Goal: Task Accomplishment & Management: Use online tool/utility

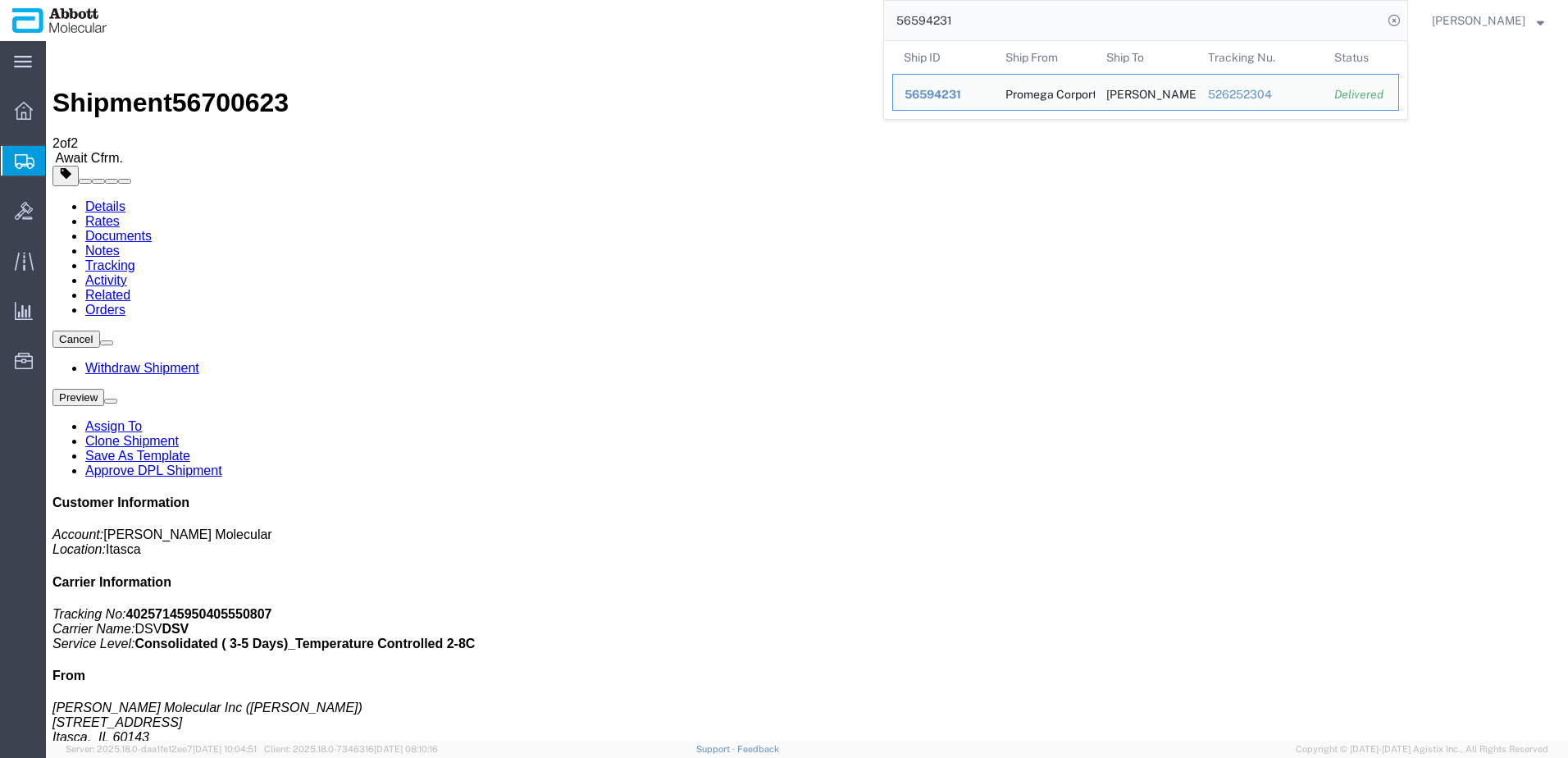
drag, startPoint x: 1119, startPoint y: 23, endPoint x: 628, endPoint y: 40, distance: 491.3
click at [632, 40] on div "56594231 Ship ID Ship From Ship To Tracking Nu. Status Ship ID 56594231 Ship Fr…" at bounding box center [764, 20] width 1289 height 41
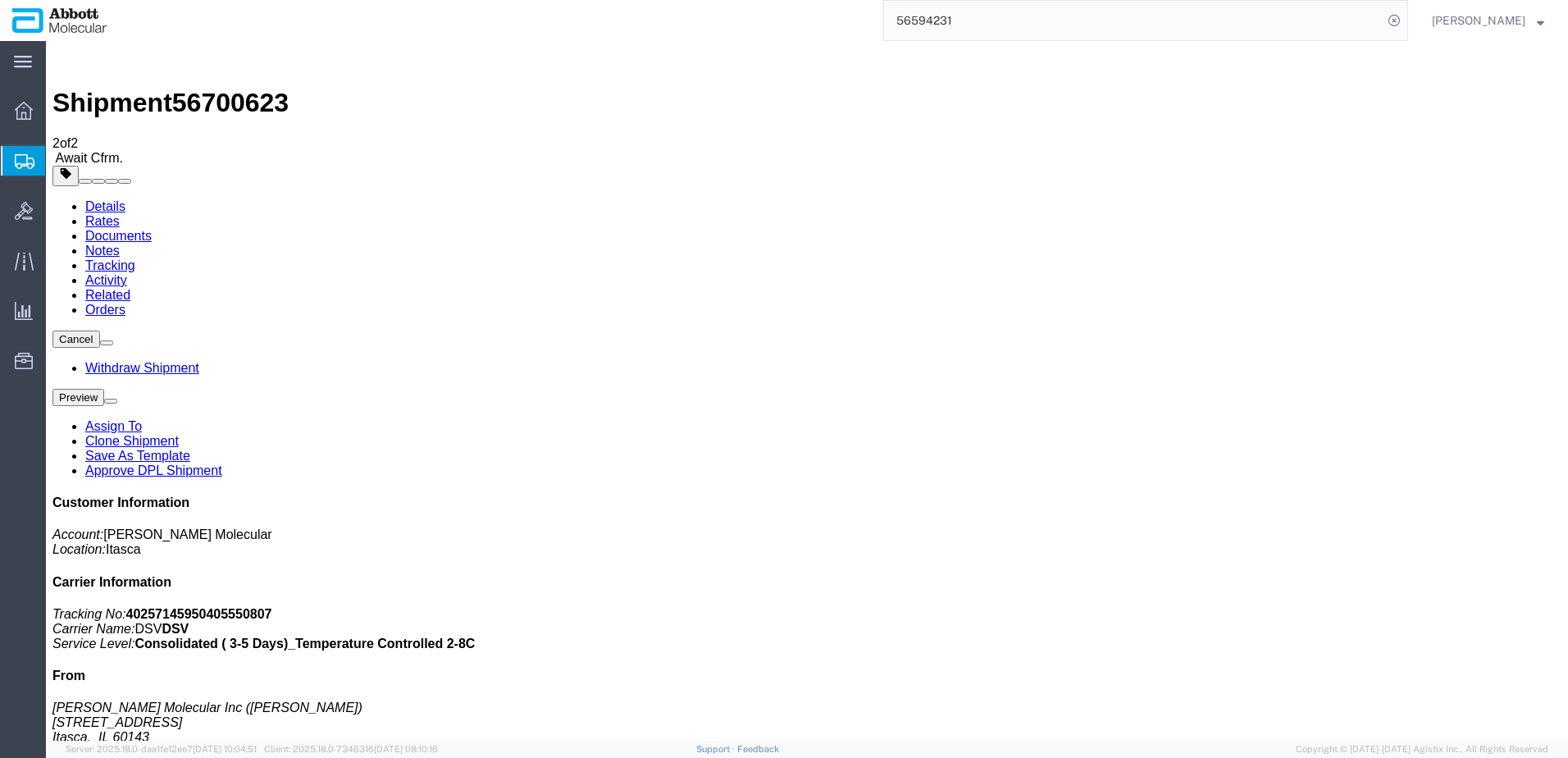
paste input "917913754"
type input "917913754"
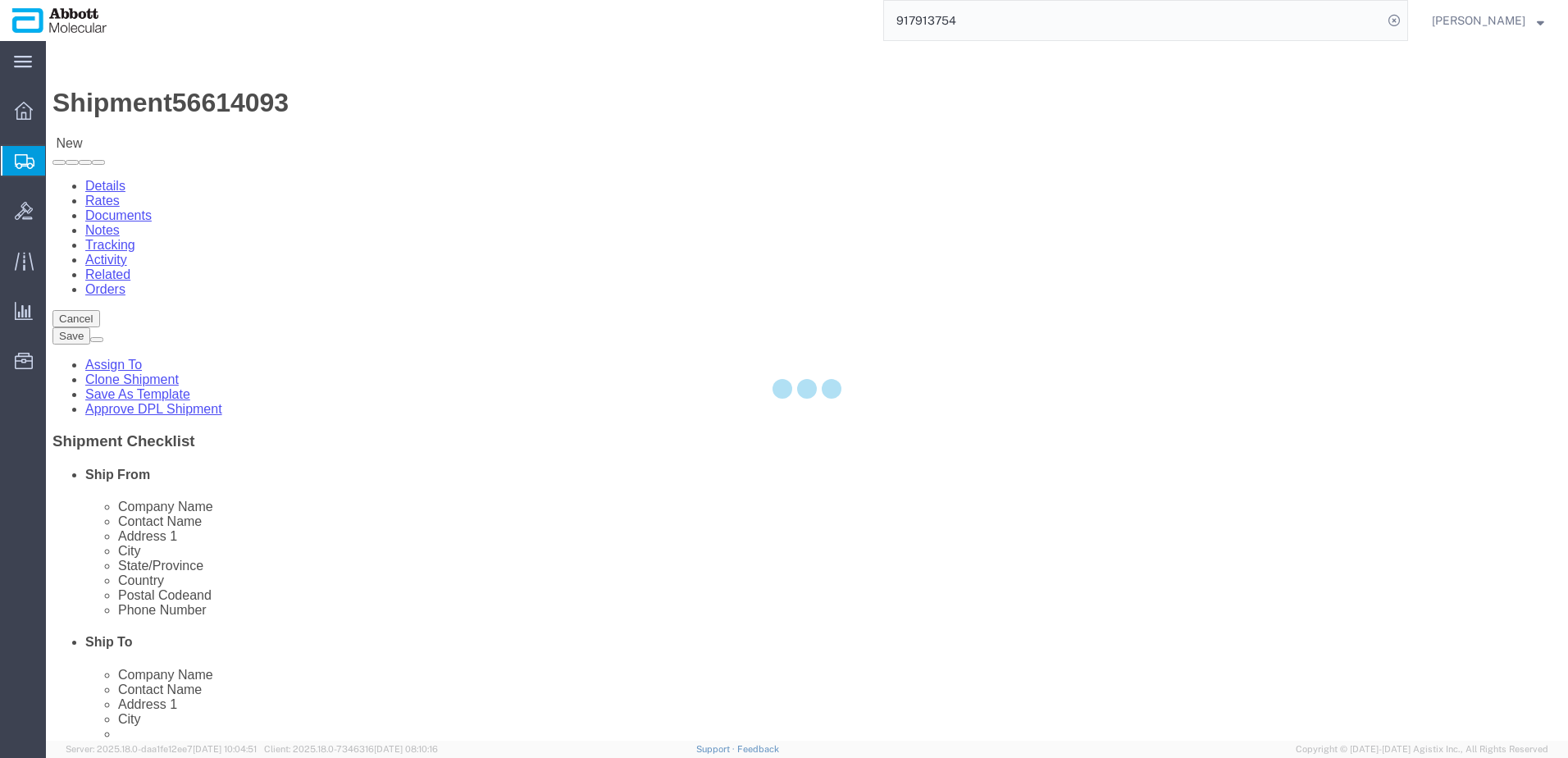
select select "48454"
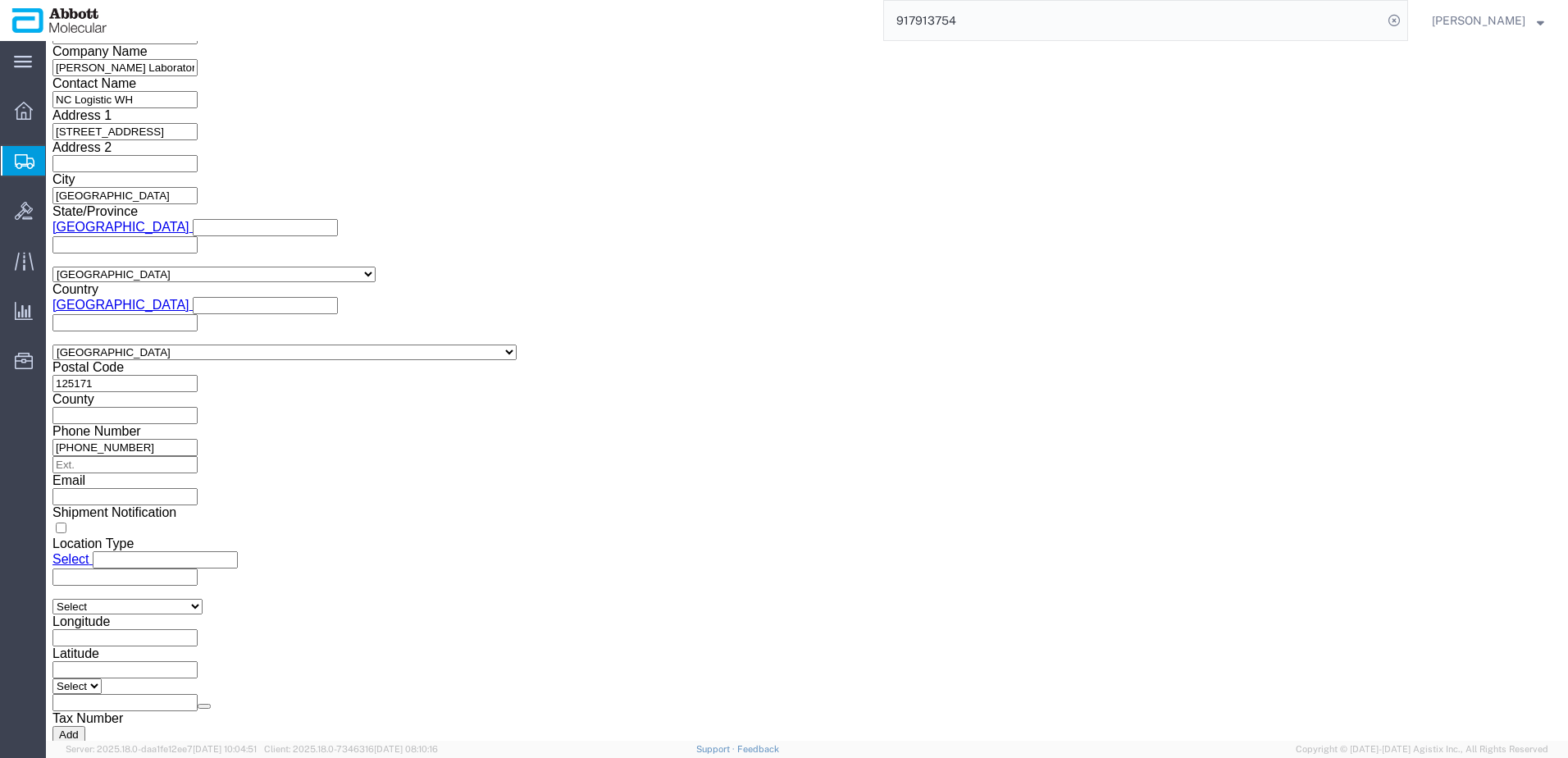
scroll to position [2370, 0]
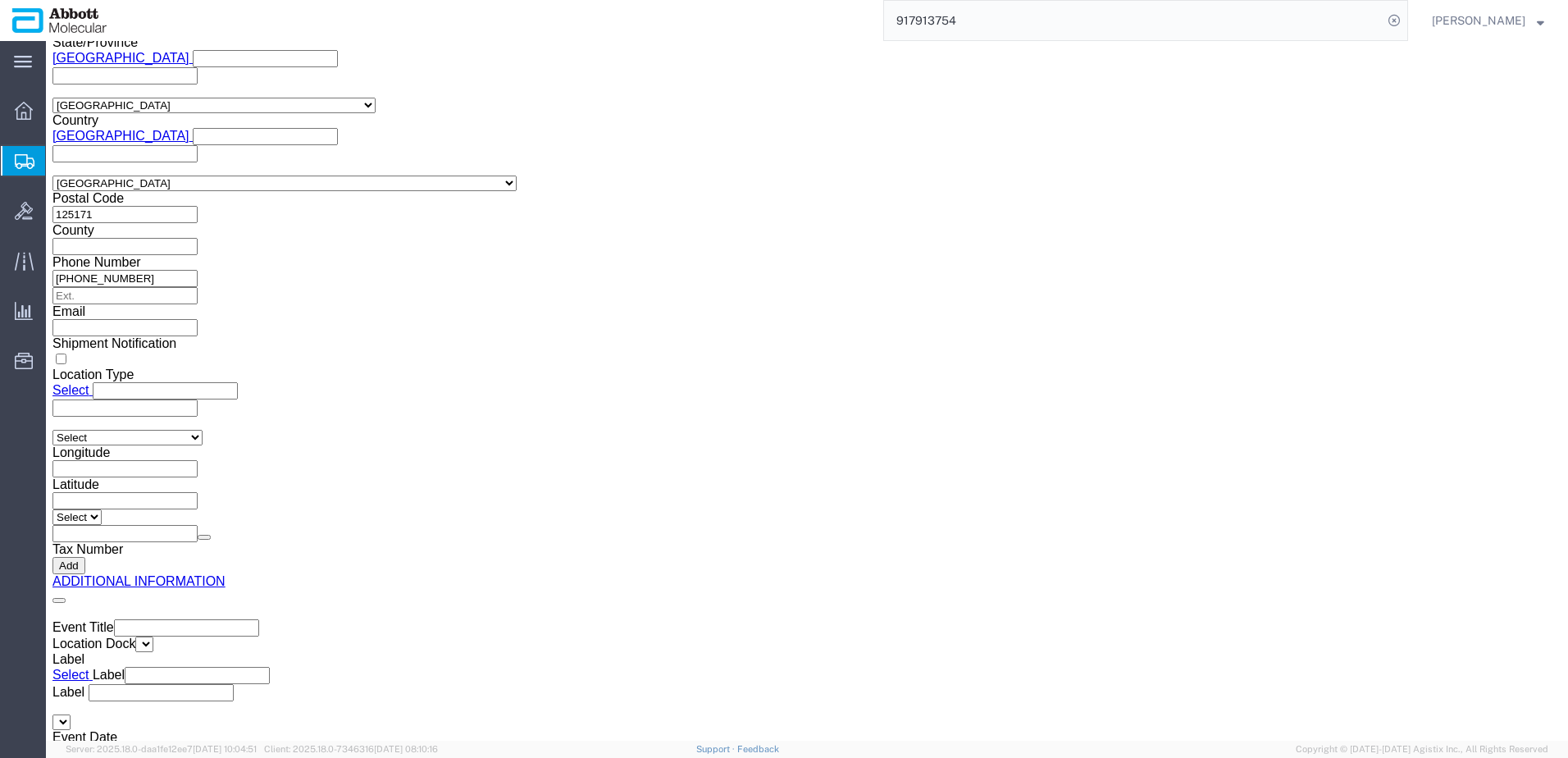
click button "Continue"
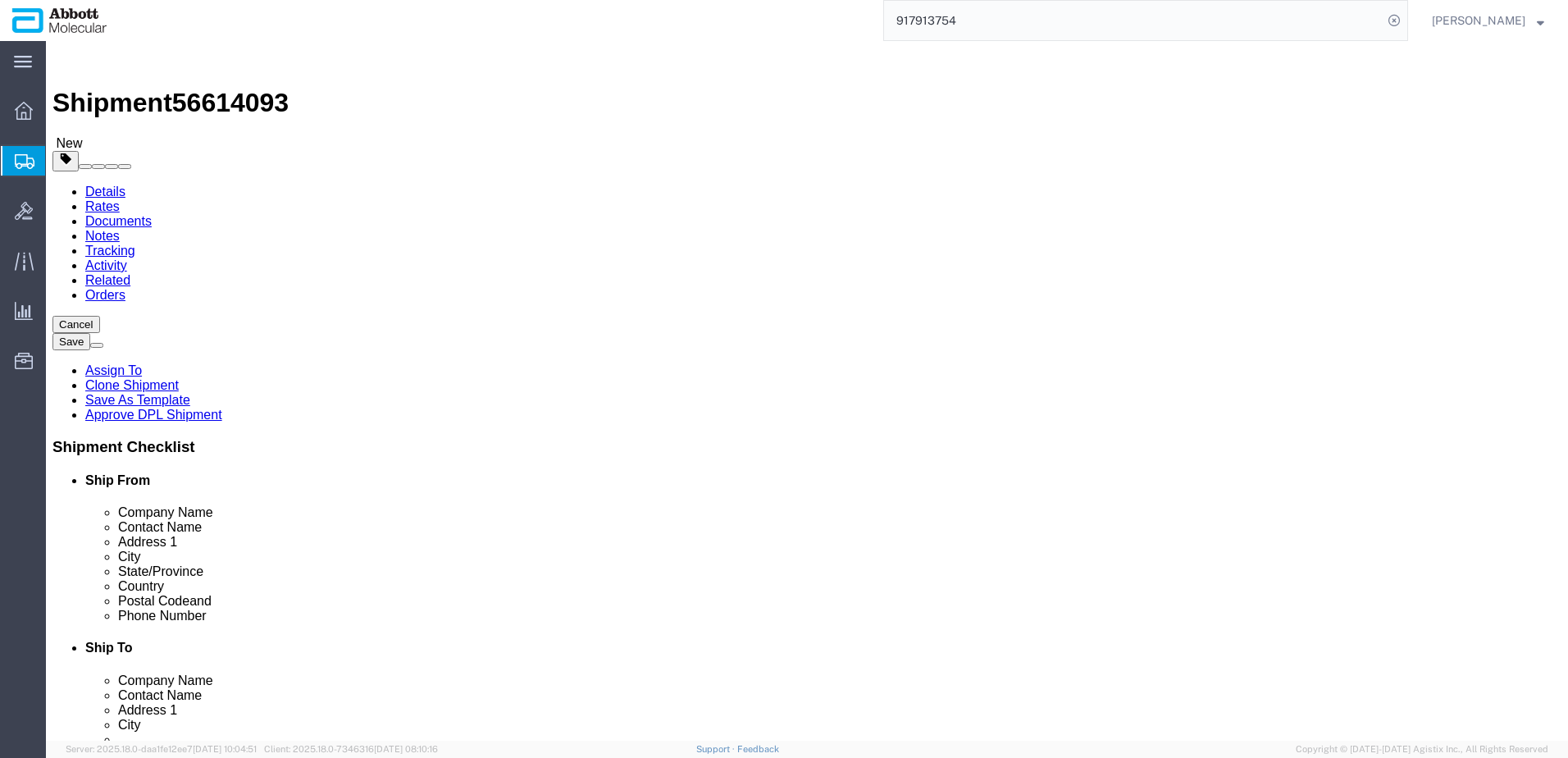
click span "56614093"
copy span "56614093"
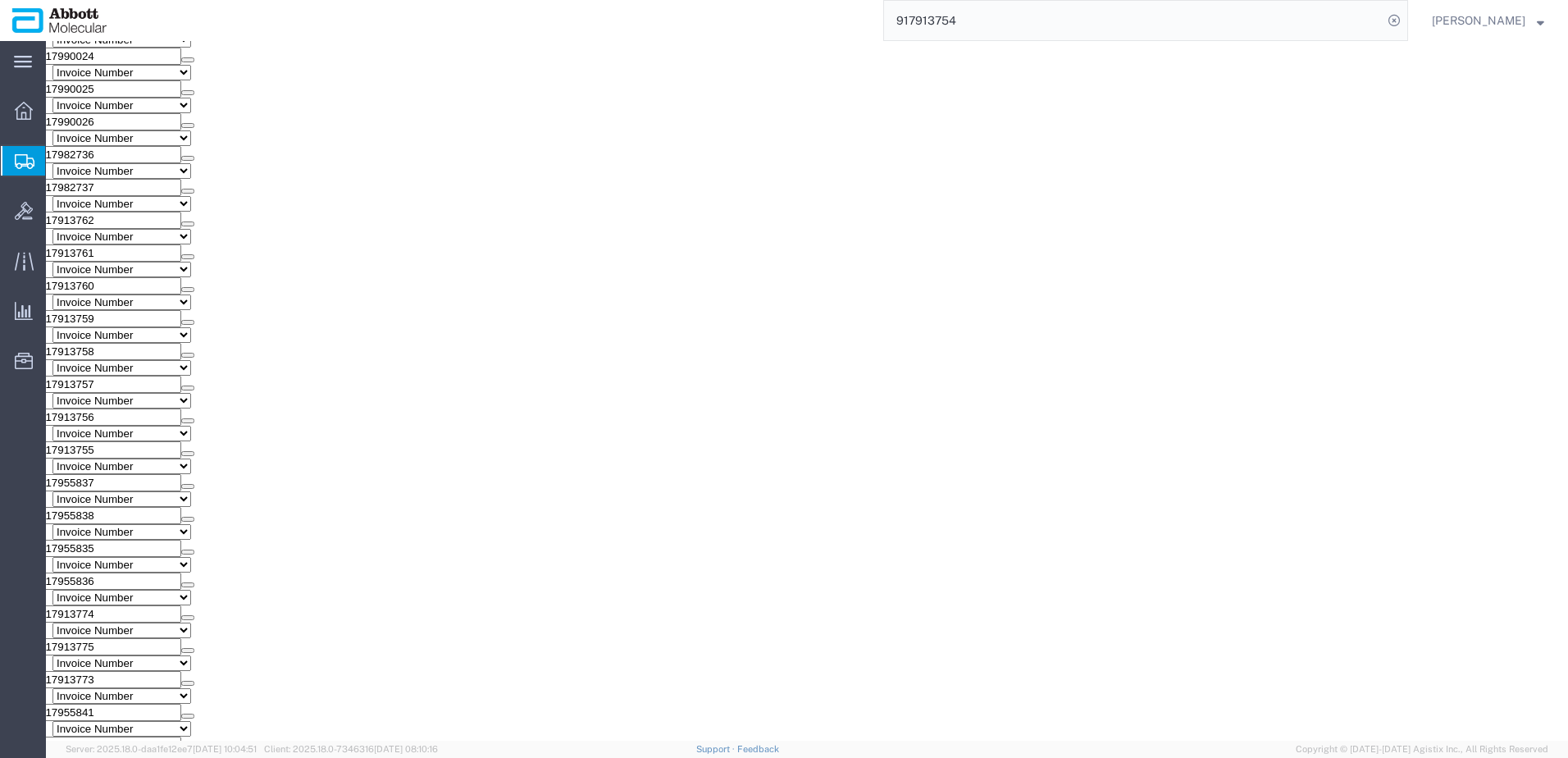
click button "Continue"
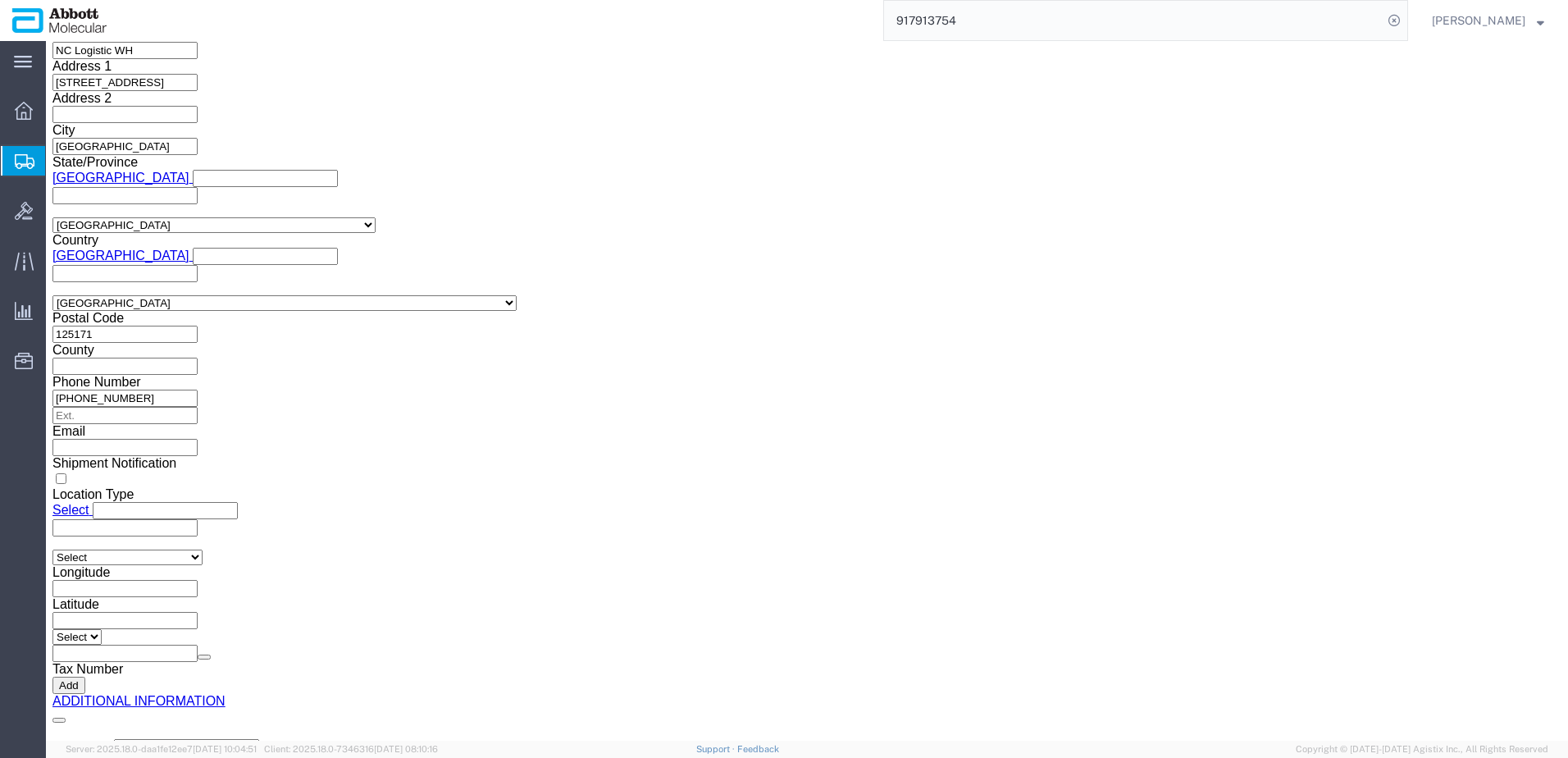
click button "Upload"
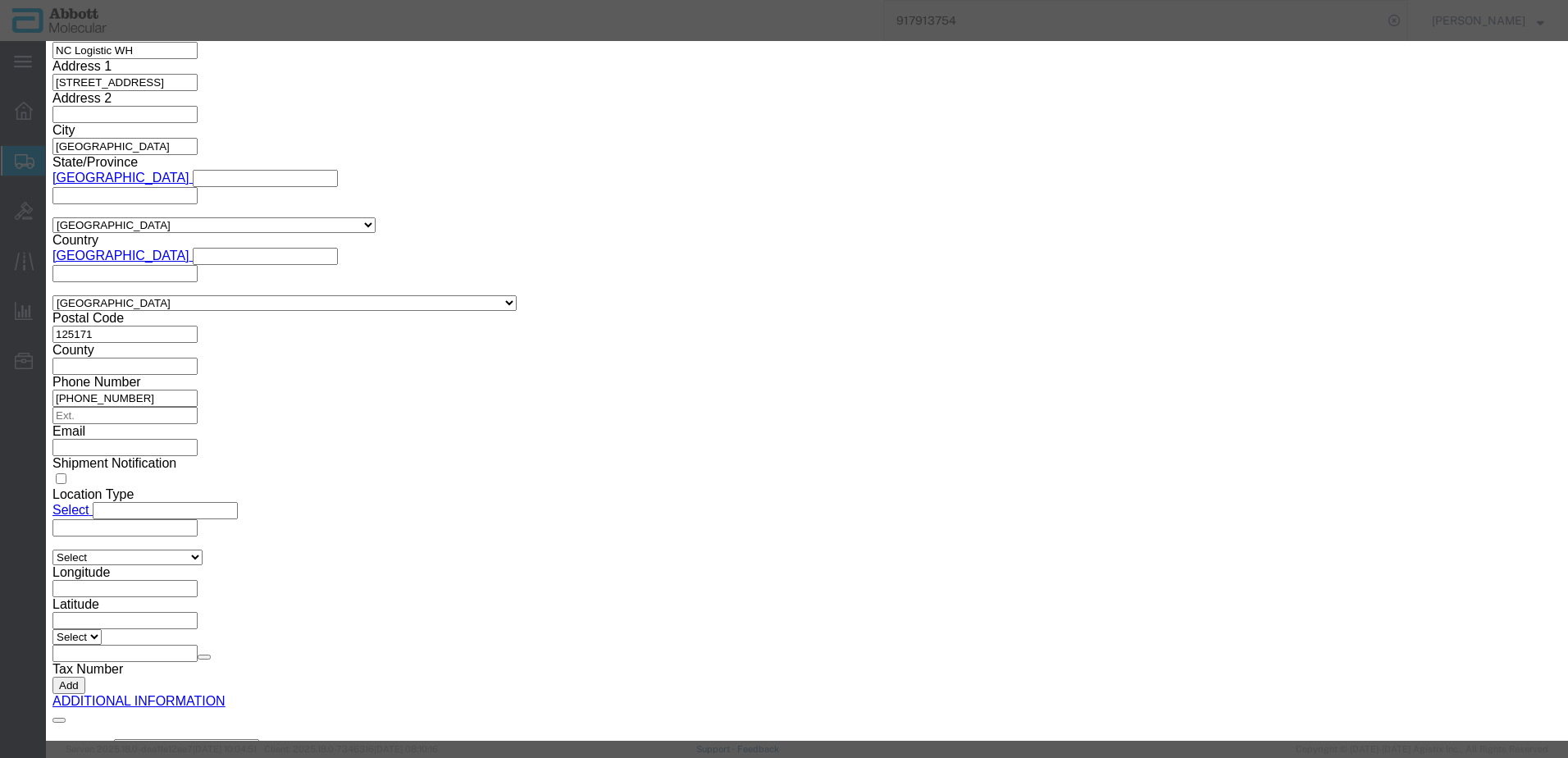
click icon "button"
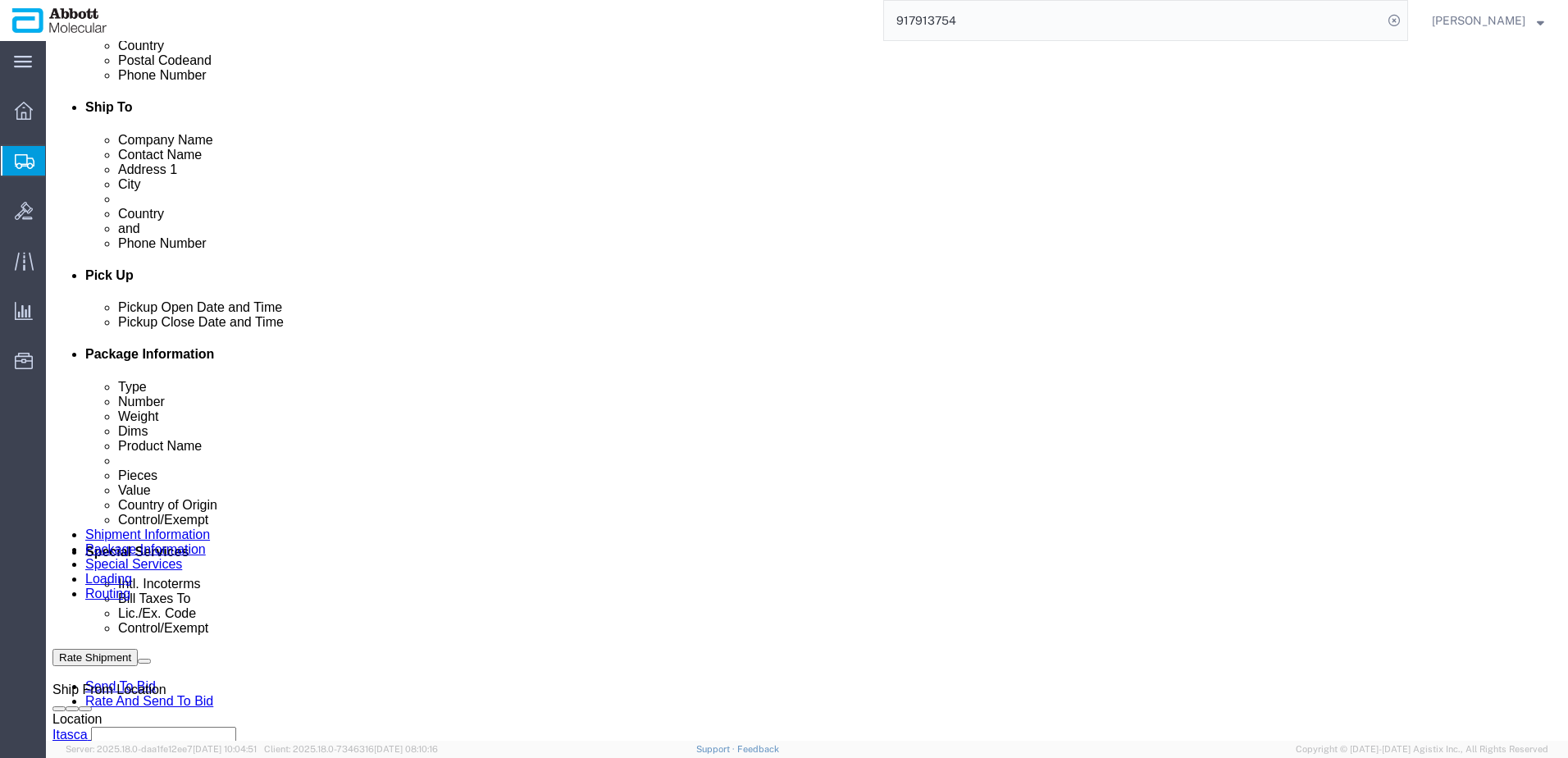
scroll to position [528, 0]
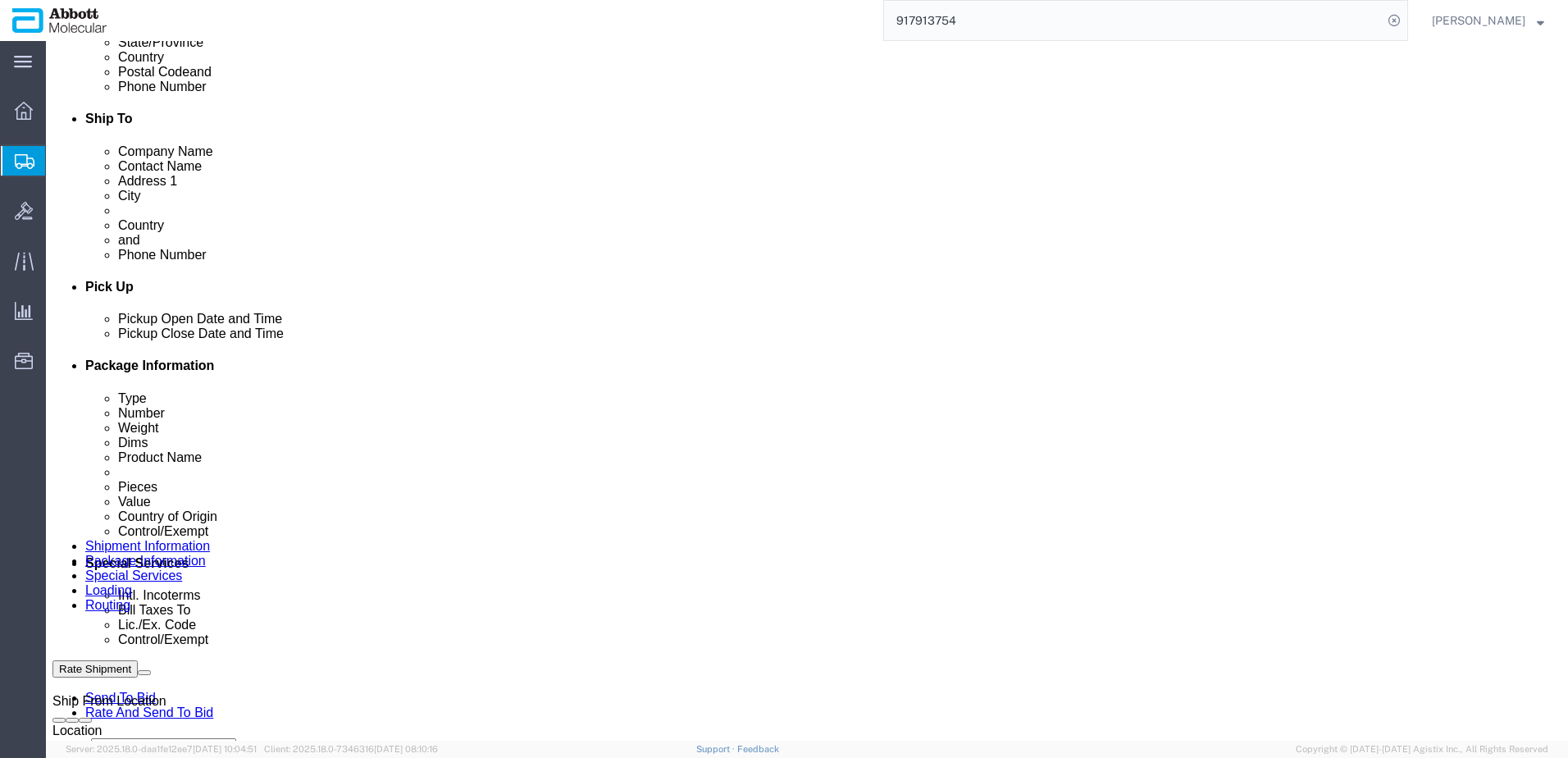
click span "56614093"
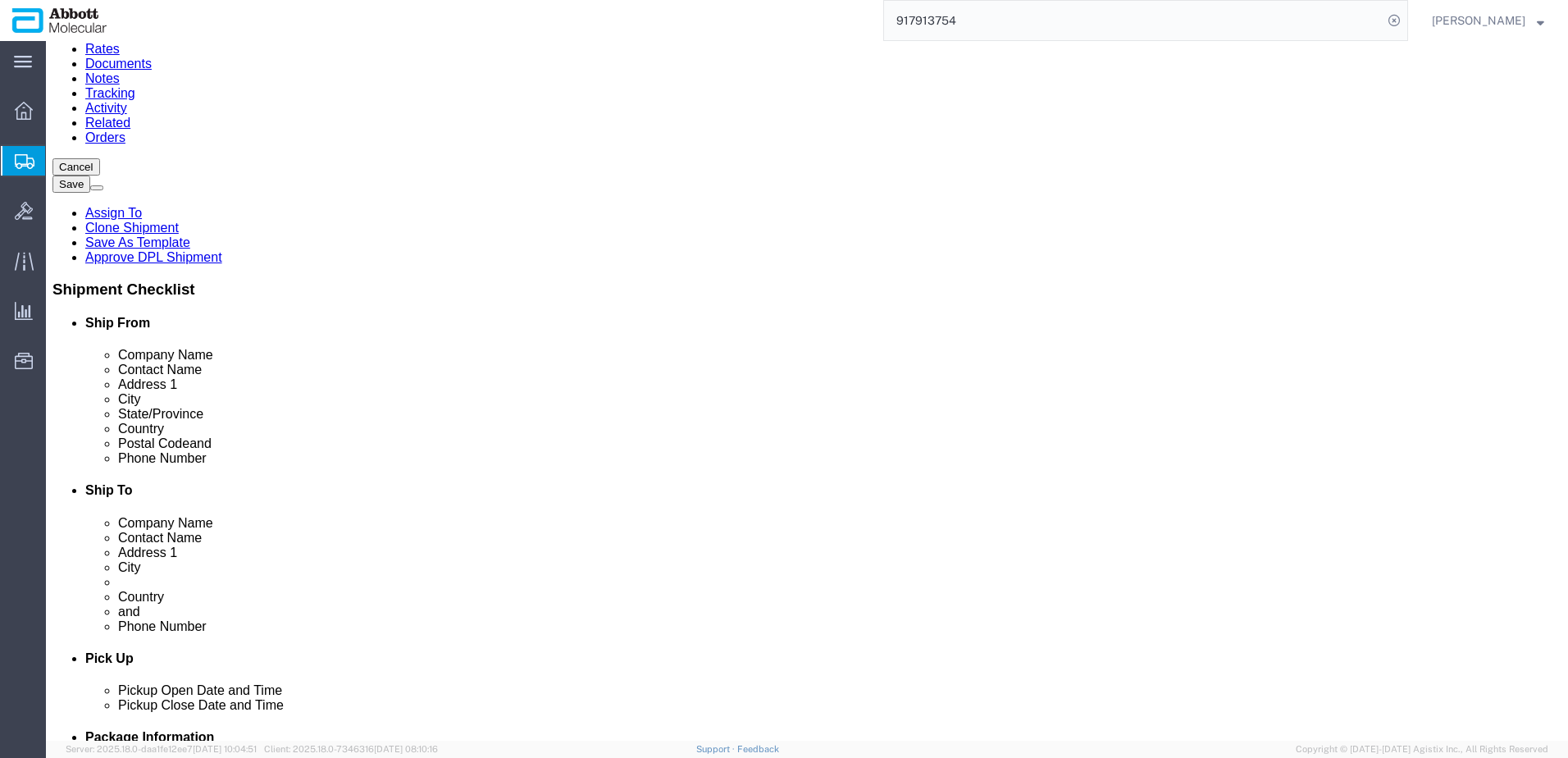
scroll to position [164, 0]
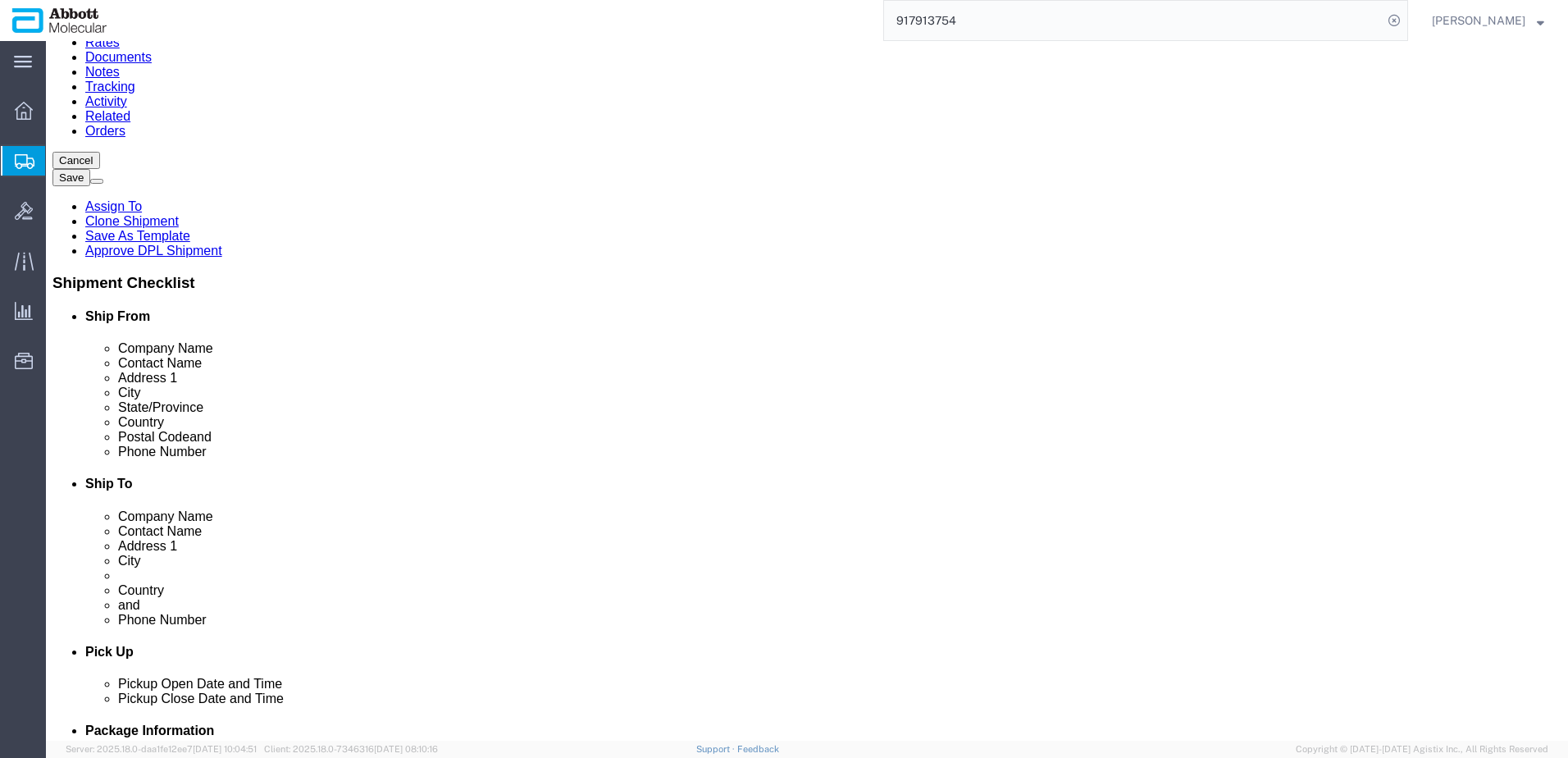
click button "Rate Shipment"
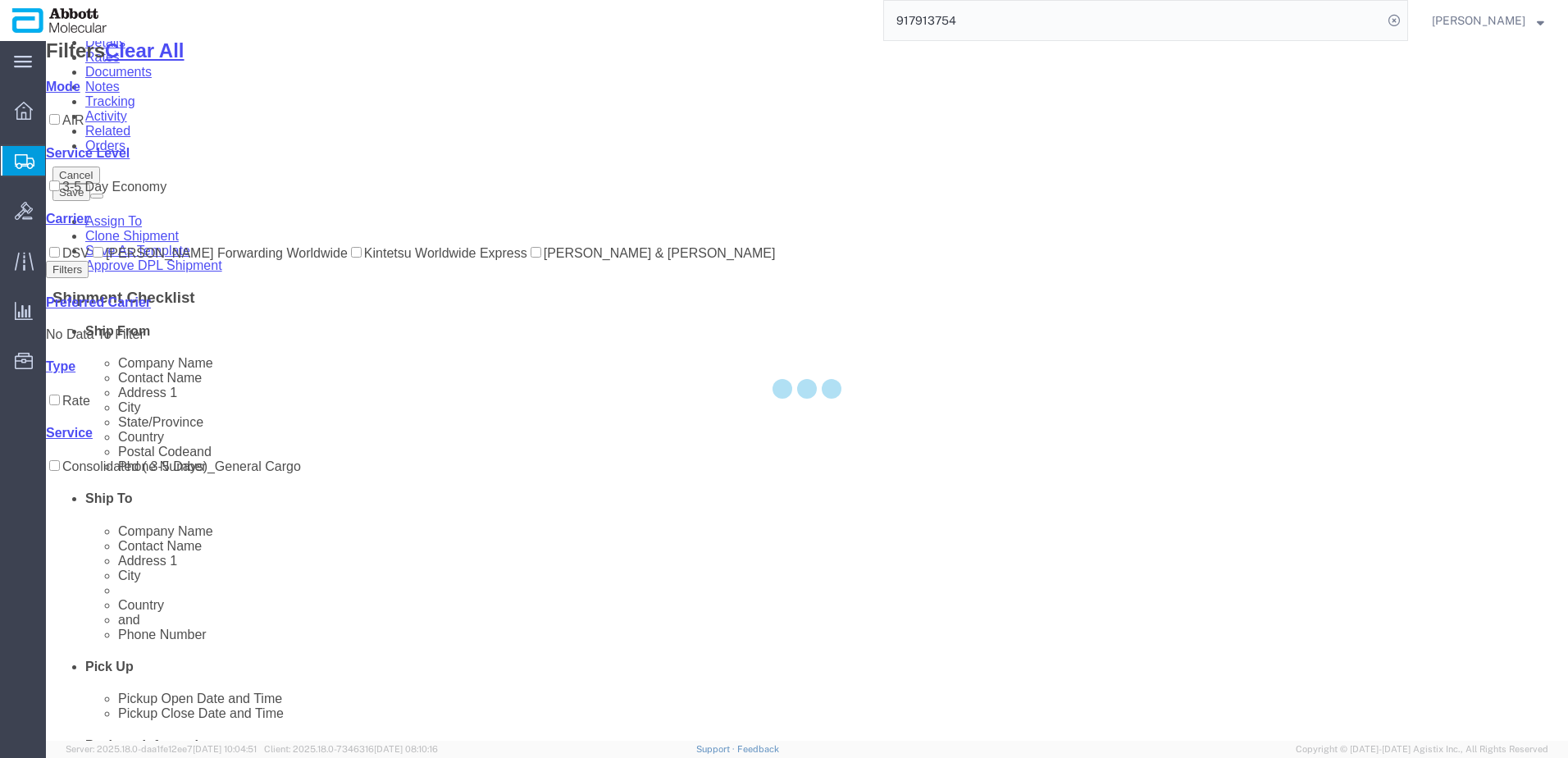
scroll to position [0, 0]
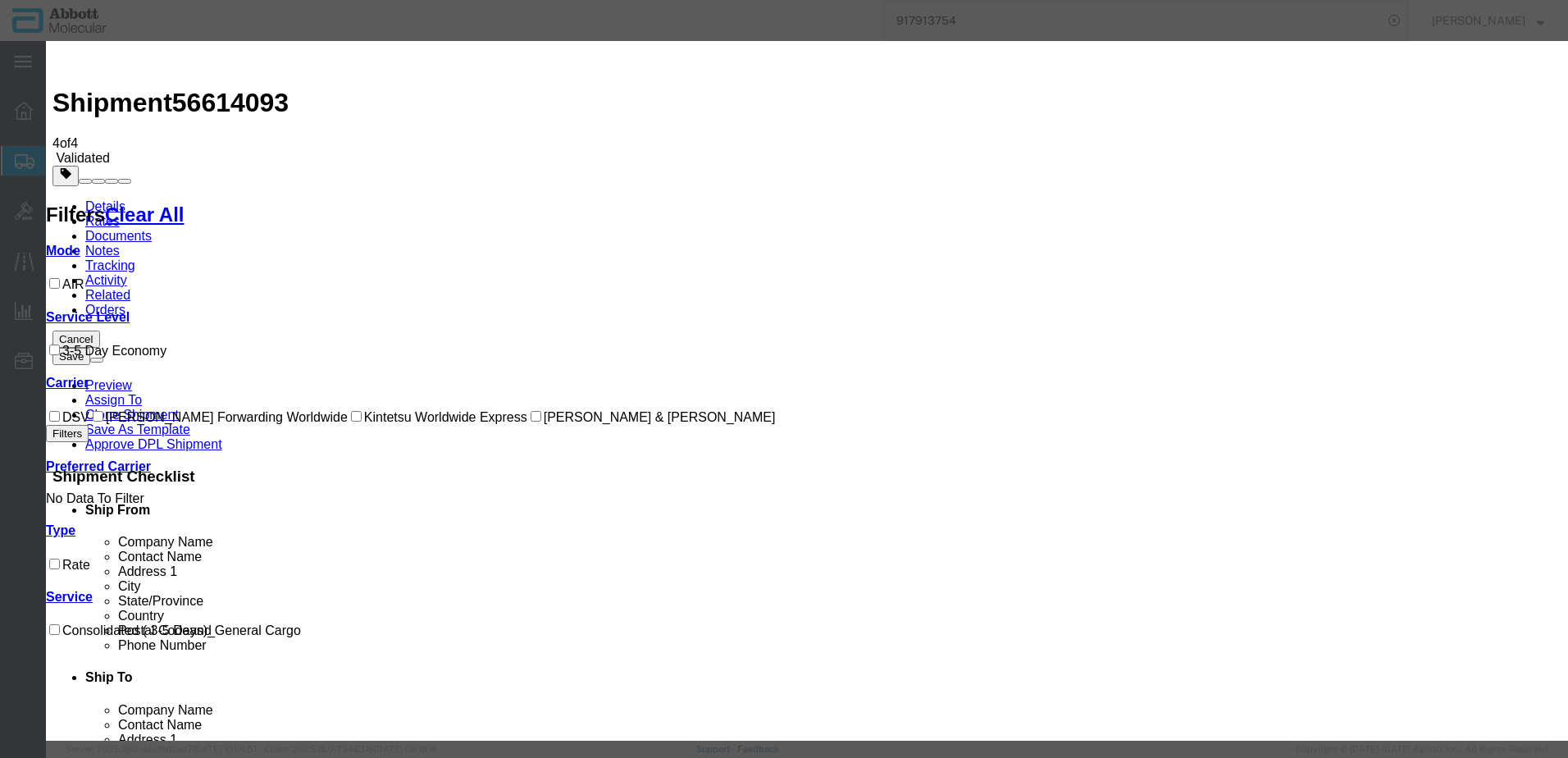
select select "4165"
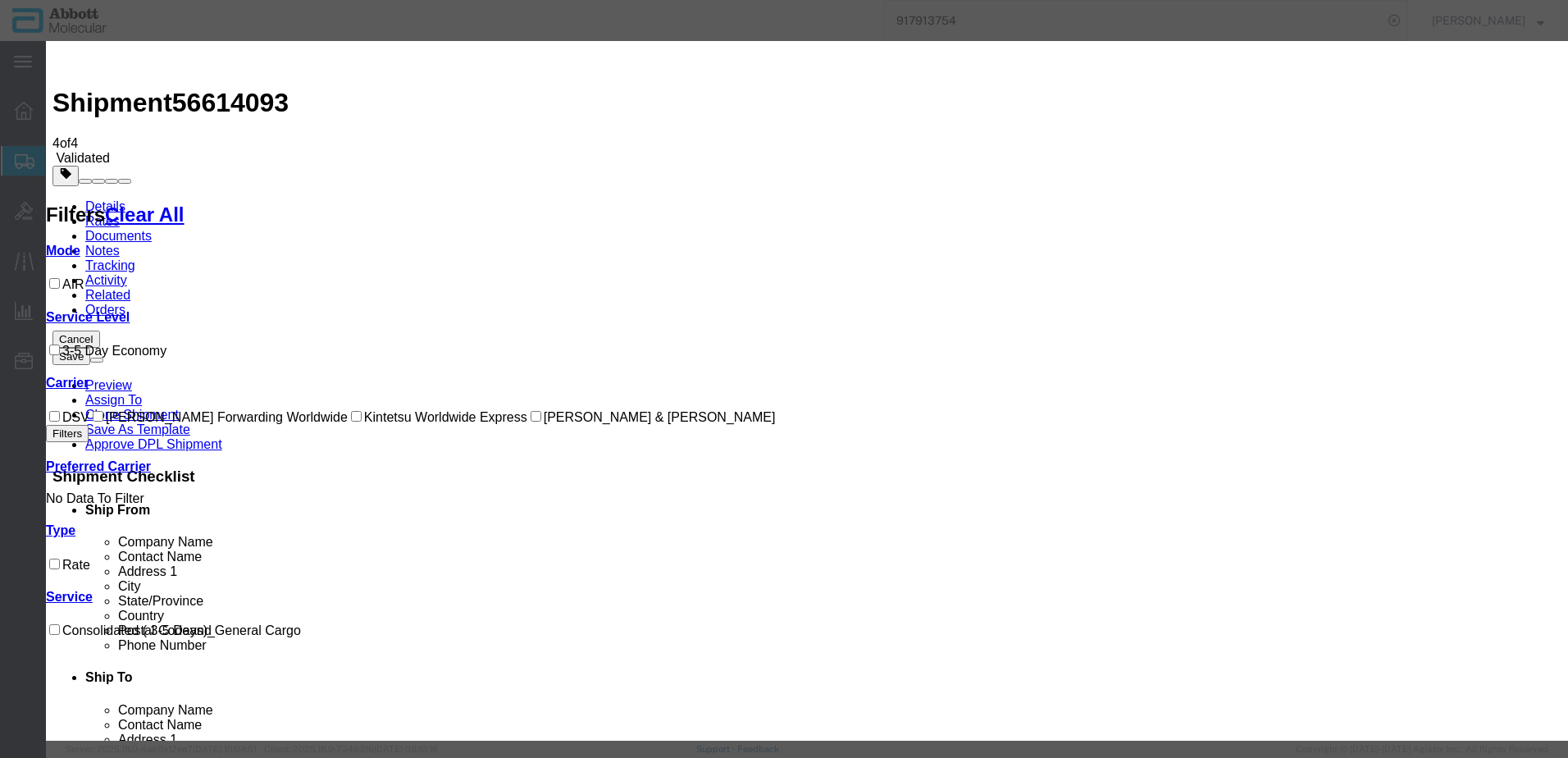
select select "34418"
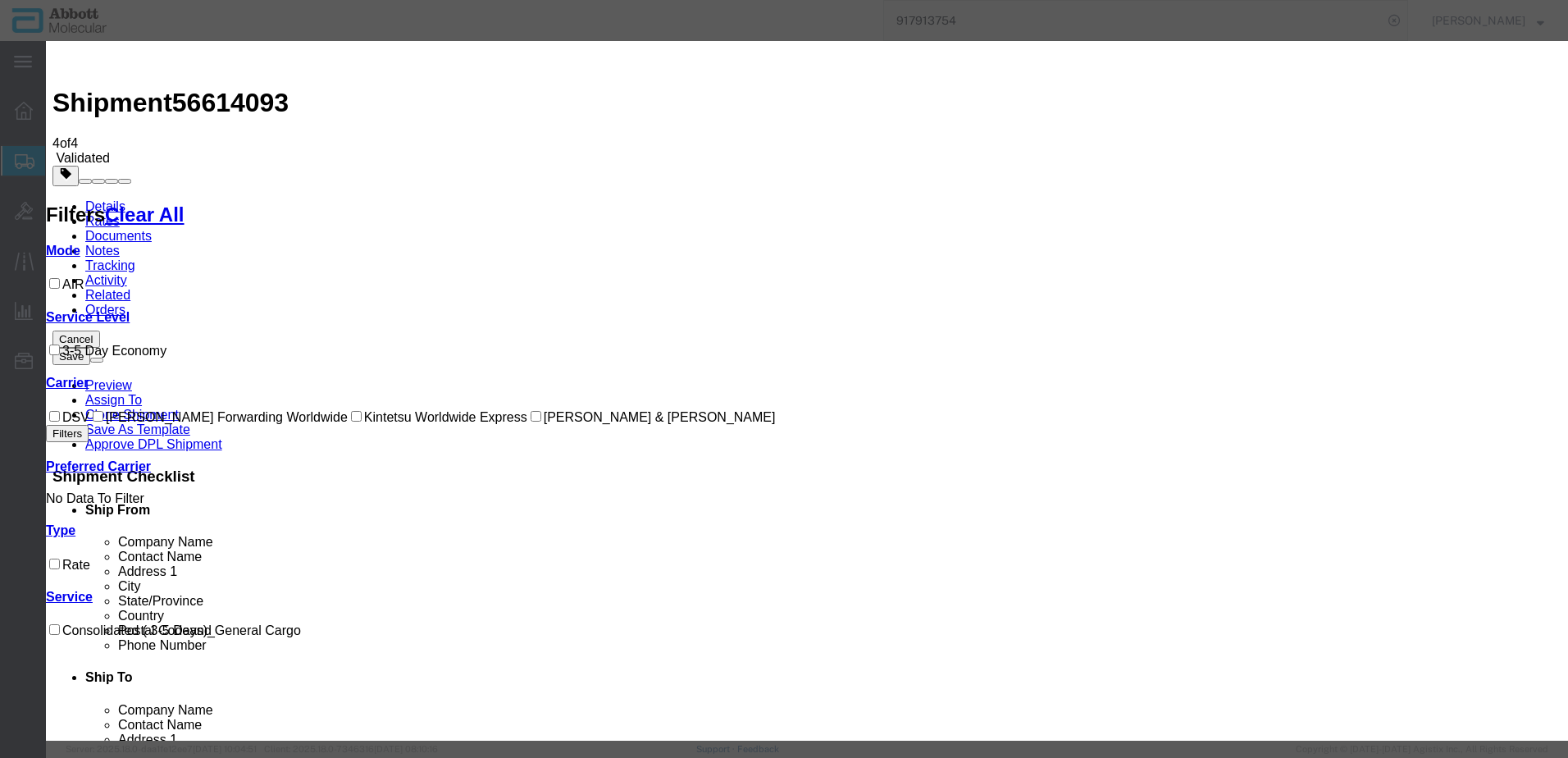
checkbox input "true"
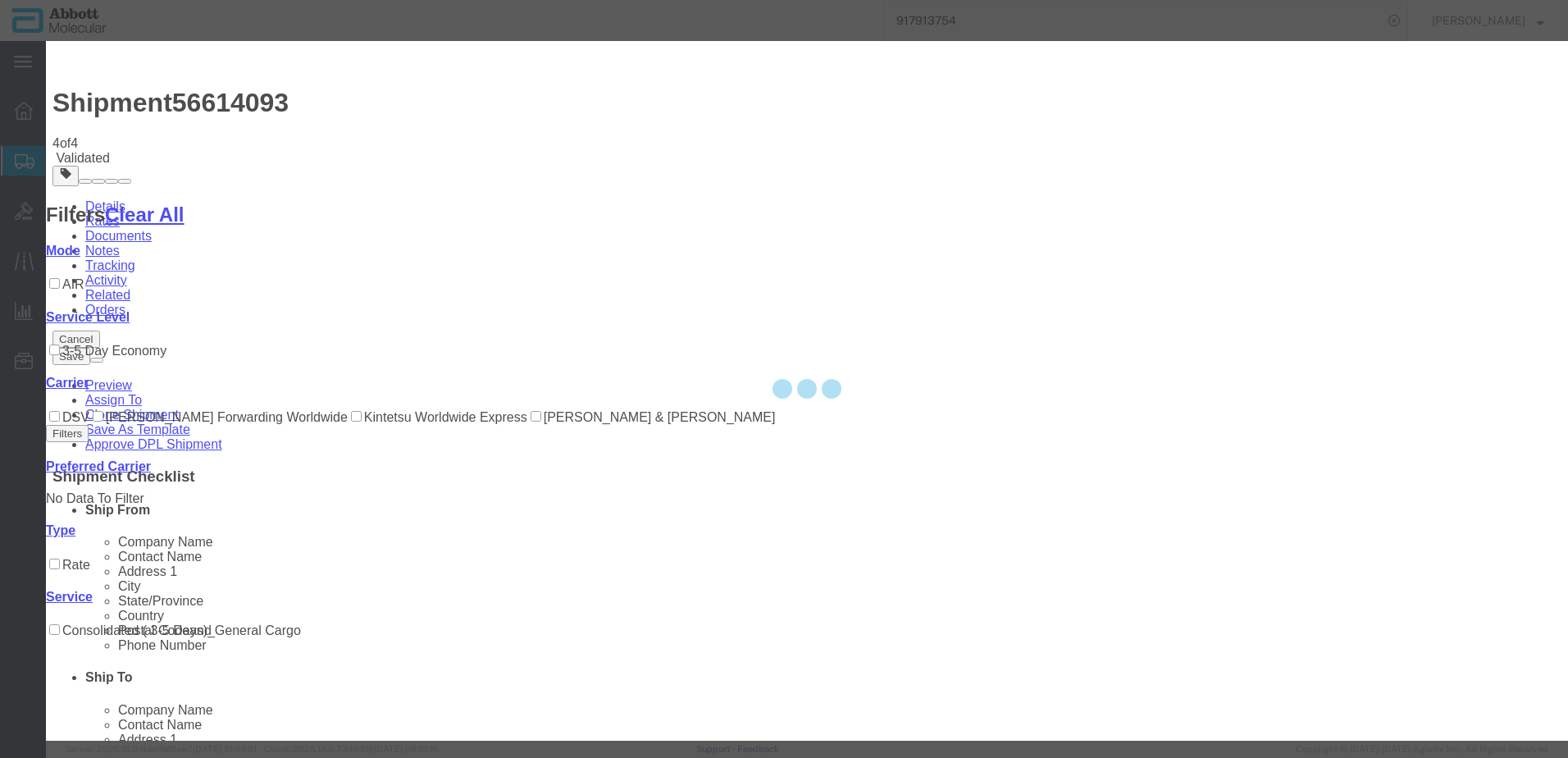
type input "[PERSON_NAME]"
type input "8153022077"
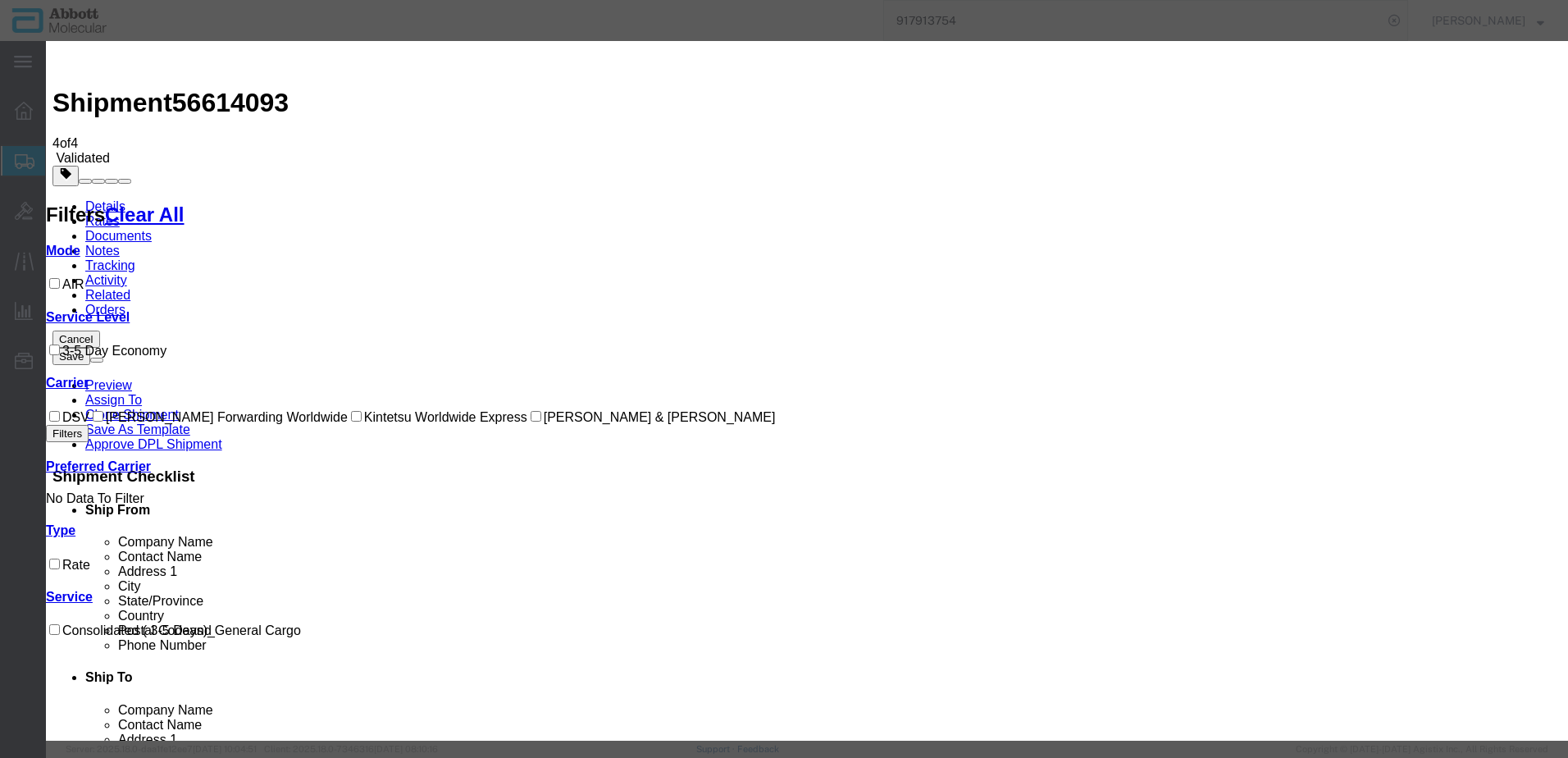
paste input "[PHONE_NUMBER]"
type input "607-35892651"
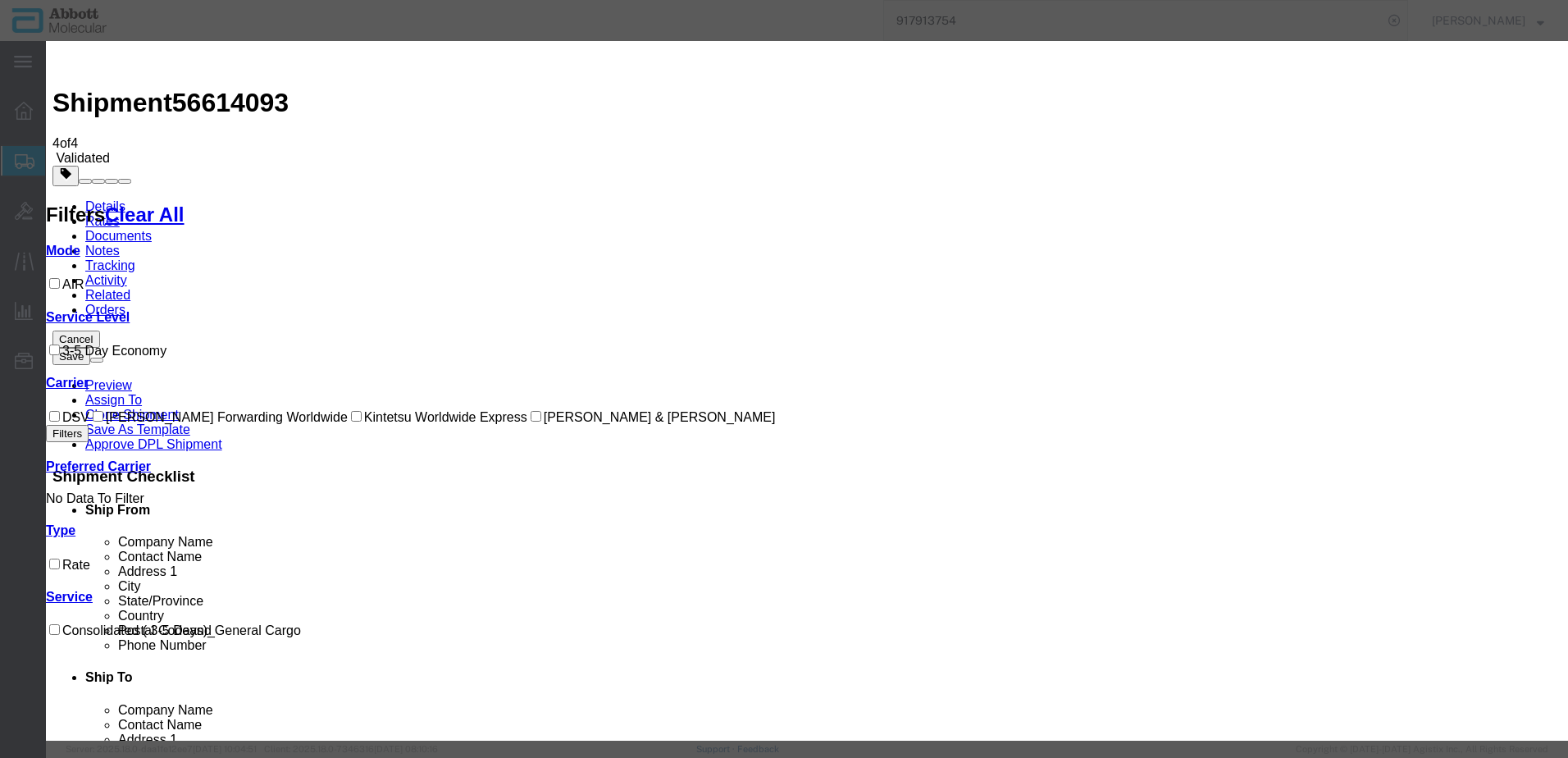
select select "1700"
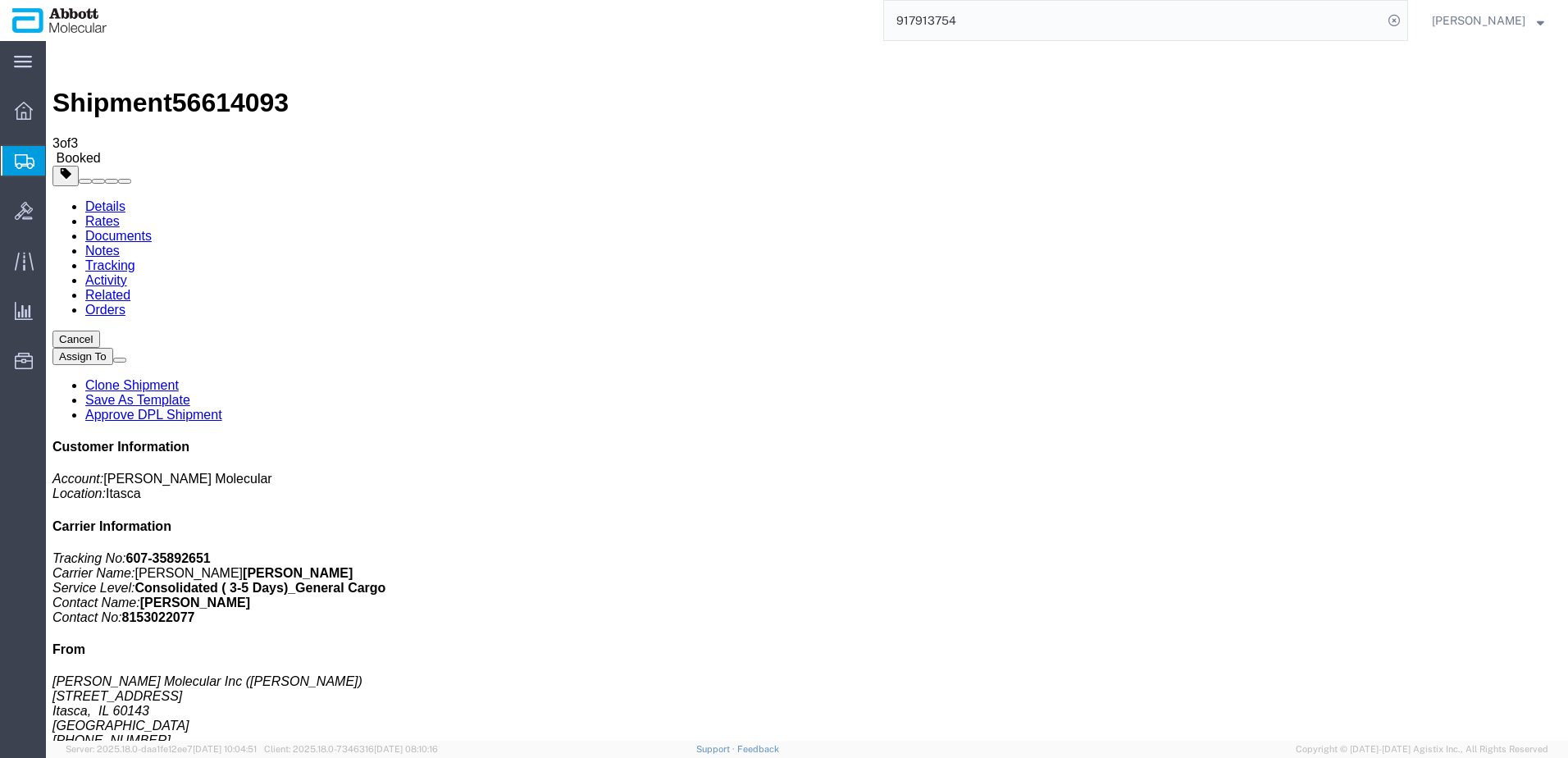
click at [0, 0] on span "Create from Template" at bounding box center [0, 0] width 0 height 0
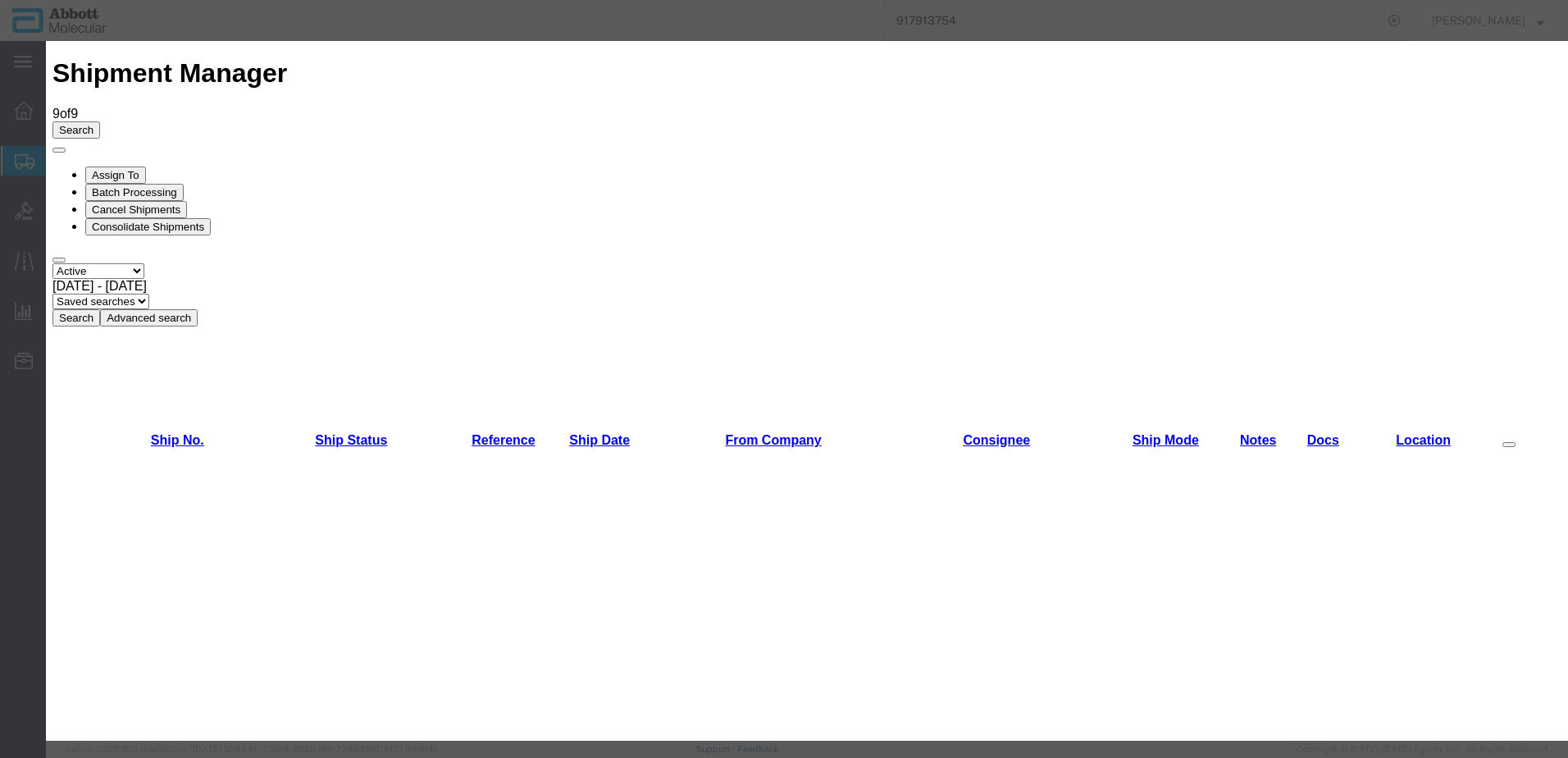
scroll to position [656, 0]
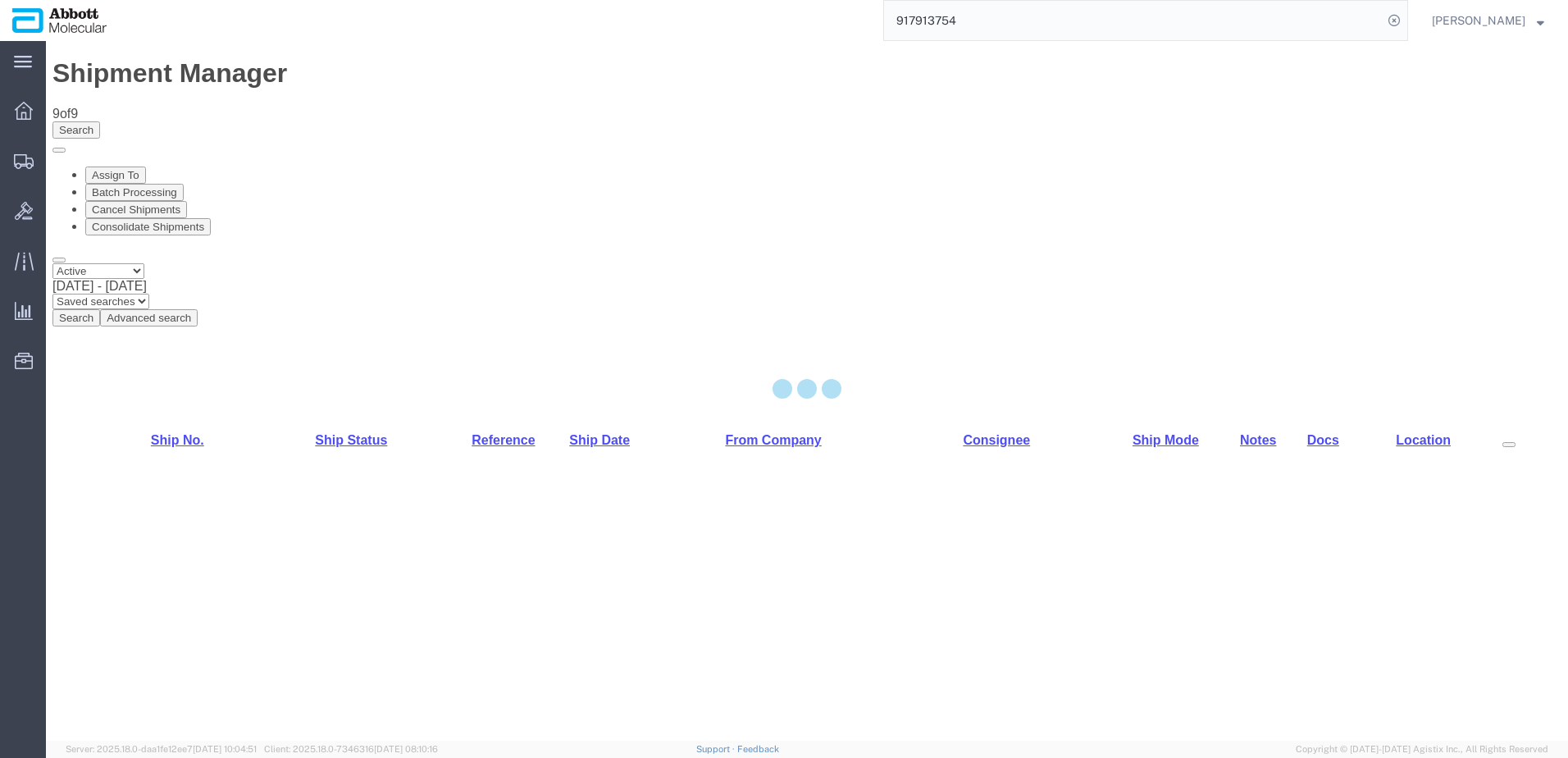
select select "48454"
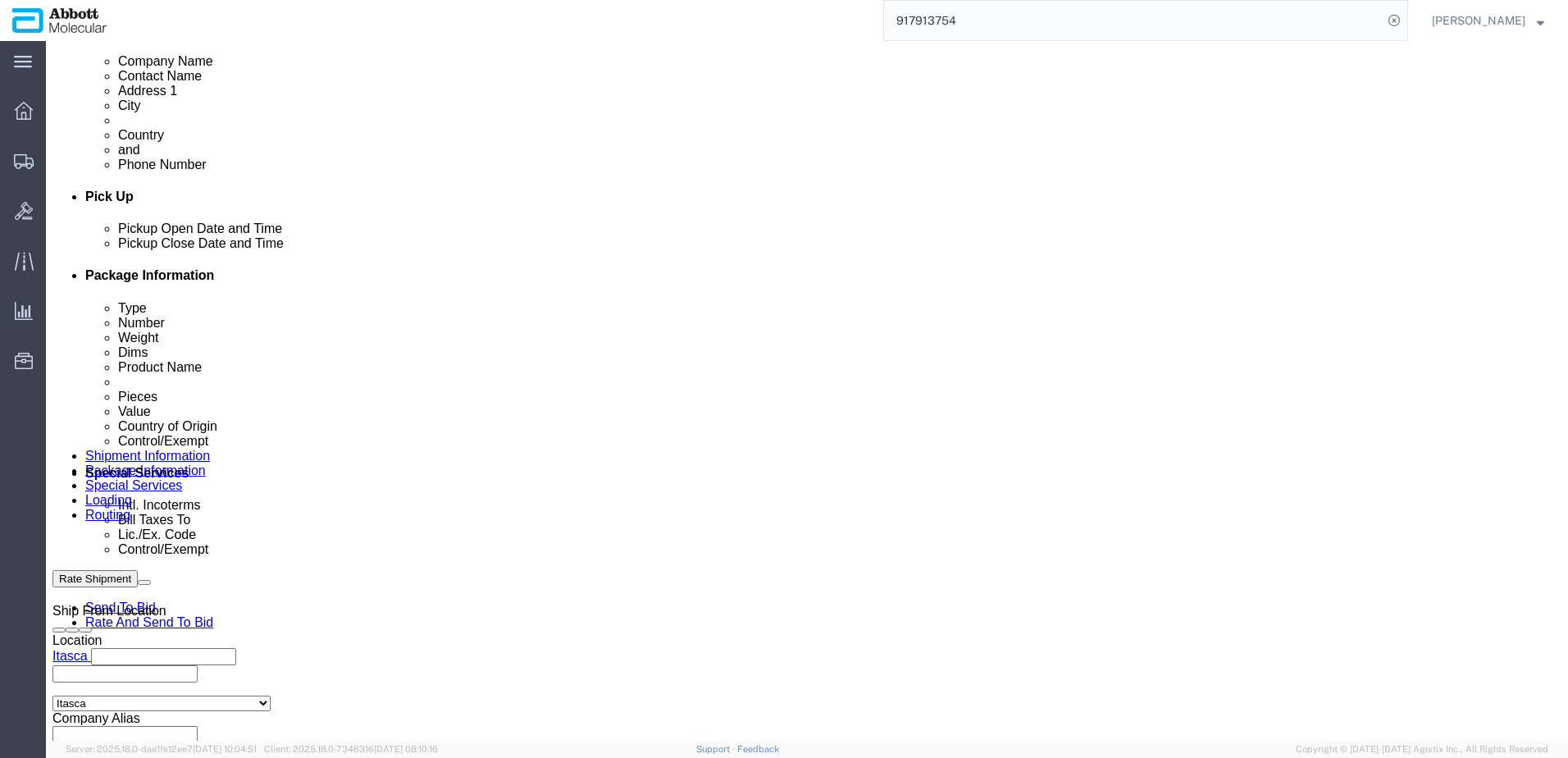
scroll to position [656, 0]
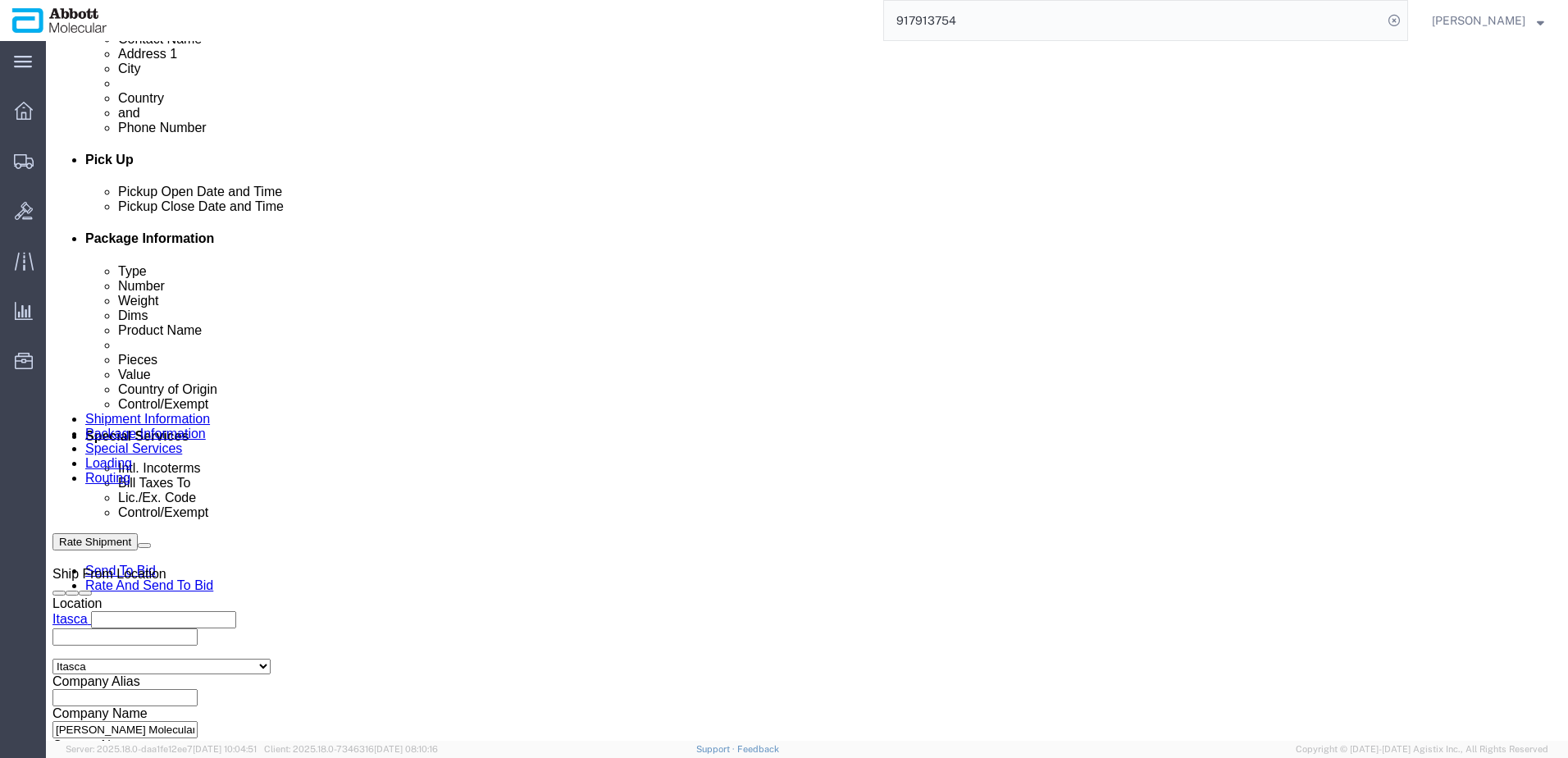
click input "text"
paste input "620631782"
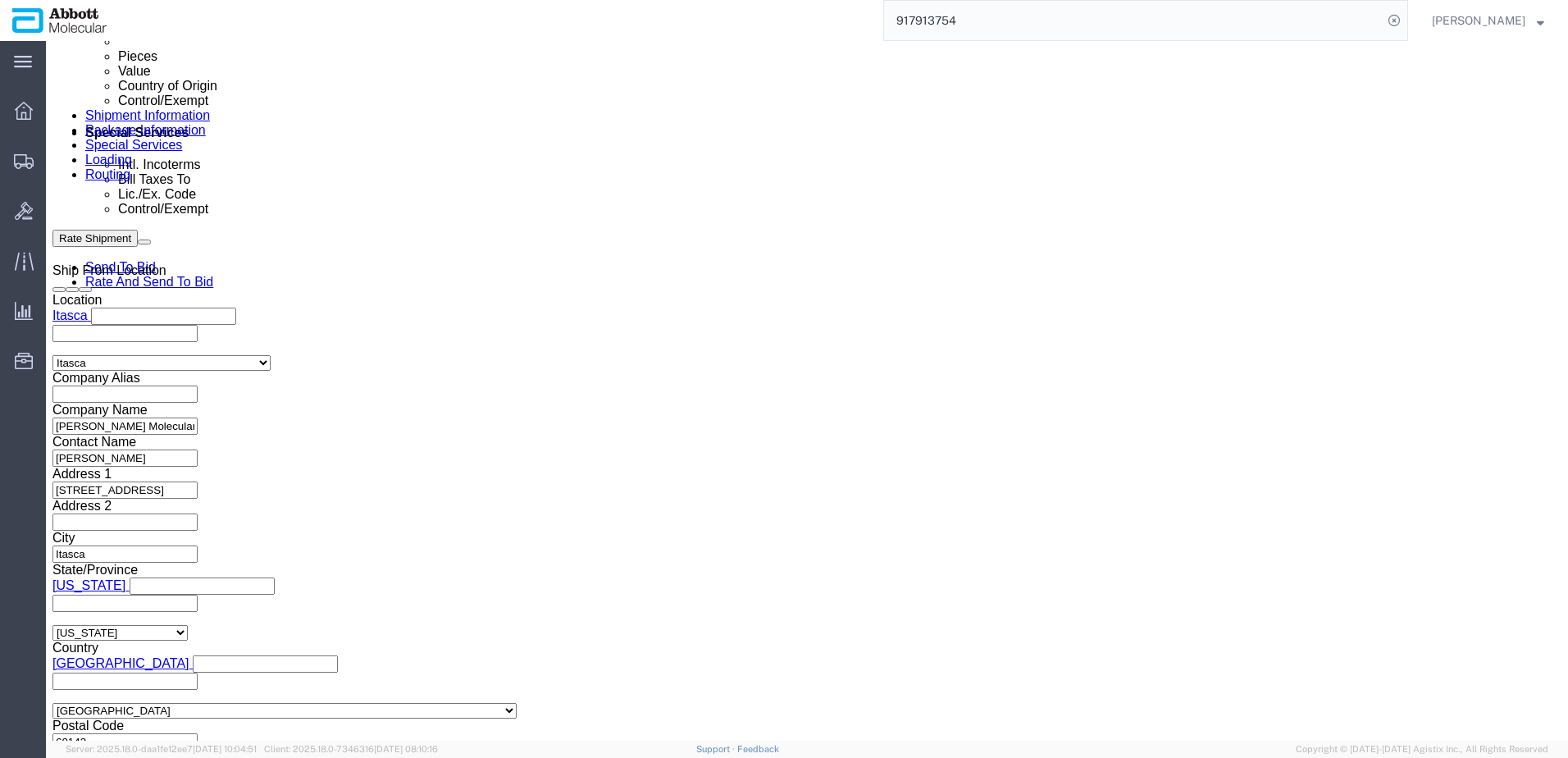
scroll to position [985, 0]
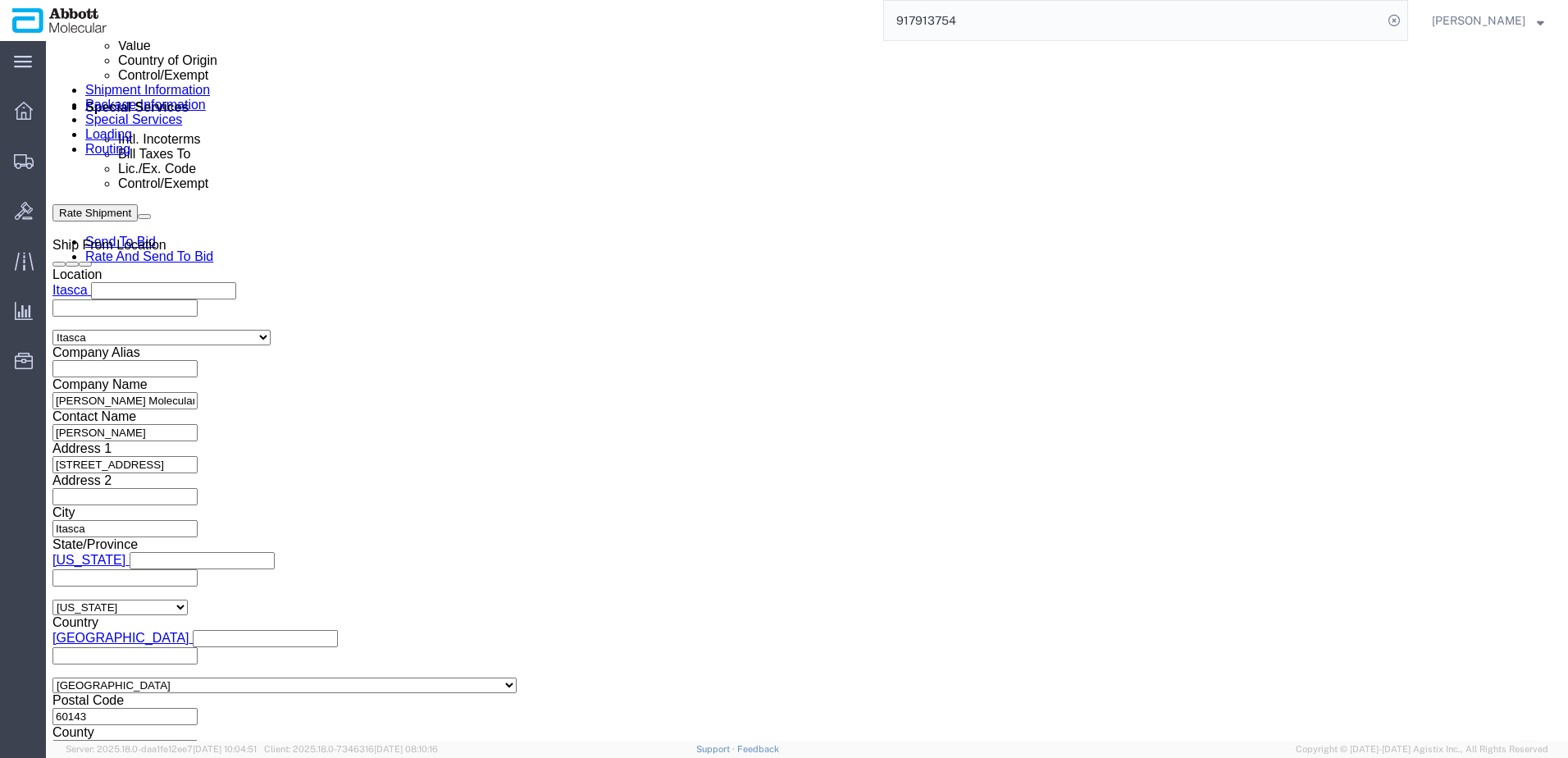
type input "620631782"
click button "Continue"
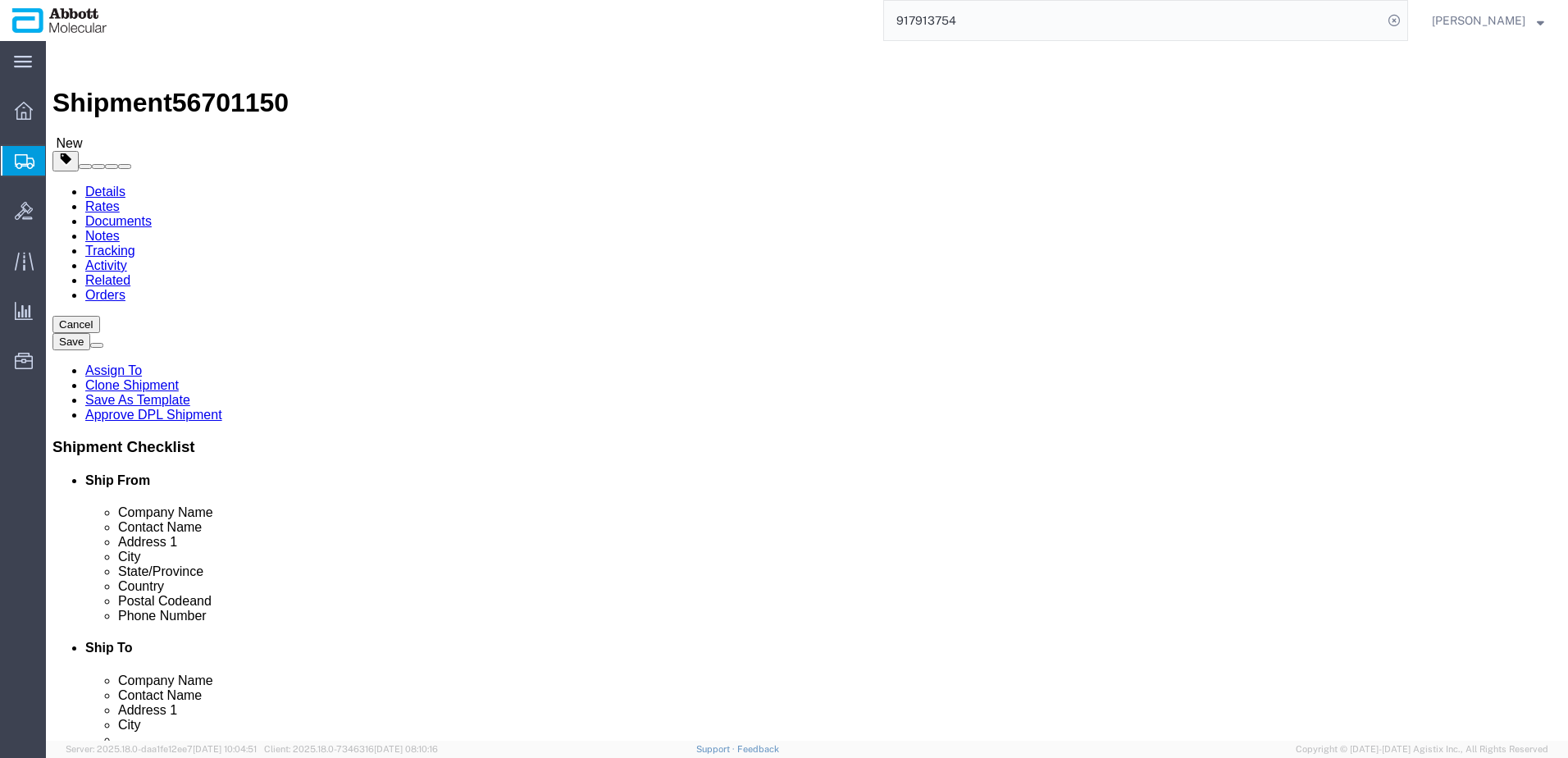
click select "Select Box (B) Box (C) Box (D) Cardboard Box(es) Crate (Instrument) Crate(s) En…"
select select "BOXD"
click select "Select Box (B) Box (C) Box (D) Cardboard Box(es) Crate (Instrument) Crate(s) En…"
type input "28.00"
type input "24.00"
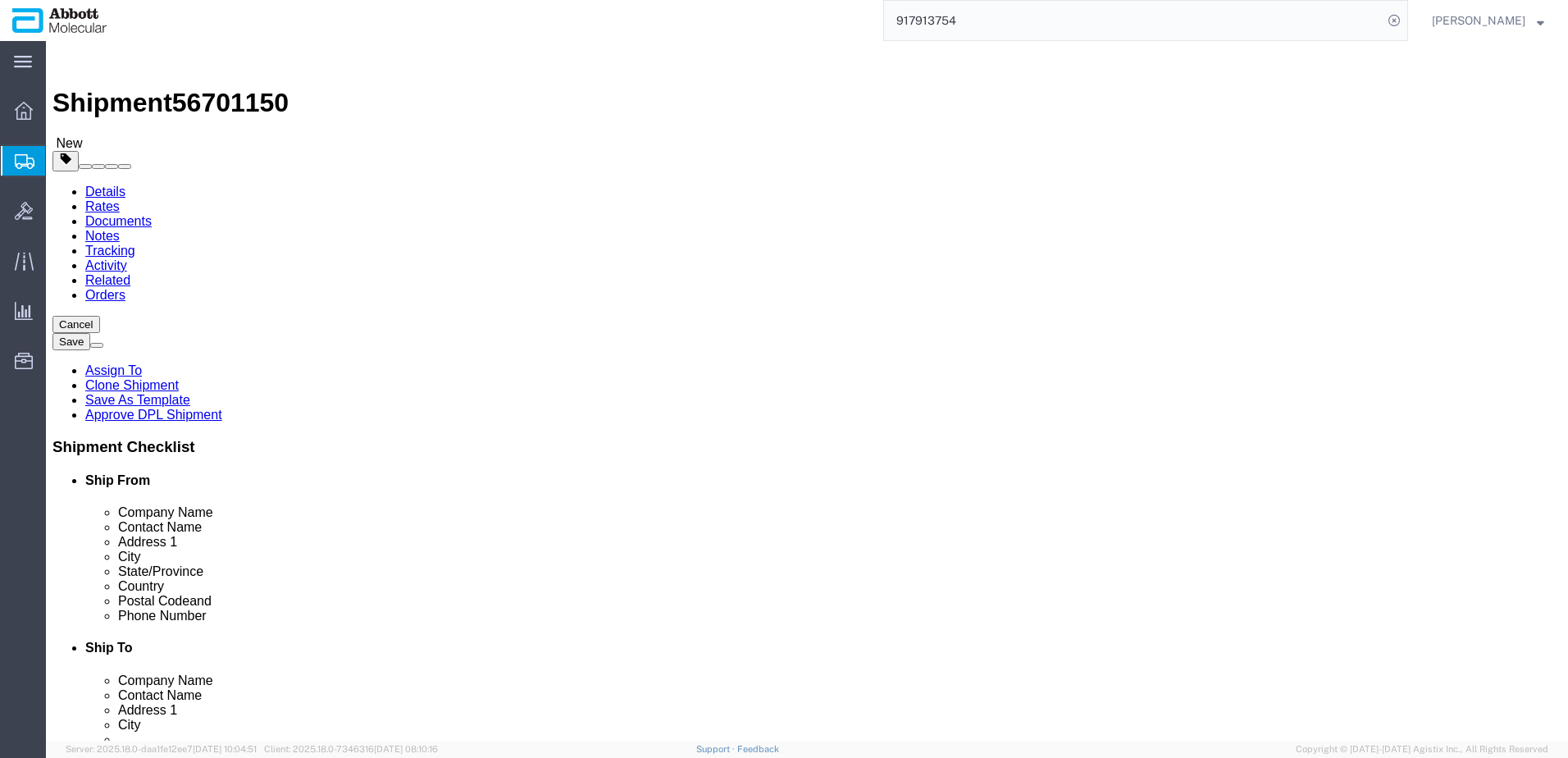
type input "21.00"
drag, startPoint x: 263, startPoint y: 384, endPoint x: 139, endPoint y: 366, distance: 125.3
click div "Weight 0.00 Select kgs lbs Ship. t°"
type input "30"
click input "checkbox"
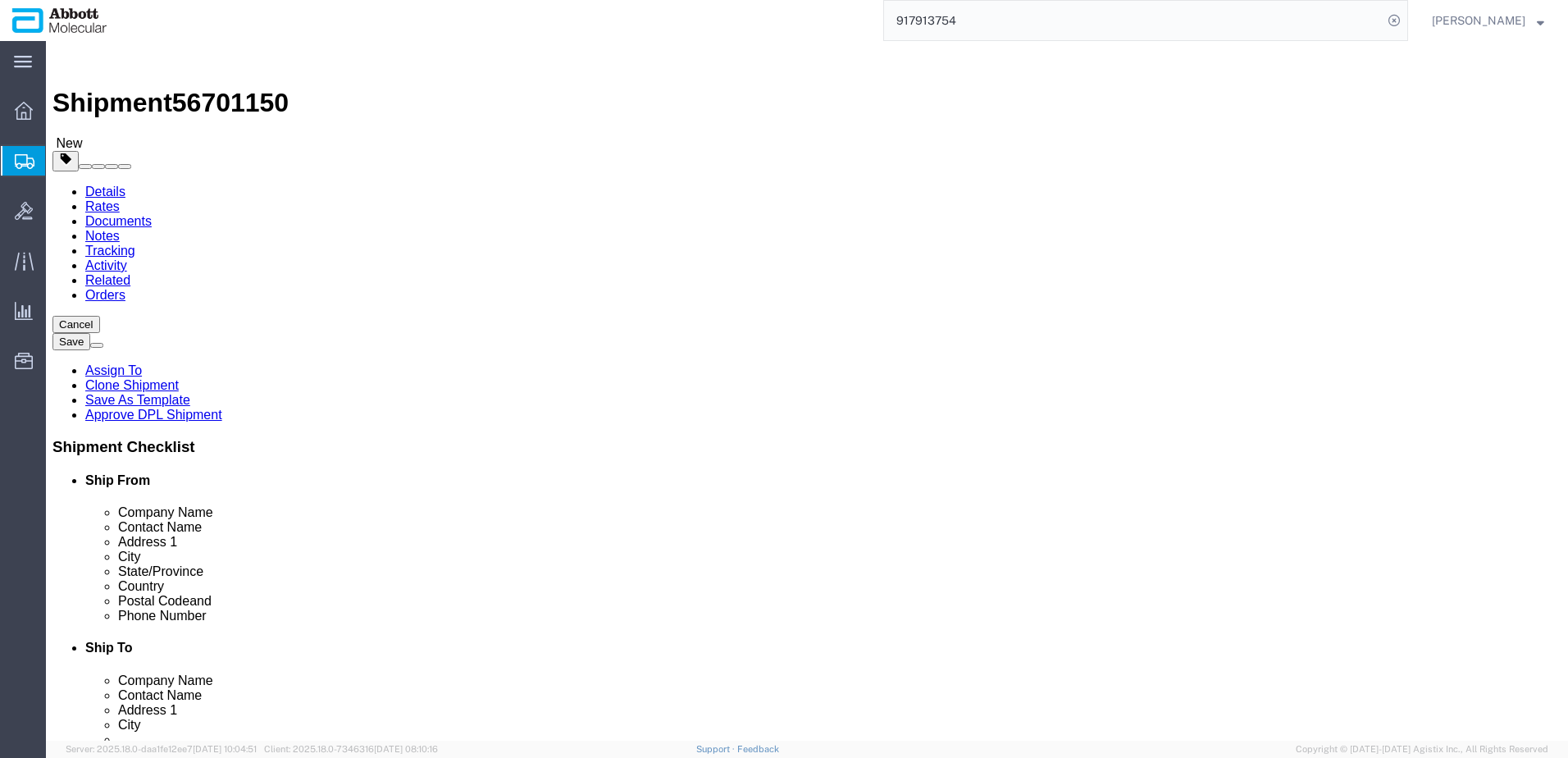
checkbox input "true"
type input "FROZEN"
drag, startPoint x: 311, startPoint y: 493, endPoint x: 13, endPoint y: 507, distance: 298.3
click link "Add Content"
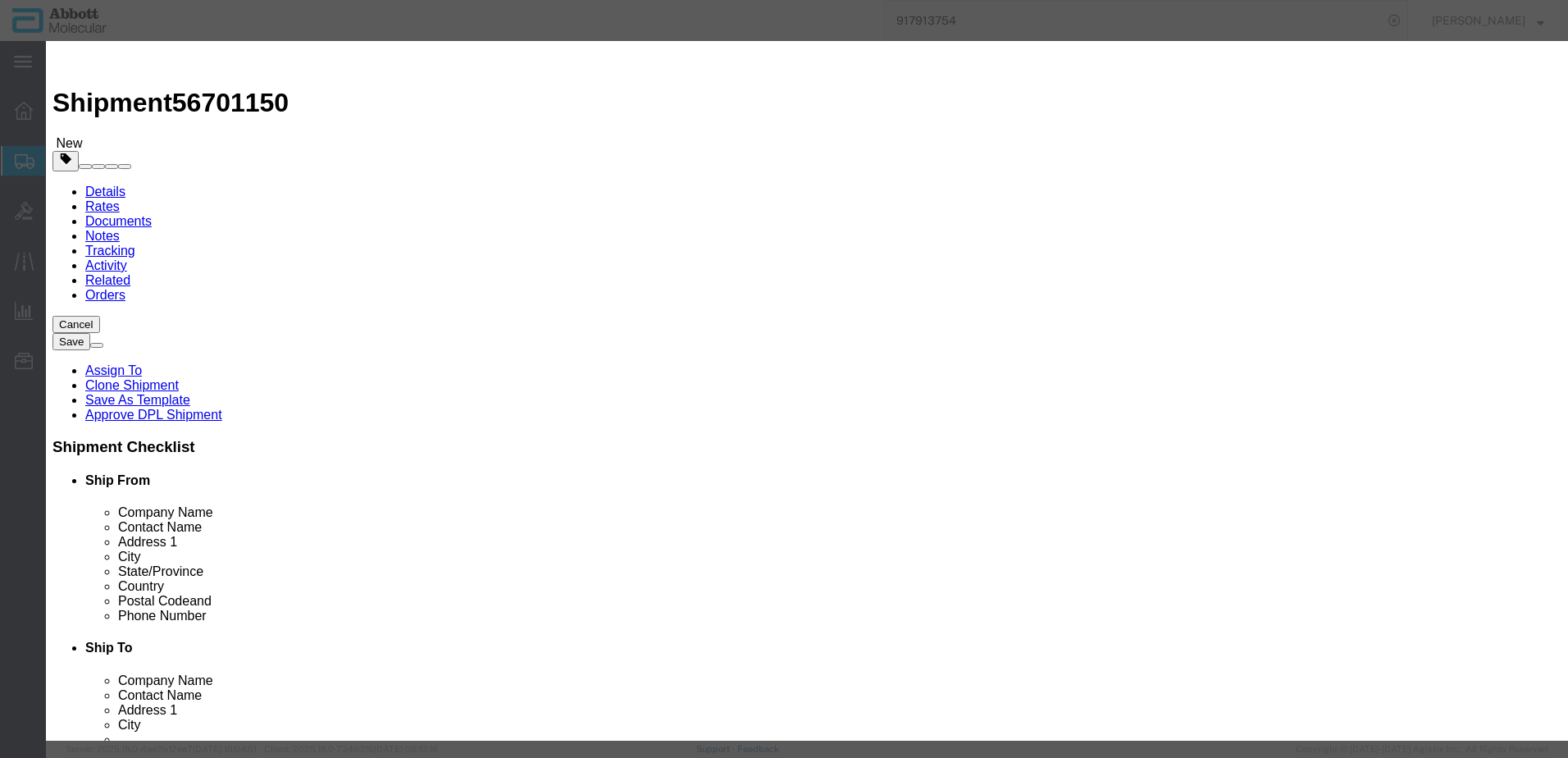
click input "text"
type input "02G3170"
click strong "02G3170"
select select
checkbox input "false"
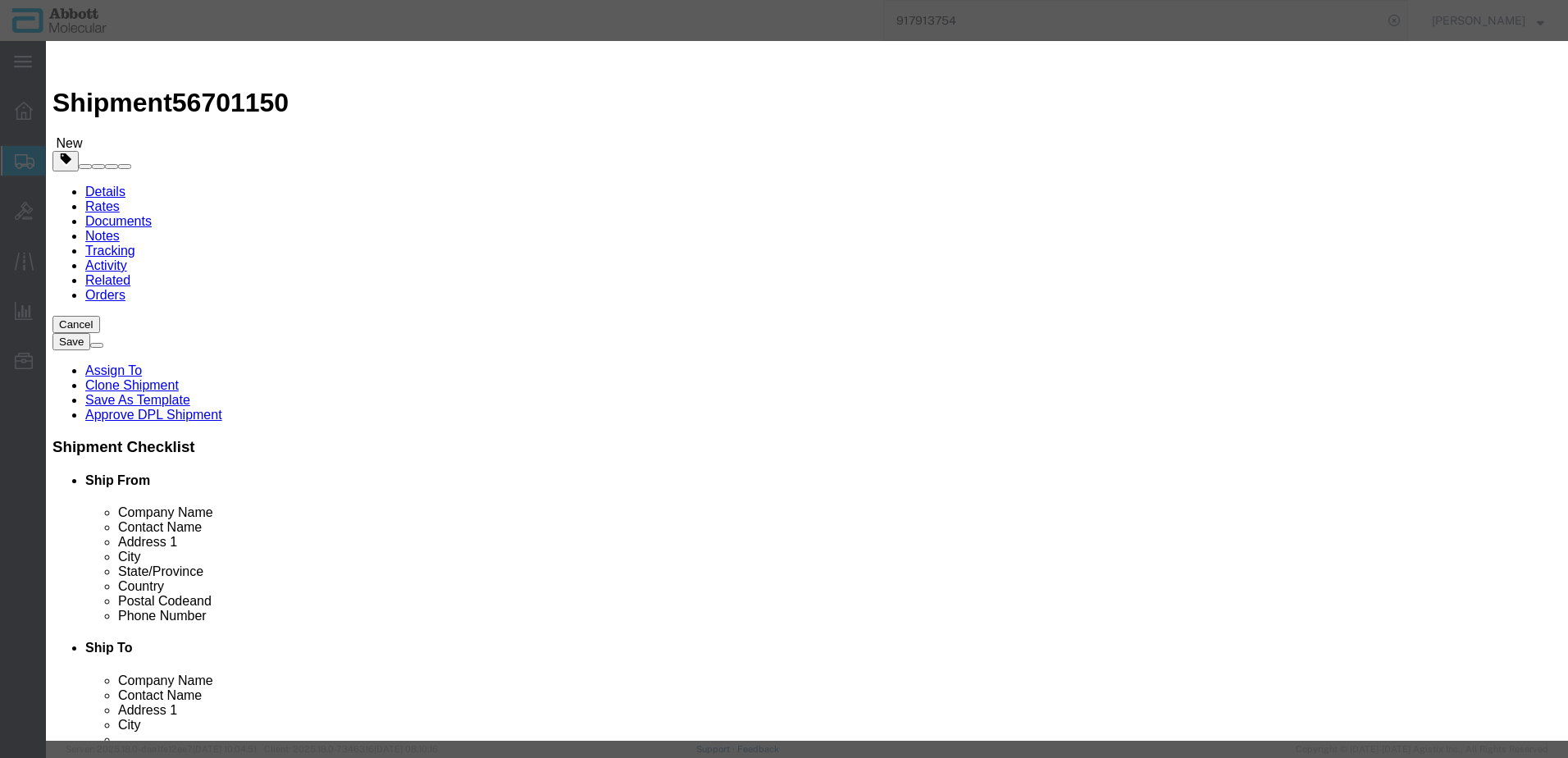
select select "US"
type input "3822190080"
select select "BIS"
checkbox input "false"
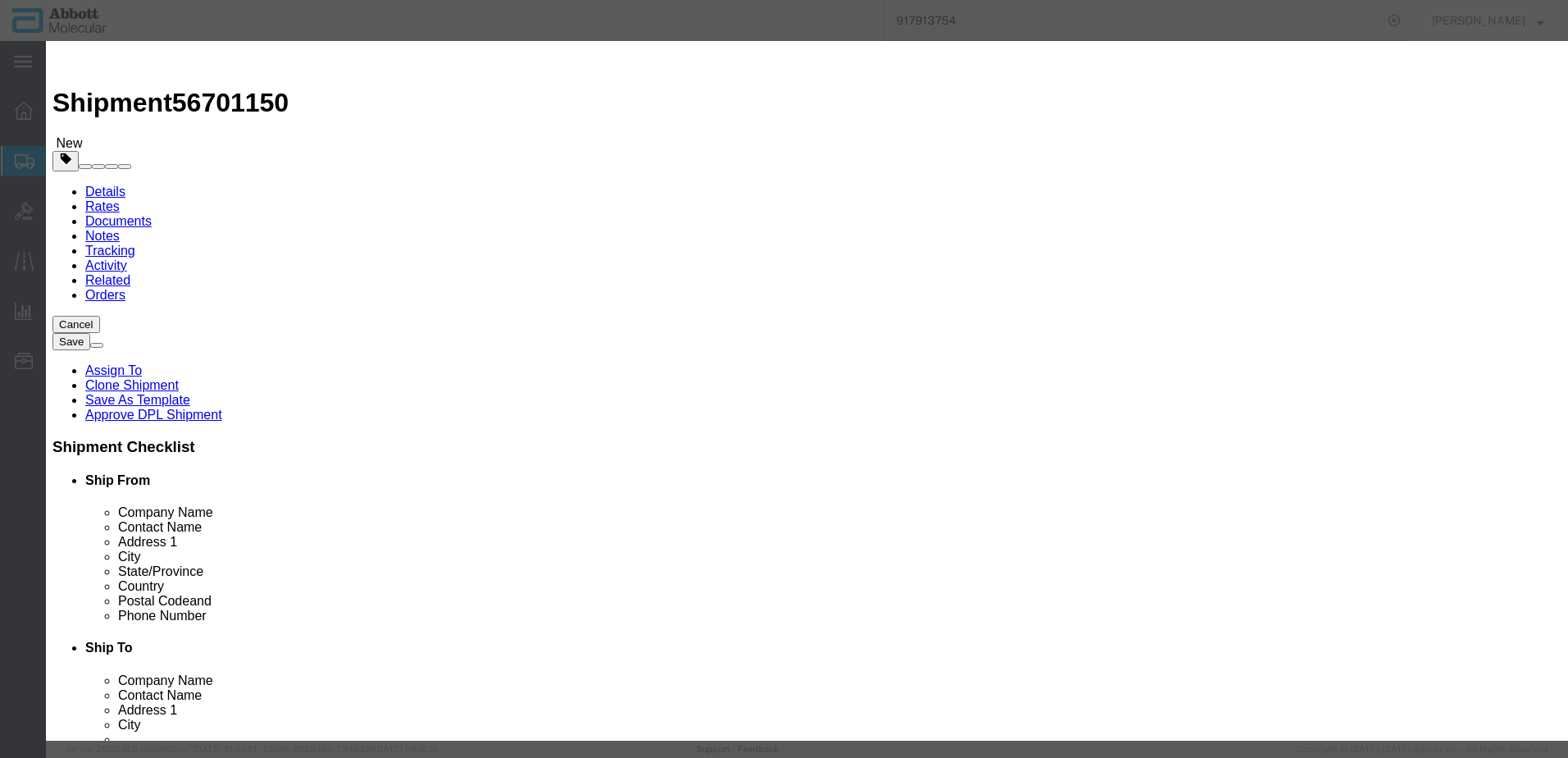
type input "02G3170"
type textarea "RT [MEDICAL_DATA]-1 CAL(2X12VI)"
select select "NLR"
type input "02G3170"
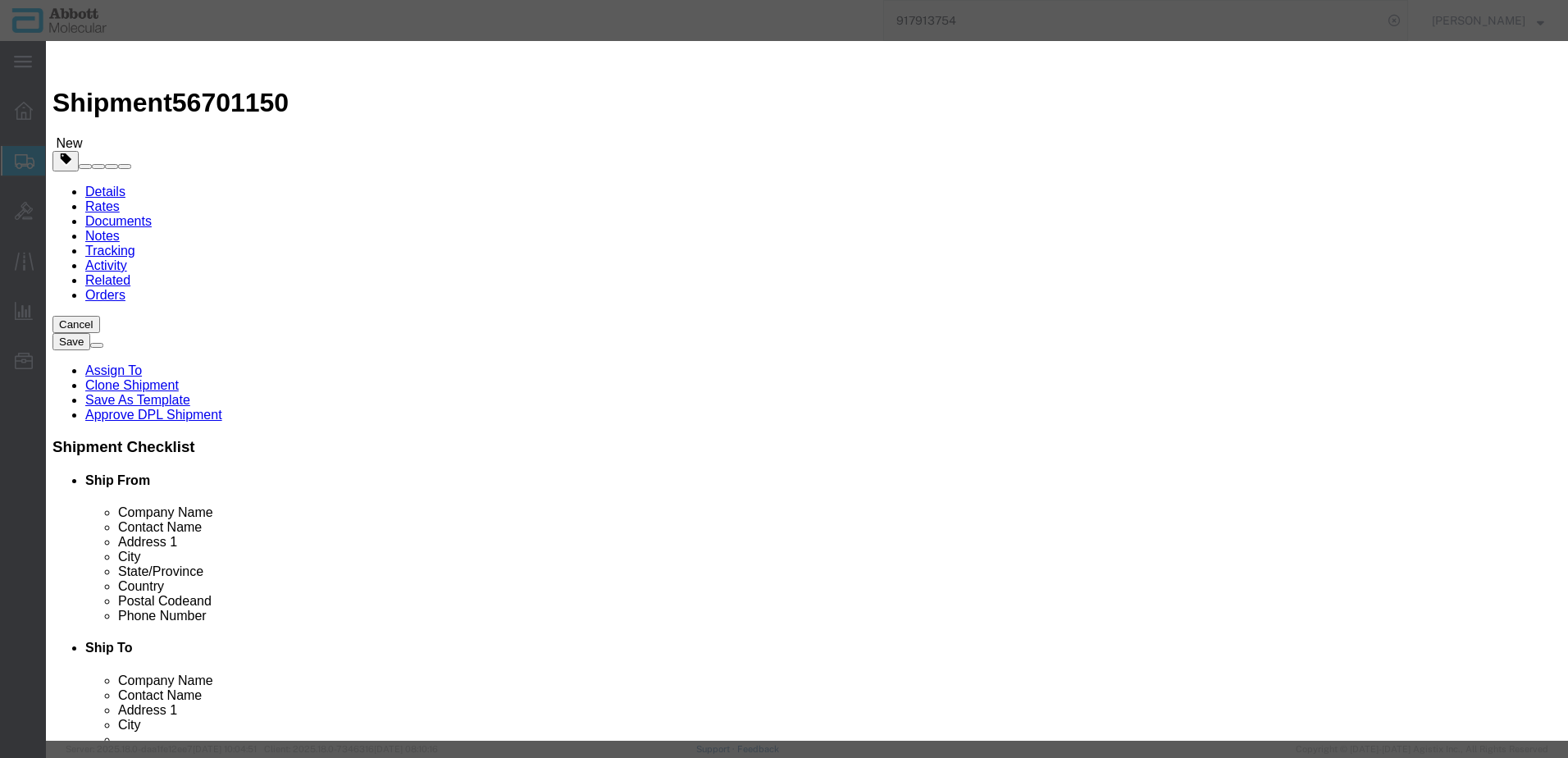
type input "2"
type input "1"
select select "70"
click select "Select Account Type Activity ID Airline Appointment Number ASN Batch Number Bil…"
select select "BATCH_NUMBER"
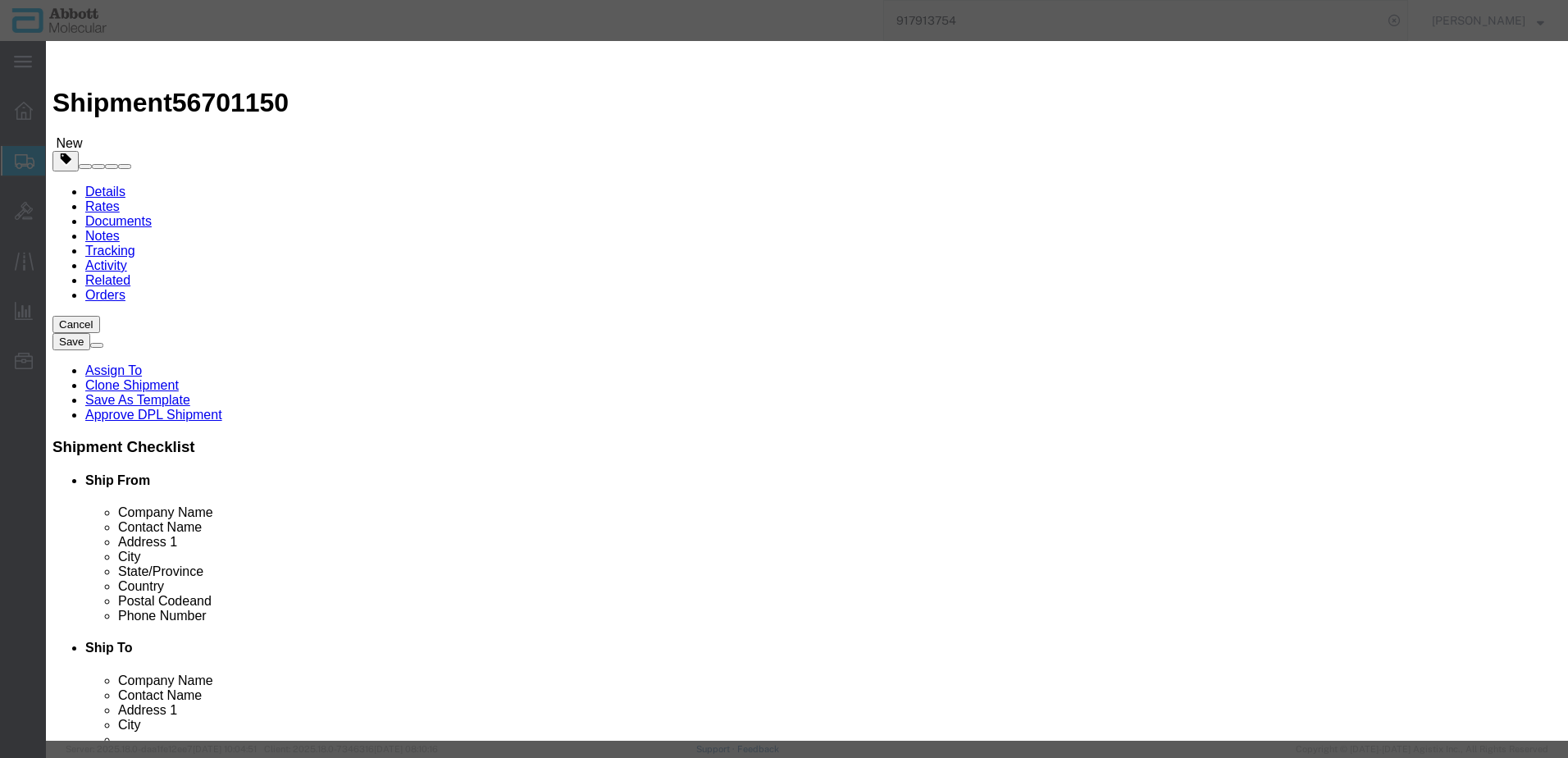
click select "Select Account Type Activity ID Airline Appointment Number ASN Batch Number Bil…"
type input "414804"
click button "Save & Add Another"
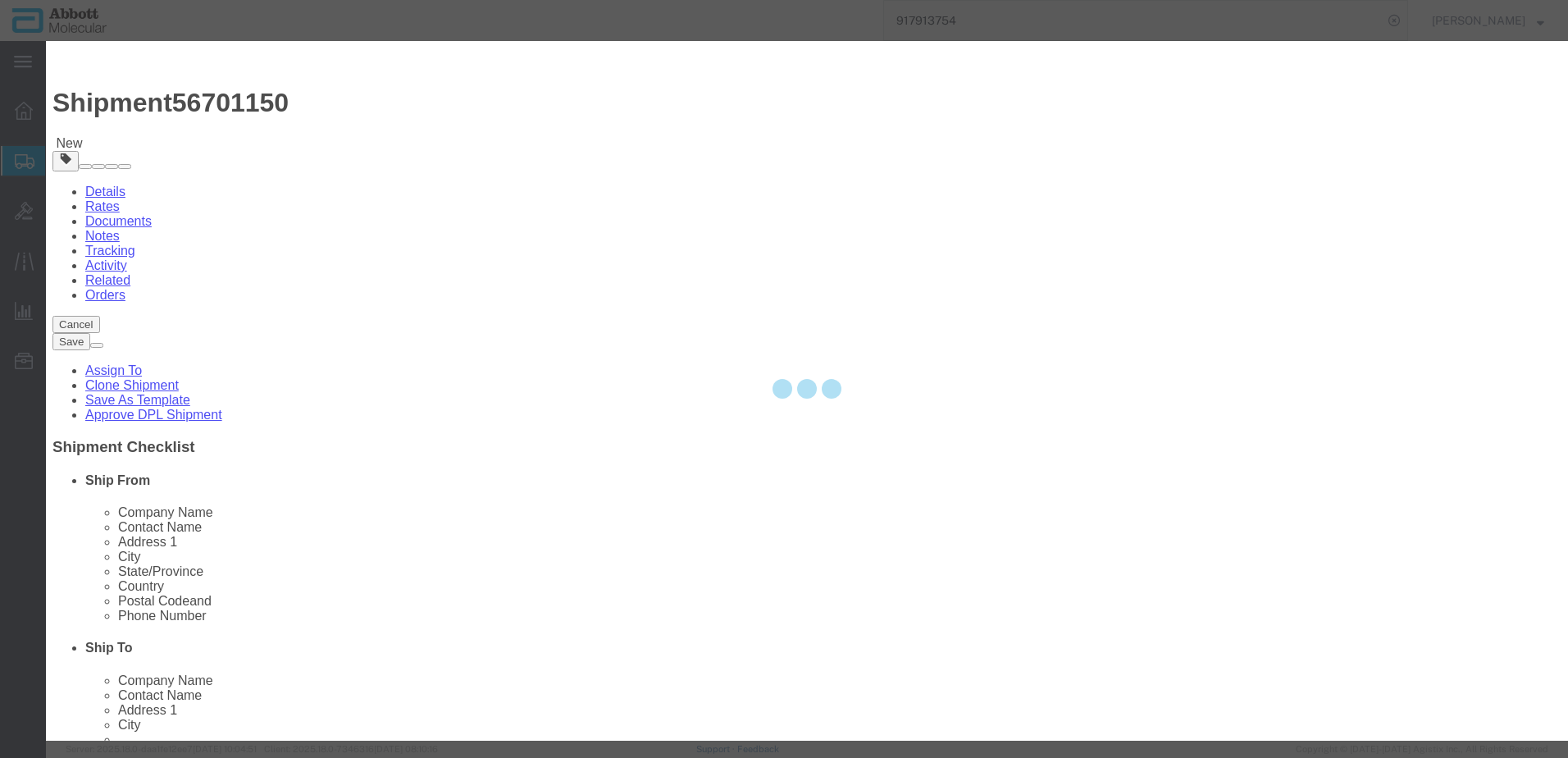
select select "EA"
select select
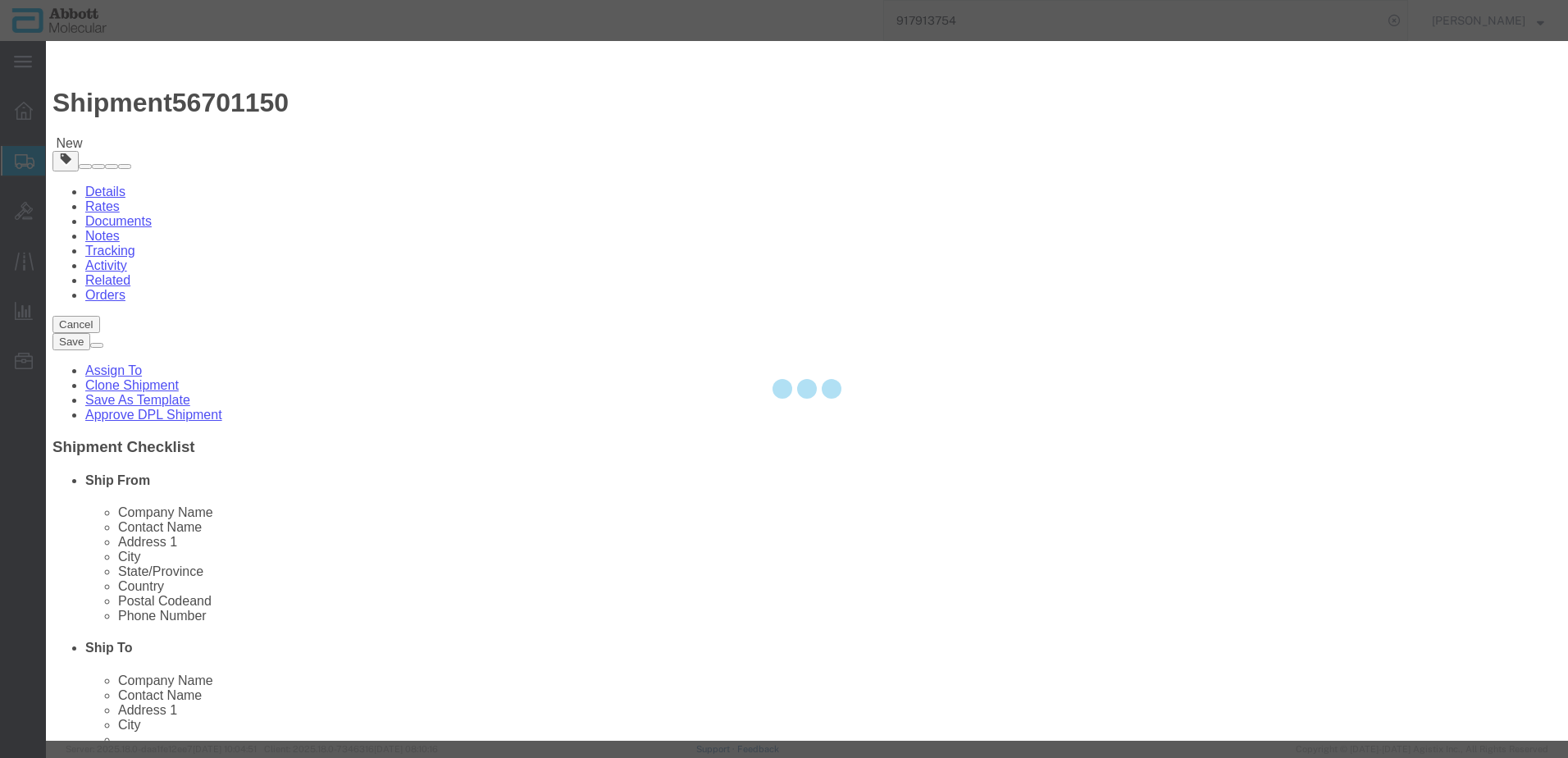
select select
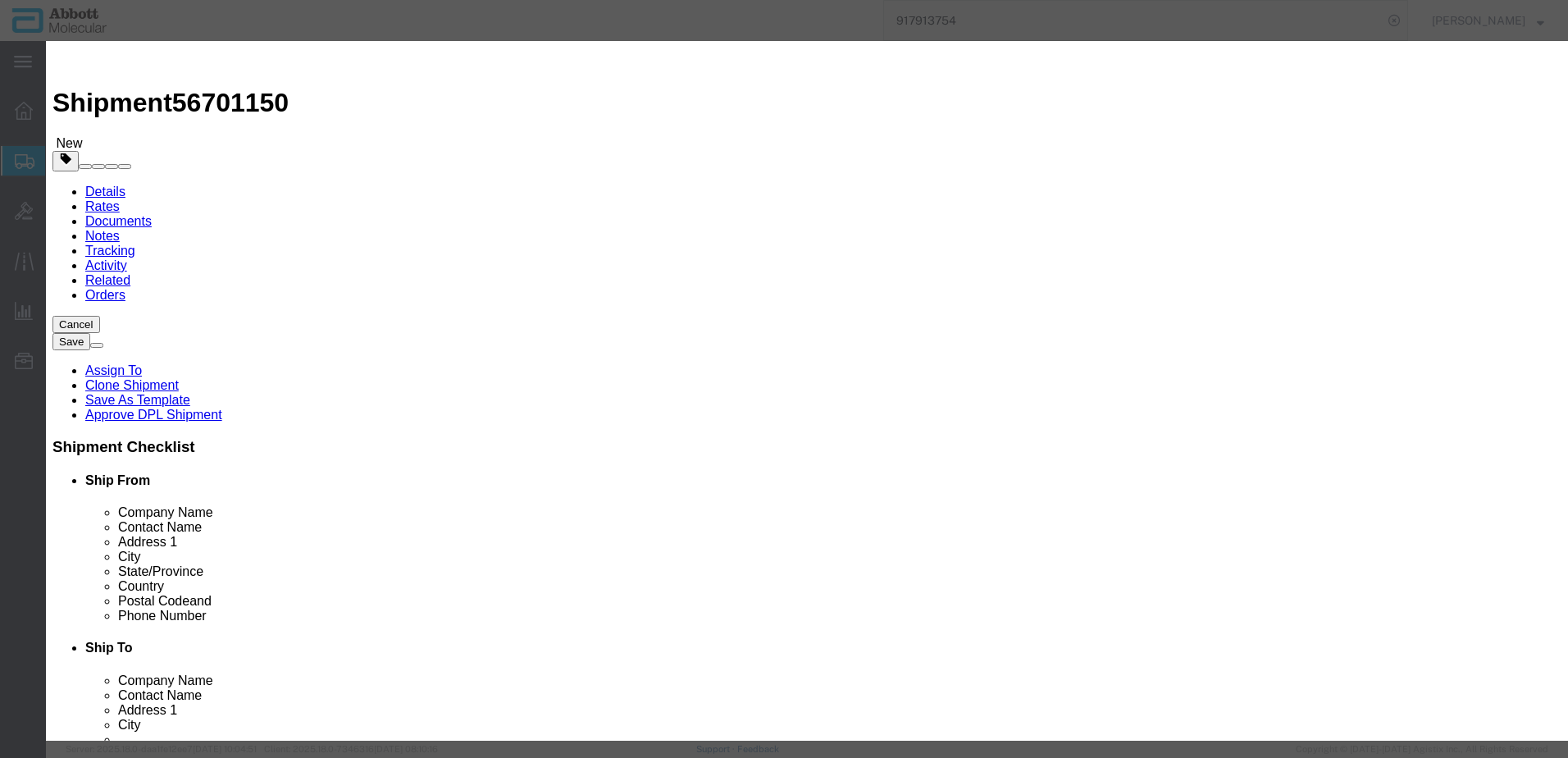
click input "text"
type input "02G3180"
click strong "02G3180"
checkbox input "false"
select select "US"
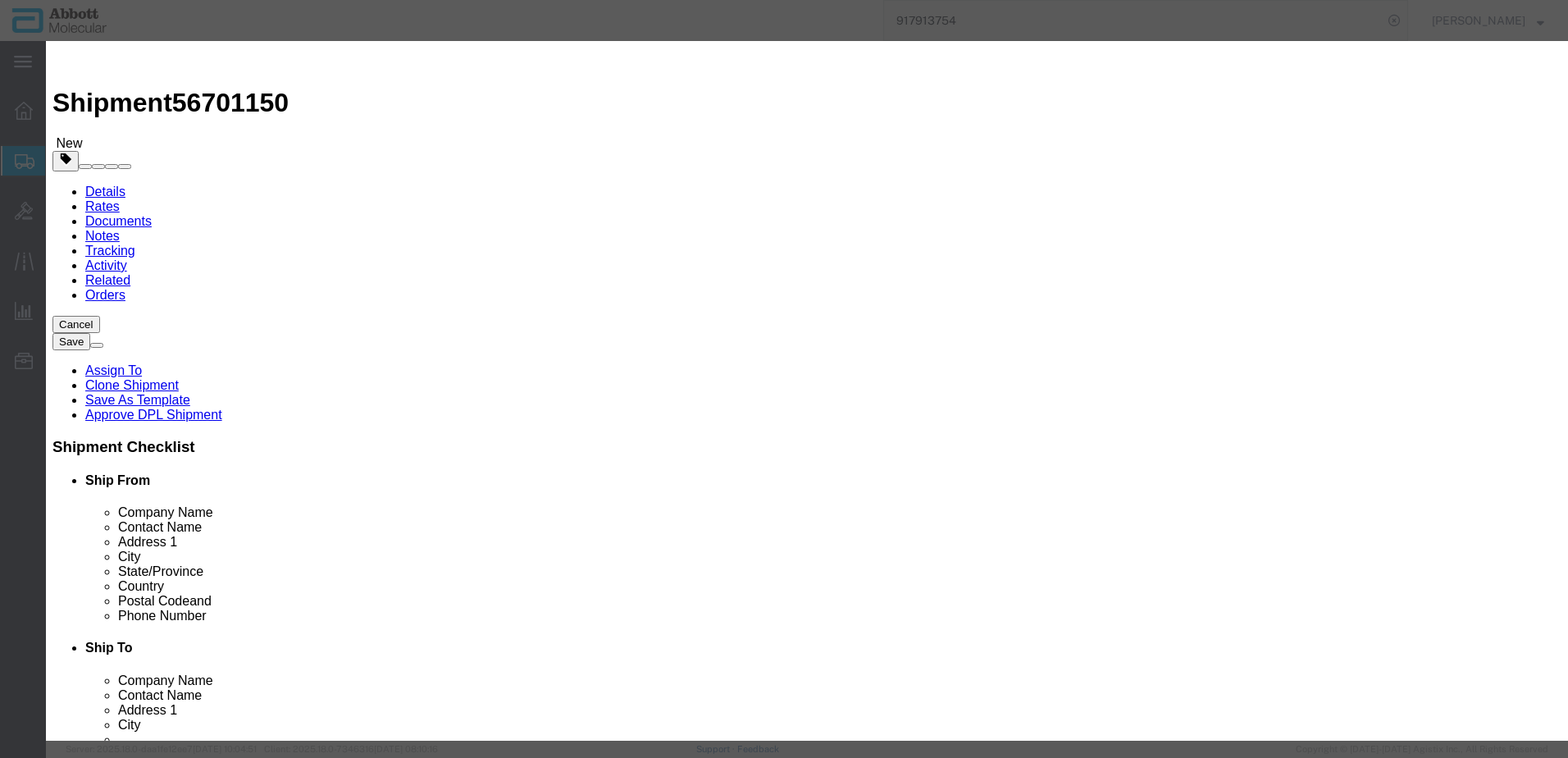
type input "3822190080"
select select "BIS"
checkbox input "false"
type input "02G3180"
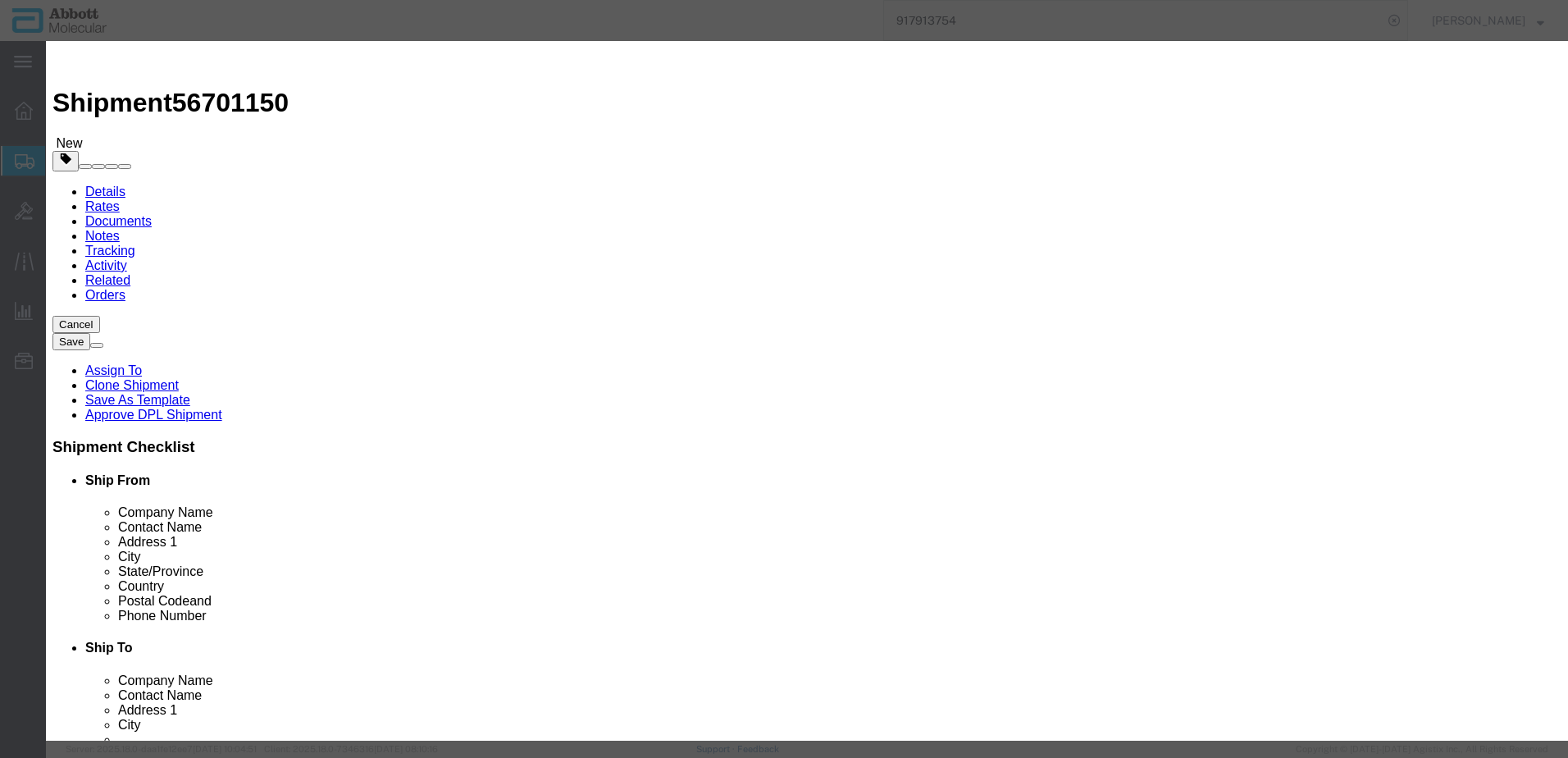
type input "02G3180"
type textarea "RT [MEDICAL_DATA]-1 CTL(3X8ML)"
select select "NLR"
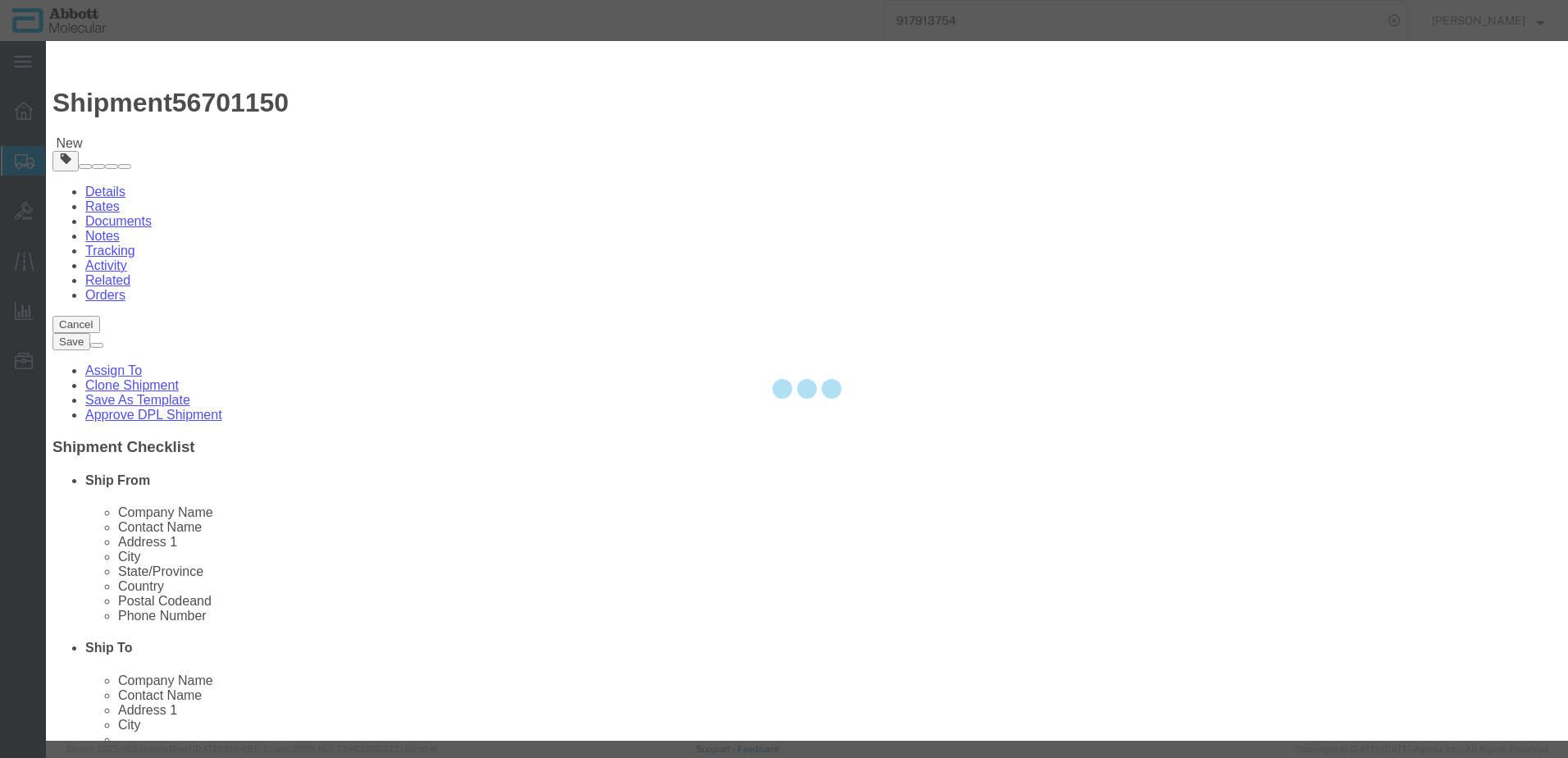
type input "02G3180"
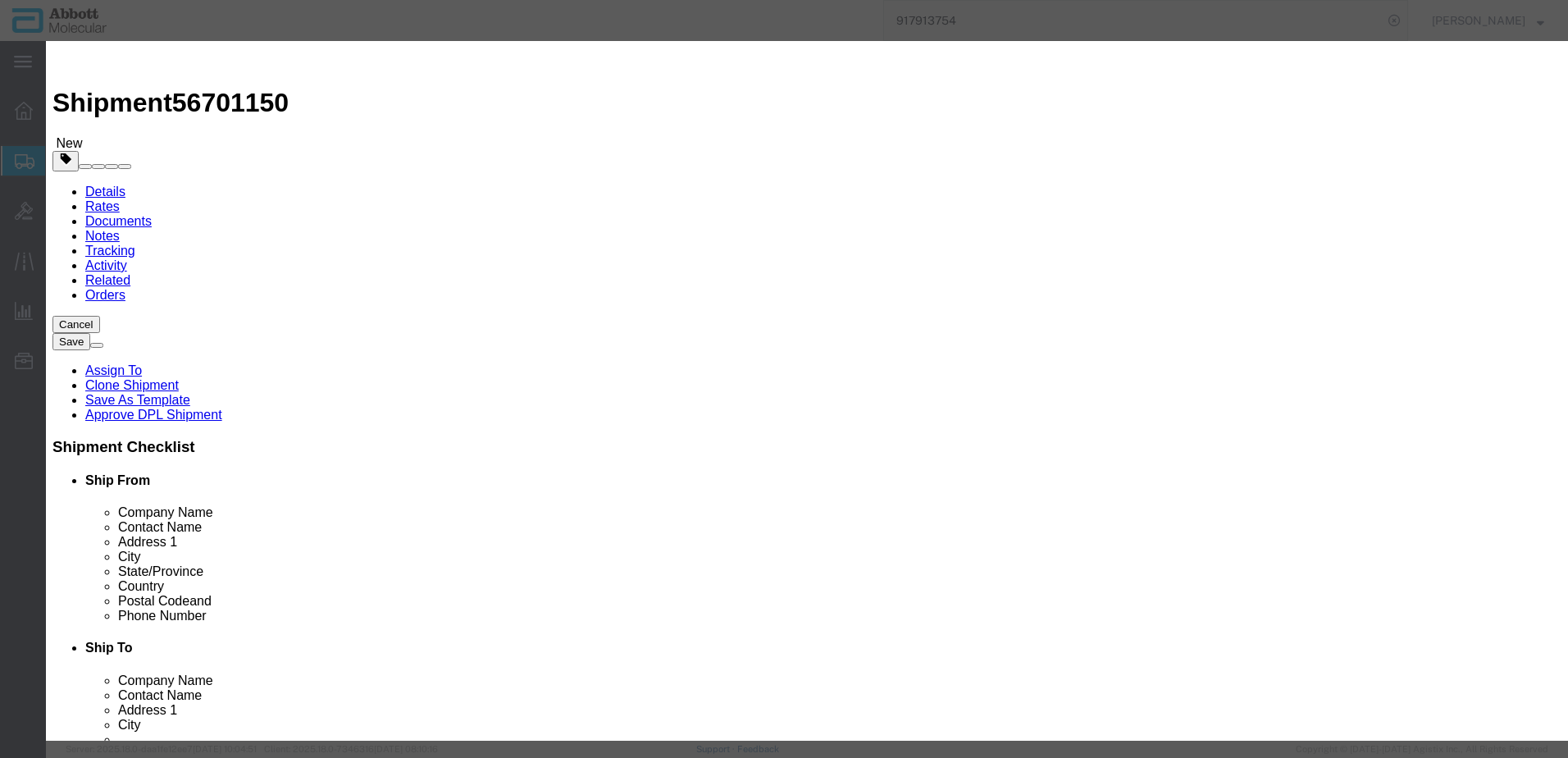
type input "3"
type input "1"
select select "70"
click select "Select Account Type Activity ID Airline Appointment Number ASN Batch Number Bil…"
select select "BATCH_NUMBER"
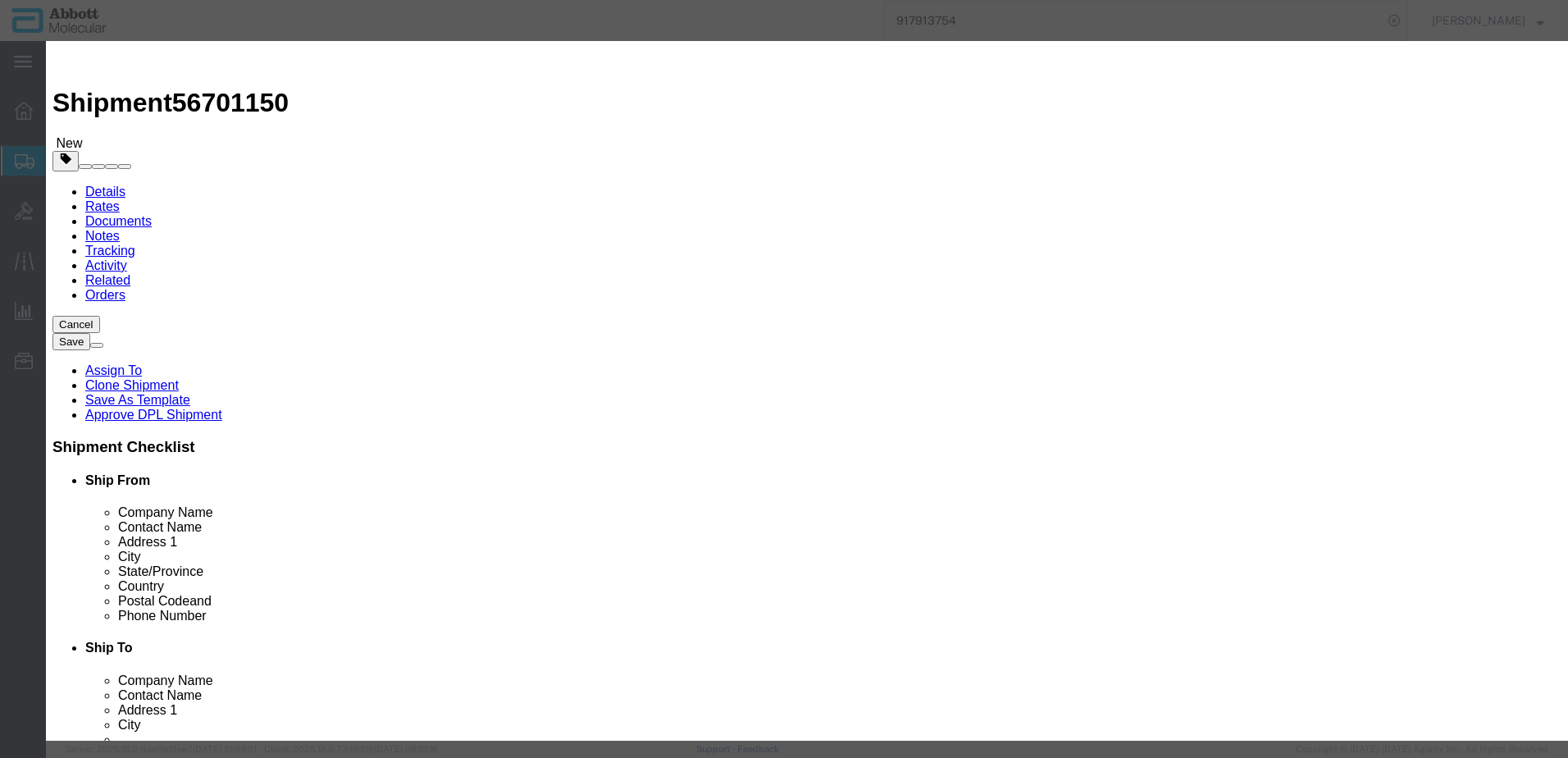
click select "Select Account Type Activity ID Airline Appointment Number ASN Batch Number Bil…"
type input "417338"
click button "Save & Add Another"
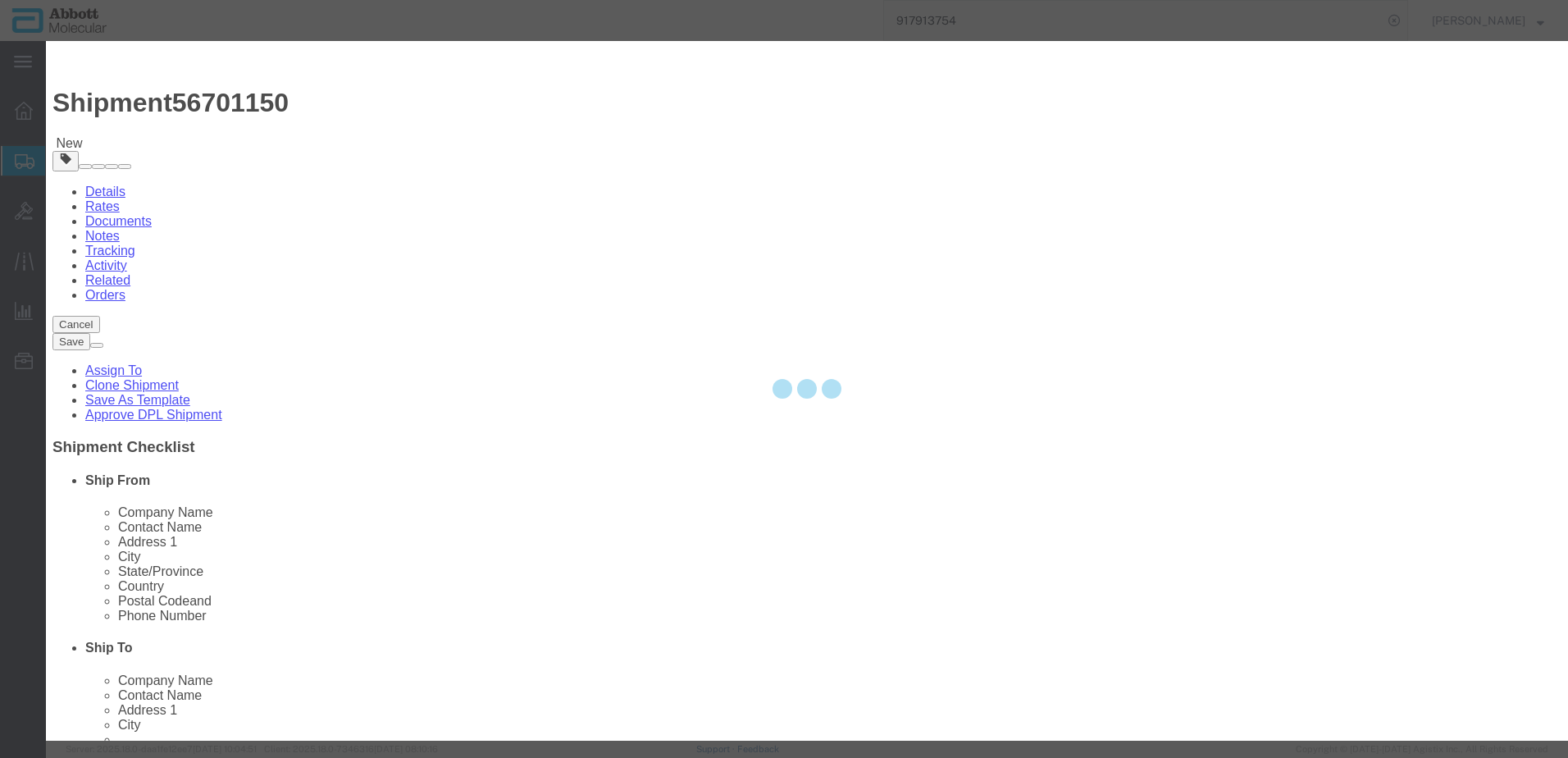
select select "EA"
select select
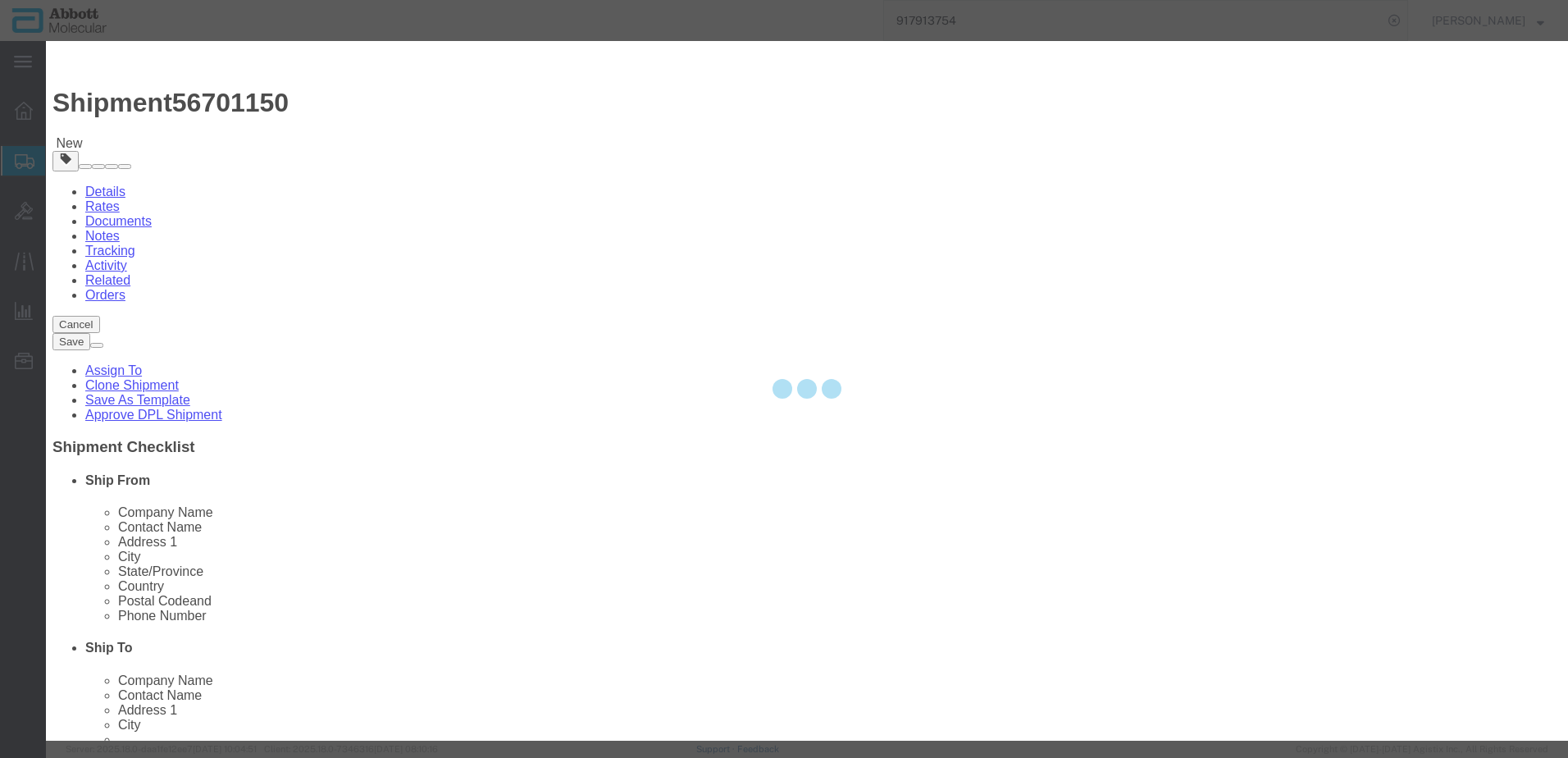
select select
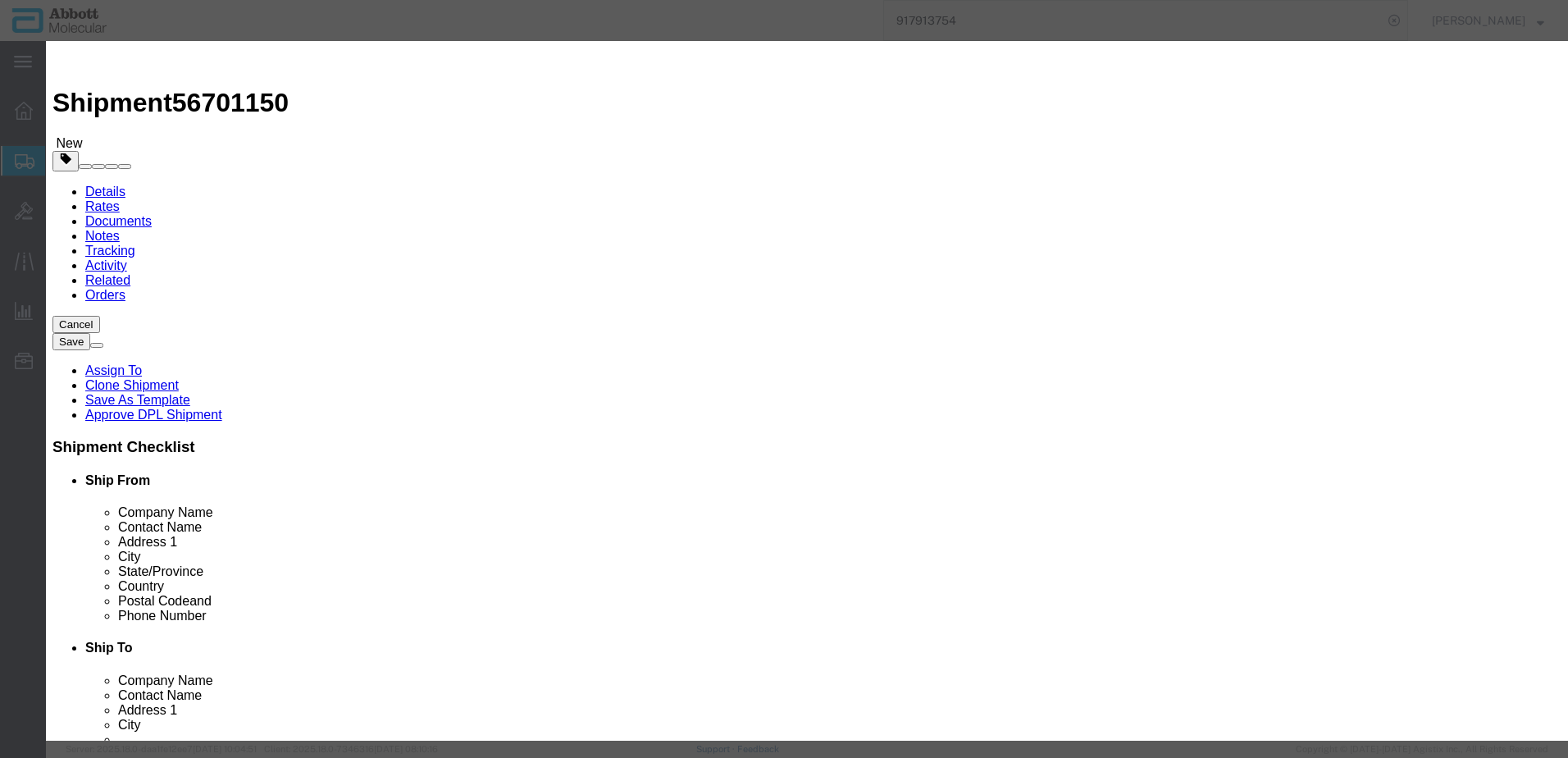
click div "Product Name 02G3180 Pieces Select Bag Barrels 100Board Feet Bottle Box Blister…"
click input "text"
type input "02G3190"
click strong "02G3190"
select select
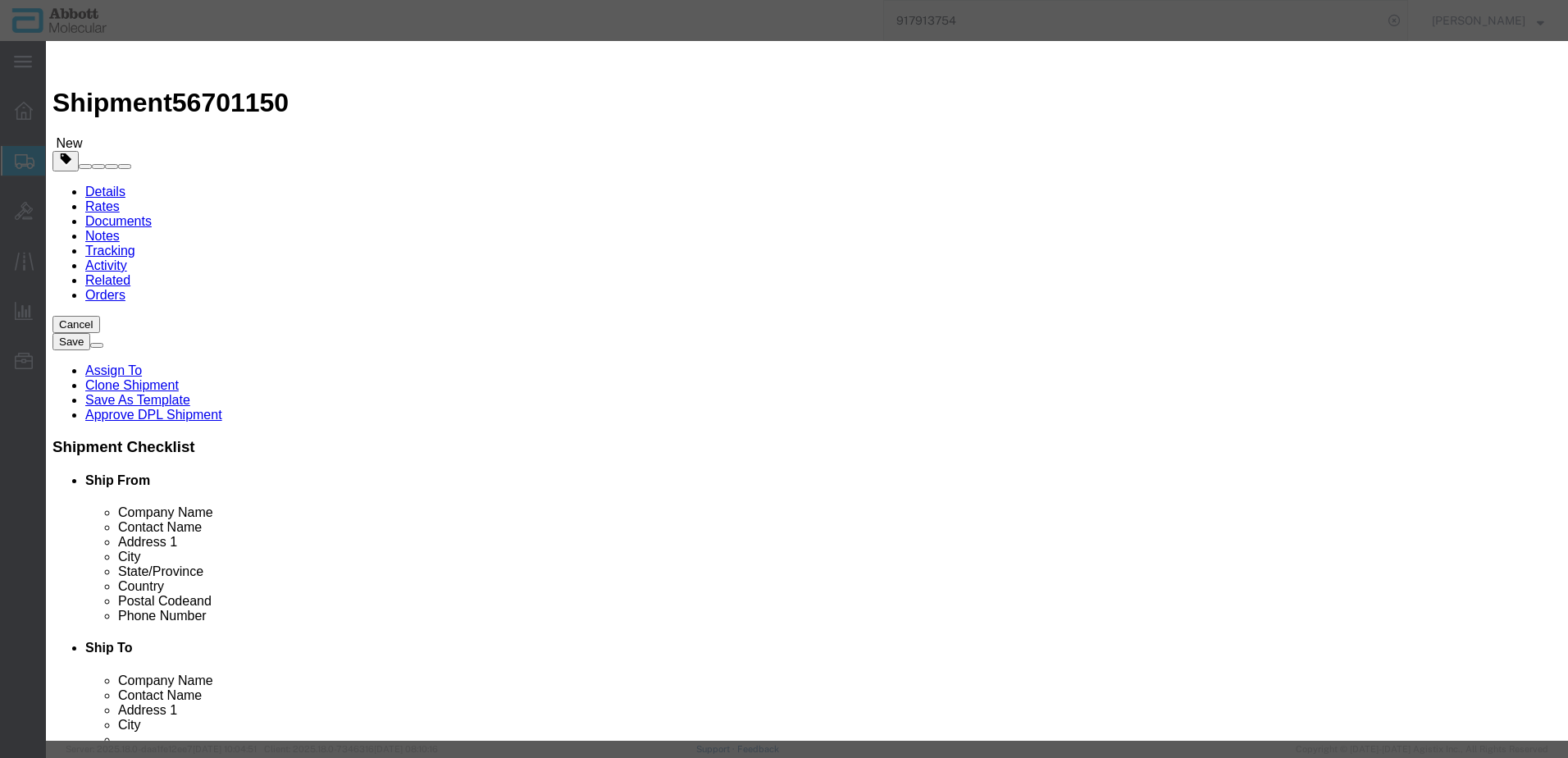
checkbox input "false"
select select "US"
type input "3822190080"
select select "BIS"
select select "NLR"
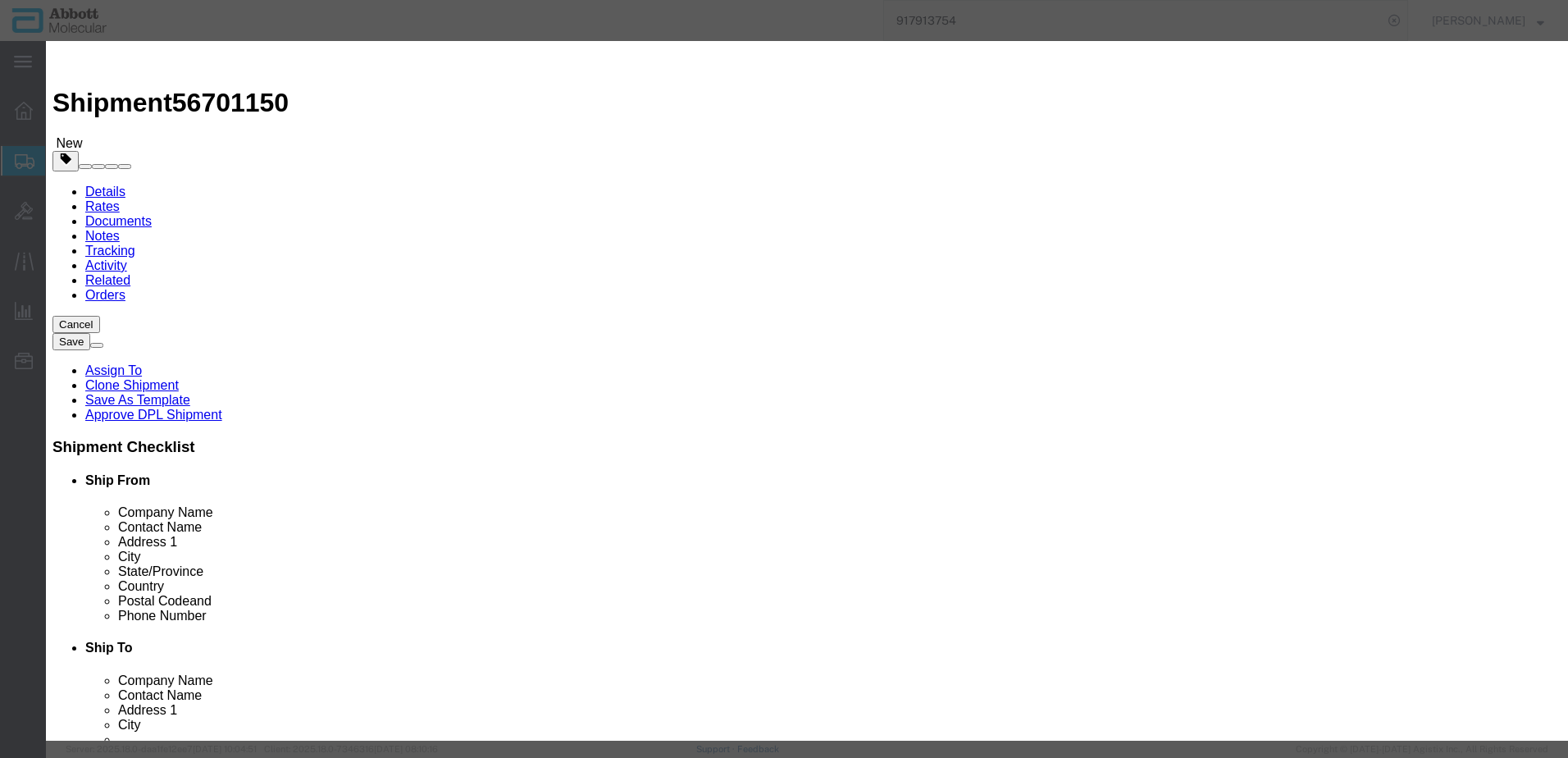
checkbox input "false"
type input "02G3190"
type textarea "RT [MEDICAL_DATA]-1 AMP(4X24T)"
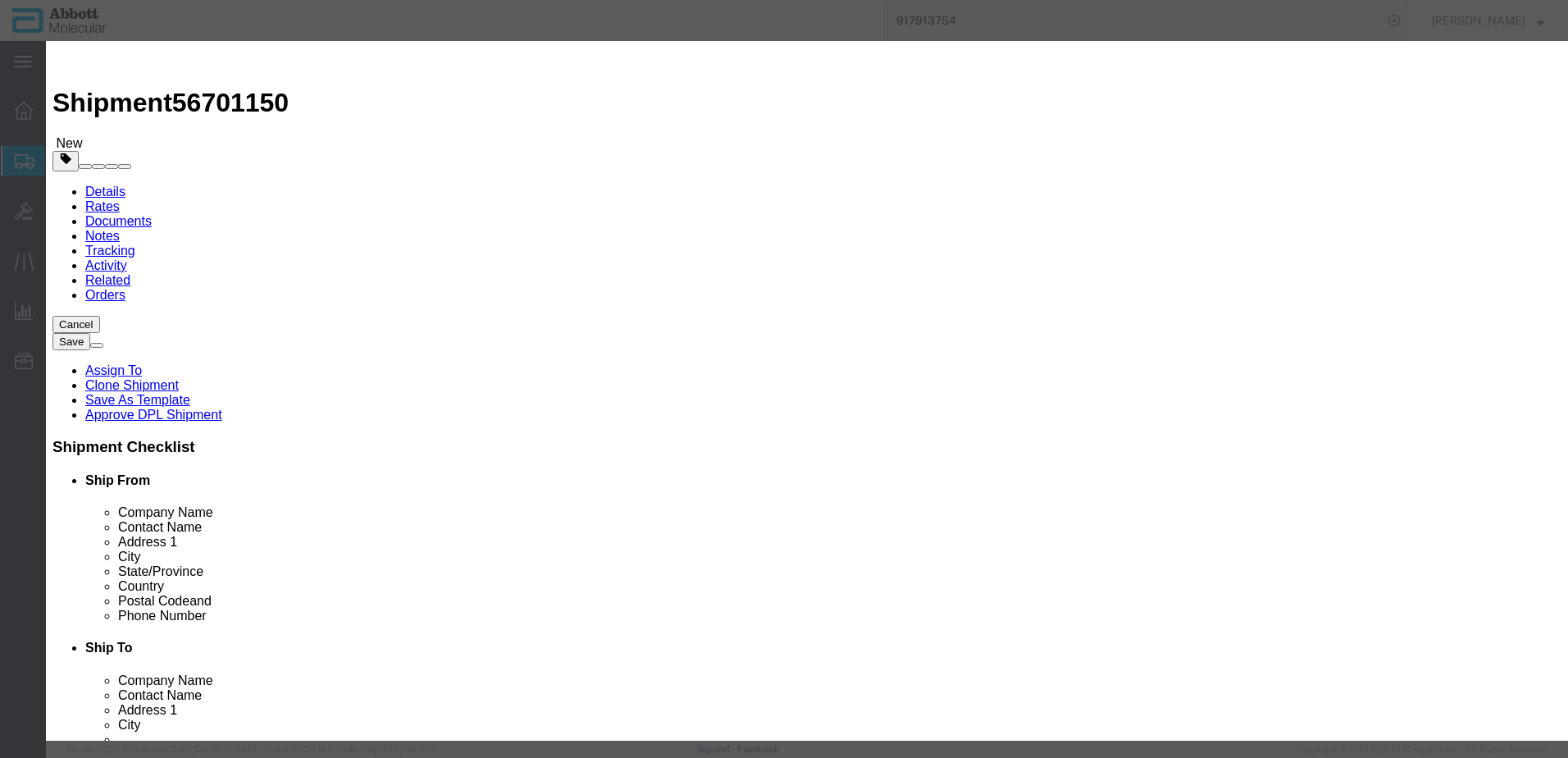
type input "02G3190"
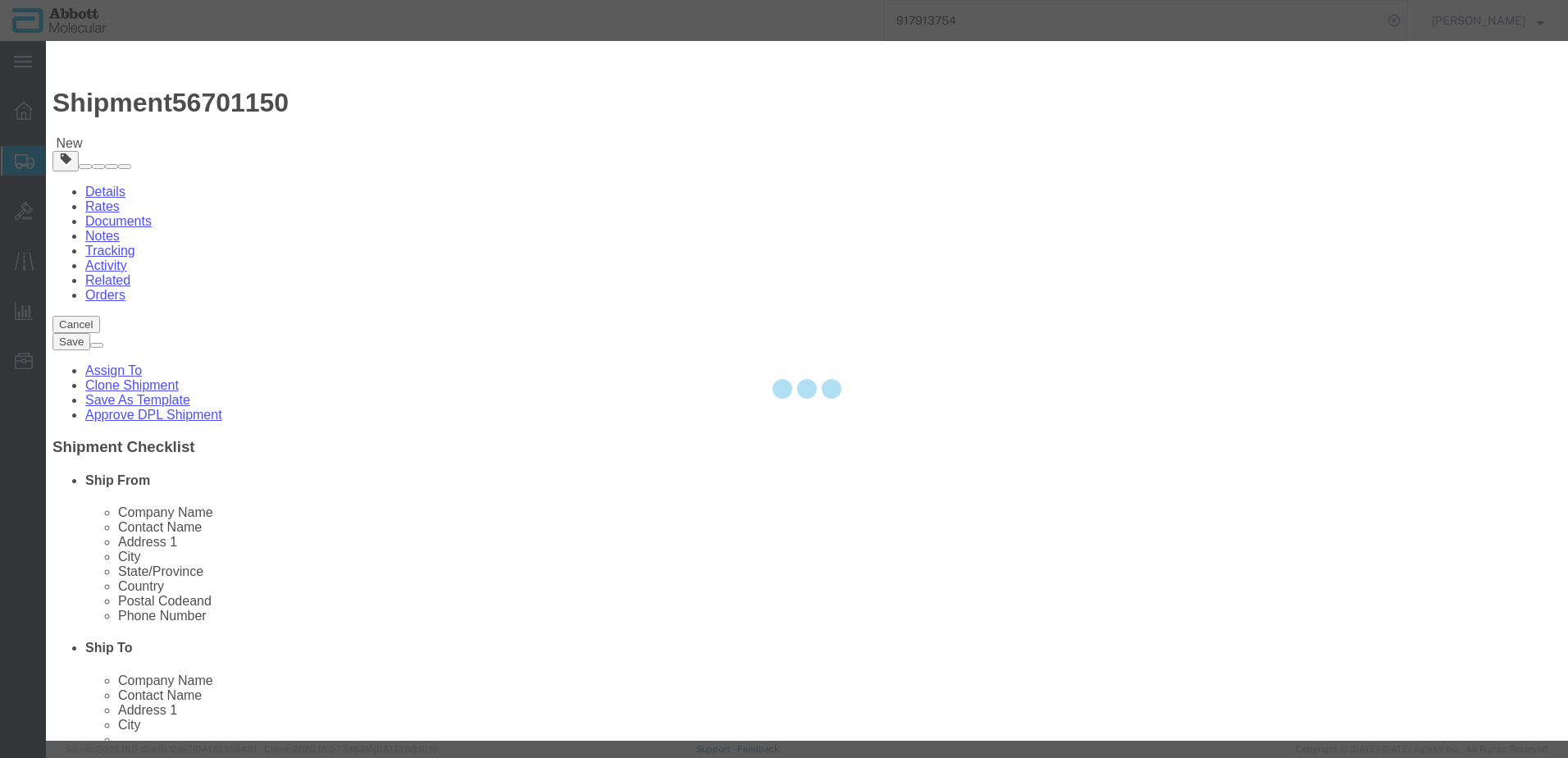
type input "17"
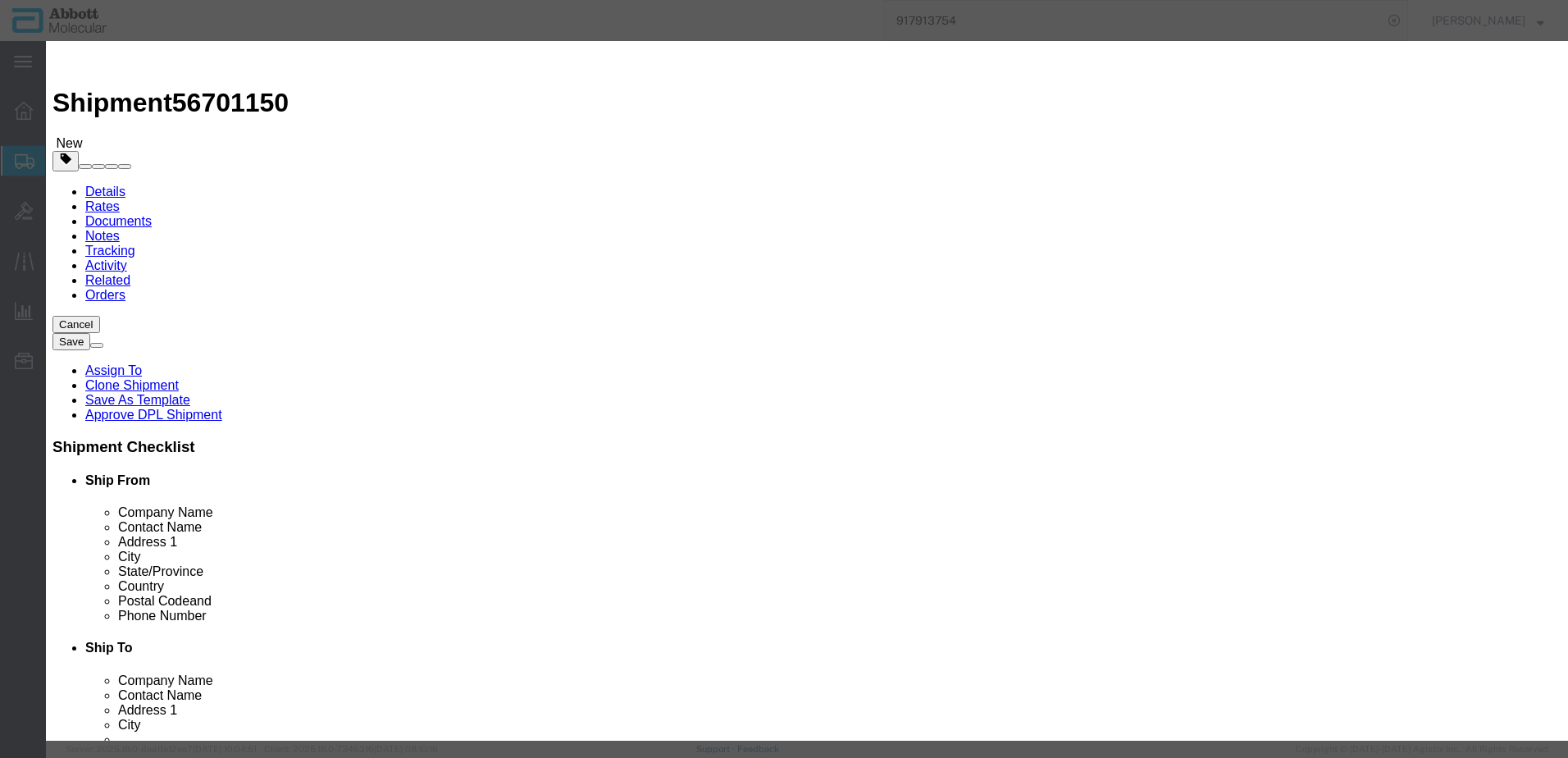
type input "1"
select select "70"
drag, startPoint x: 932, startPoint y: 261, endPoint x: 932, endPoint y: 277, distance: 16.0
click select "Select Account Type Activity ID Airline Appointment Number ASN Batch Number Bil…"
select select "BATCH_NUMBER"
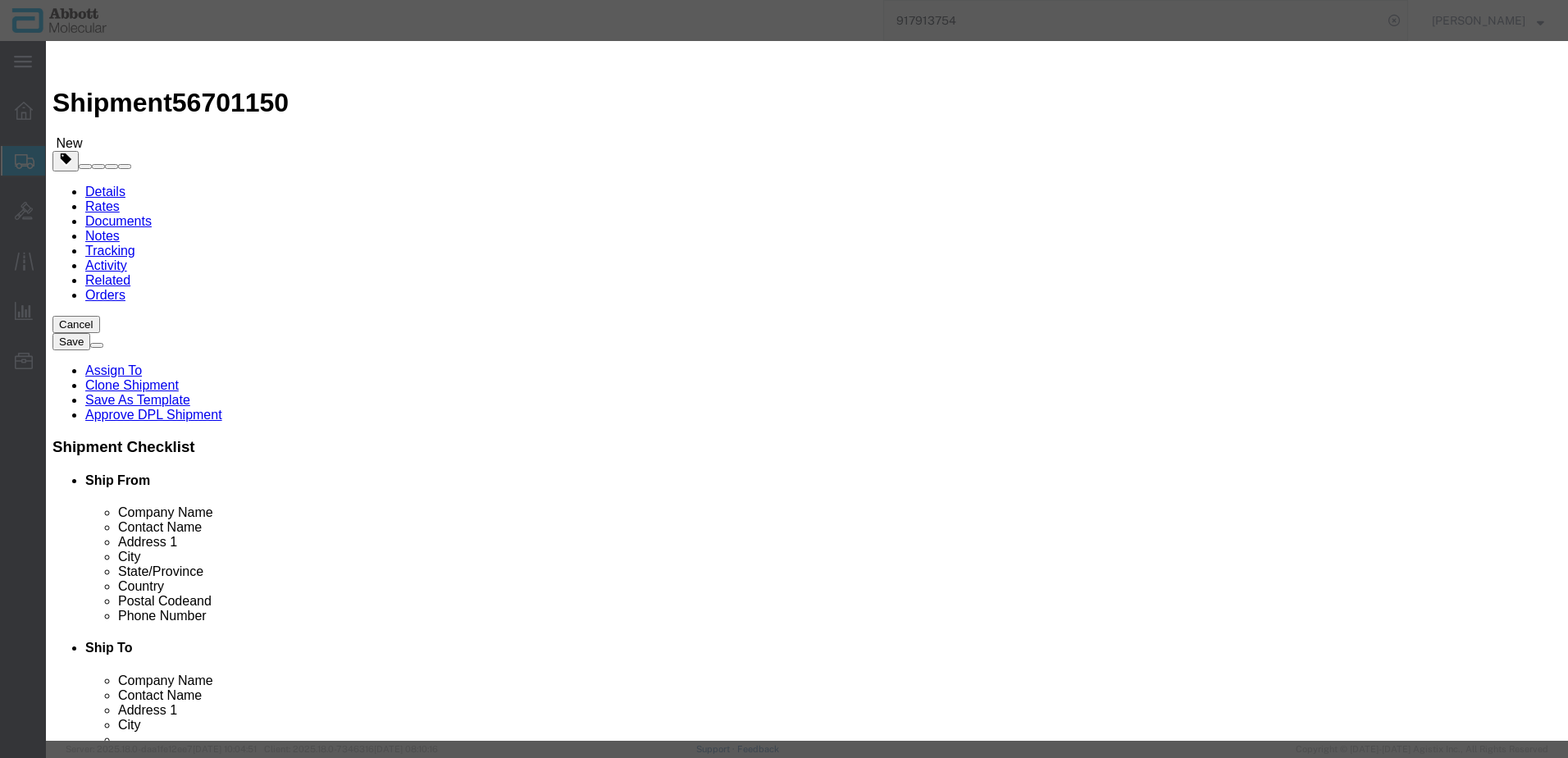
click select "Select Account Type Activity ID Airline Appointment Number ASN Batch Number Bil…"
type input "417632"
click button "Save & Close"
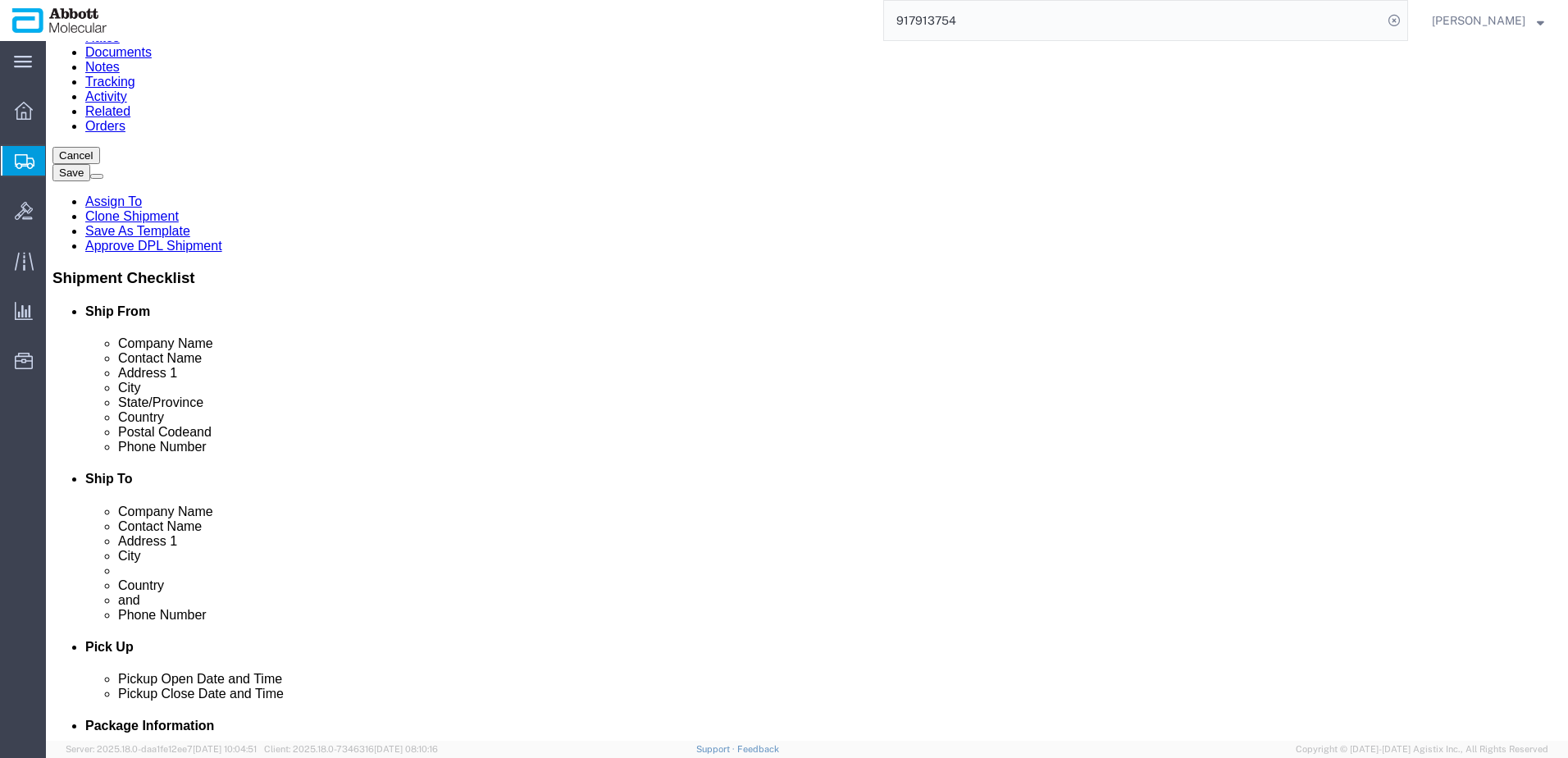
scroll to position [272, 0]
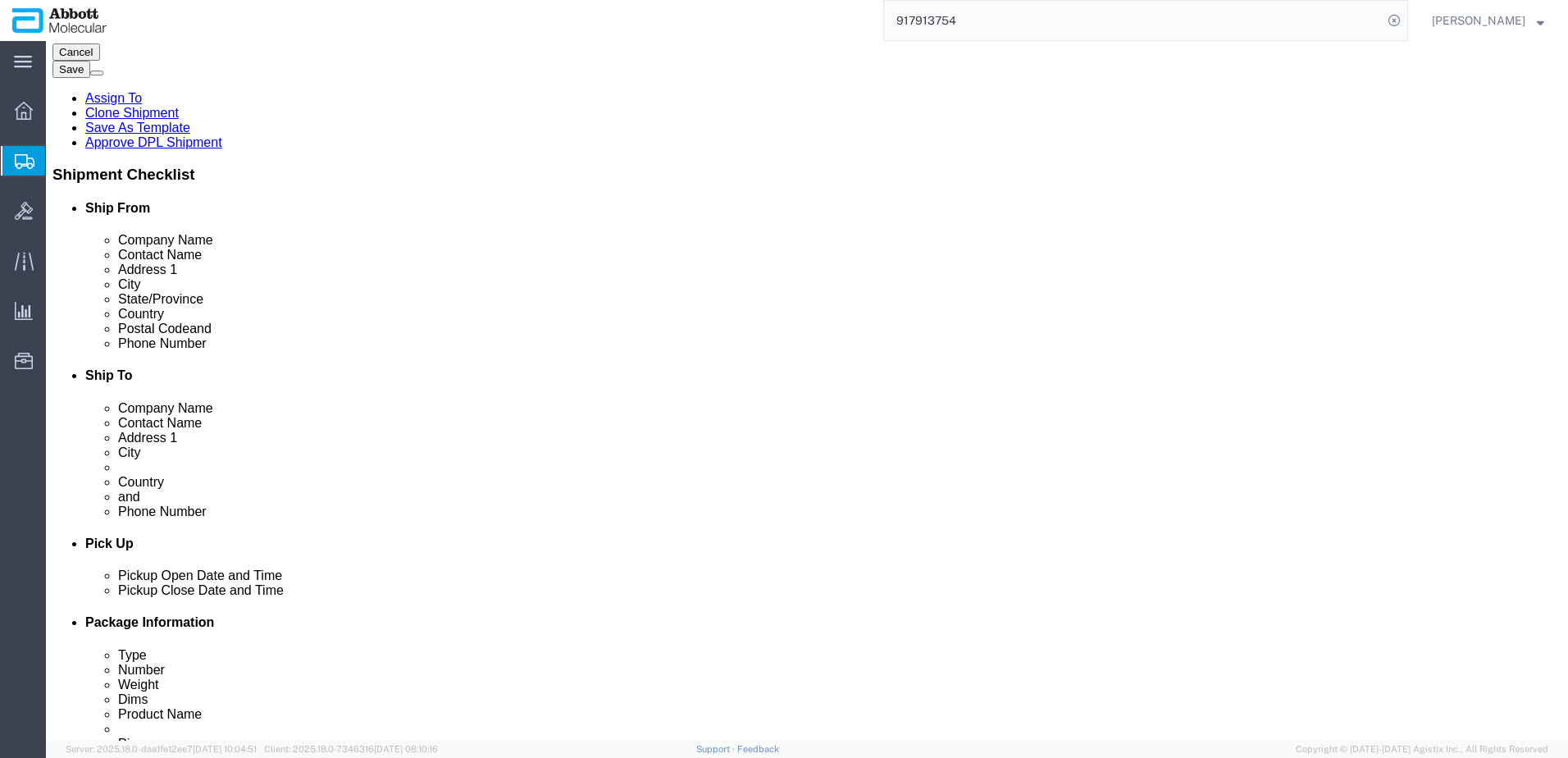
click button "Continue"
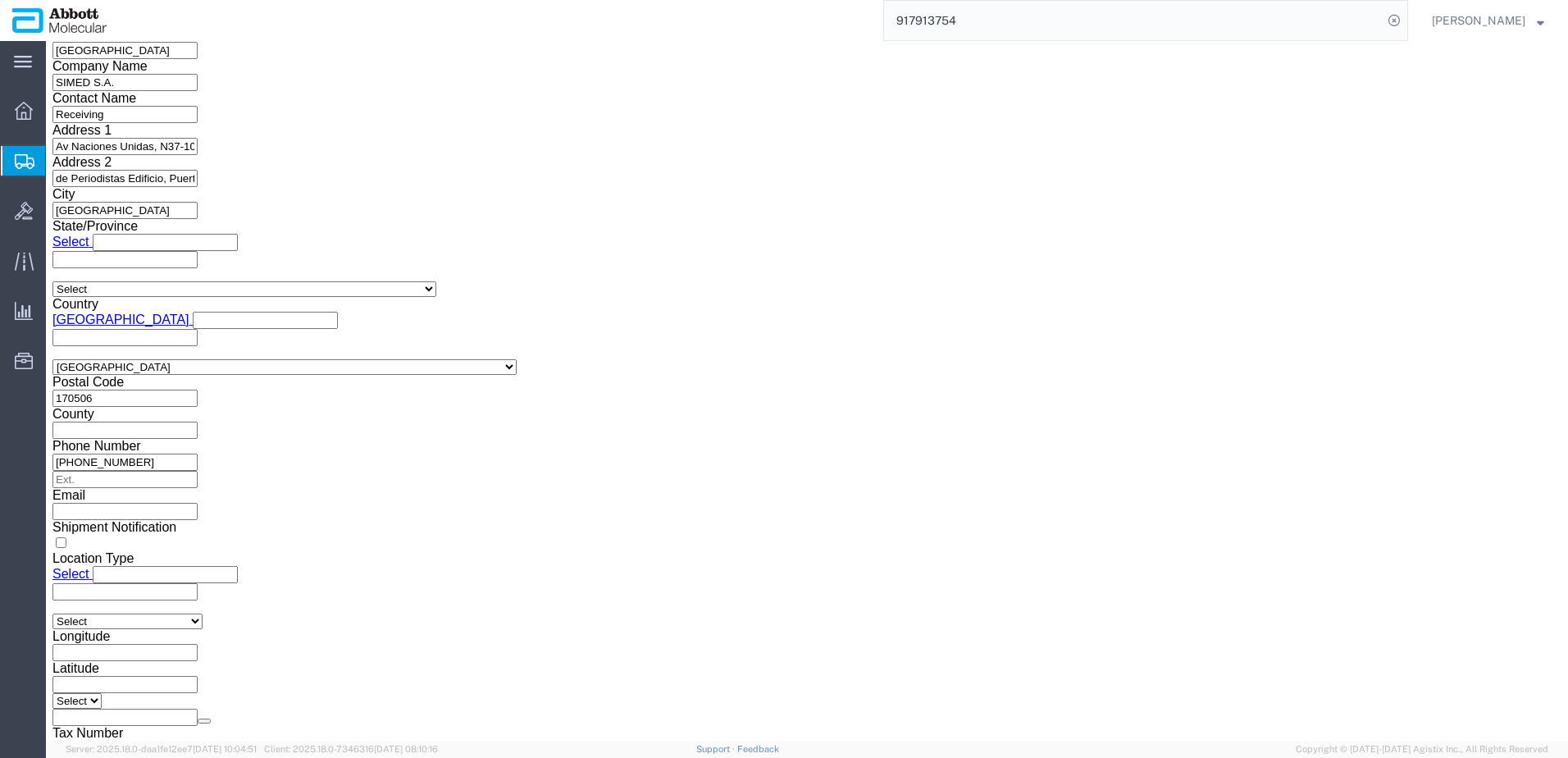
click button "Upload"
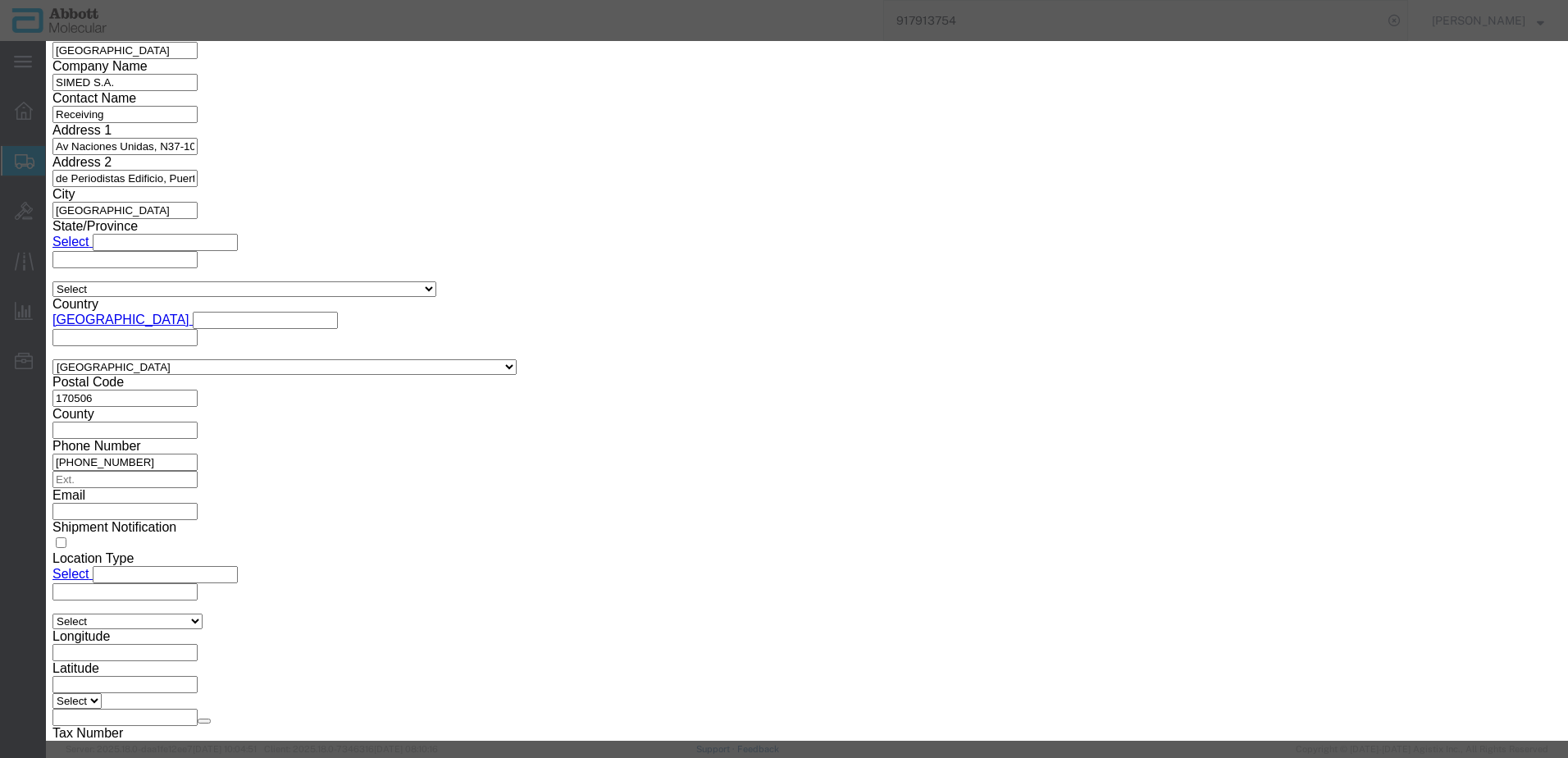
click button "Browse"
type input "C:\fakepath\620631782 SLI DSV.pdf"
click button "Upload"
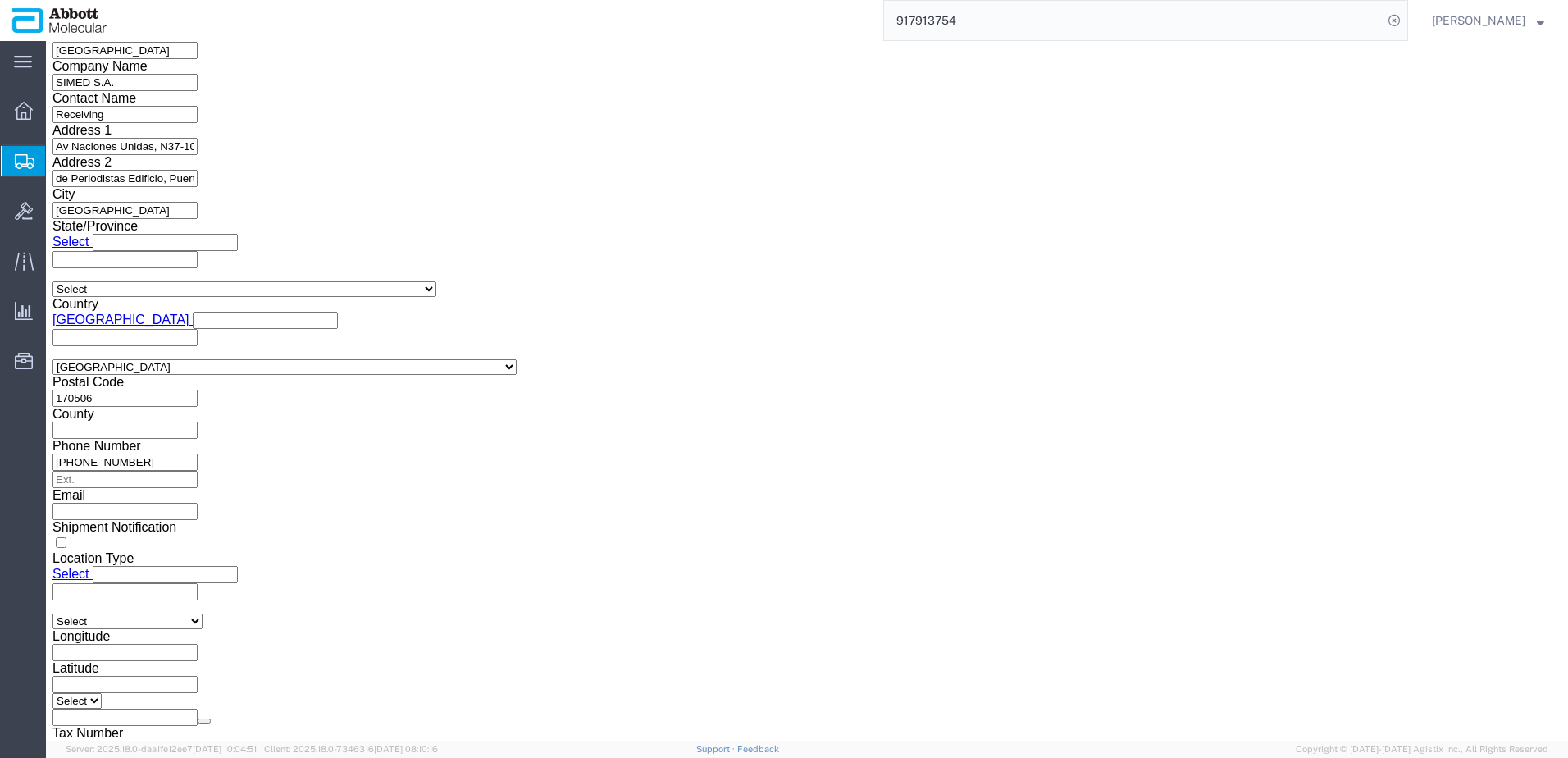
drag, startPoint x: 46, startPoint y: 15, endPoint x: 224, endPoint y: 24, distance: 178.2
click h1 "Shipment 56701150"
copy h1 "Shipment 56701150"
click button "Rate Shipment"
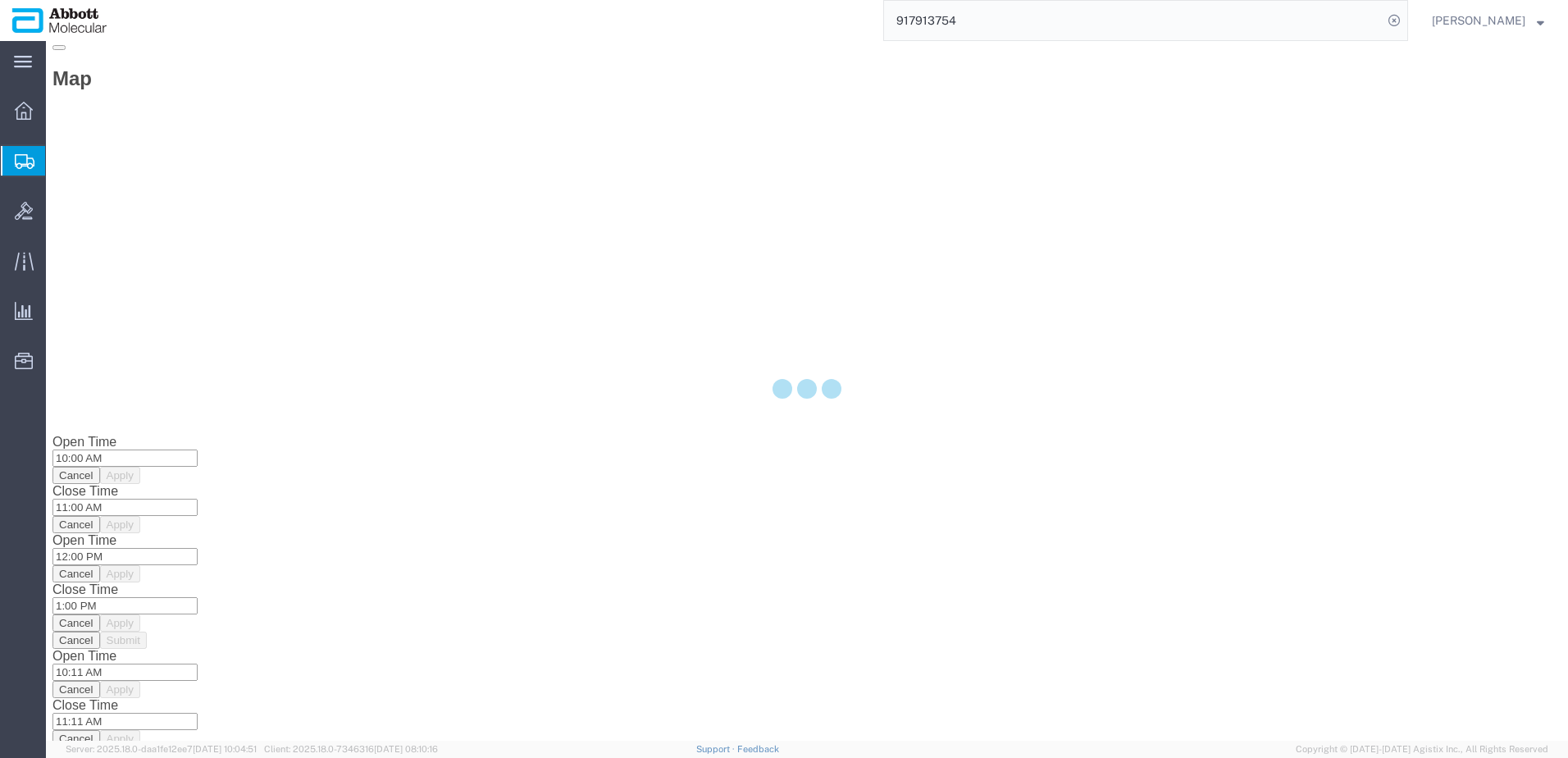
scroll to position [0, 0]
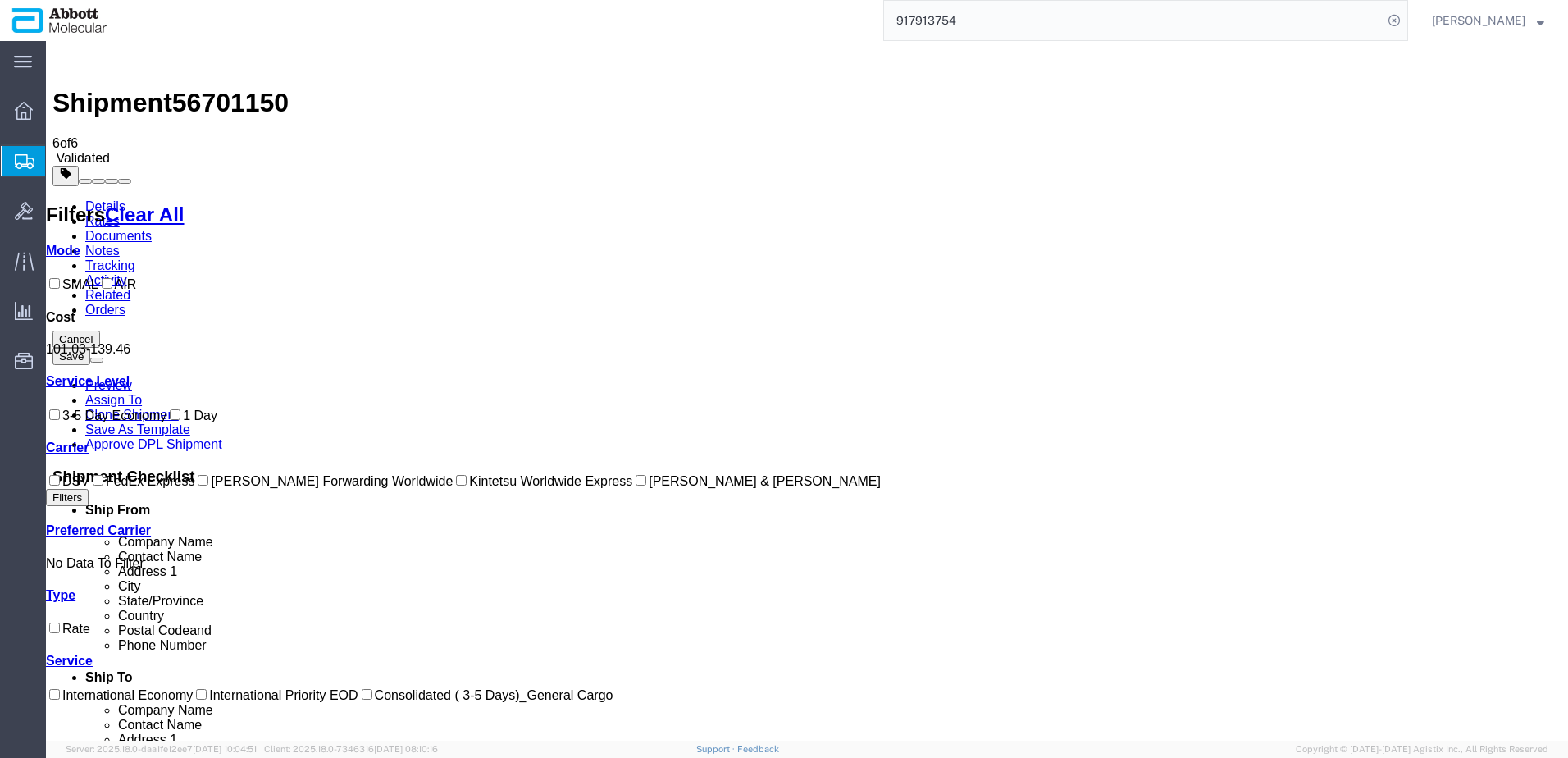
click at [89, 488] on label "DSV" at bounding box center [68, 481] width 44 height 14
click at [60, 486] on input "DSV" at bounding box center [54, 480] width 11 height 11
checkbox input "true"
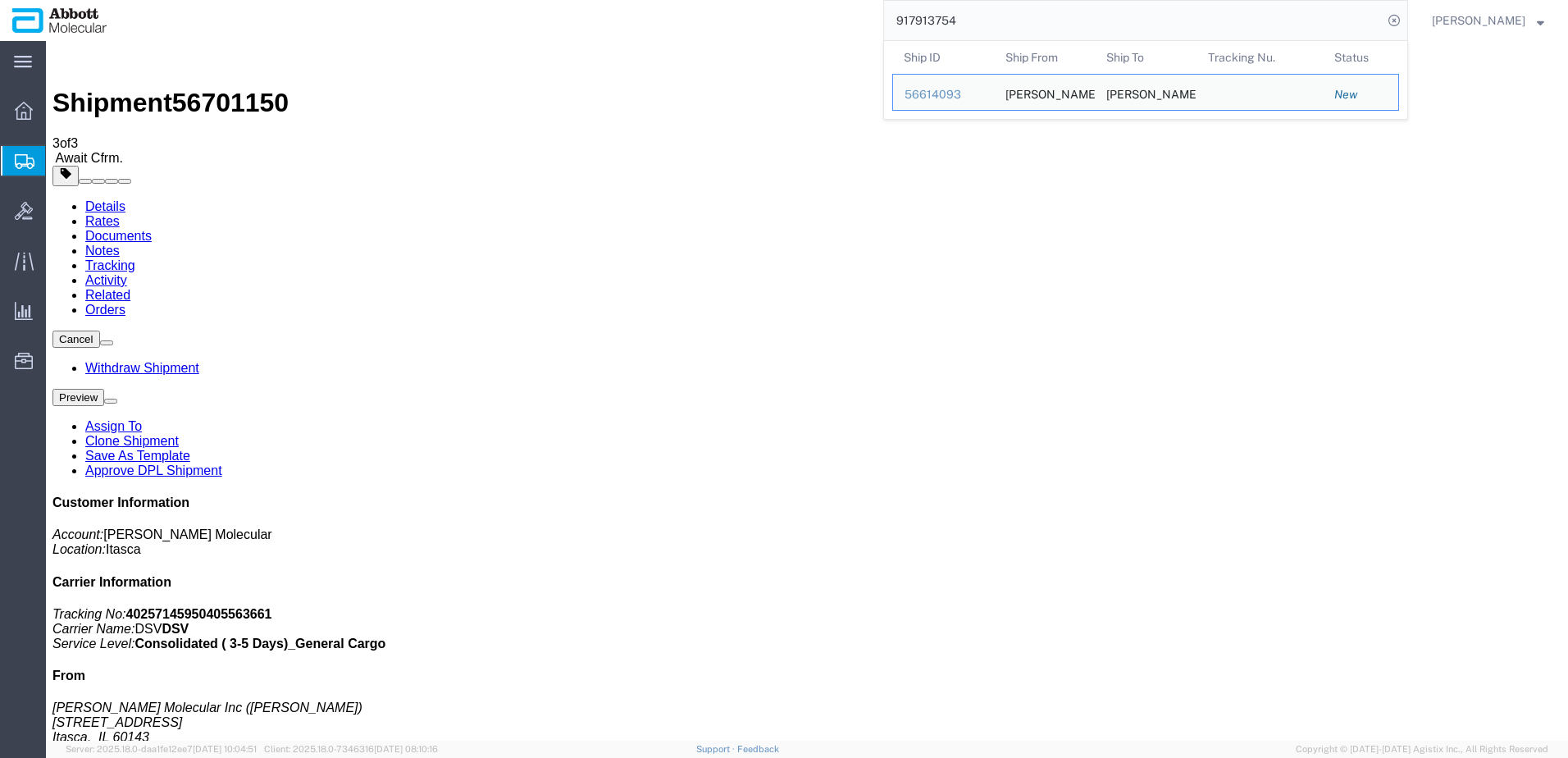
drag, startPoint x: 1111, startPoint y: 18, endPoint x: 770, endPoint y: 28, distance: 341.1
click at [770, 28] on div "917913754 Ship ID Ship From Ship To Tracking Nu. Status Ship ID 56614093 Ship F…" at bounding box center [764, 20] width 1289 height 41
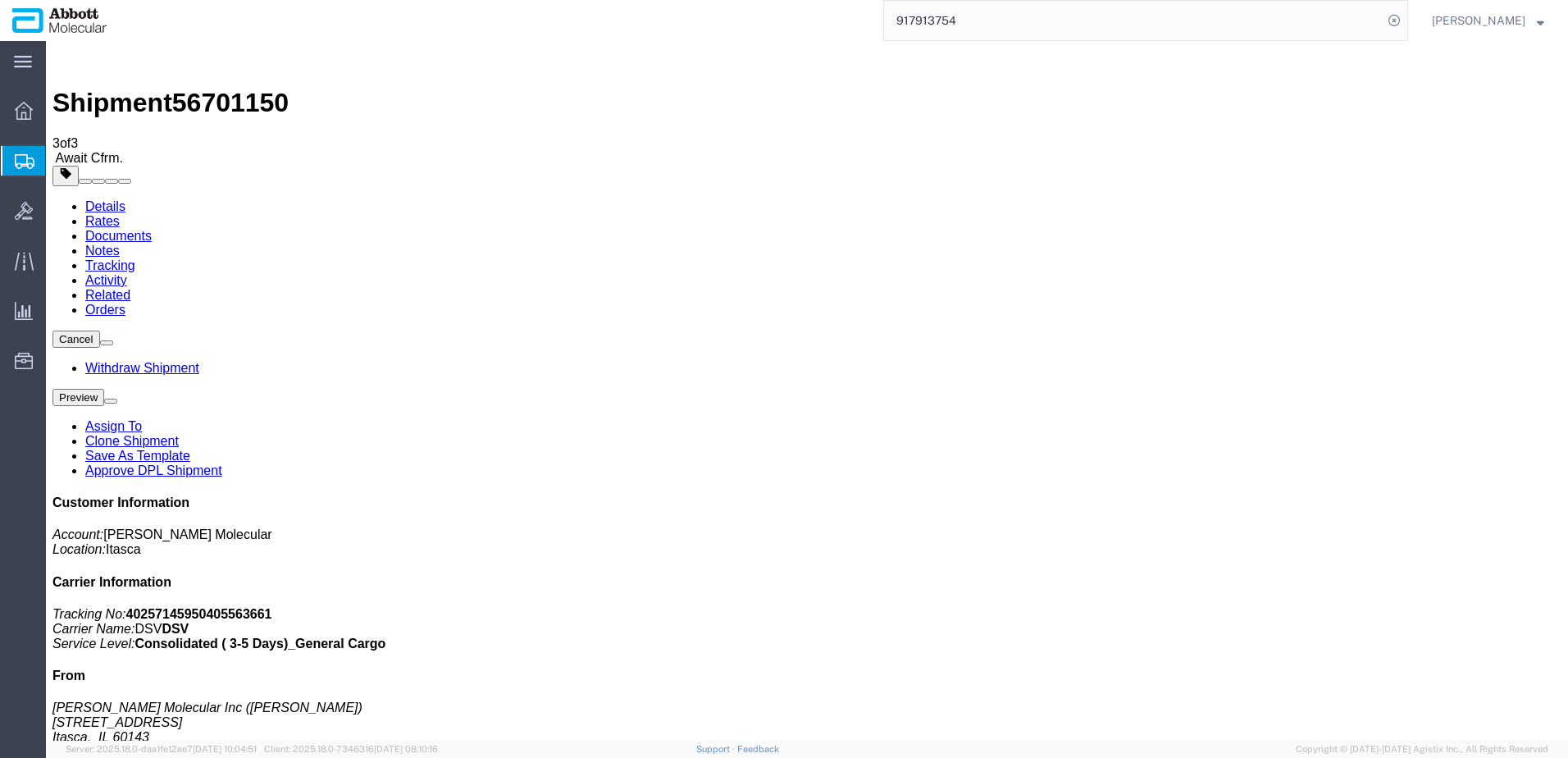
paste input "56700510"
type input "56700510"
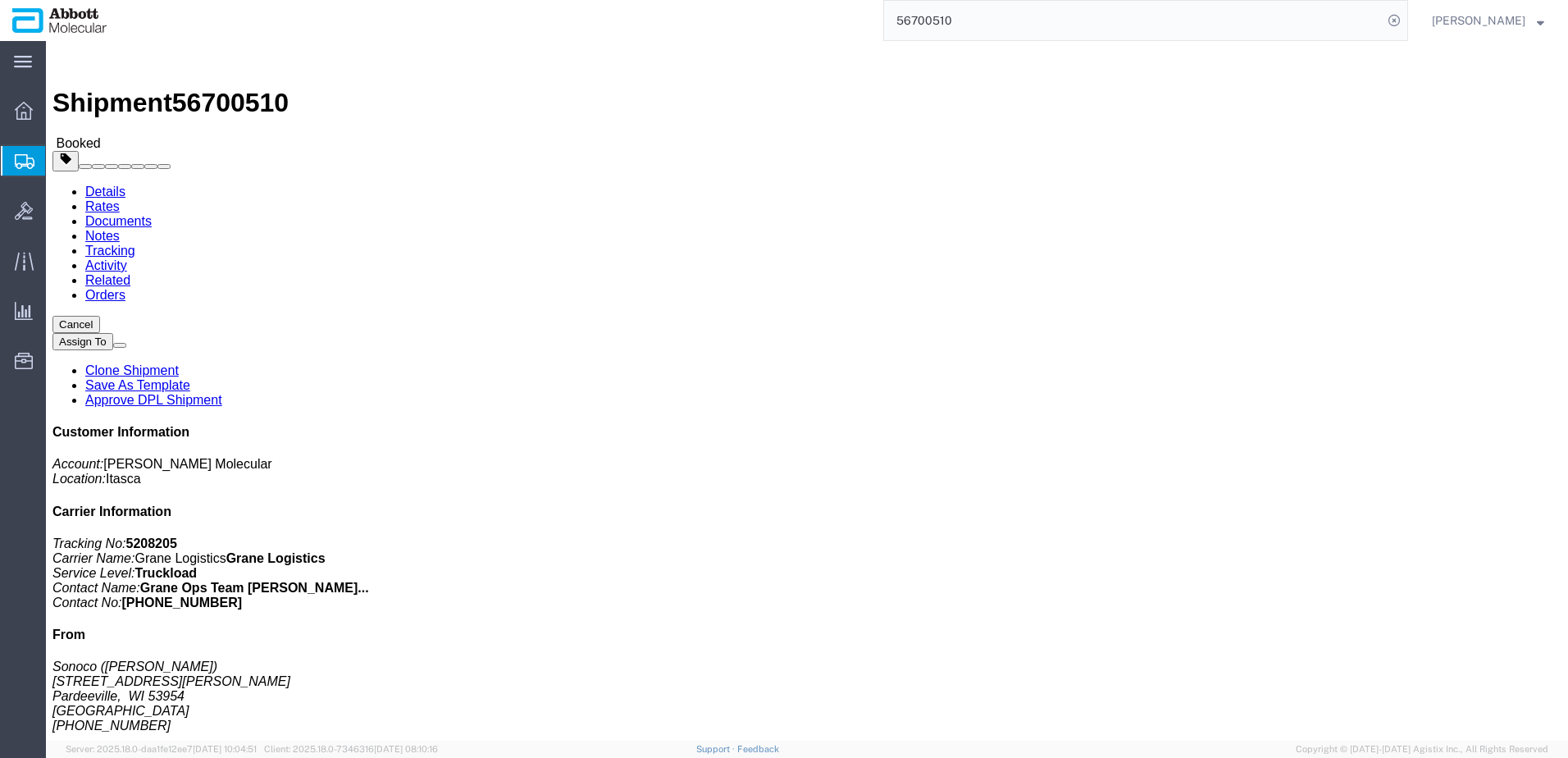
click span "button"
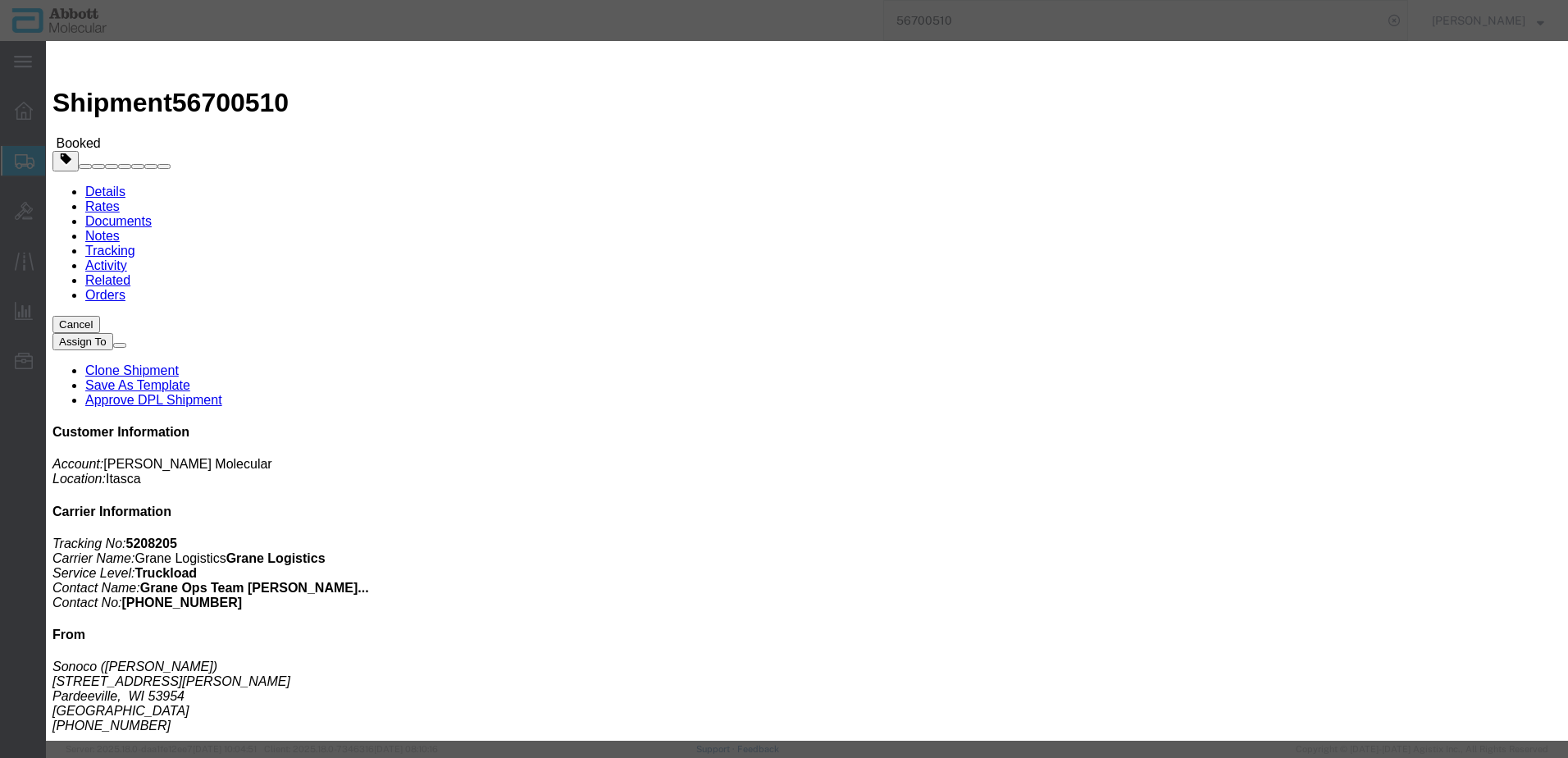
click div "[DATE] 6:30 AM"
click button "Apply"
click div "[DATE] 2:30 PM"
click button "Apply"
click button "Save"
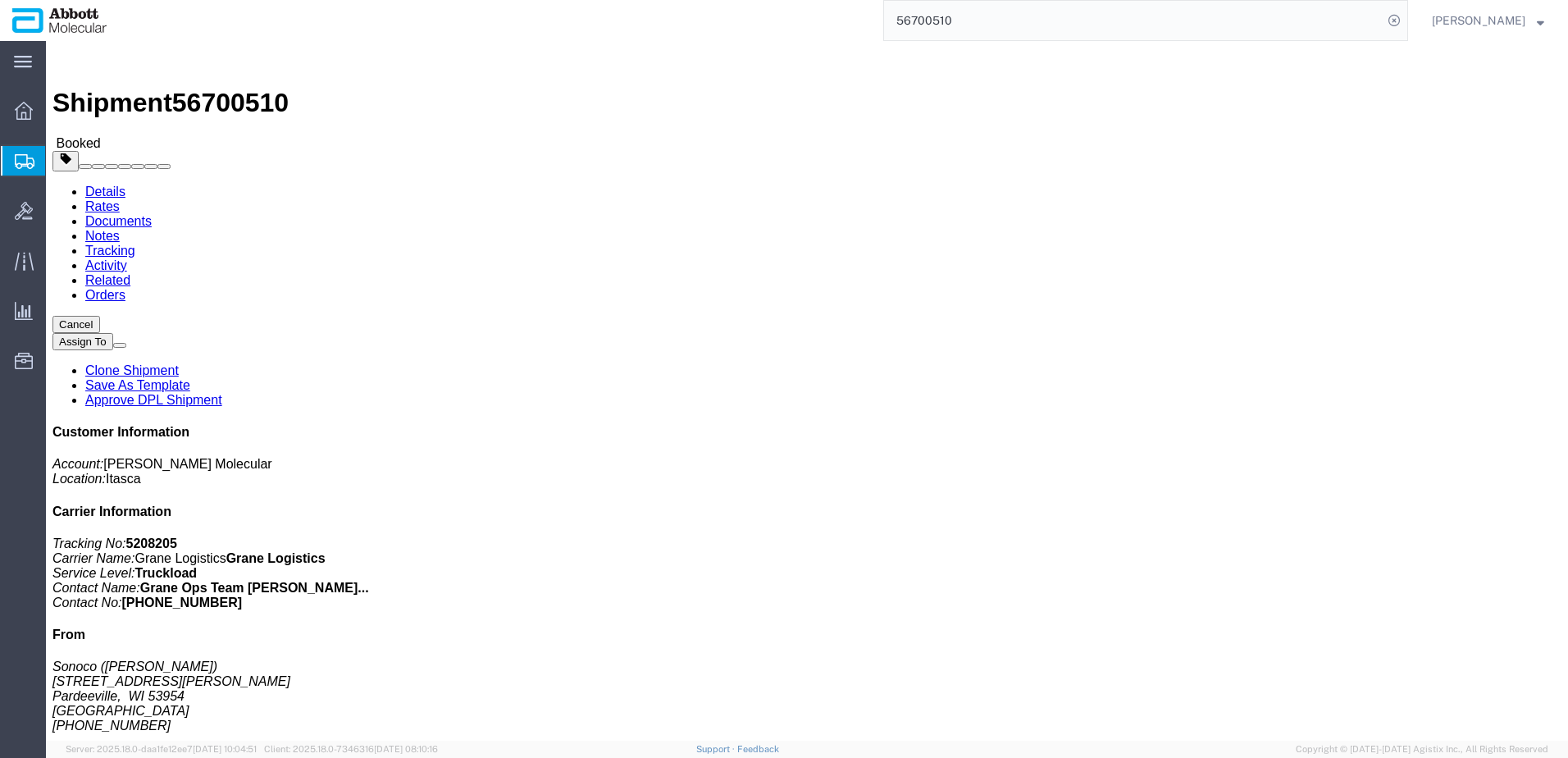
click button "Close"
click b "Sonoco_[DATE]"
click button "button"
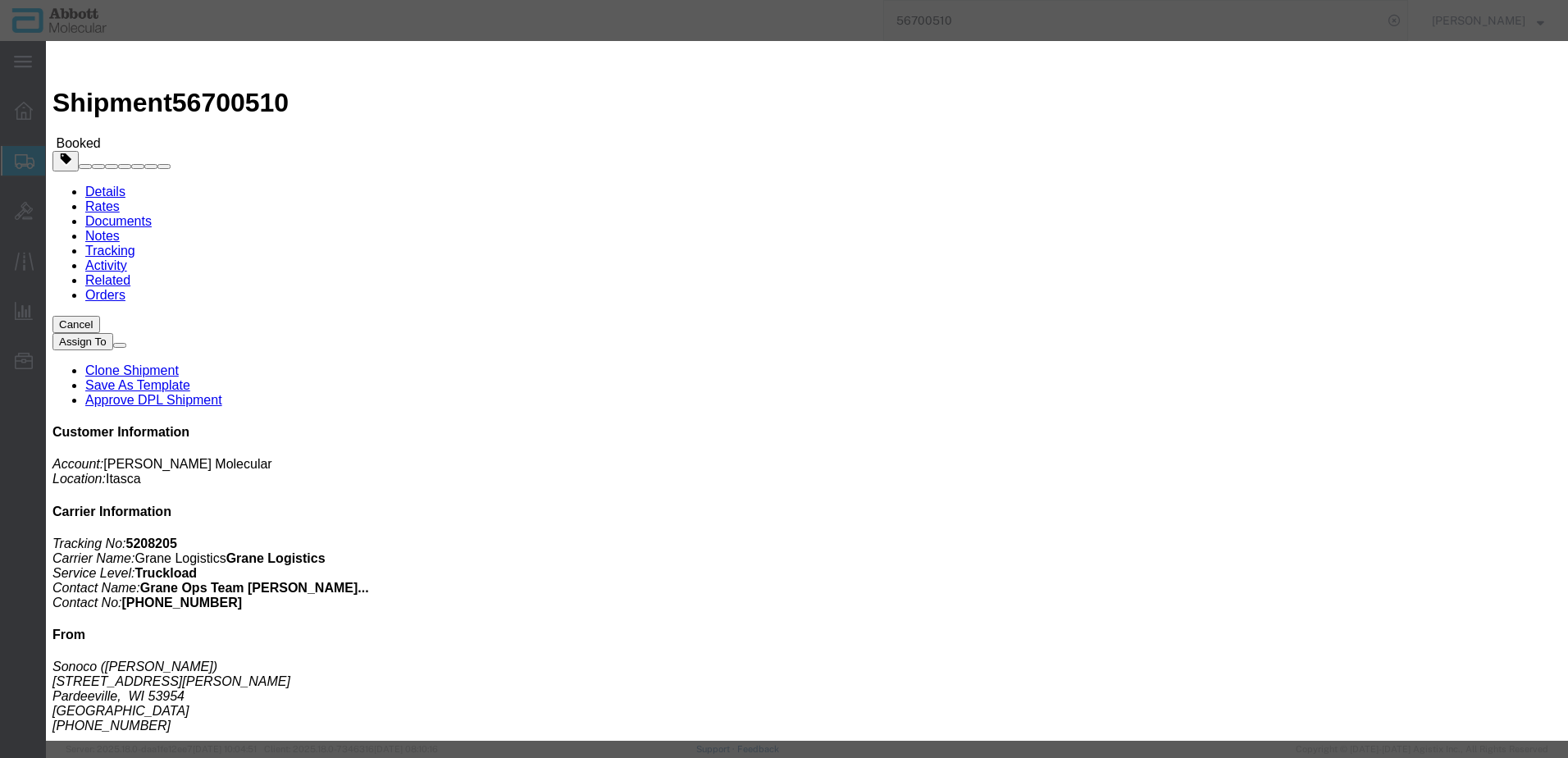
click input "Sonoco_[DATE]"
type input "Sonoco_[DATE]"
click button "Save"
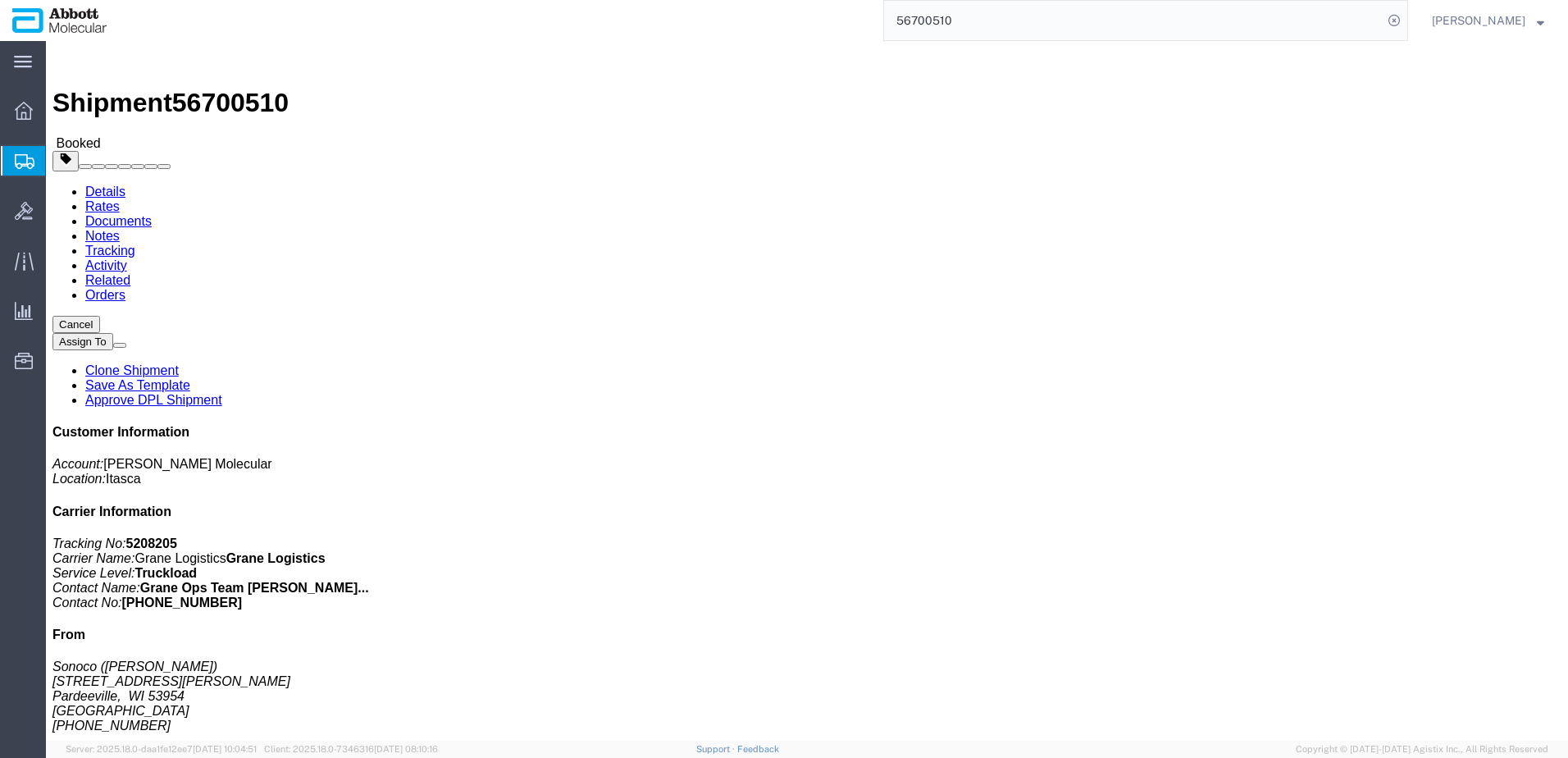
click at [0, 0] on span "Create from Template" at bounding box center [0, 0] width 0 height 0
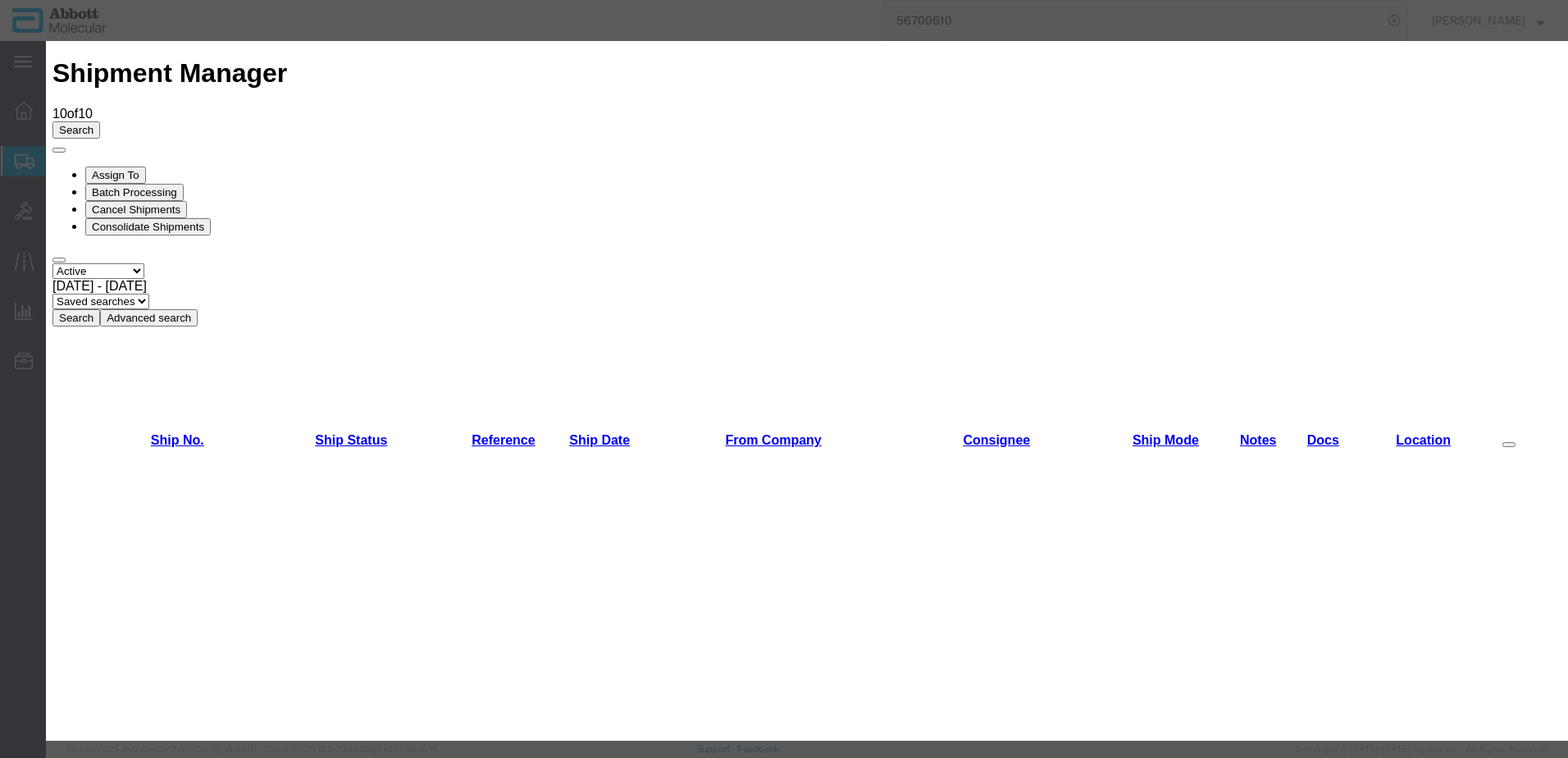
scroll to position [656, 0]
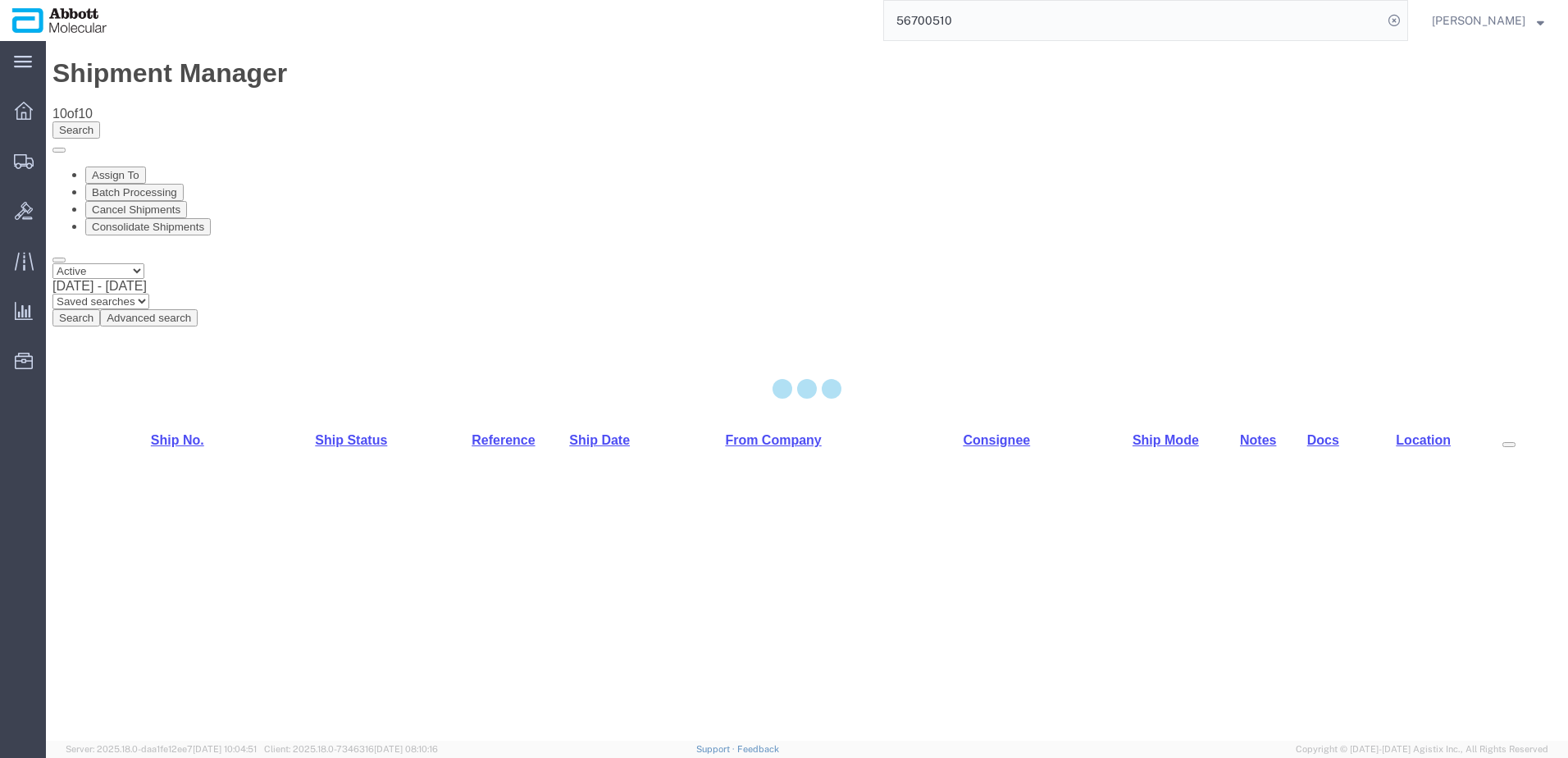
select select "48454"
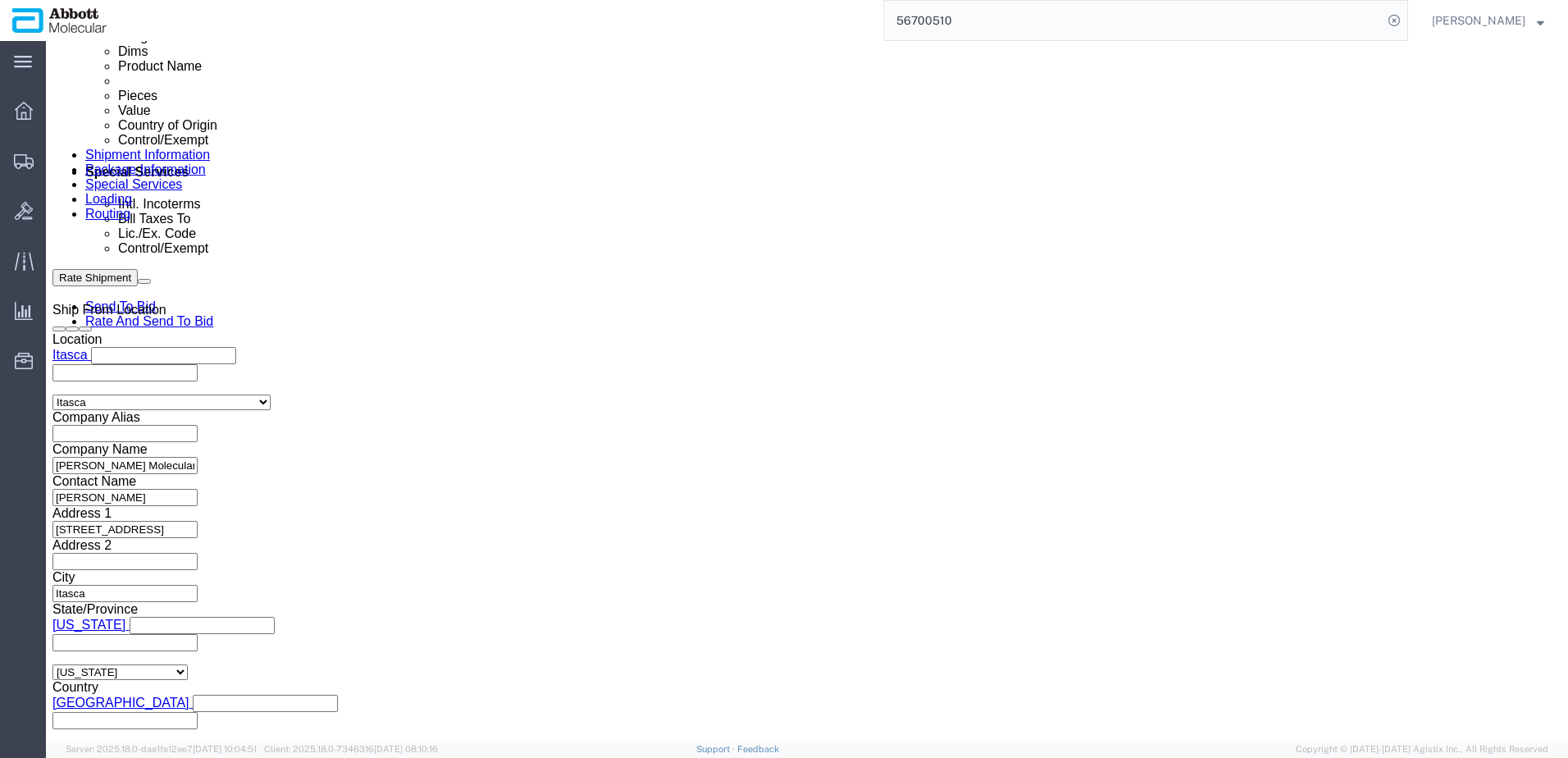
scroll to position [1055, 0]
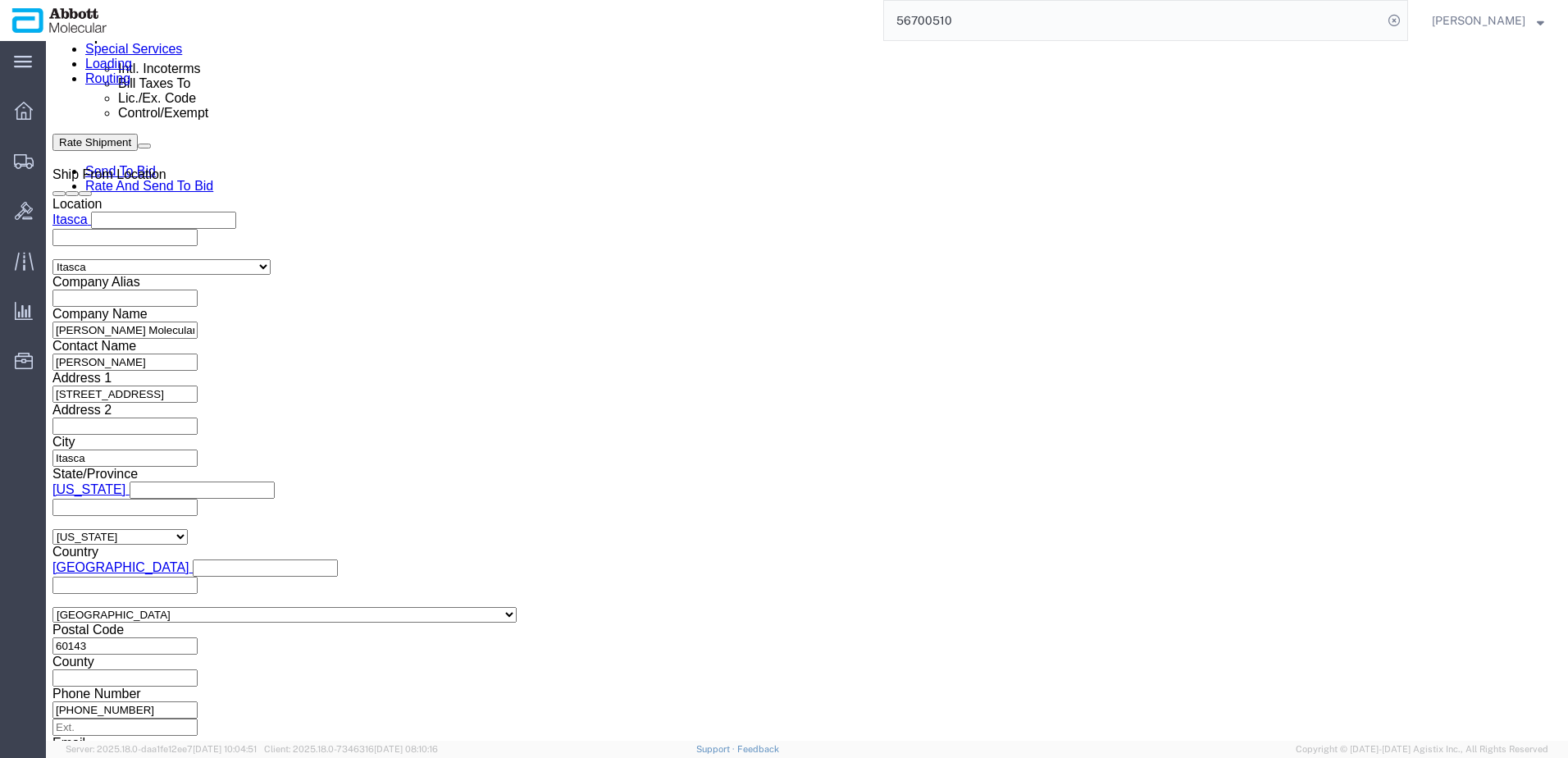
click input "text"
paste input "620658231"
type input "620658231"
click button "Continue"
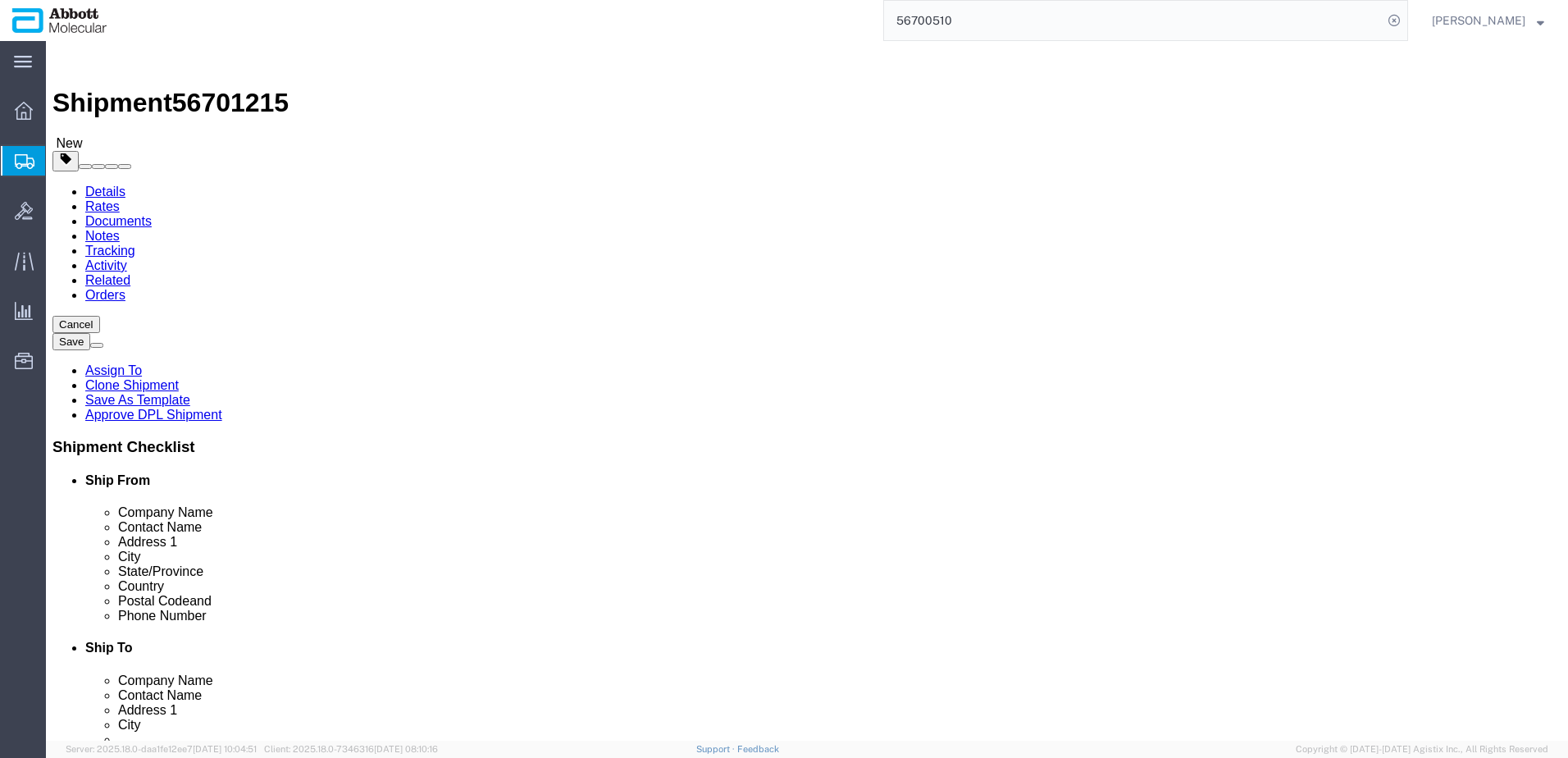
click select "Select Box (B) Box (C) Box (D) Cardboard Box(es) Crate (Instrument) Crate(s) En…"
select select "PSST"
click select "Select Box (B) Box (C) Box (D) Cardboard Box(es) Crate (Instrument) Crate(s) En…"
click input "text"
type input "48"
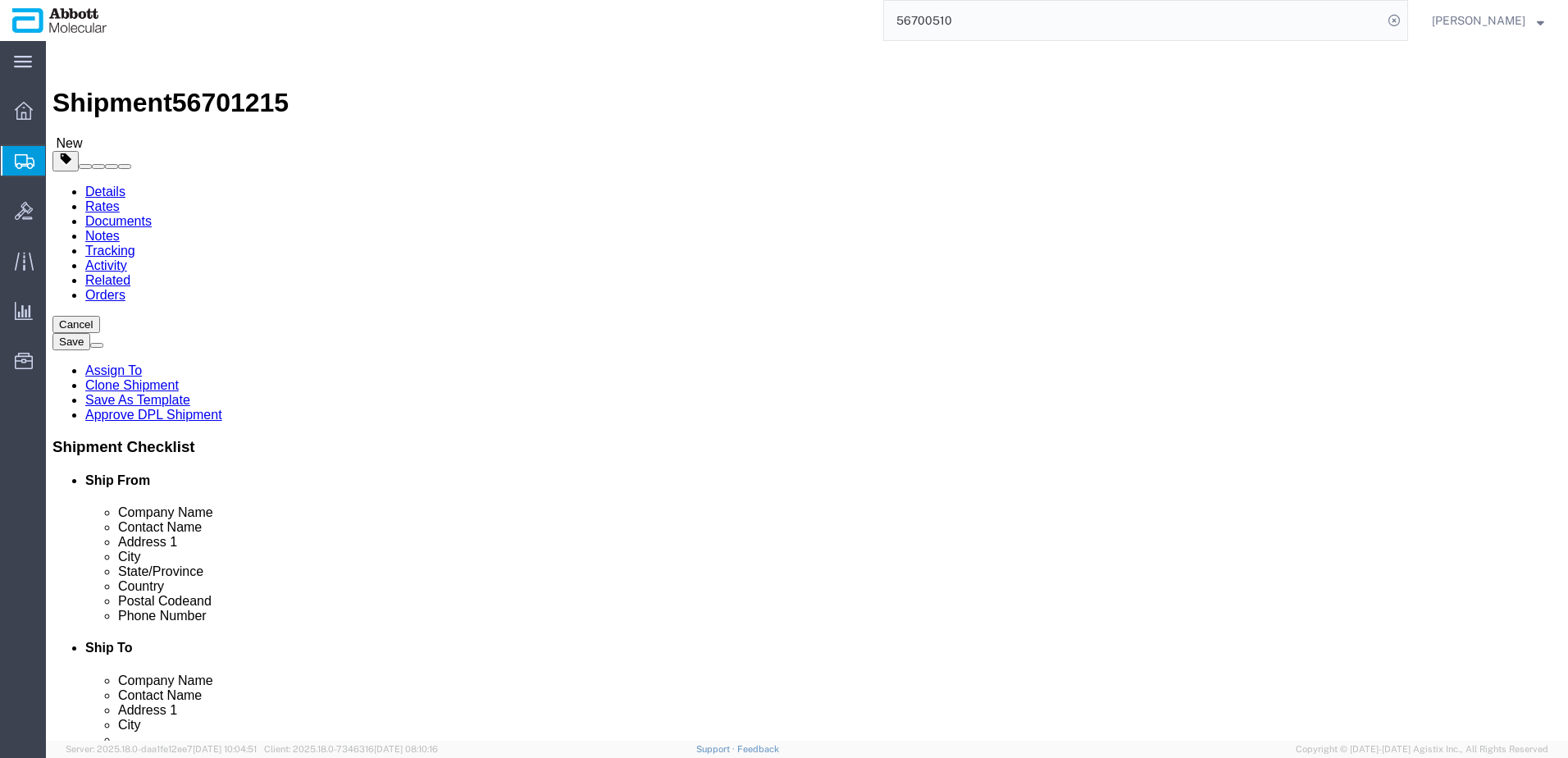
type input "40"
type input "21"
type input "42"
click input "checkbox"
checkbox input "true"
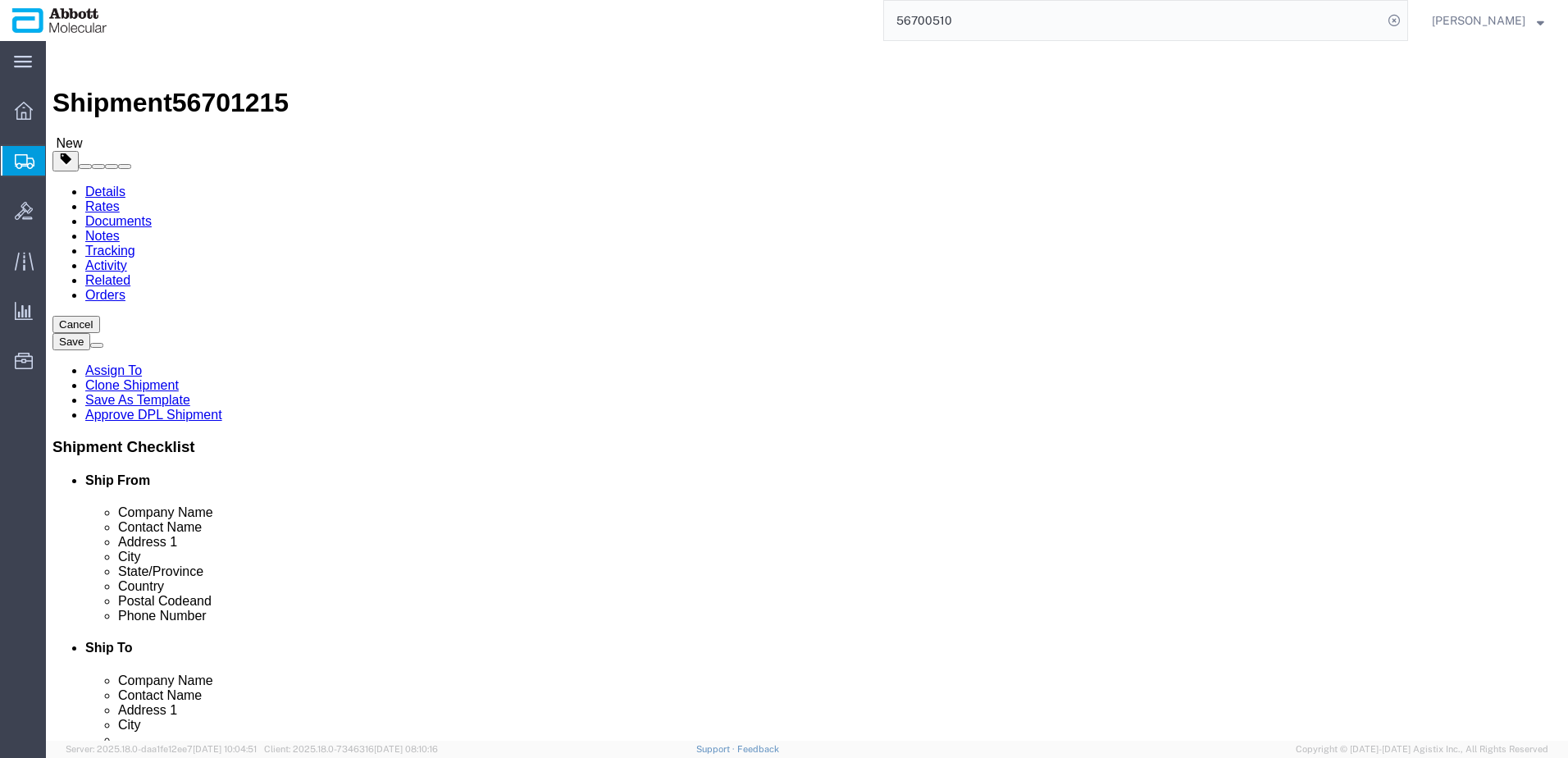
type input "AMBIENT"
click link "Add Content"
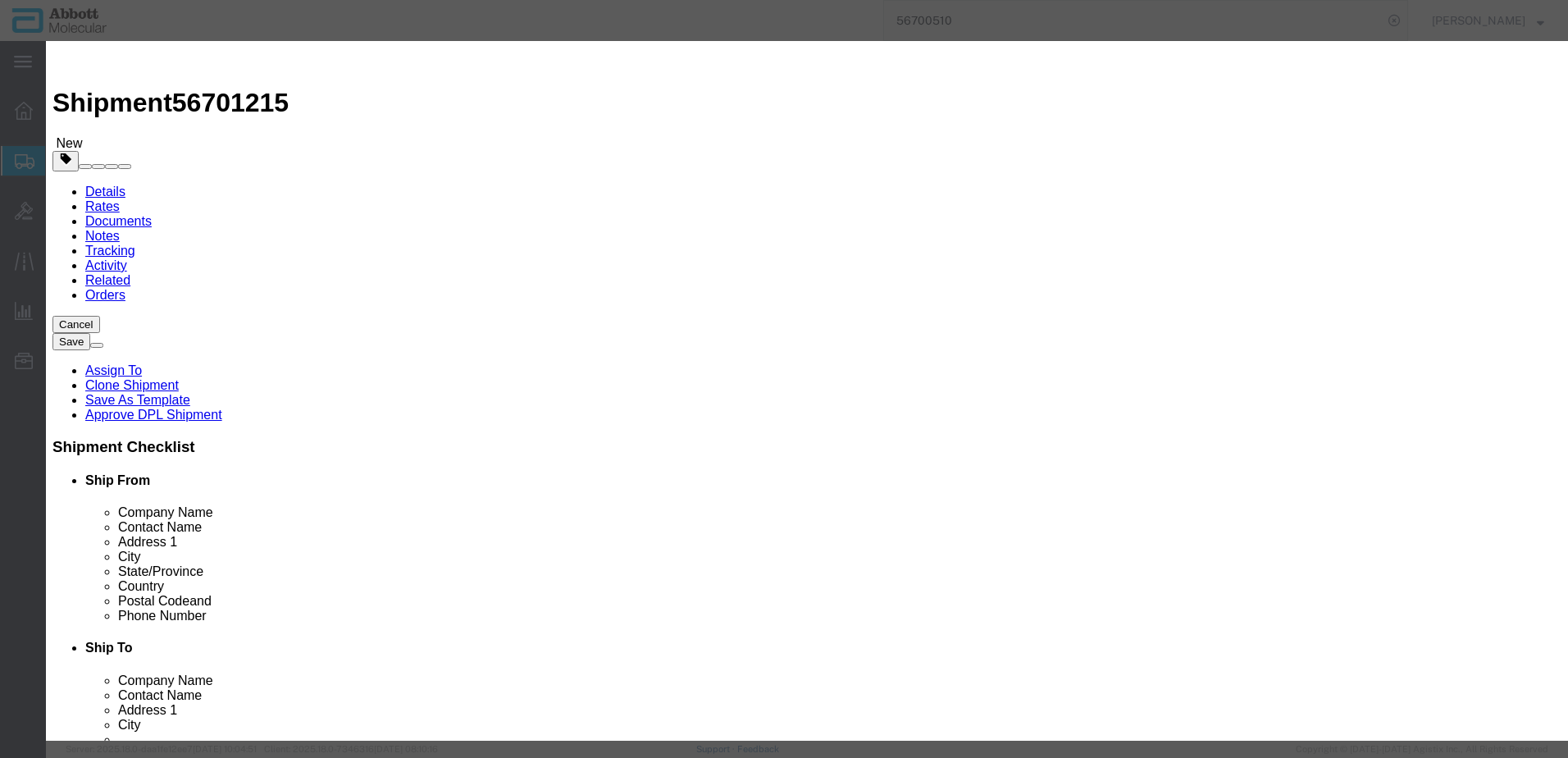
click input "text"
type input "[PHONE_NUMBER]"
click td "Model:"
select select "USD"
select select "US"
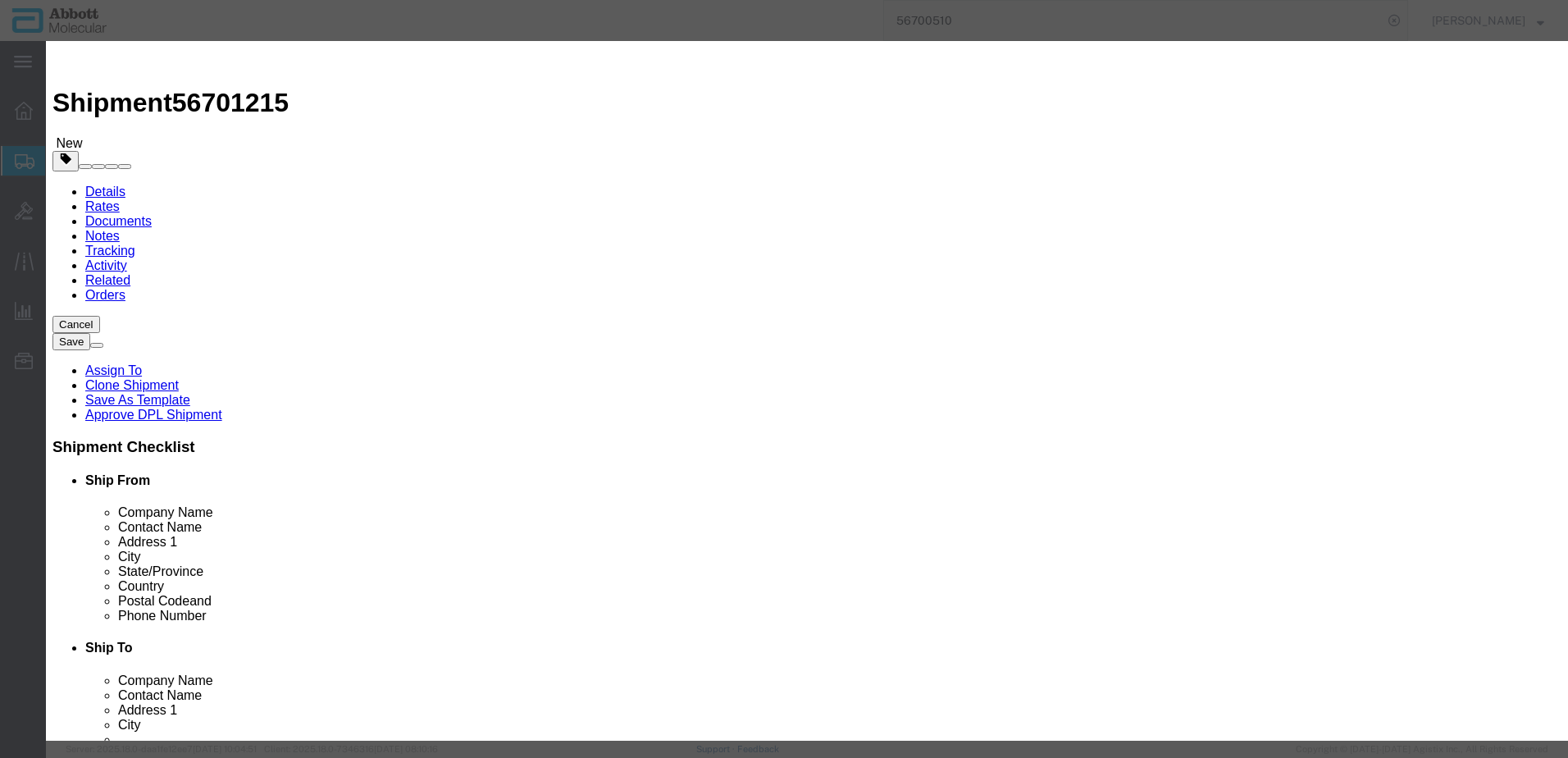
type input "9027905995"
select select "BIS"
type input "[PHONE_NUMBER]"
type textarea "ASSAY, AMPDETECT UNIT MODULE, V6"
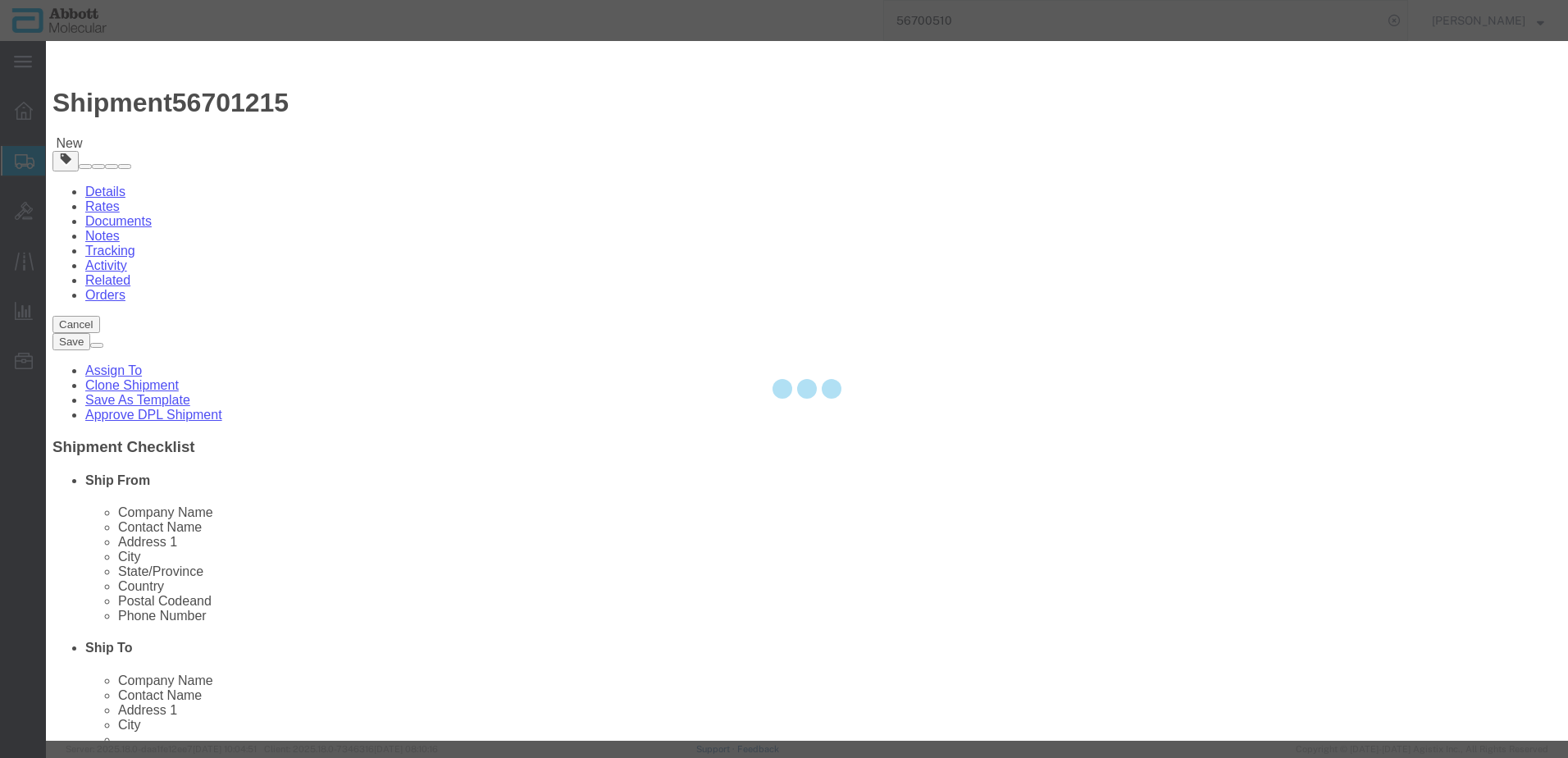
select select "NLR"
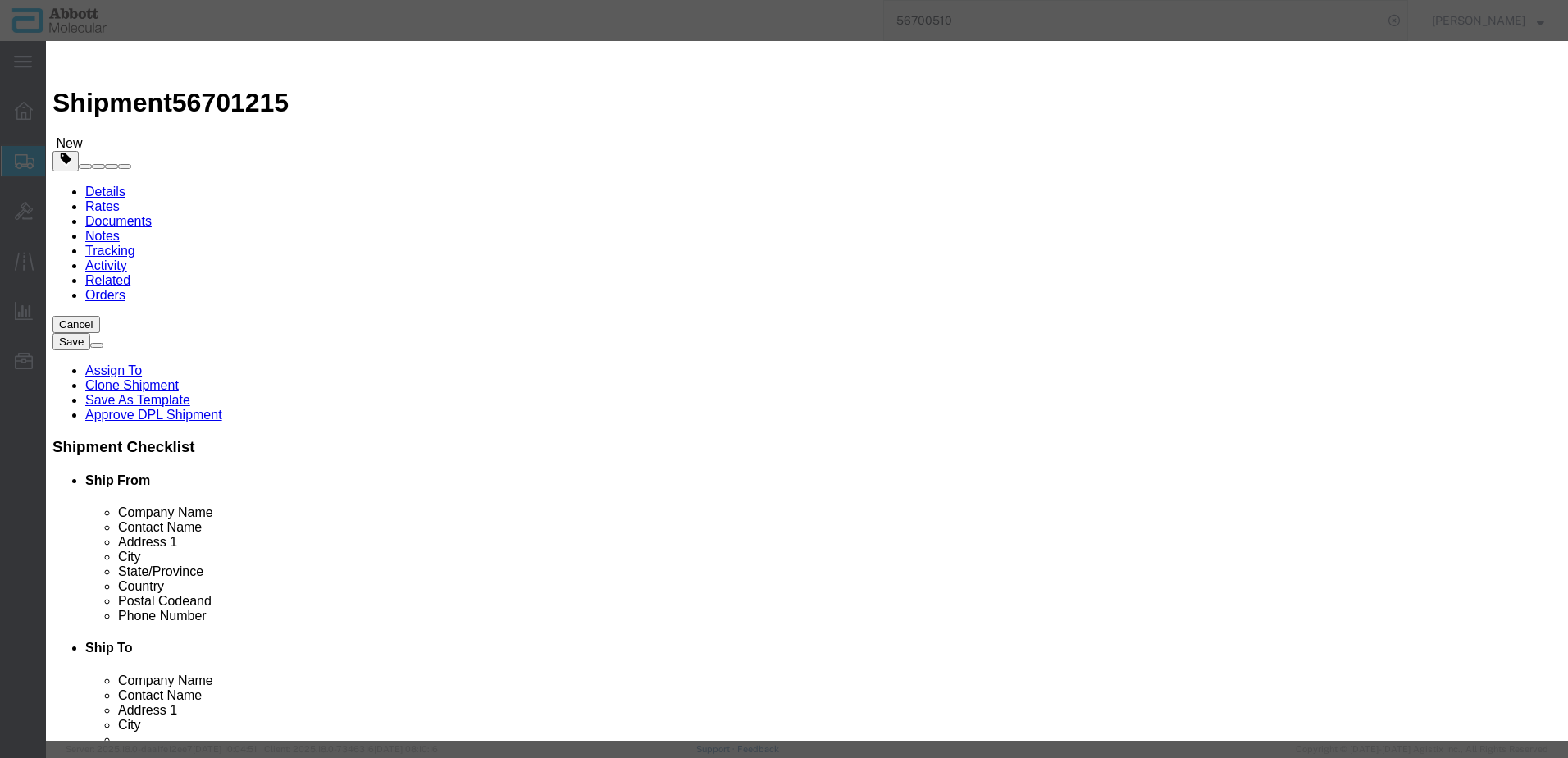
type input "[PHONE_NUMBER]"
type input "1"
select select "70"
drag, startPoint x: 982, startPoint y: 268, endPoint x: 981, endPoint y: 281, distance: 13.0
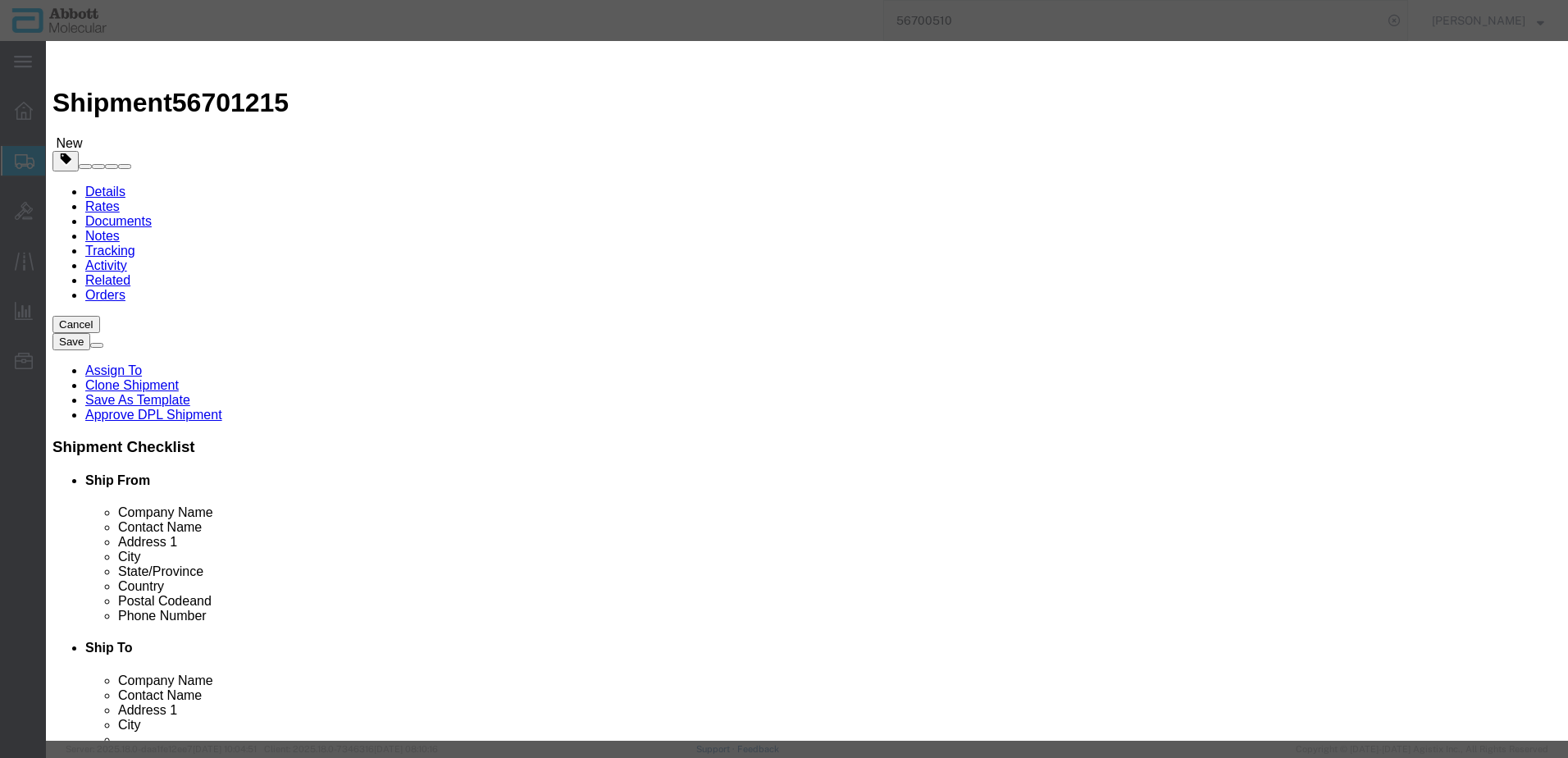
click select "Select Account Type Activity ID Airline Appointment Number ASN Batch Number Bil…"
select select "BATCH_NUMBER"
click select "Select Account Type Activity ID Airline Appointment Number ASN Batch Number Bil…"
type input "AMP07029"
click button "Save & Close"
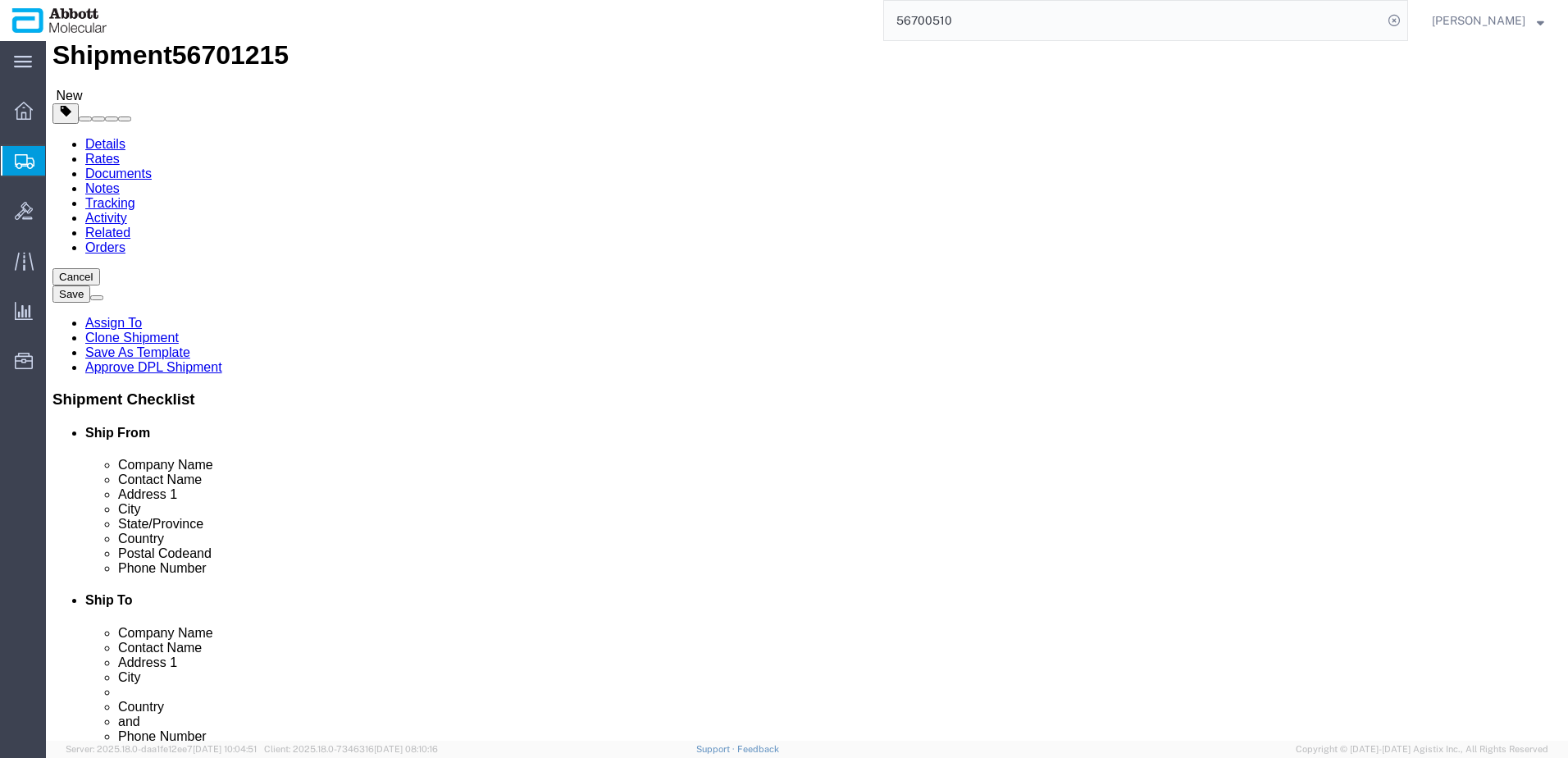
scroll to position [68, 0]
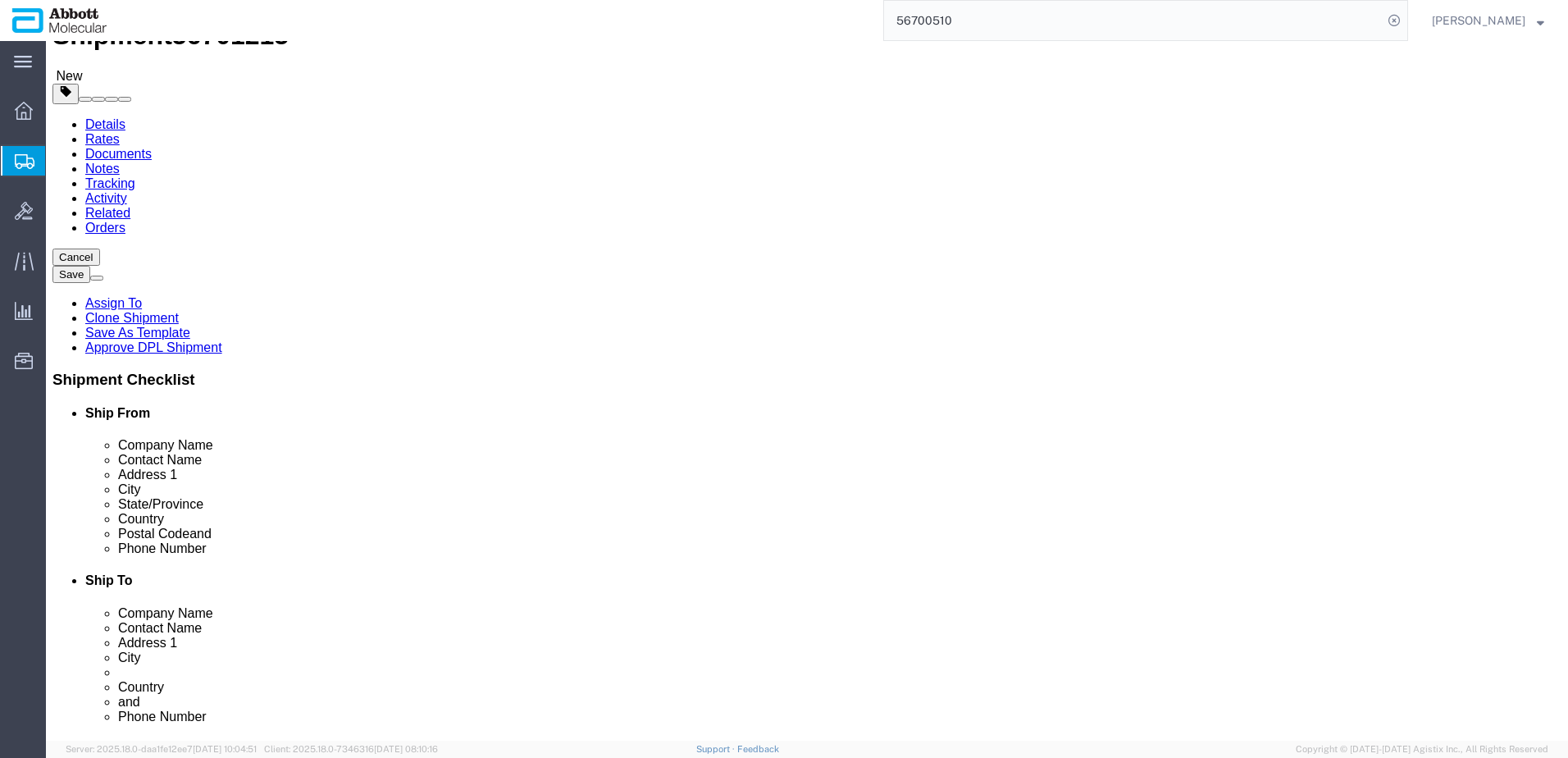
click button "Continue"
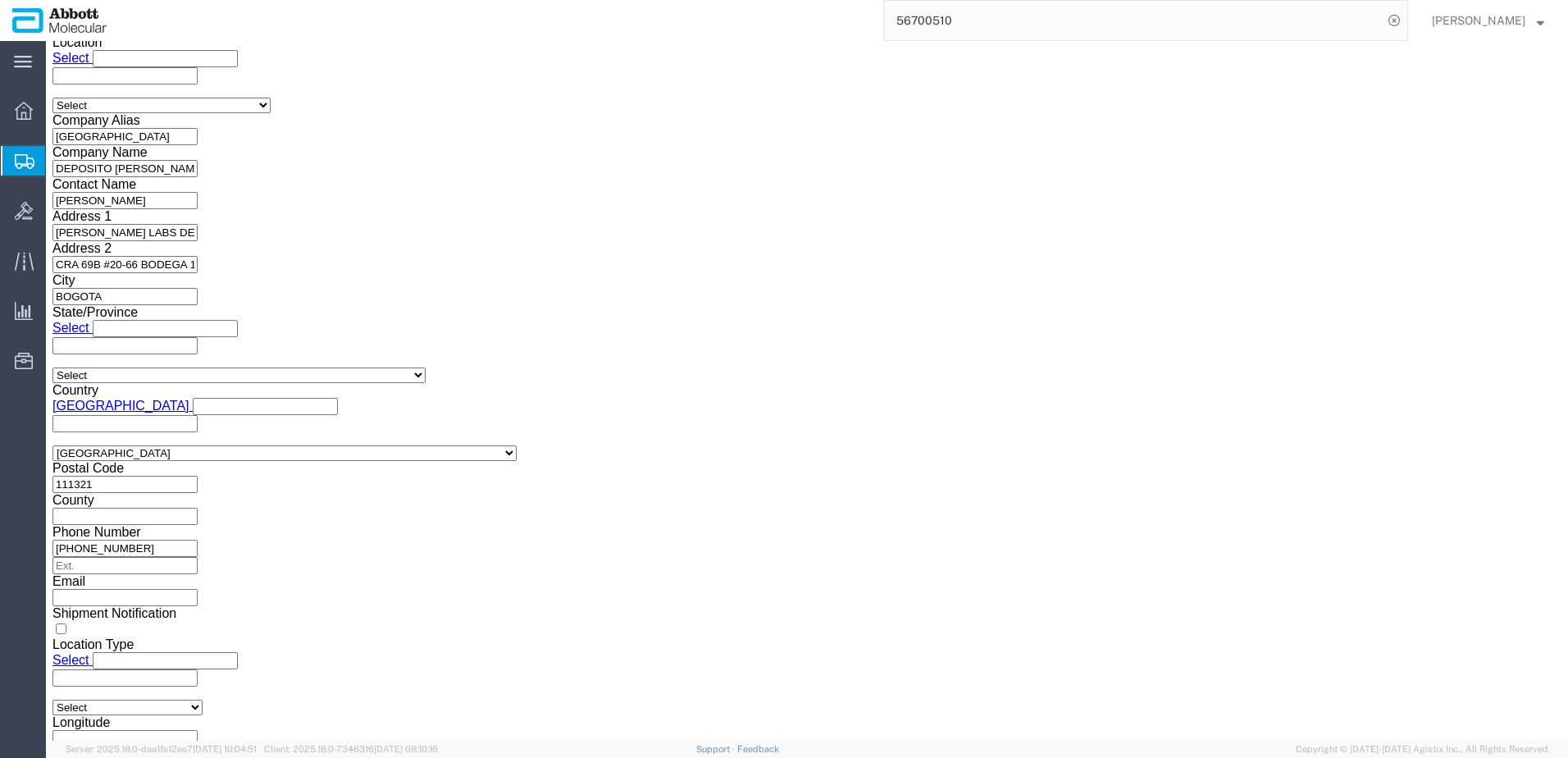
scroll to position [2187, 0]
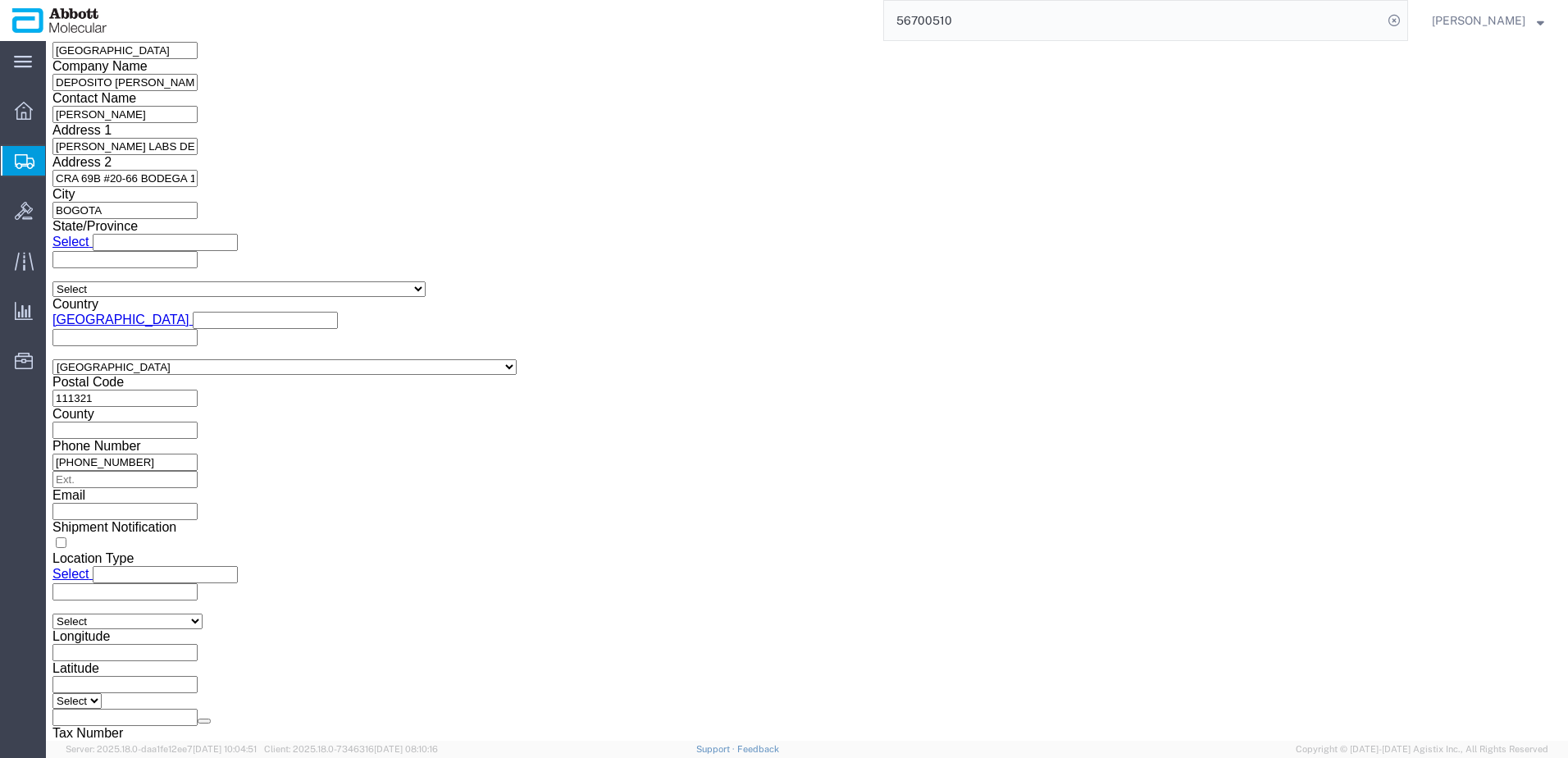
click button "Upload"
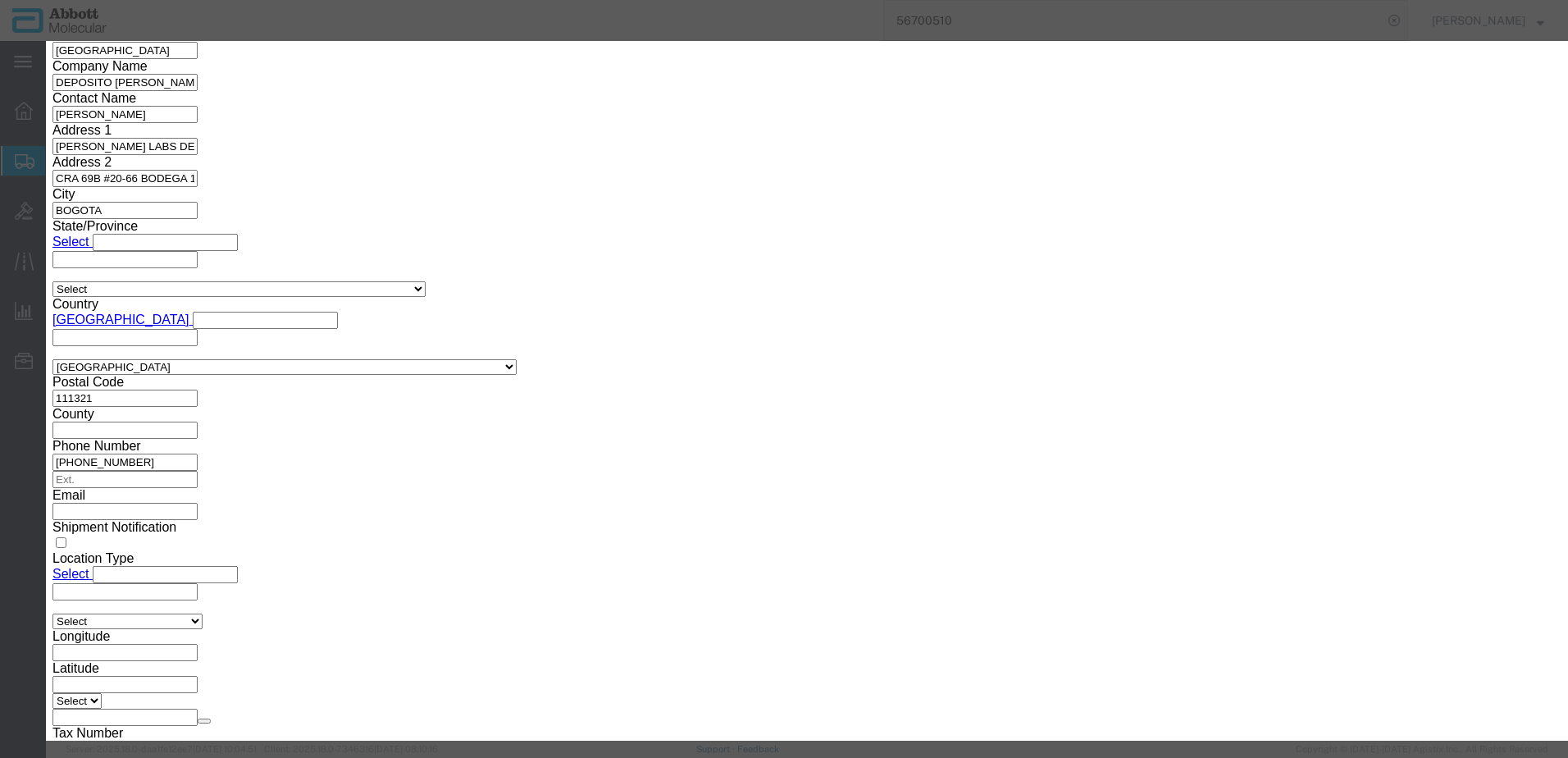
click button "Browse"
type input "C:\fakepath\620658231 SLI KN.pdf"
click button "Upload"
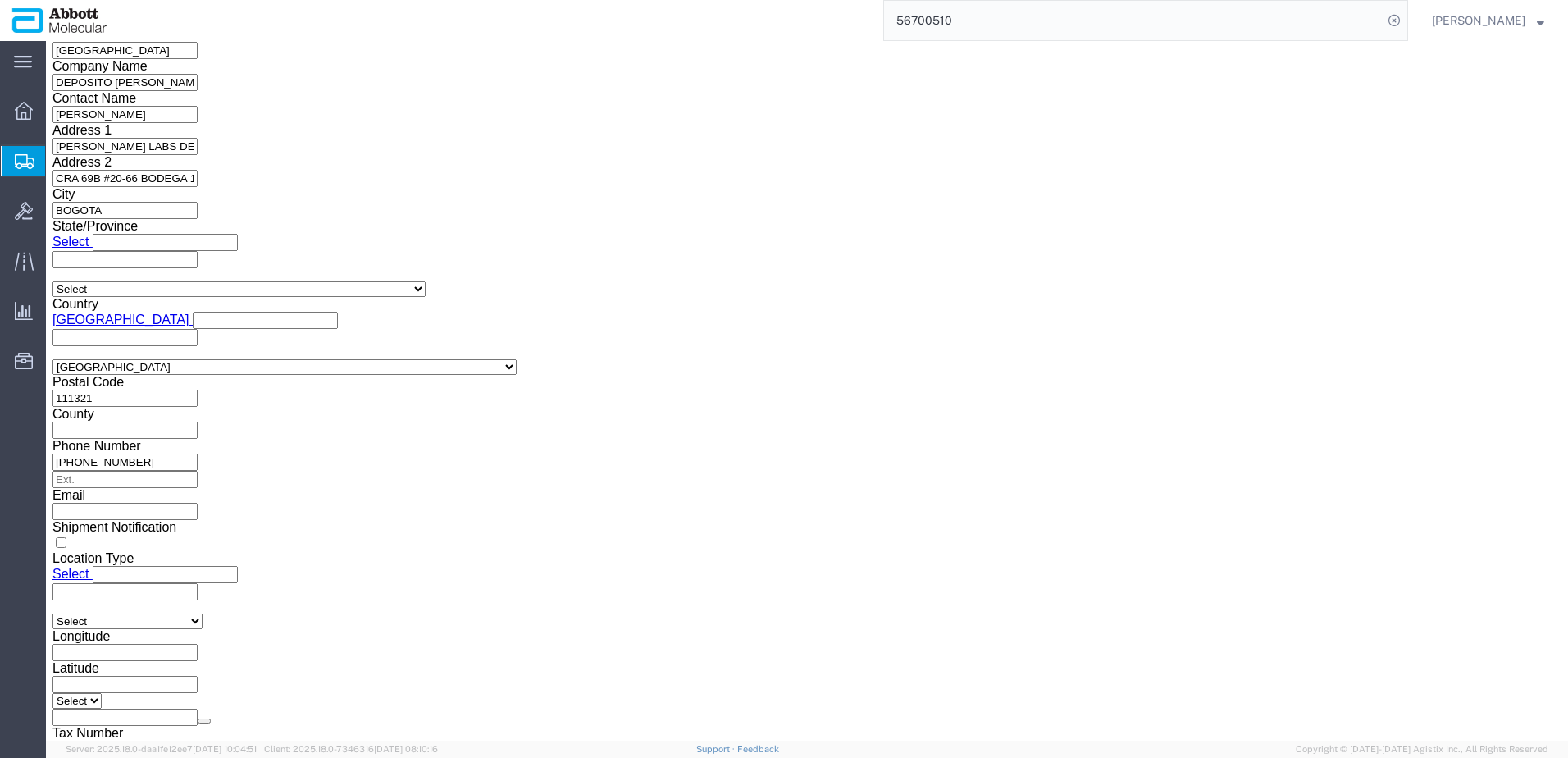
drag, startPoint x: 47, startPoint y: 21, endPoint x: 227, endPoint y: 33, distance: 180.4
click div "Shipment 56701215 New"
copy h1 "Shipment 56701215"
click button "Rate Shipment"
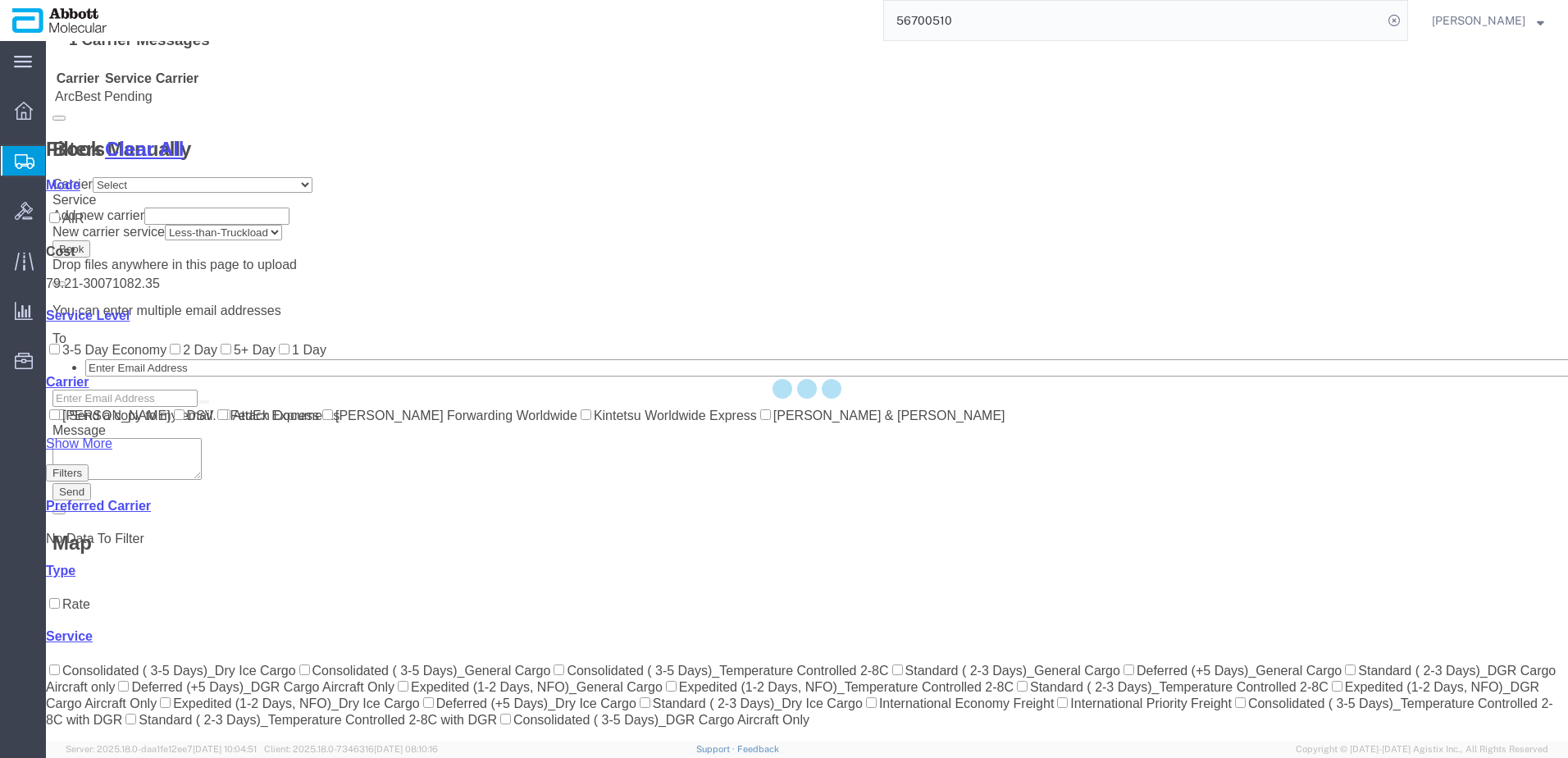
scroll to position [545, 0]
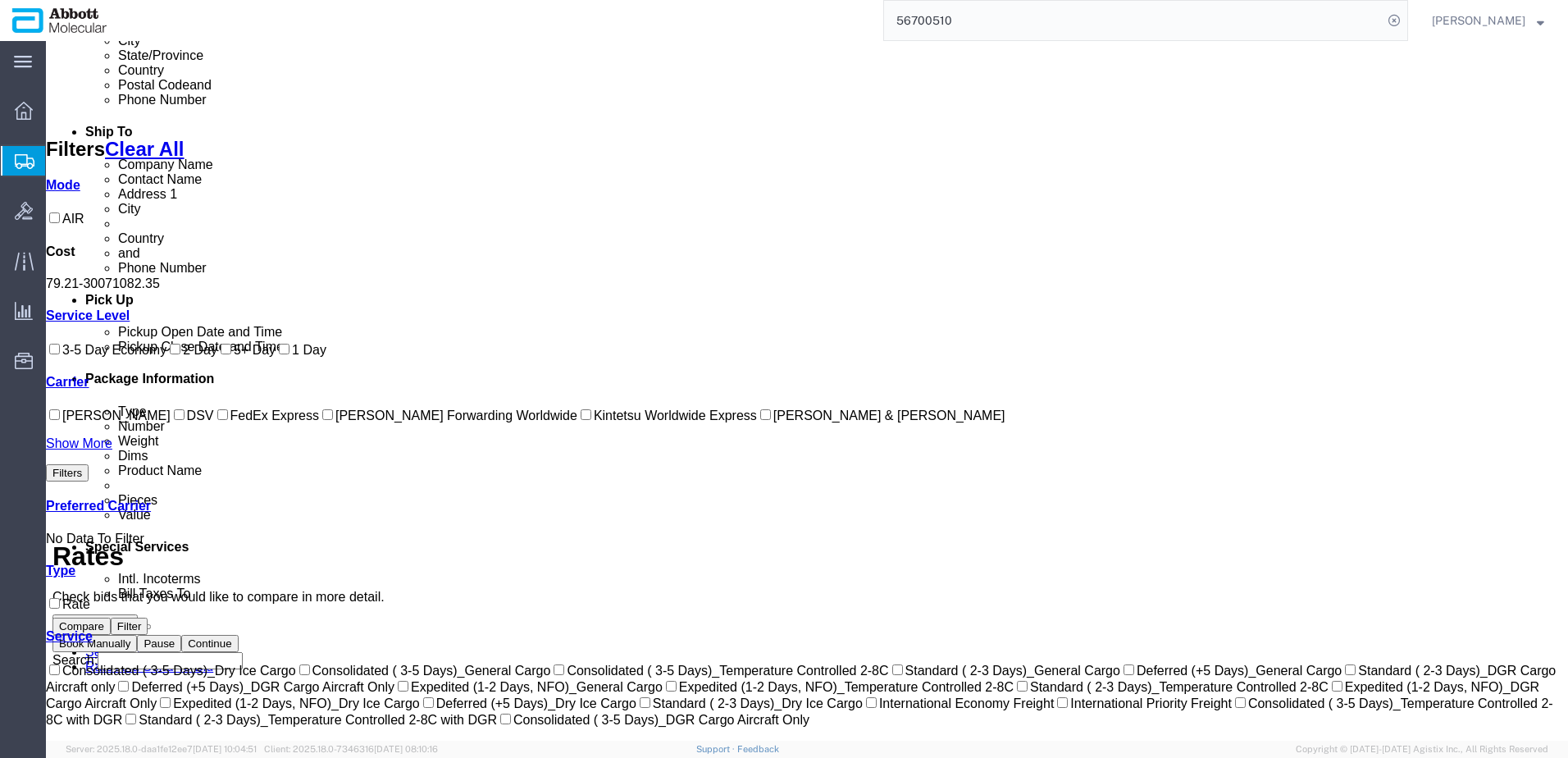
click at [578, 423] on label "Kintetsu Worldwide Express" at bounding box center [667, 415] width 180 height 14
click at [581, 420] on input "Kintetsu Worldwide Express" at bounding box center [586, 415] width 11 height 11
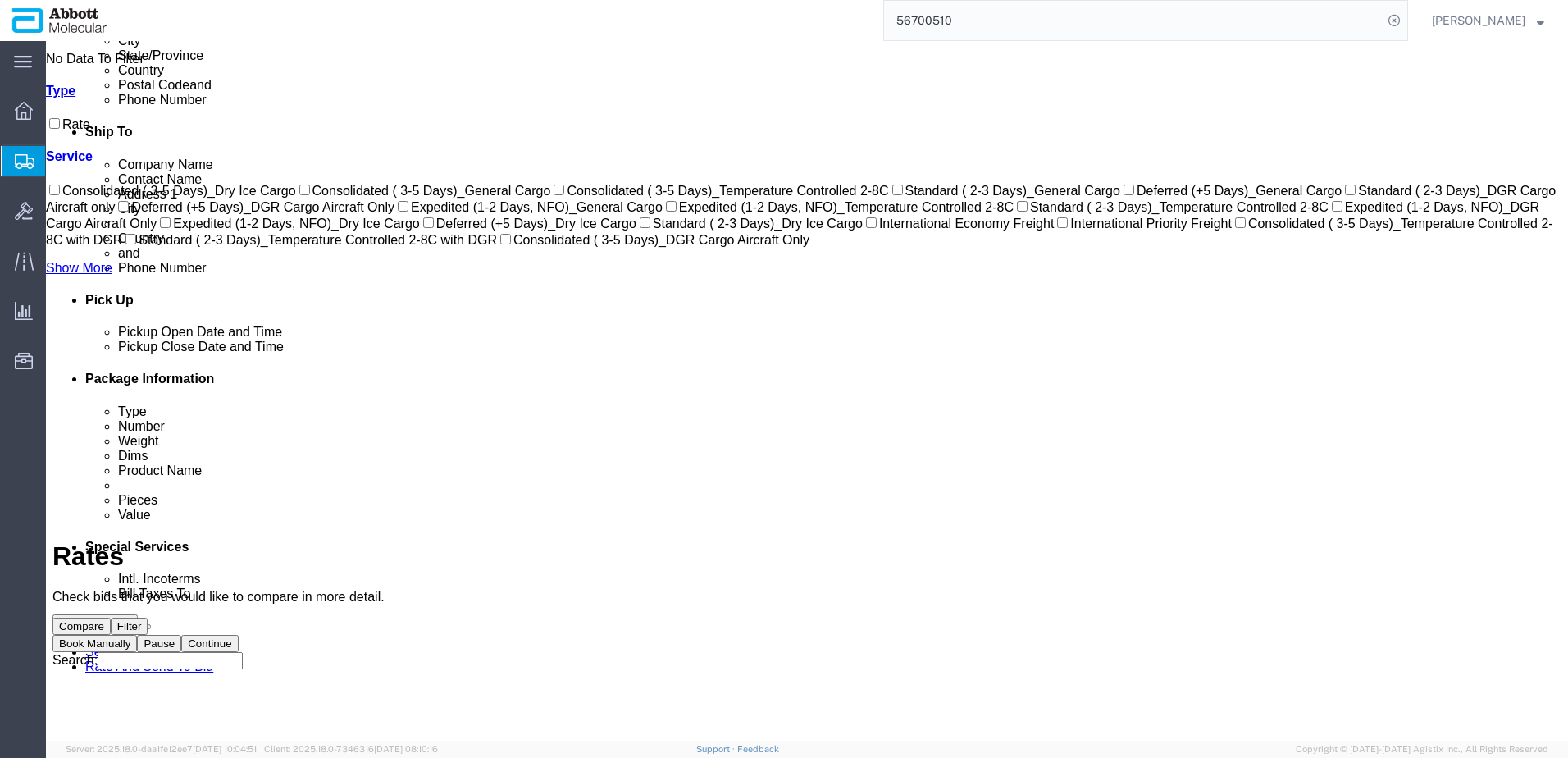
scroll to position [0, 0]
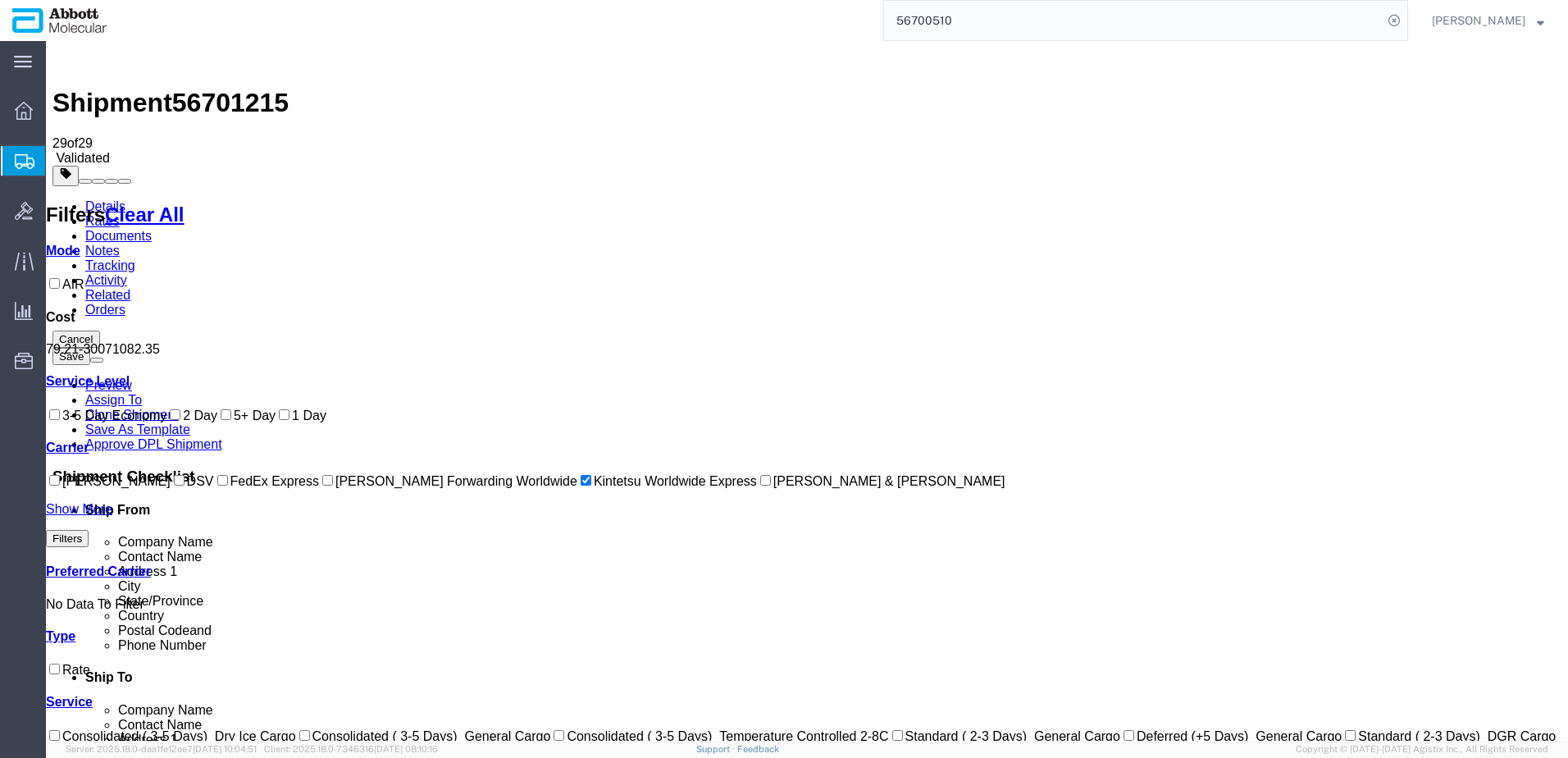
click at [69, 516] on link "Show More" at bounding box center [79, 509] width 67 height 14
click at [581, 486] on input "Kintetsu Worldwide Express" at bounding box center [586, 480] width 11 height 11
checkbox input "false"
click at [757, 488] on label "[PERSON_NAME] & [PERSON_NAME]" at bounding box center [881, 481] width 248 height 14
click at [760, 486] on input "[PERSON_NAME] & [PERSON_NAME]" at bounding box center [765, 480] width 11 height 11
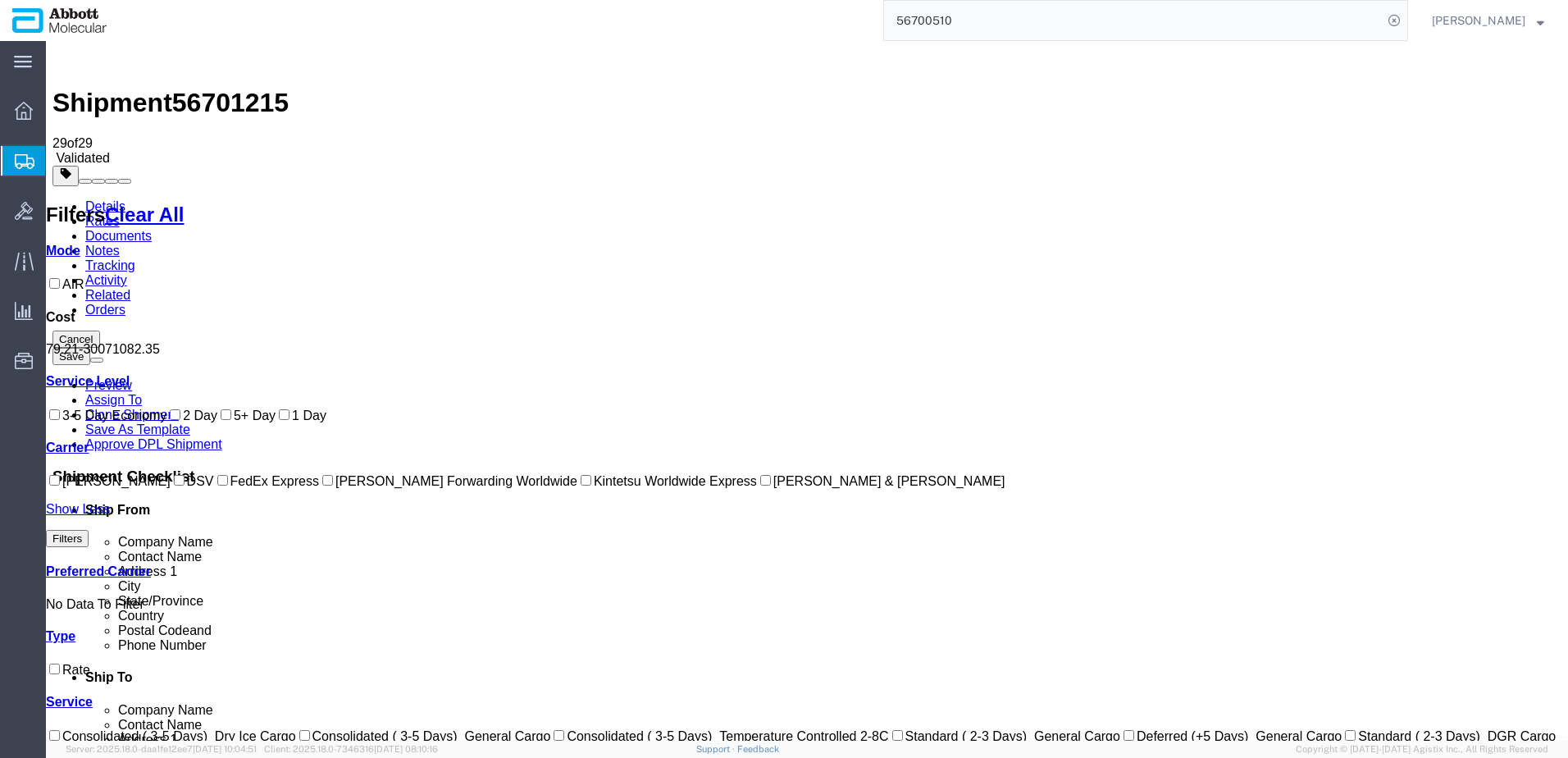
checkbox input "true"
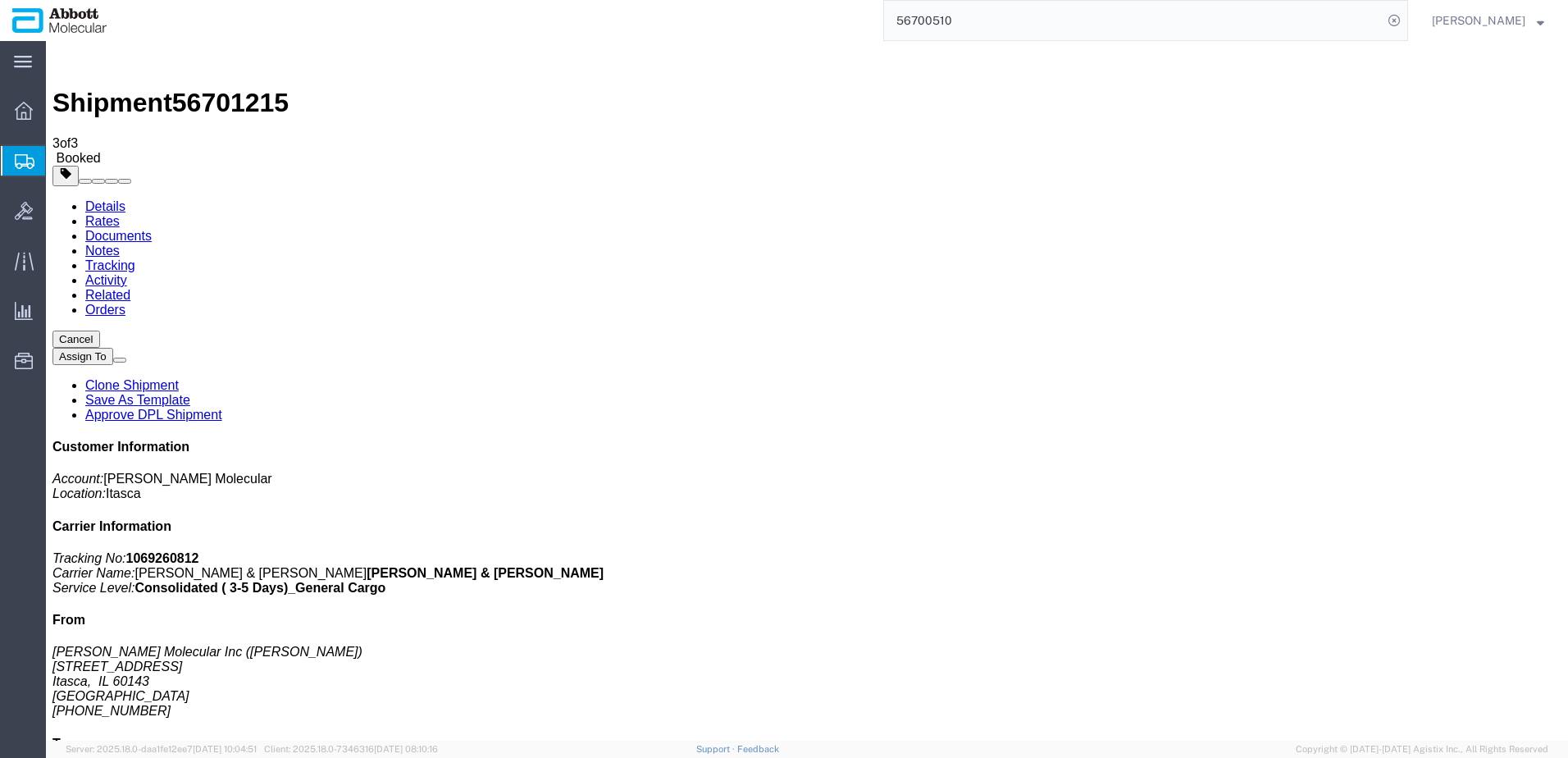
drag, startPoint x: 143, startPoint y: 289, endPoint x: 527, endPoint y: 296, distance: 384.1
click at [0, 0] on span "Create from Template" at bounding box center [0, 0] width 0 height 0
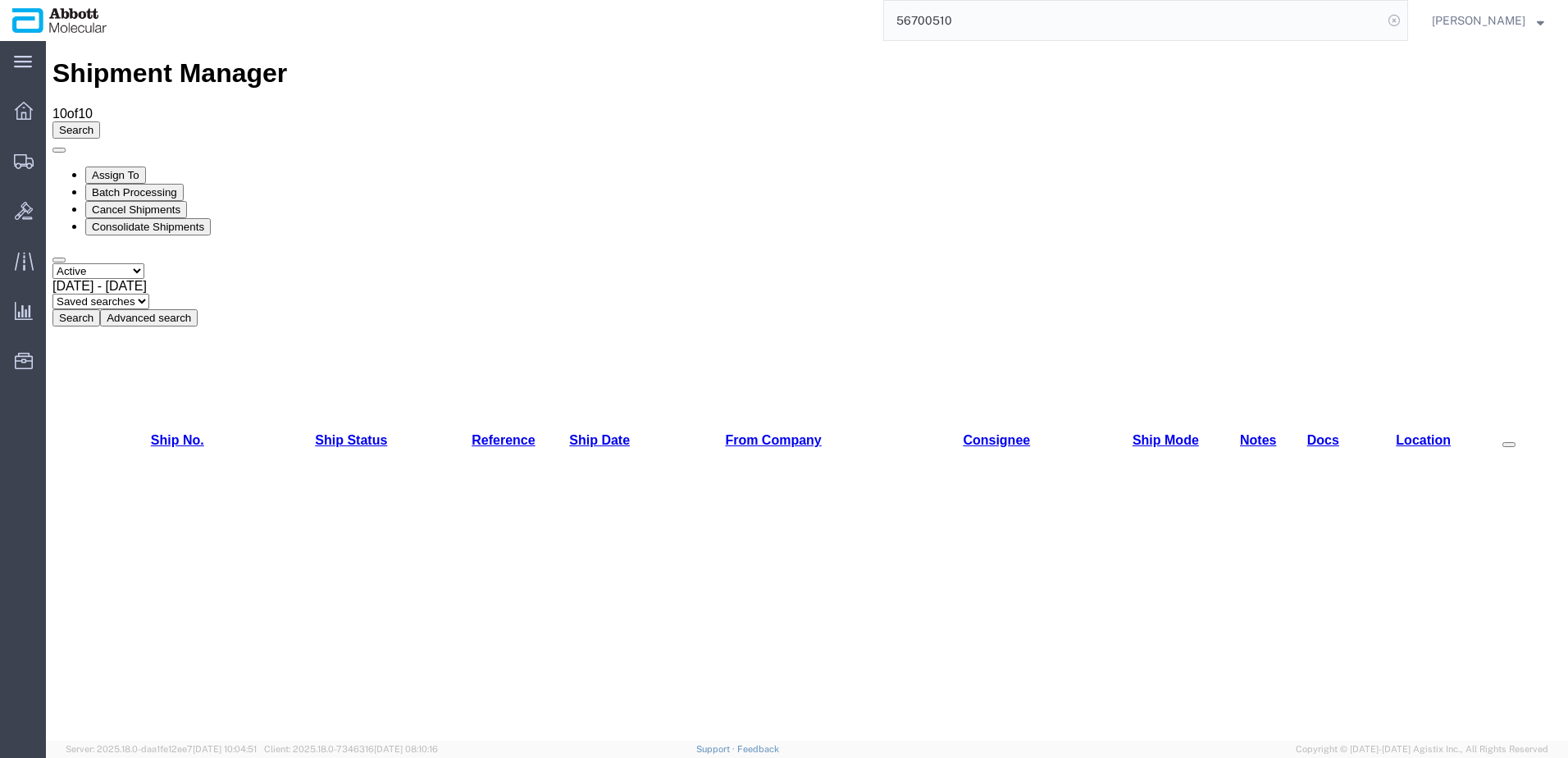
click at [1406, 21] on icon at bounding box center [1394, 20] width 23 height 23
click at [1406, 19] on icon at bounding box center [1394, 20] width 23 height 23
paste input "56623958"
type input "56623958"
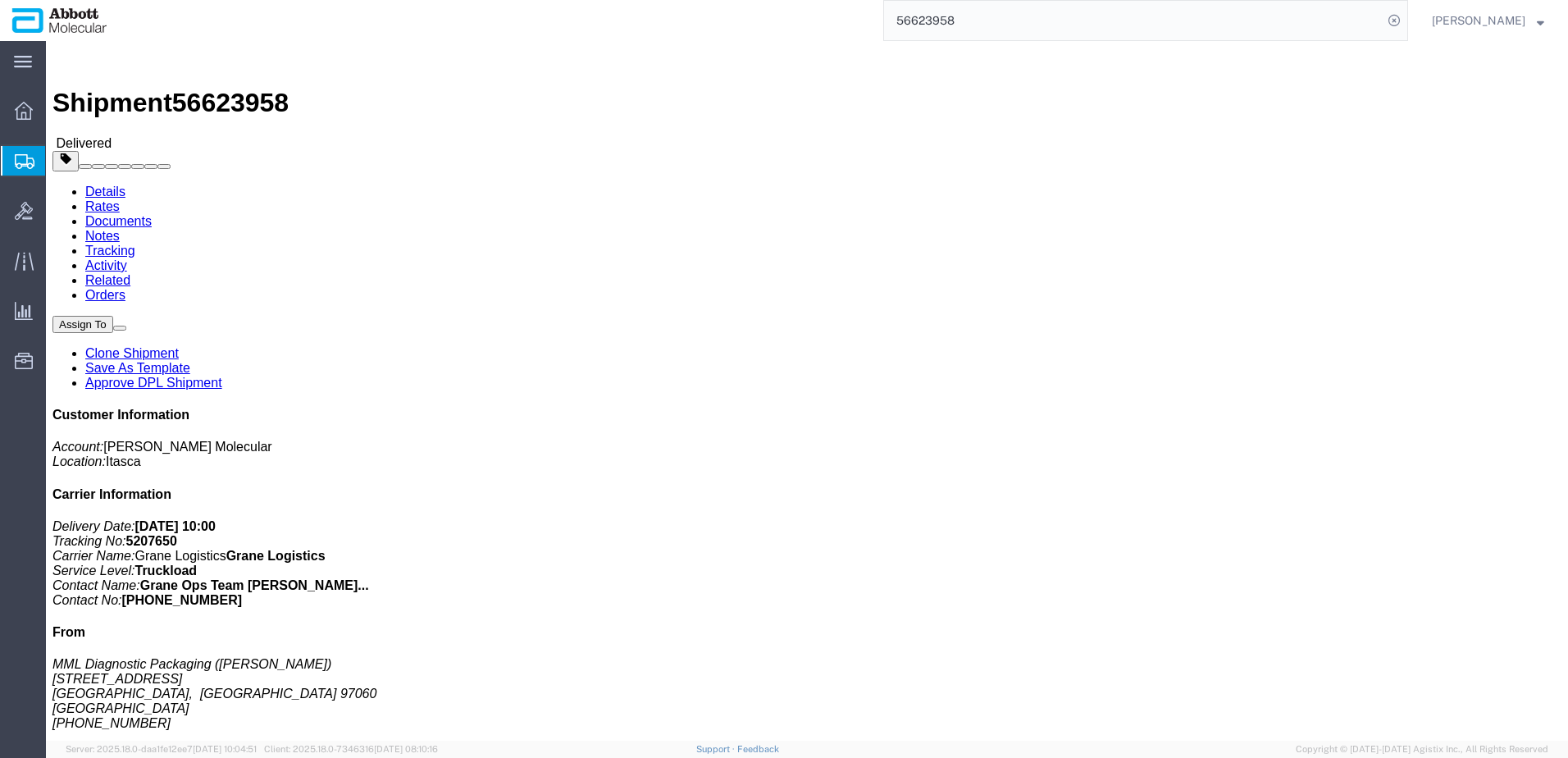
click link "Clone Shipment"
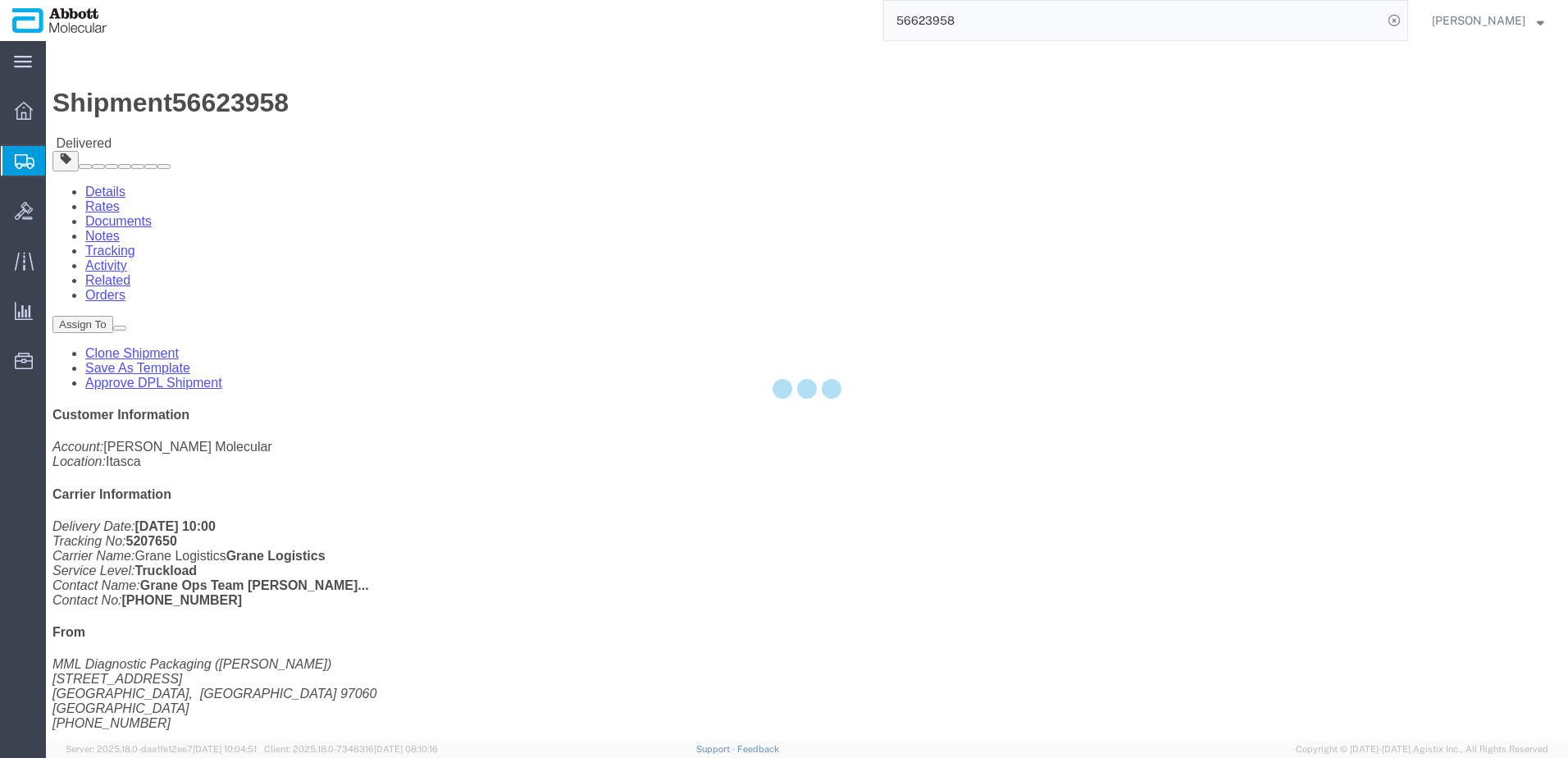
select select "48454"
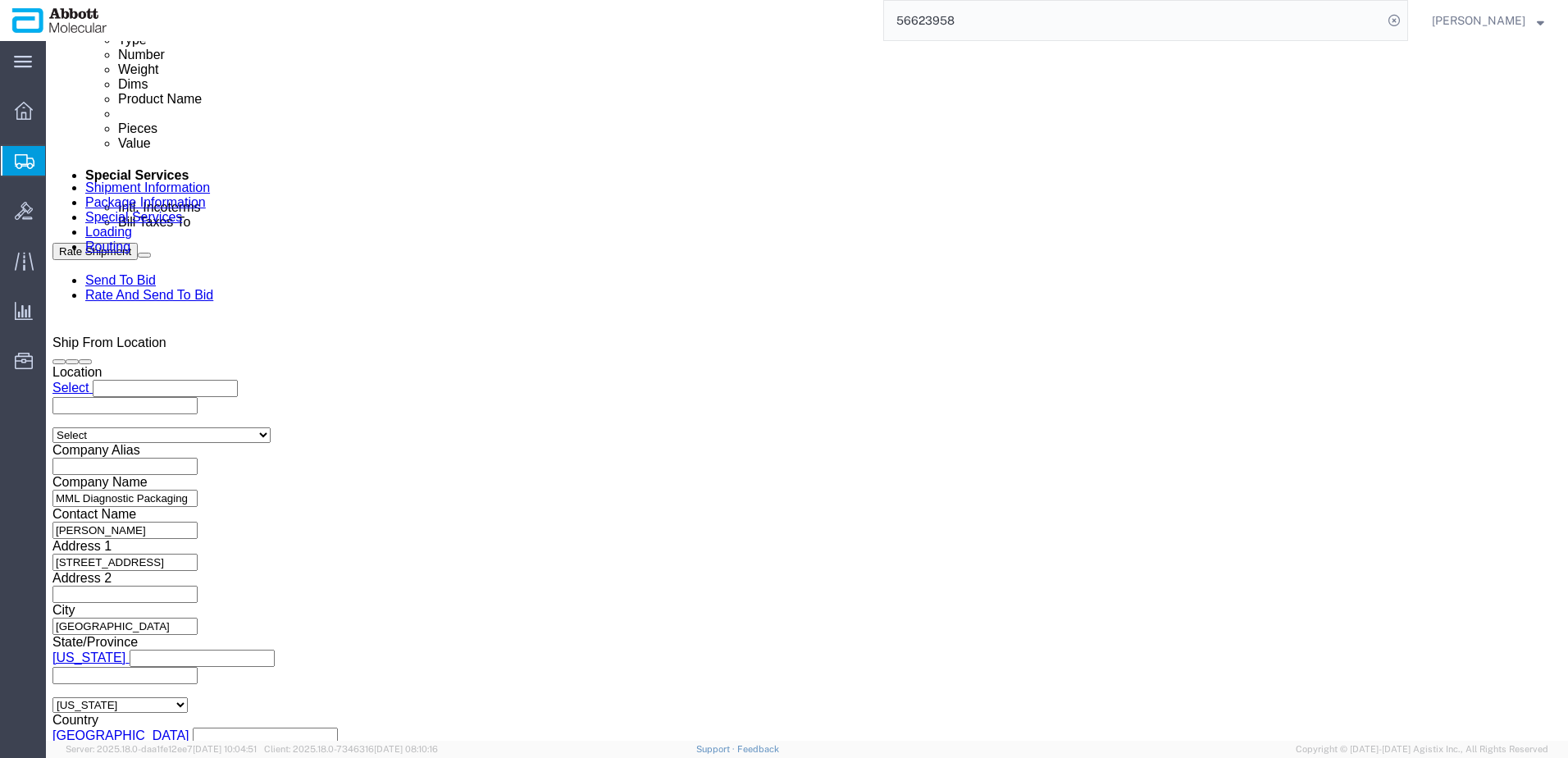
scroll to position [886, 0]
click div "[DATE] 11:00 AM"
click button "Apply"
click div "[DATE] 12:00 PM"
type input "3:00 PM"
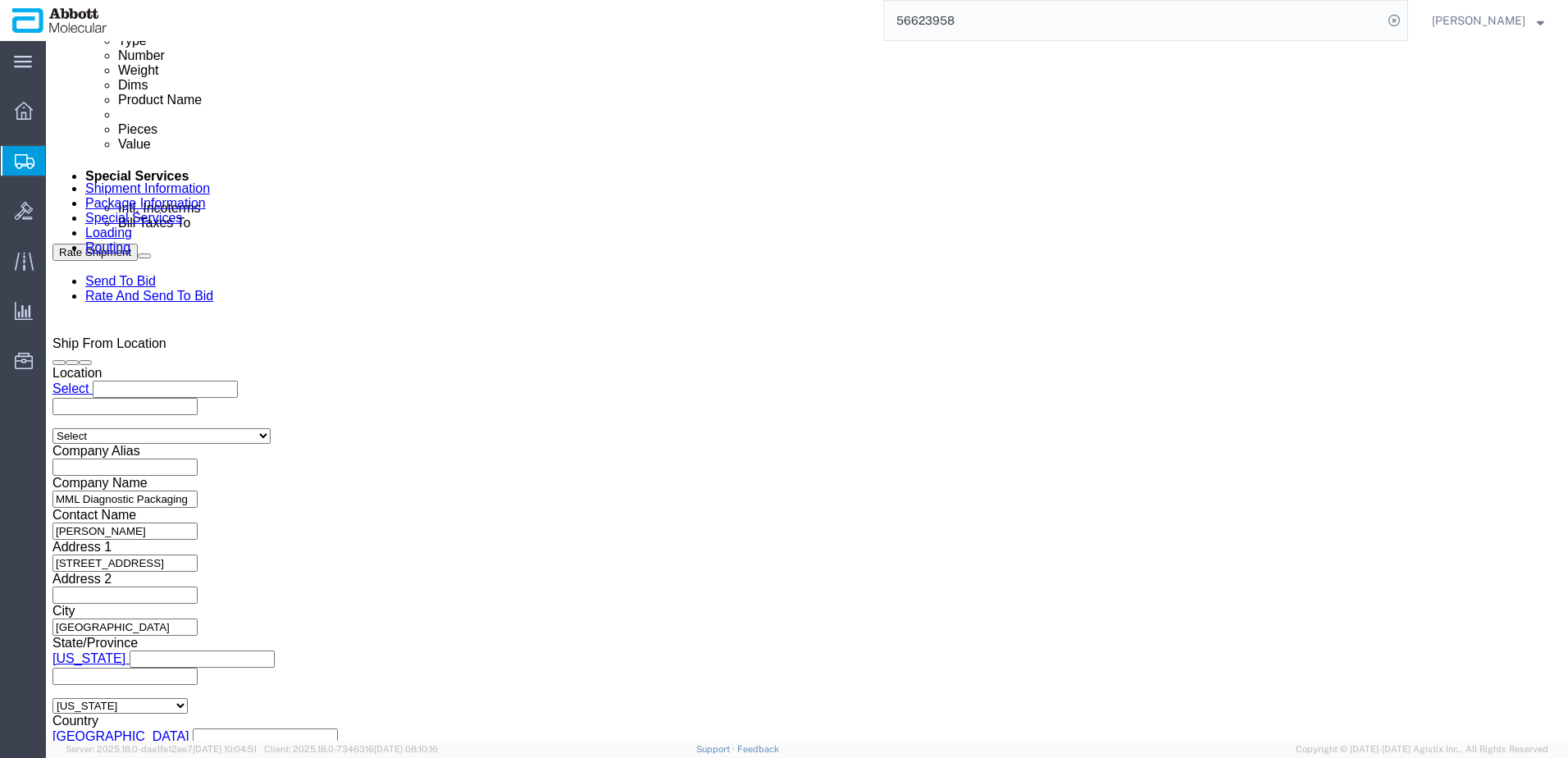
click button "Apply"
click input "MML_[DATE]"
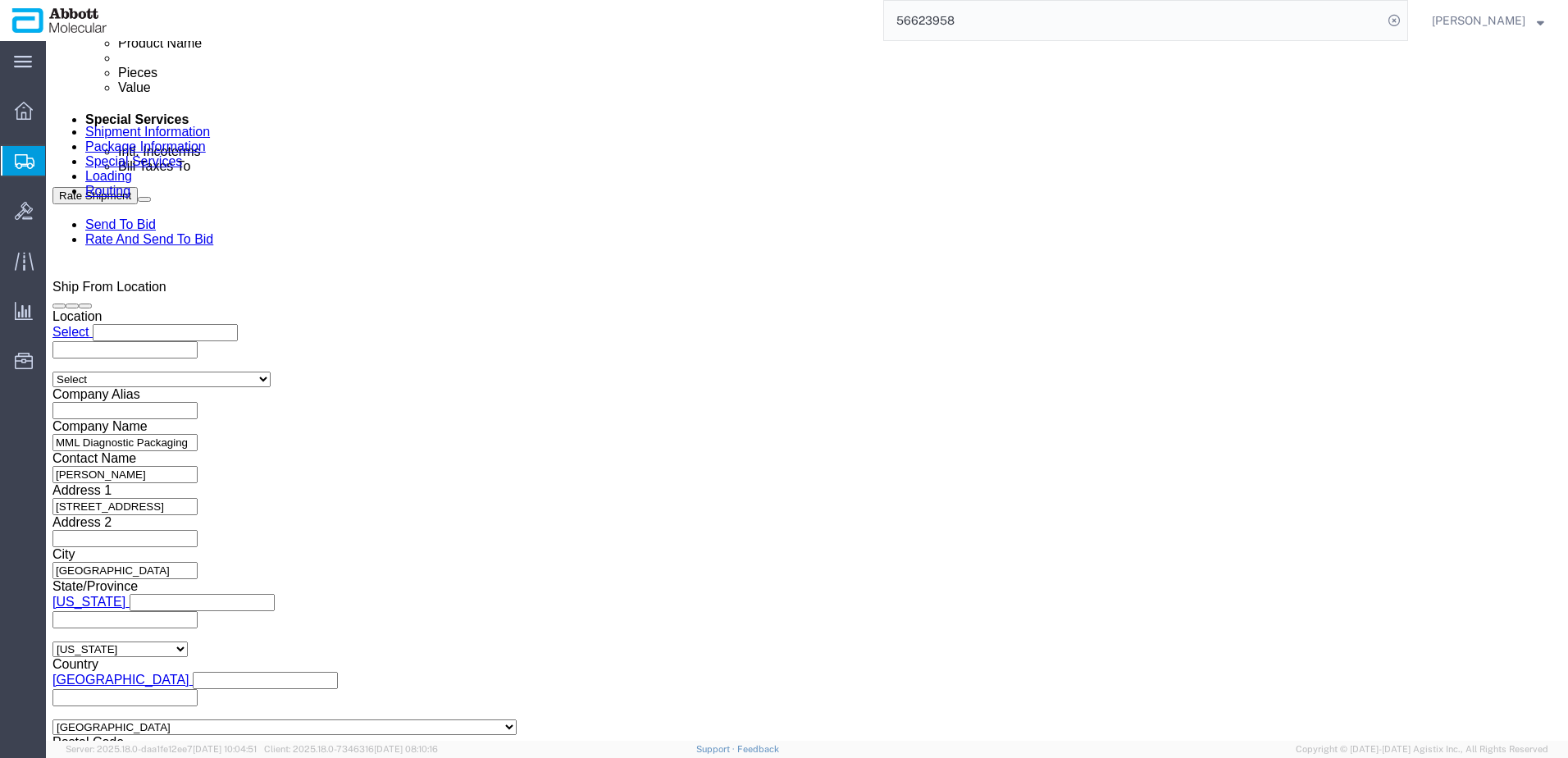
scroll to position [968, 0]
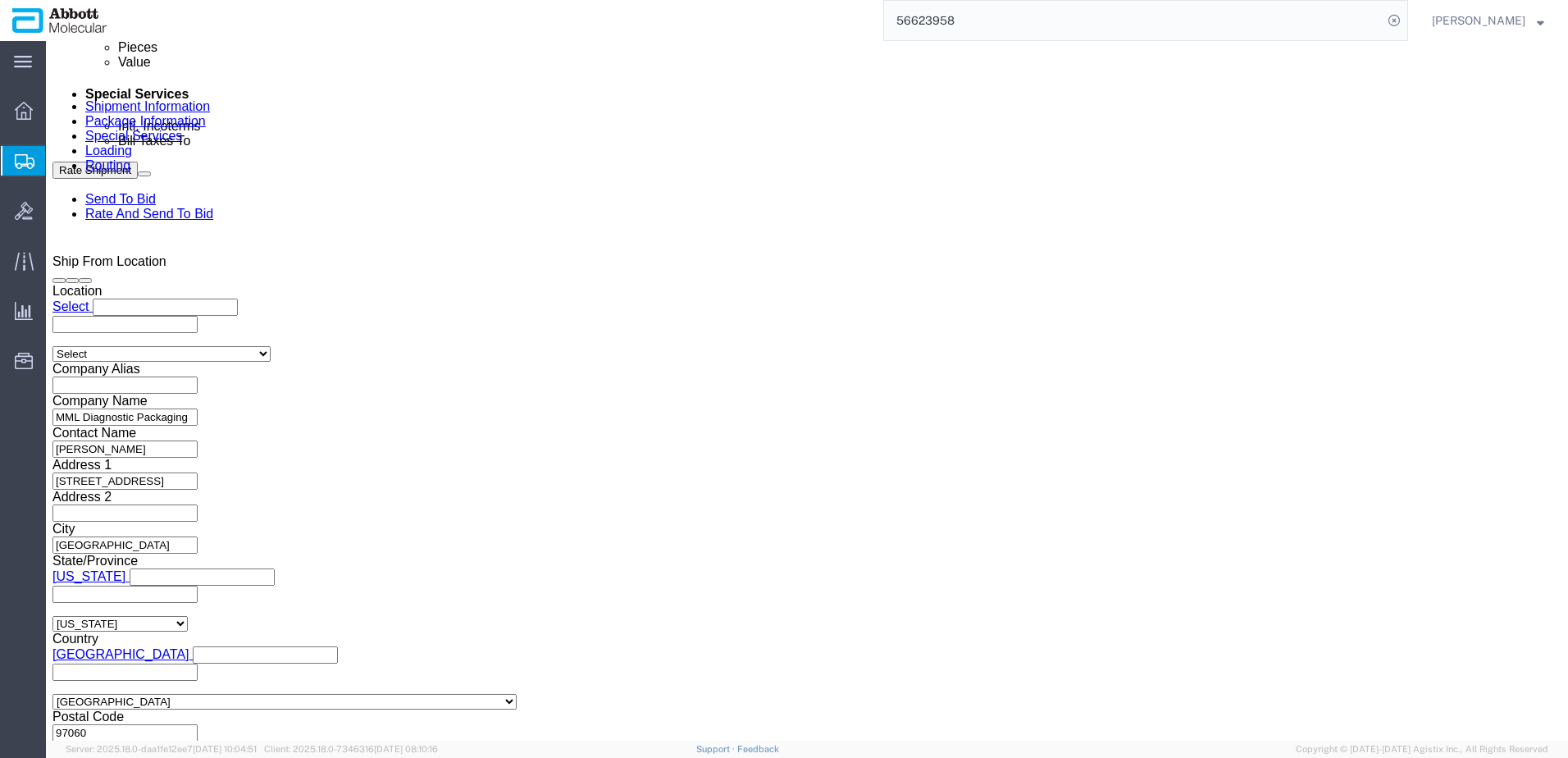
type input "MML_09.04.25_1"
click button "Continue"
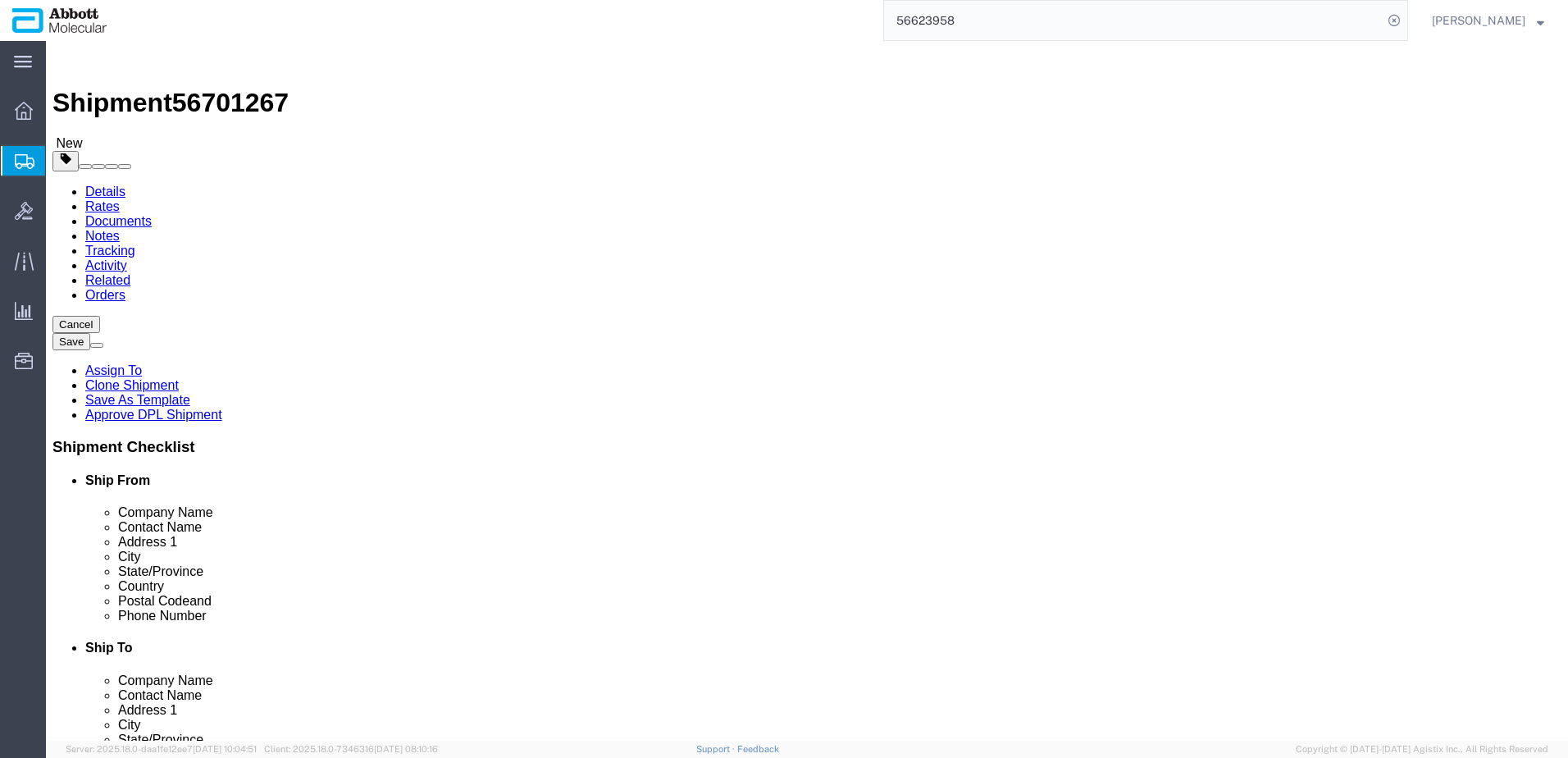
drag, startPoint x: 261, startPoint y: 348, endPoint x: 100, endPoint y: 345, distance: 161.0
click div "Number 18"
type input "17"
click input "5900.00"
drag, startPoint x: 276, startPoint y: 412, endPoint x: 207, endPoint y: 402, distance: 69.7
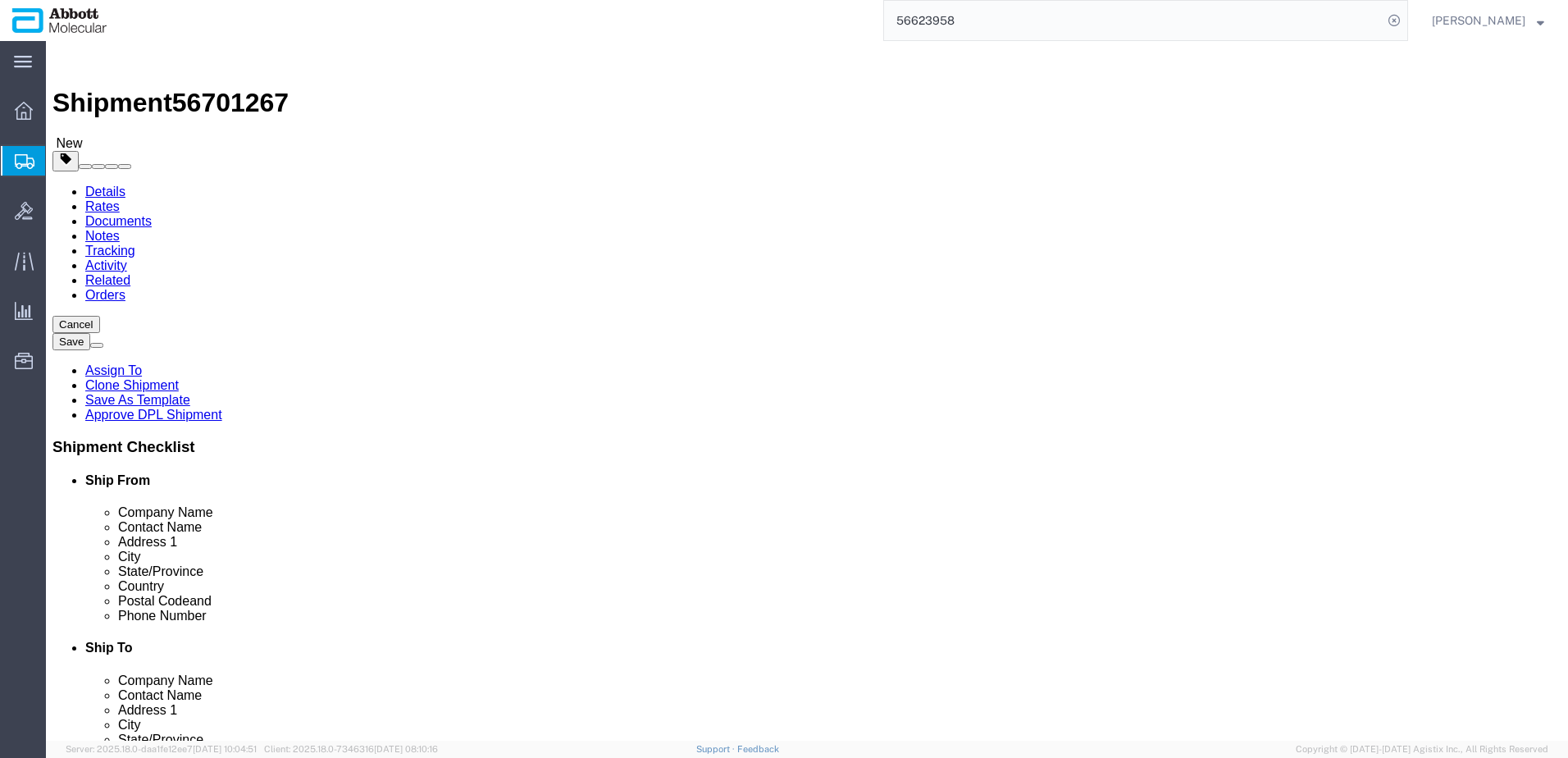
click div "5900.00 Select kgs lbs"
type input "5600"
click dd "216.00 Each"
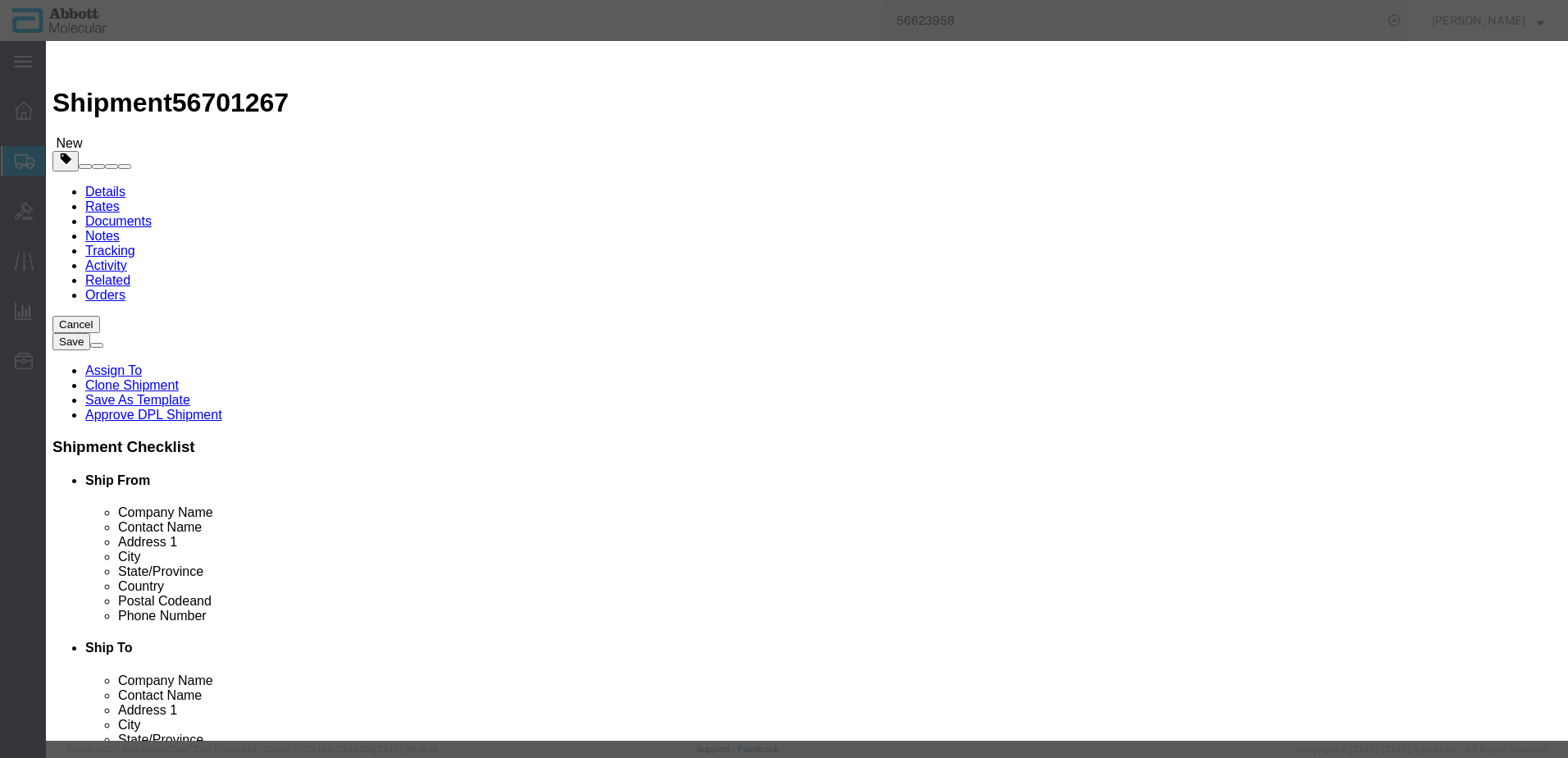
click input "09K1202"
type input "204"
type input "0.94"
type input "1"
select select "USD"
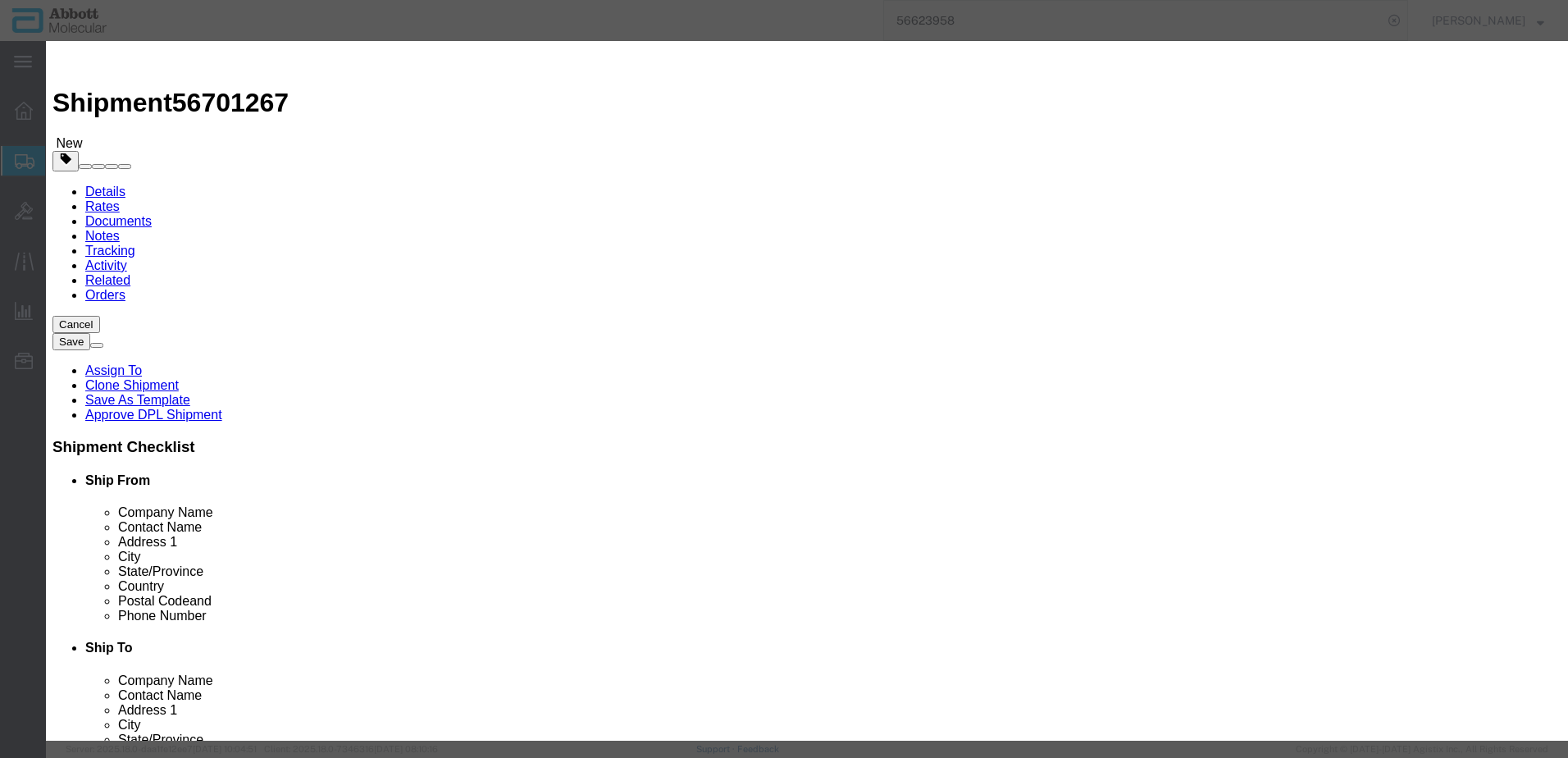
click button "Save & Close"
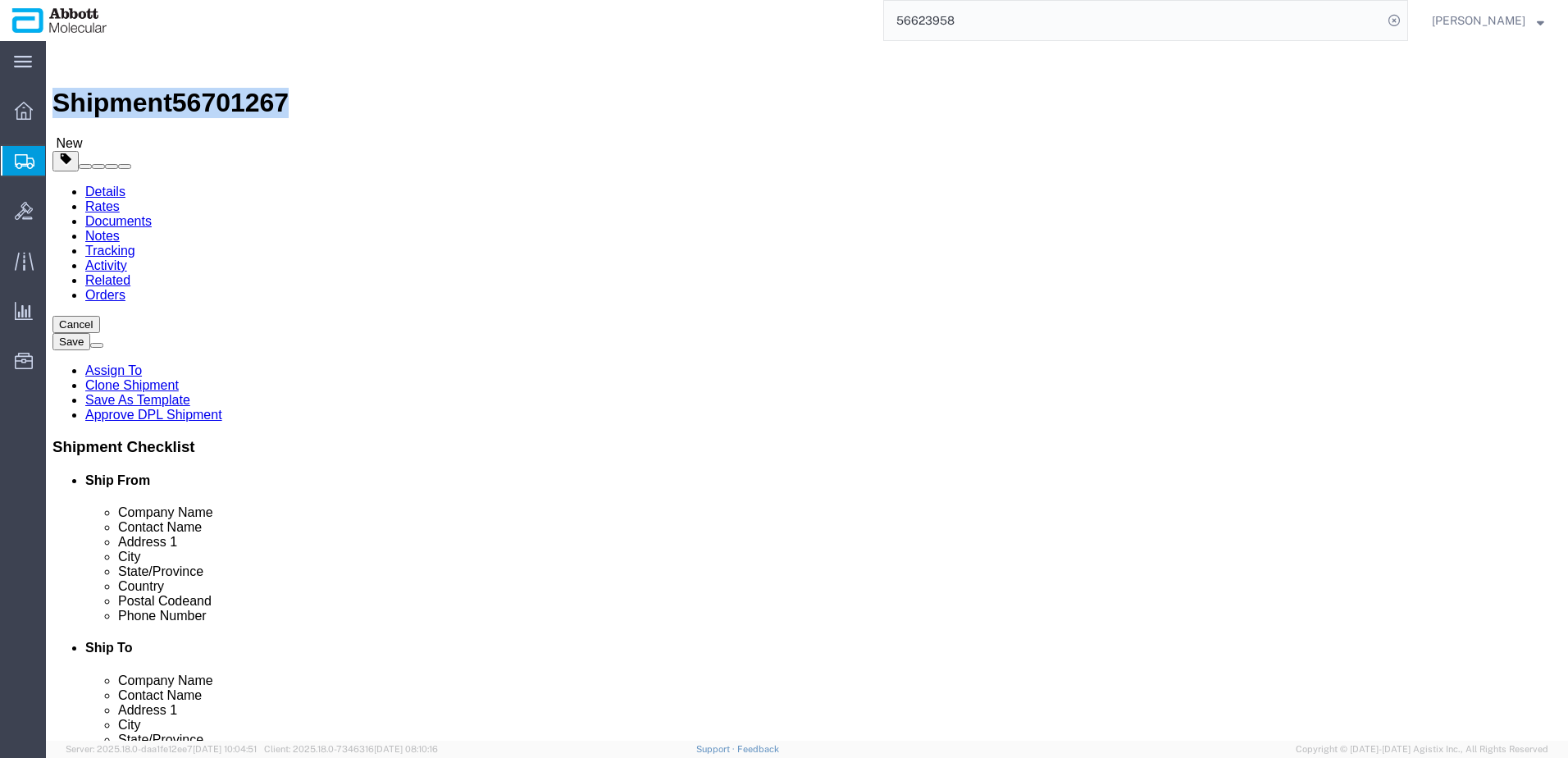
drag, startPoint x: 41, startPoint y: 18, endPoint x: 224, endPoint y: 28, distance: 183.3
click div "Shipment 56701267 New"
copy h1 "Shipment 56701267"
click button "Rate Shipment"
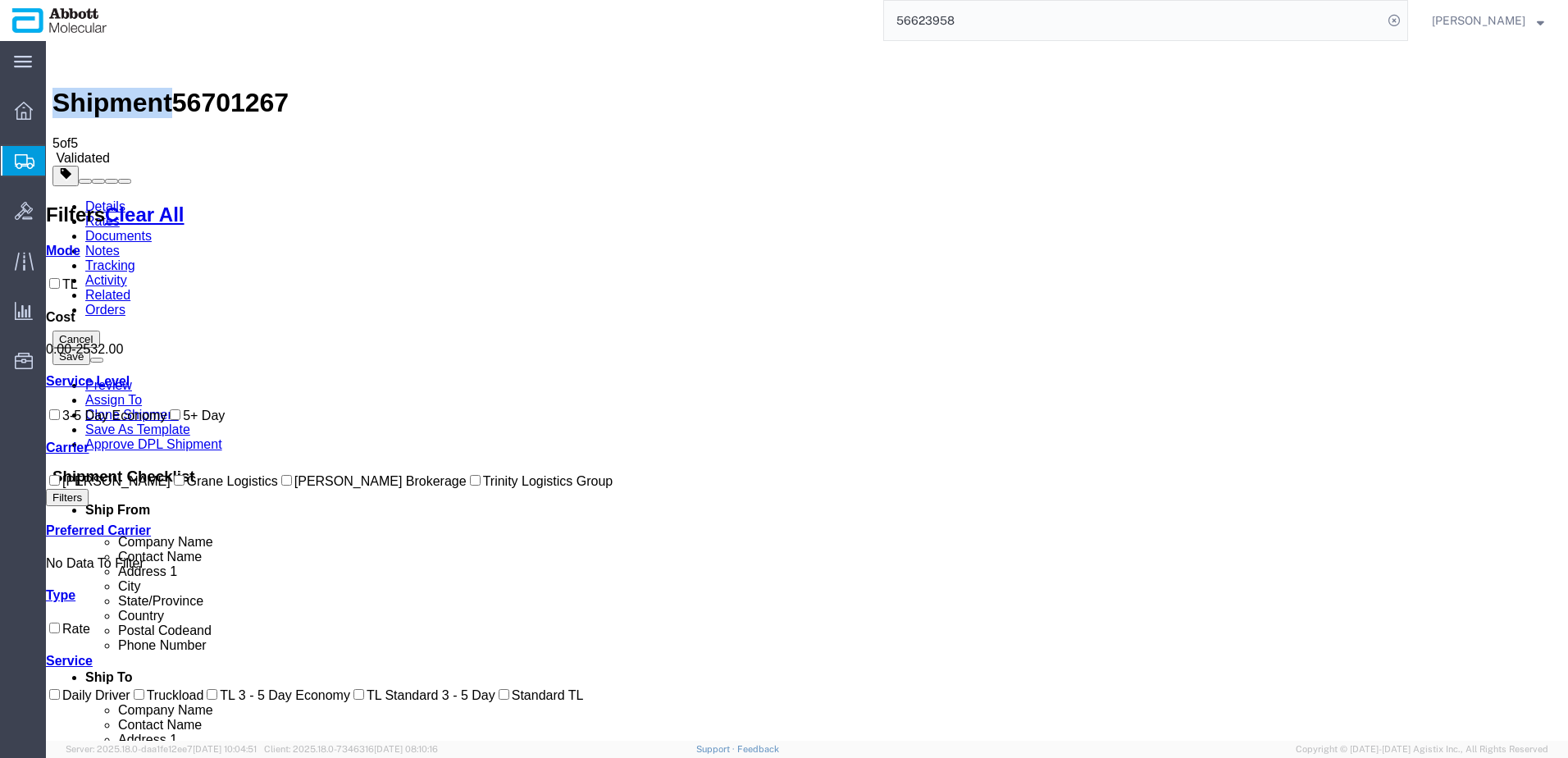
click at [174, 486] on input "Grane Logistics" at bounding box center [179, 480] width 11 height 11
checkbox input "true"
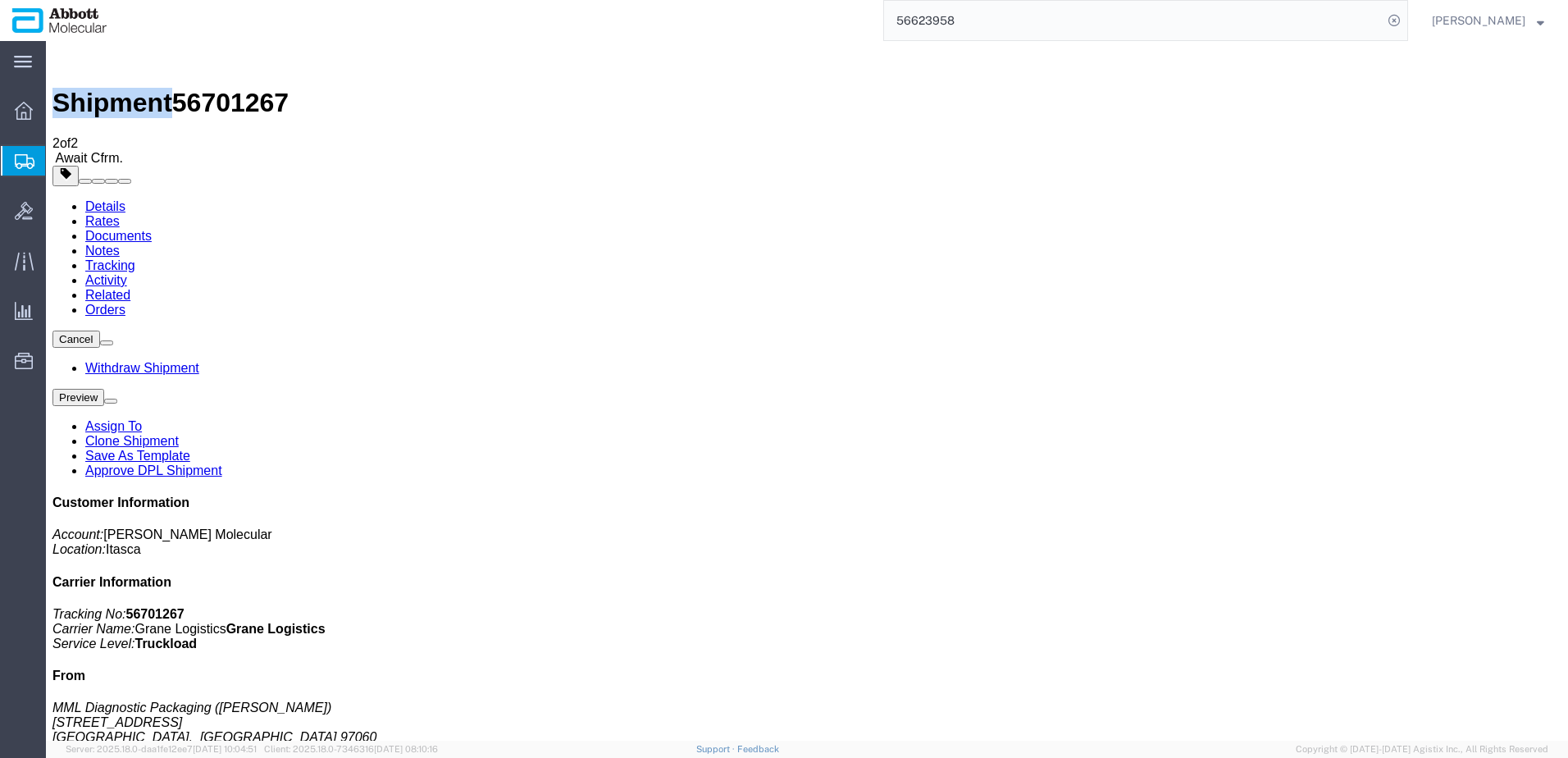
click at [179, 434] on link "Clone Shipment" at bounding box center [132, 441] width 93 height 14
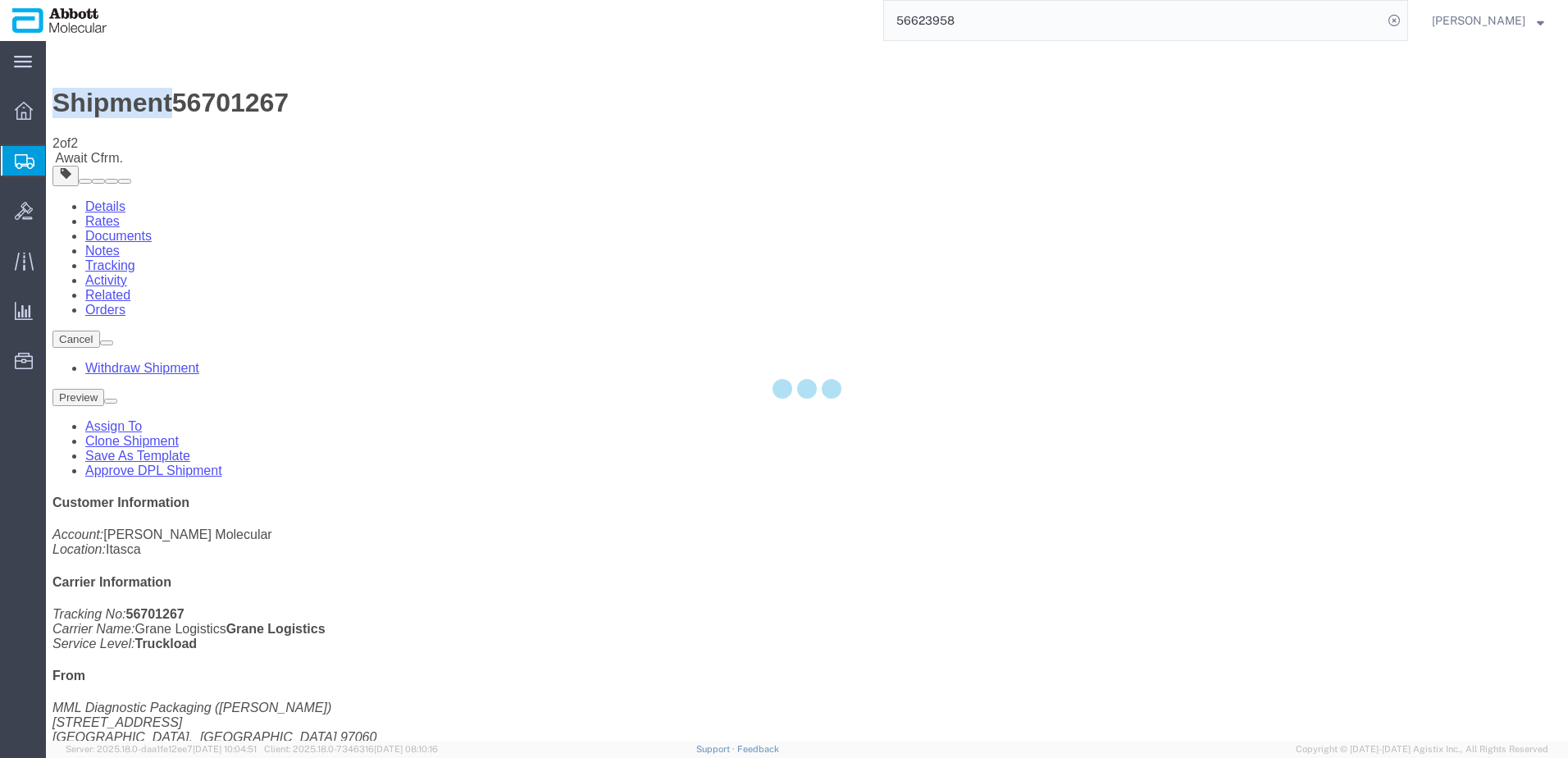
select select "48454"
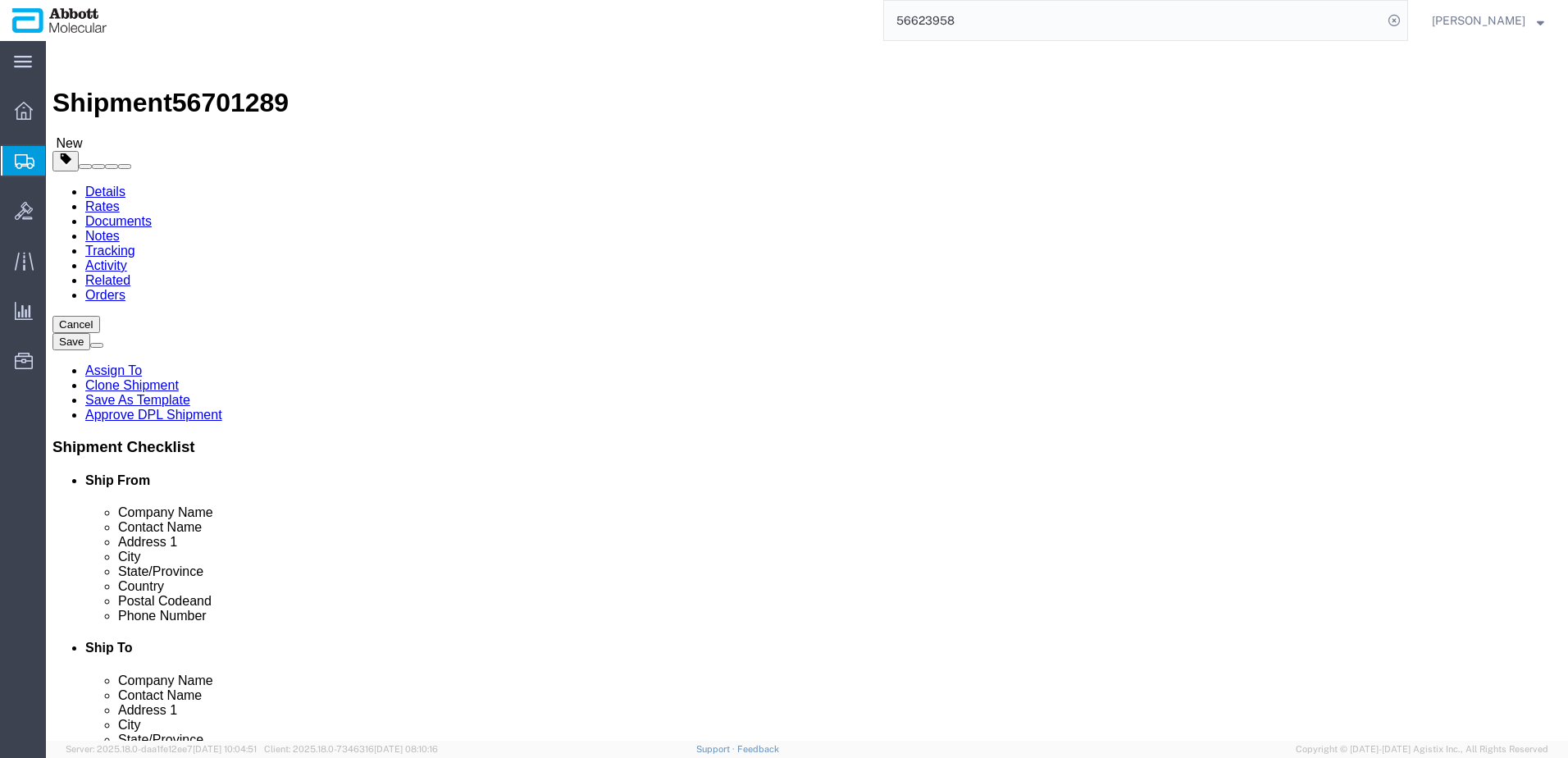
click span "56701289"
copy span "56701289"
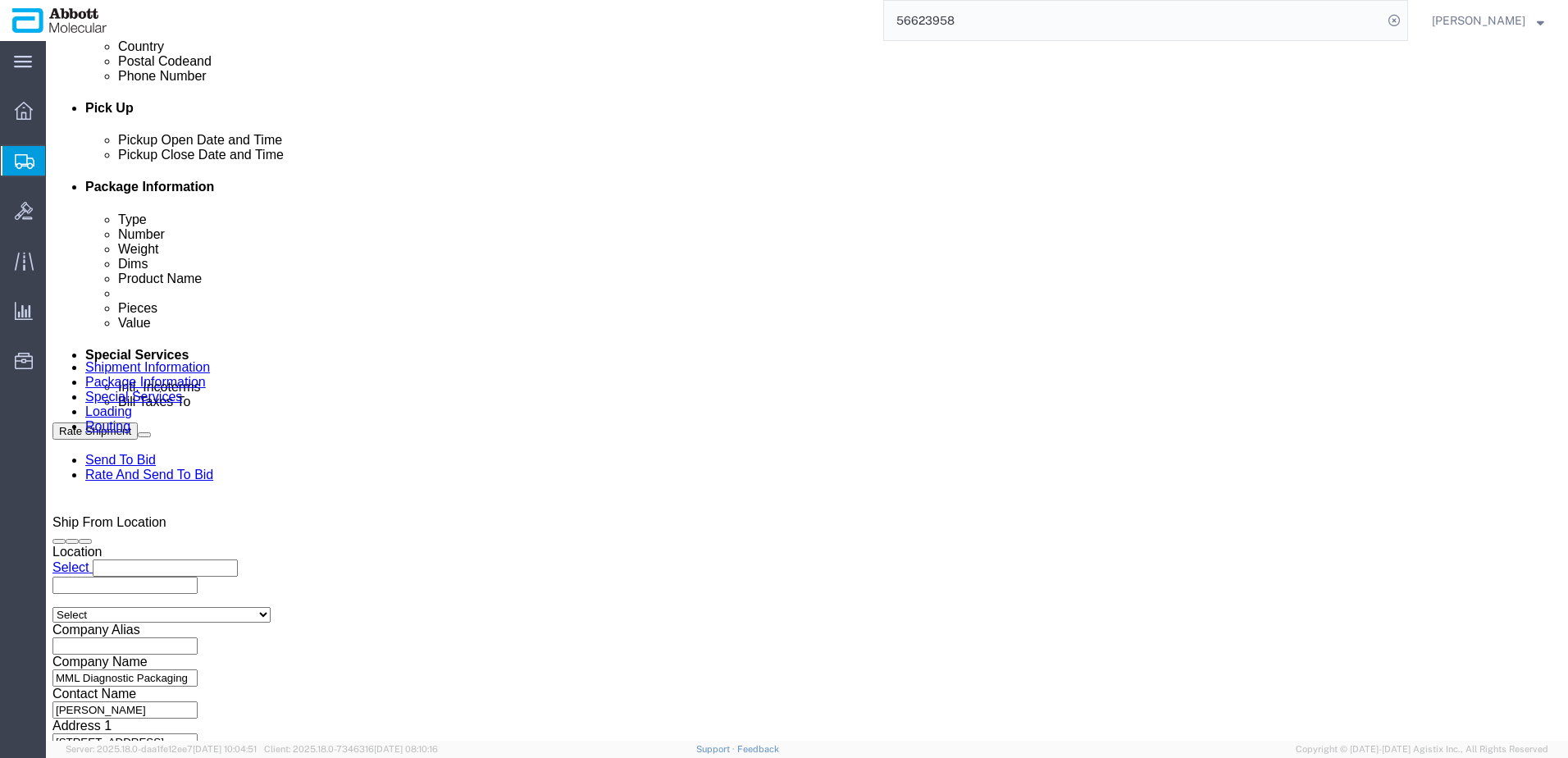
scroll to position [738, 0]
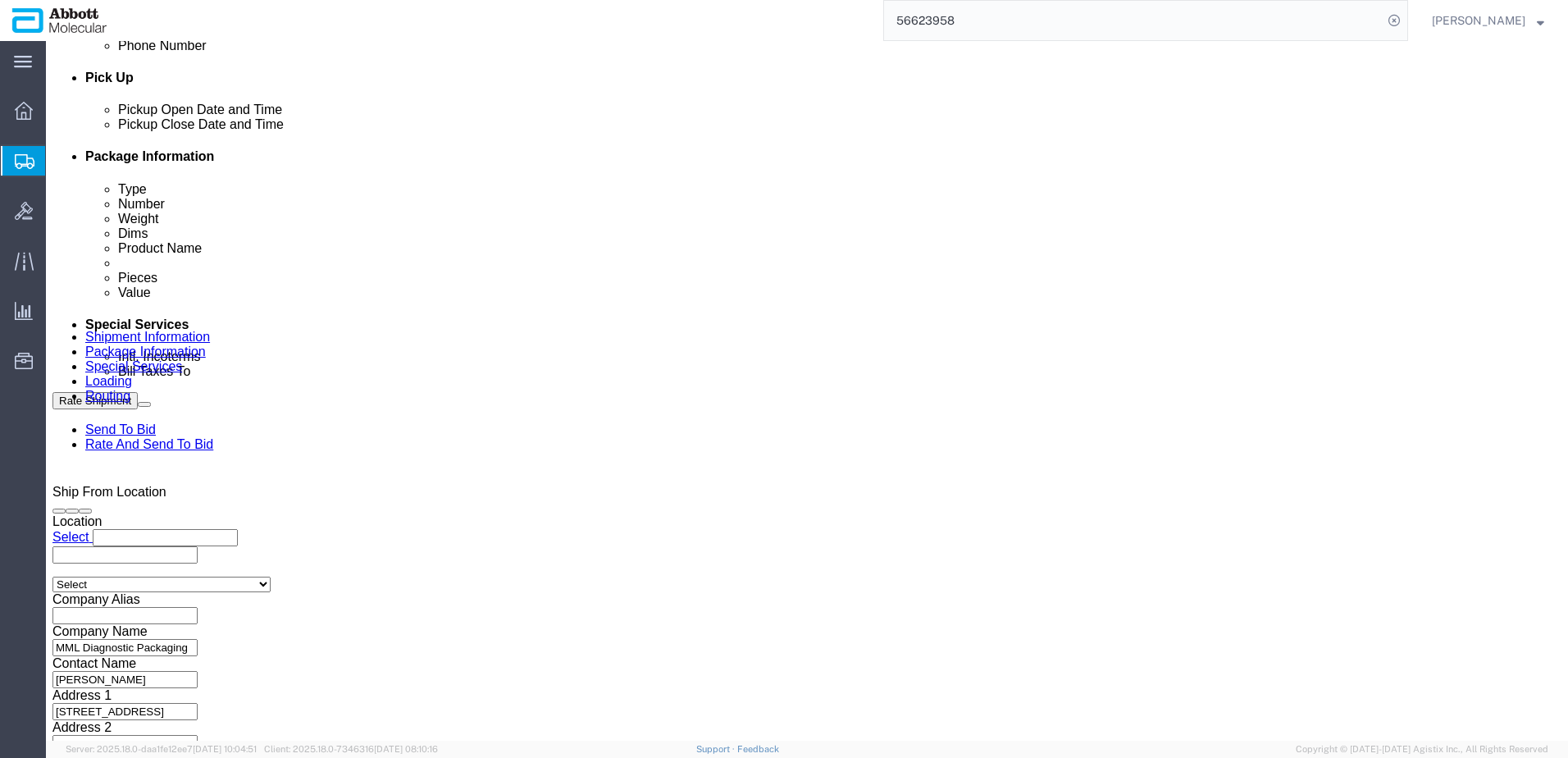
click input "MML_09.04.25_1"
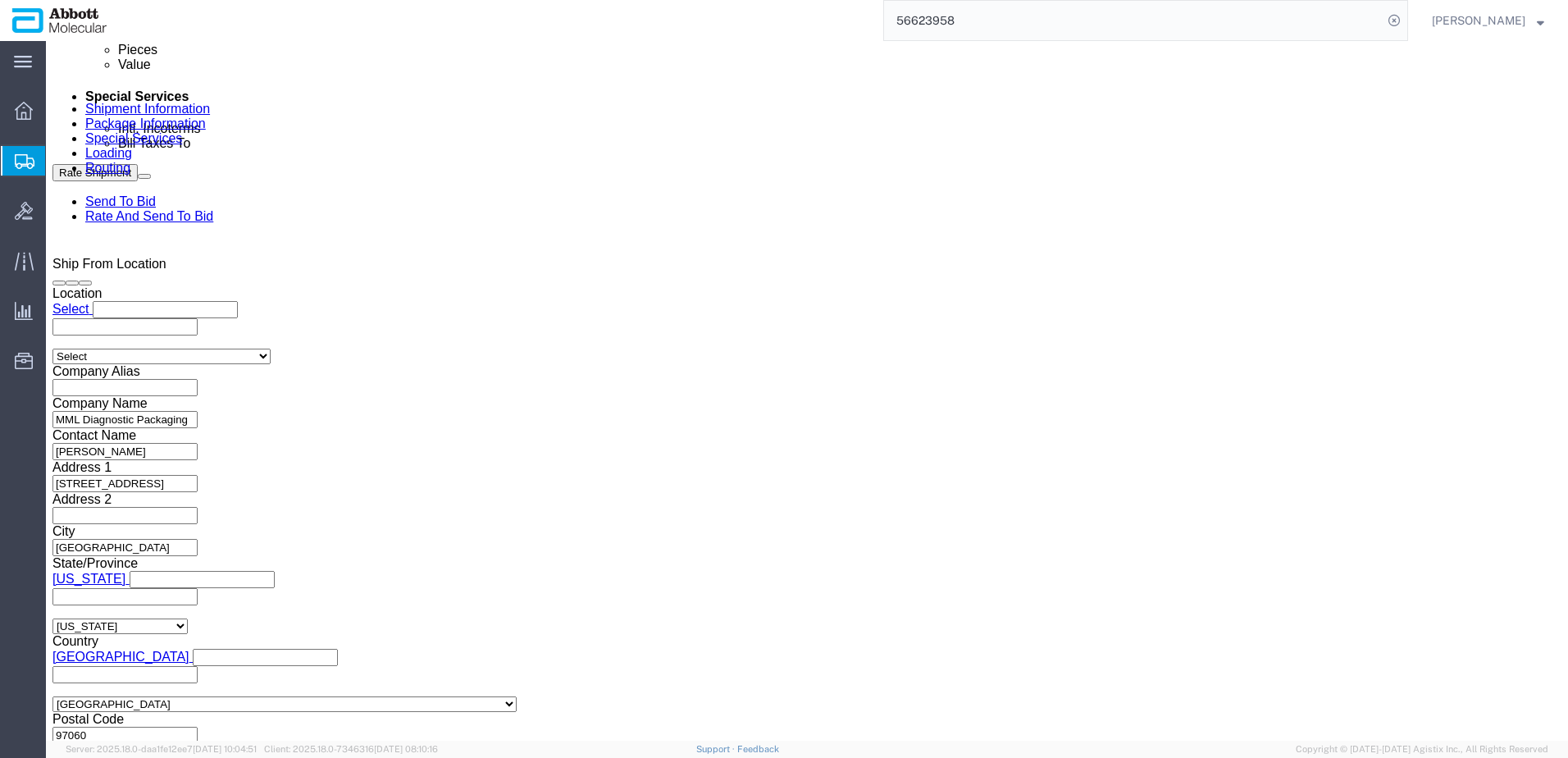
scroll to position [968, 0]
type input "MML_09.04.25_2"
click button "Continue"
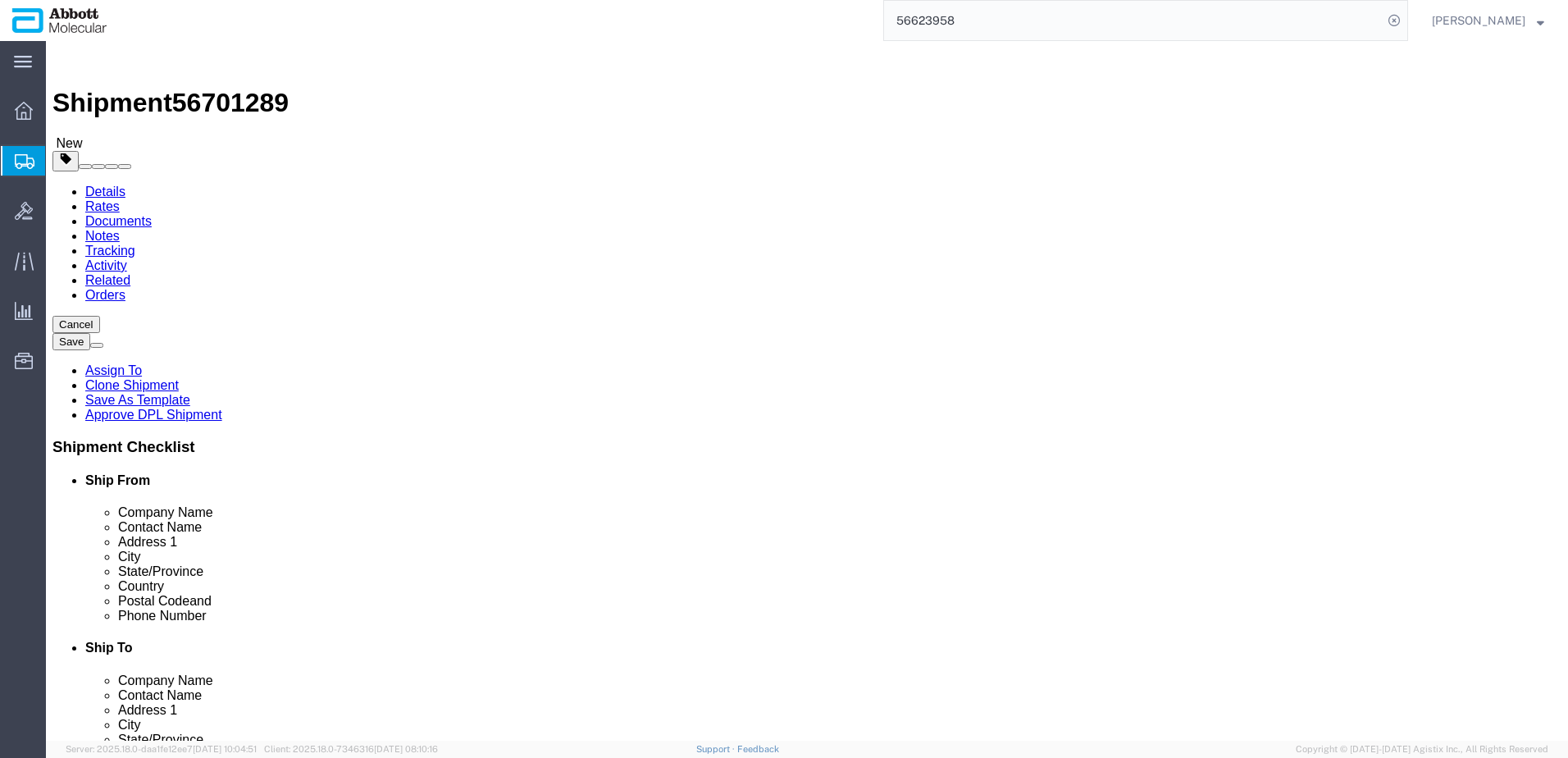
drag, startPoint x: 251, startPoint y: 349, endPoint x: 109, endPoint y: 340, distance: 142.3
click div "Number 17"
type input "24"
click div "17 x Pallet(s) Standard (Stackable) Package Type Select Box (B) Box (C) Box (D)…"
drag, startPoint x: 277, startPoint y: 407, endPoint x: 138, endPoint y: 402, distance: 139.1
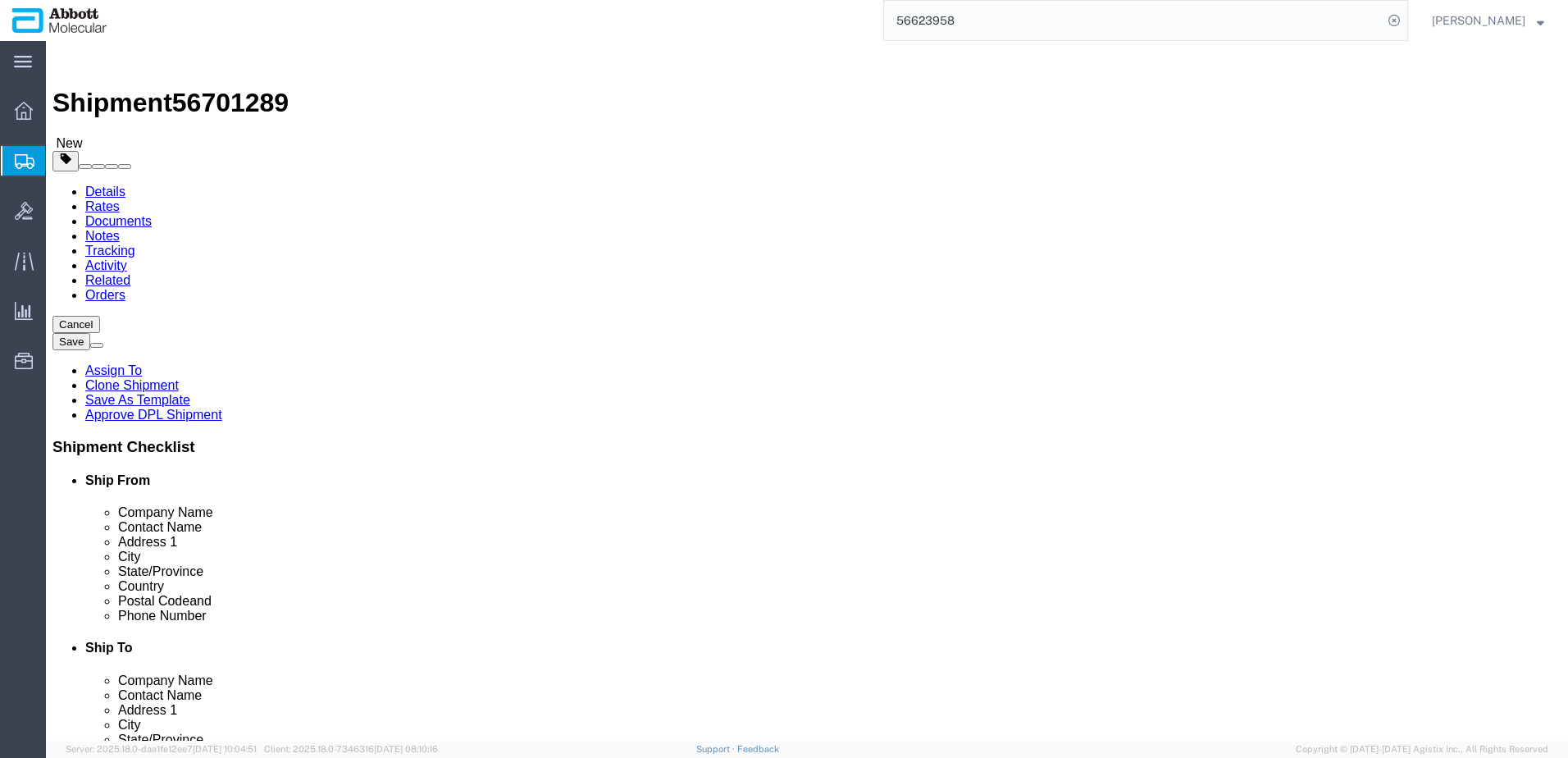
click div "Weight 5600.00 Select kgs lbs Ship. t°"
type input "8400"
click dd "204.00 Each"
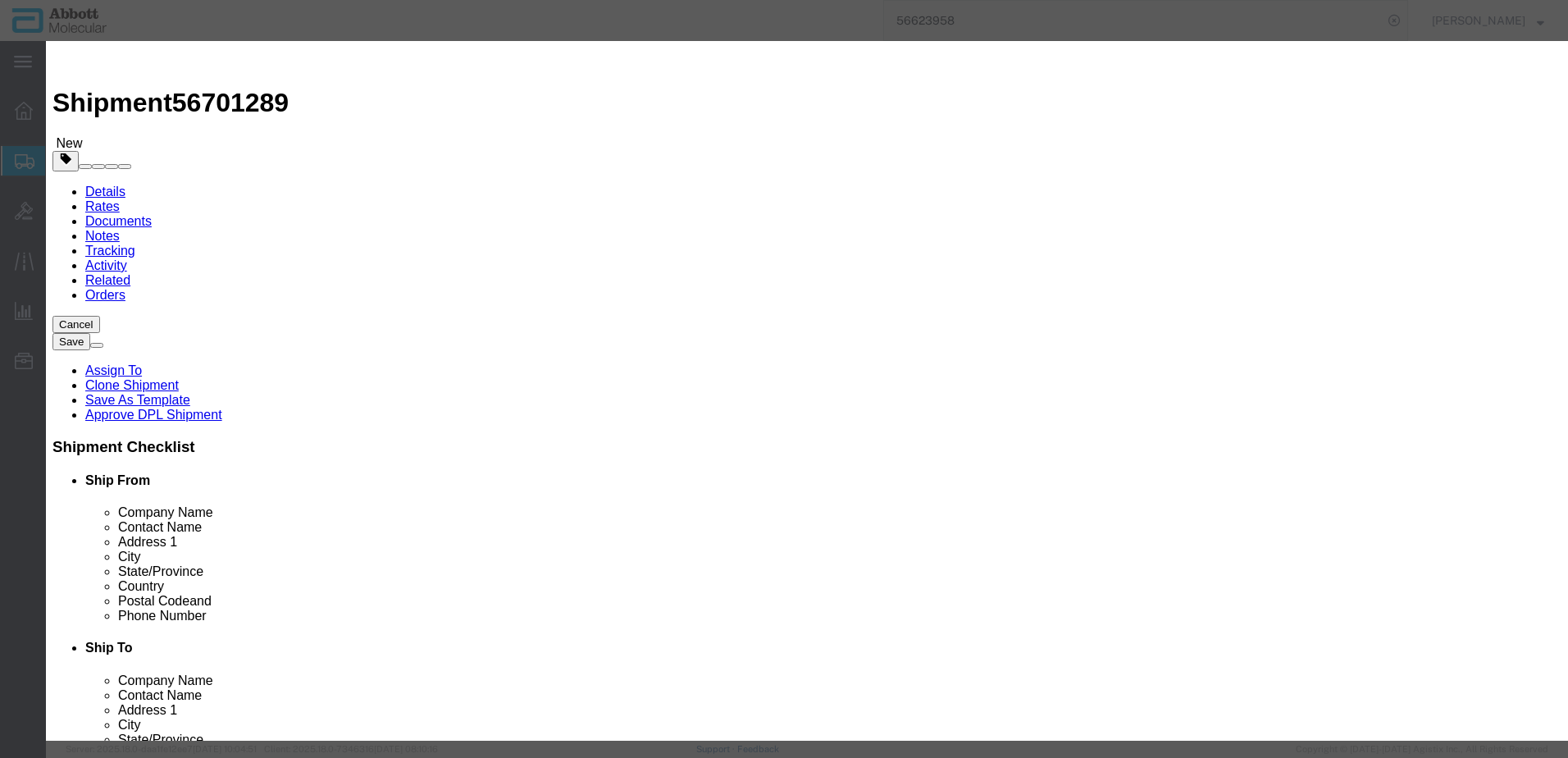
click input "09K1202"
type input "288"
type input "1.41"
type input "1"
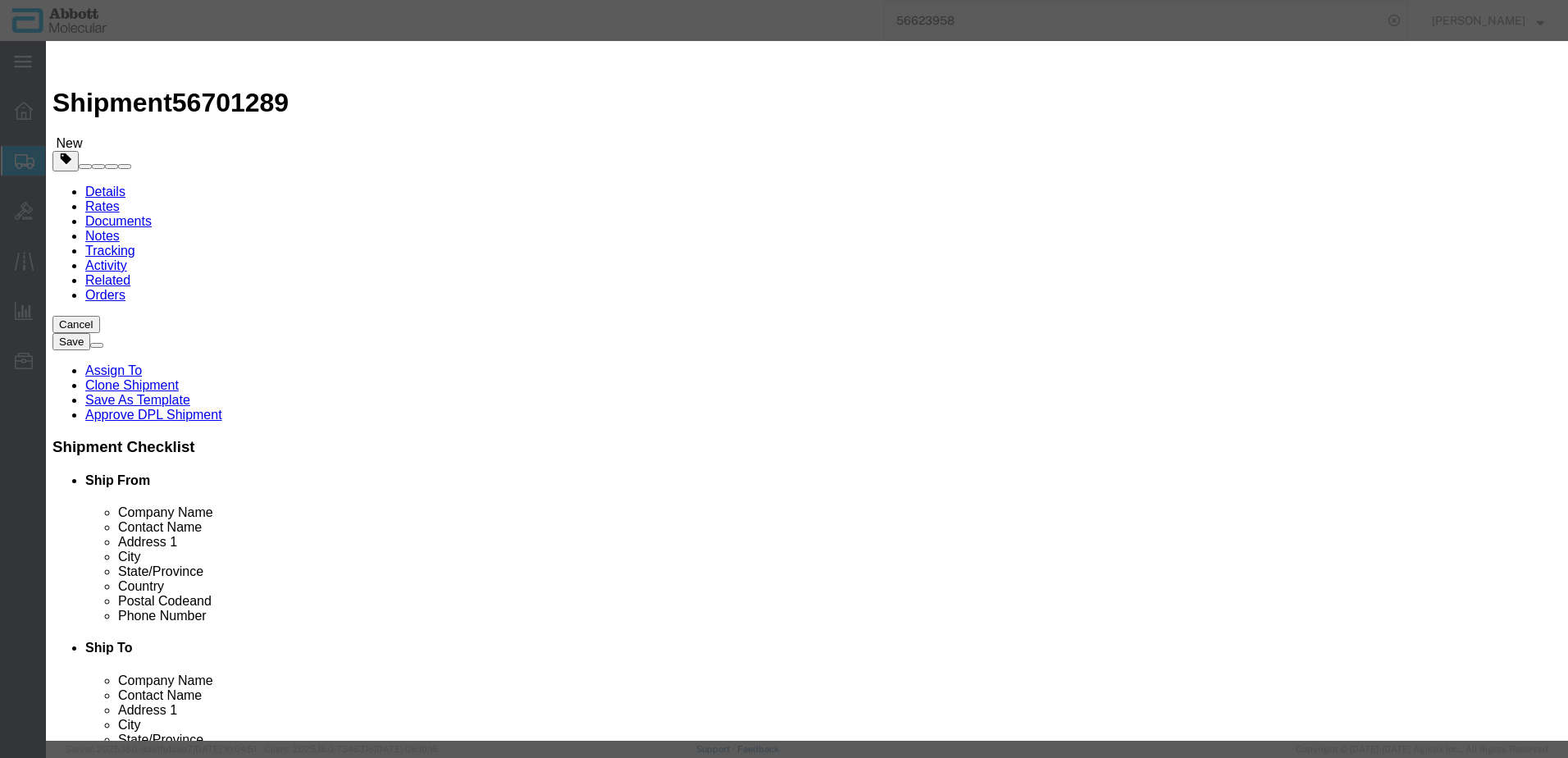
select select "USD"
click button "Save & Close"
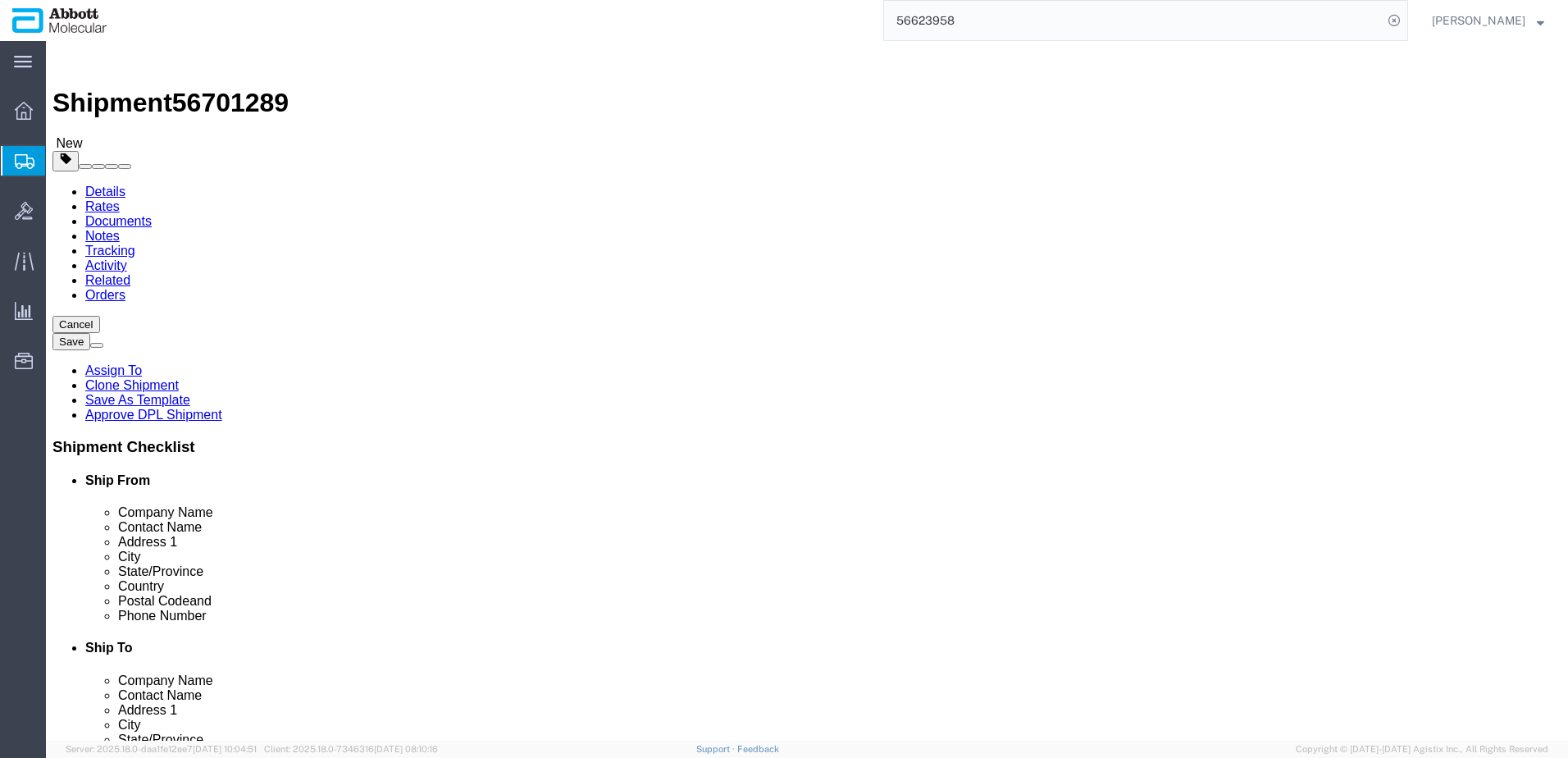
drag, startPoint x: 1305, startPoint y: 671, endPoint x: 992, endPoint y: 539, distance: 339.7
click button "Rate Shipment"
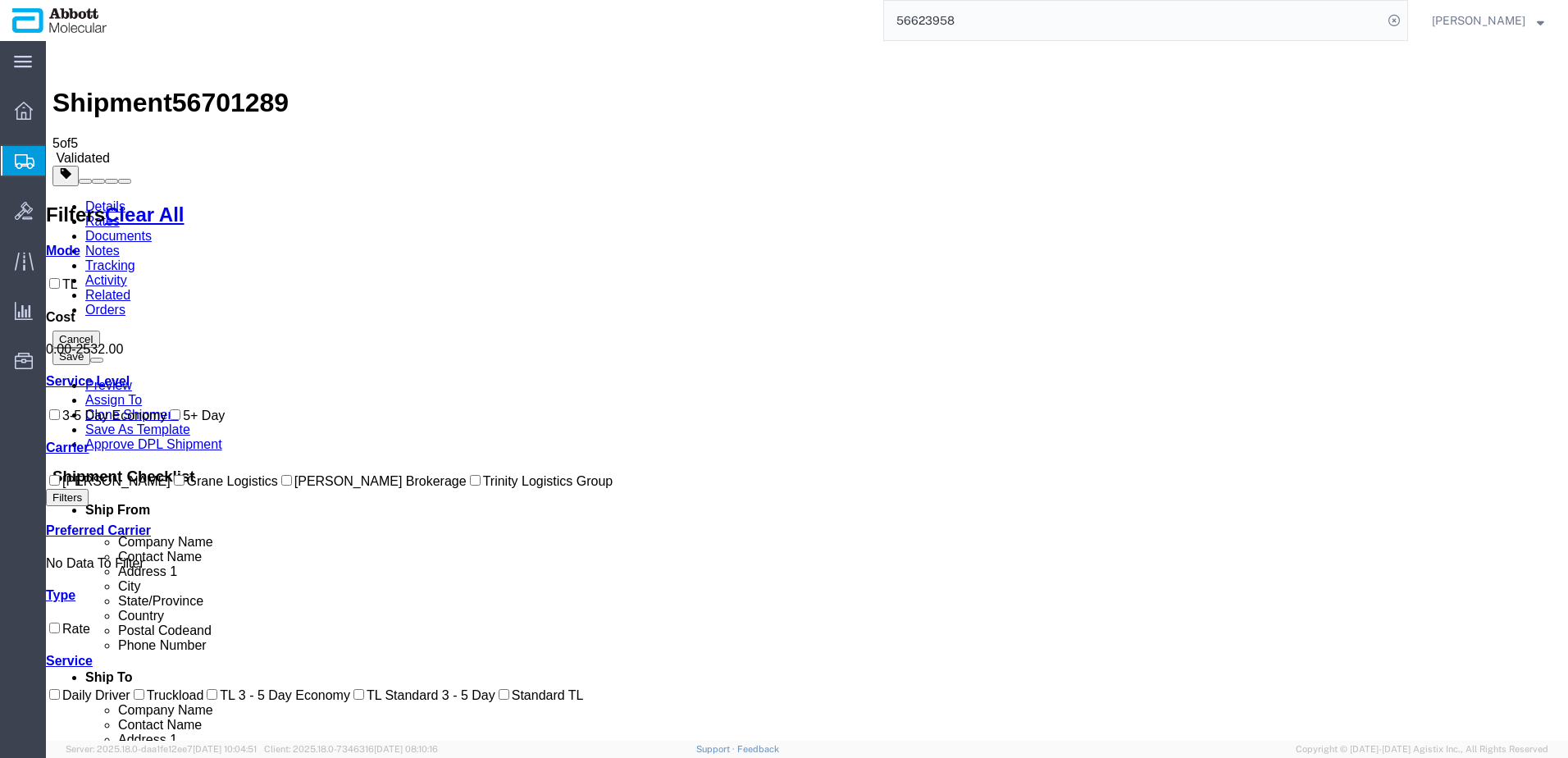
click at [171, 488] on label "Grane Logistics" at bounding box center [224, 481] width 108 height 14
click at [174, 486] on input "Grane Logistics" at bounding box center [179, 480] width 11 height 11
checkbox input "true"
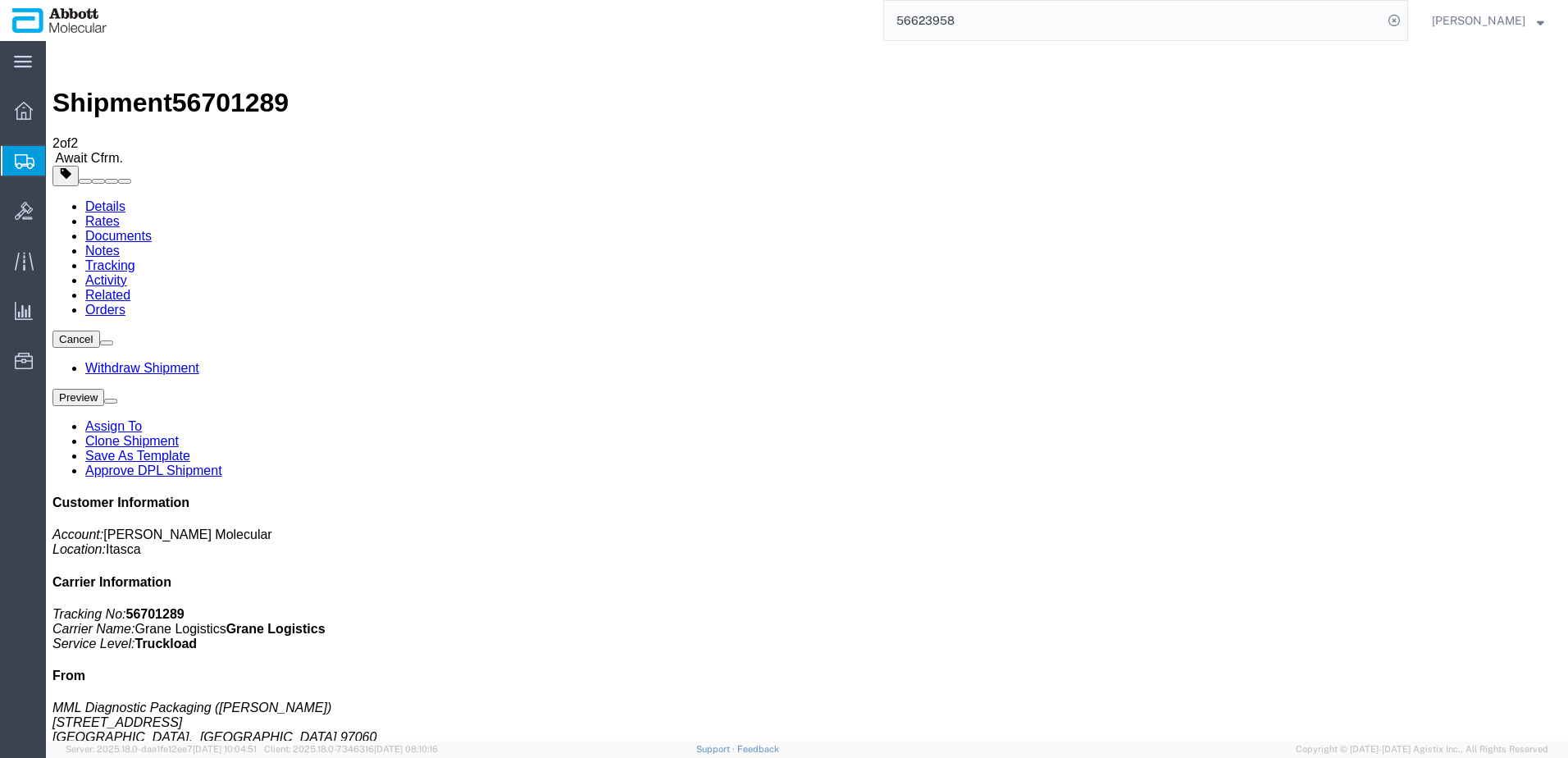
click at [0, 0] on span "Create from Template" at bounding box center [0, 0] width 0 height 0
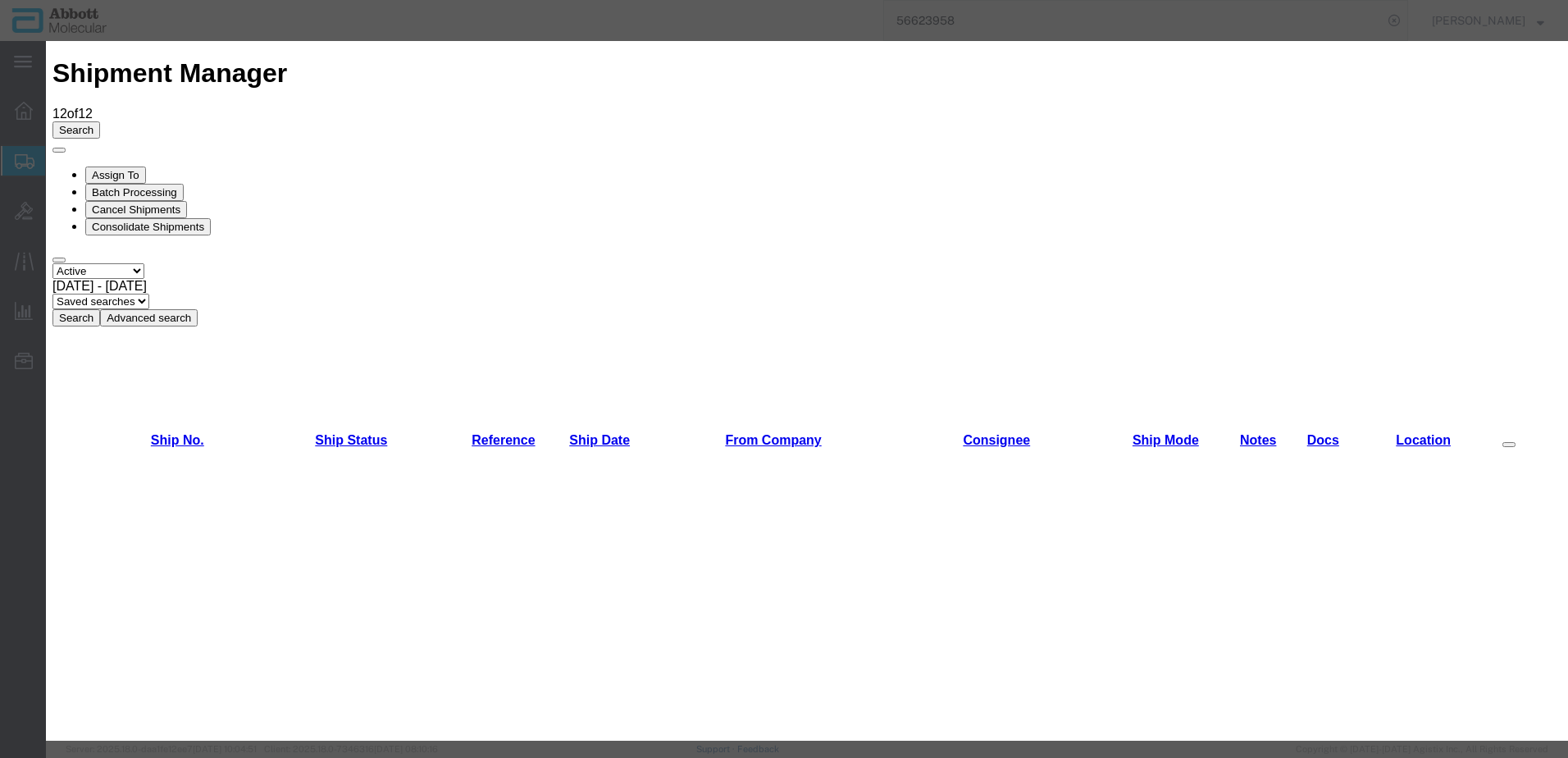
scroll to position [574, 0]
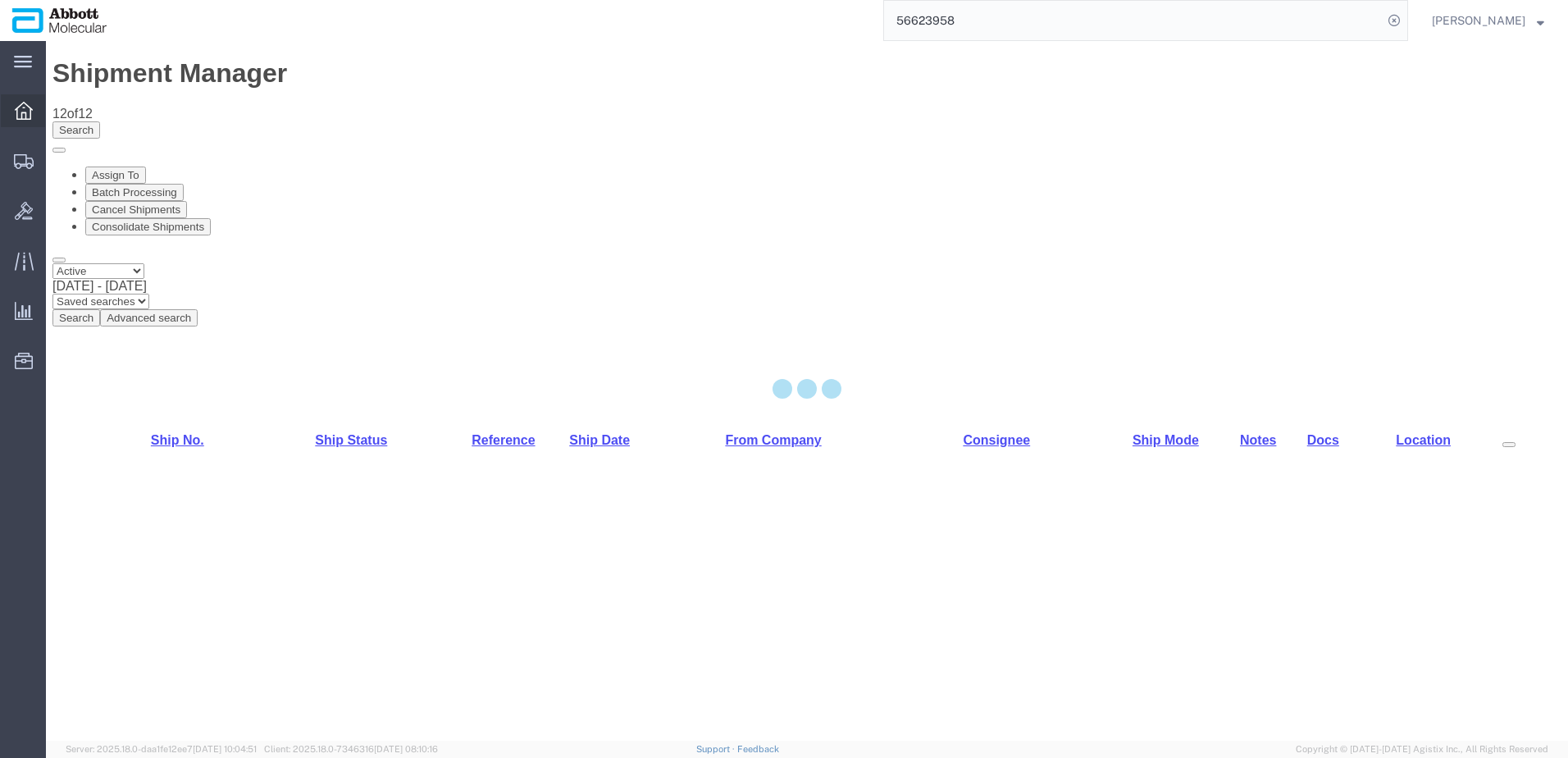
select select "48454"
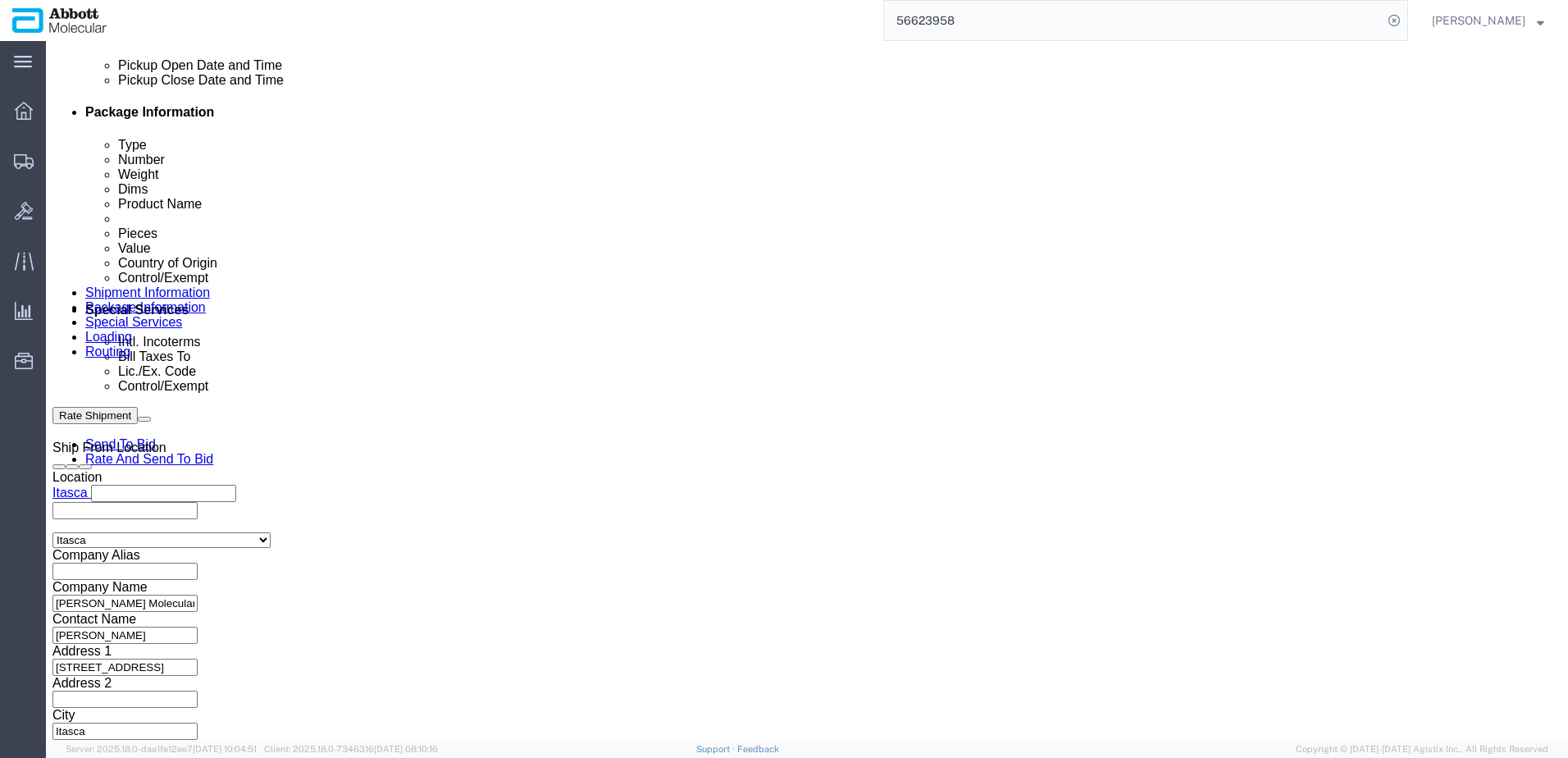
scroll to position [820, 0]
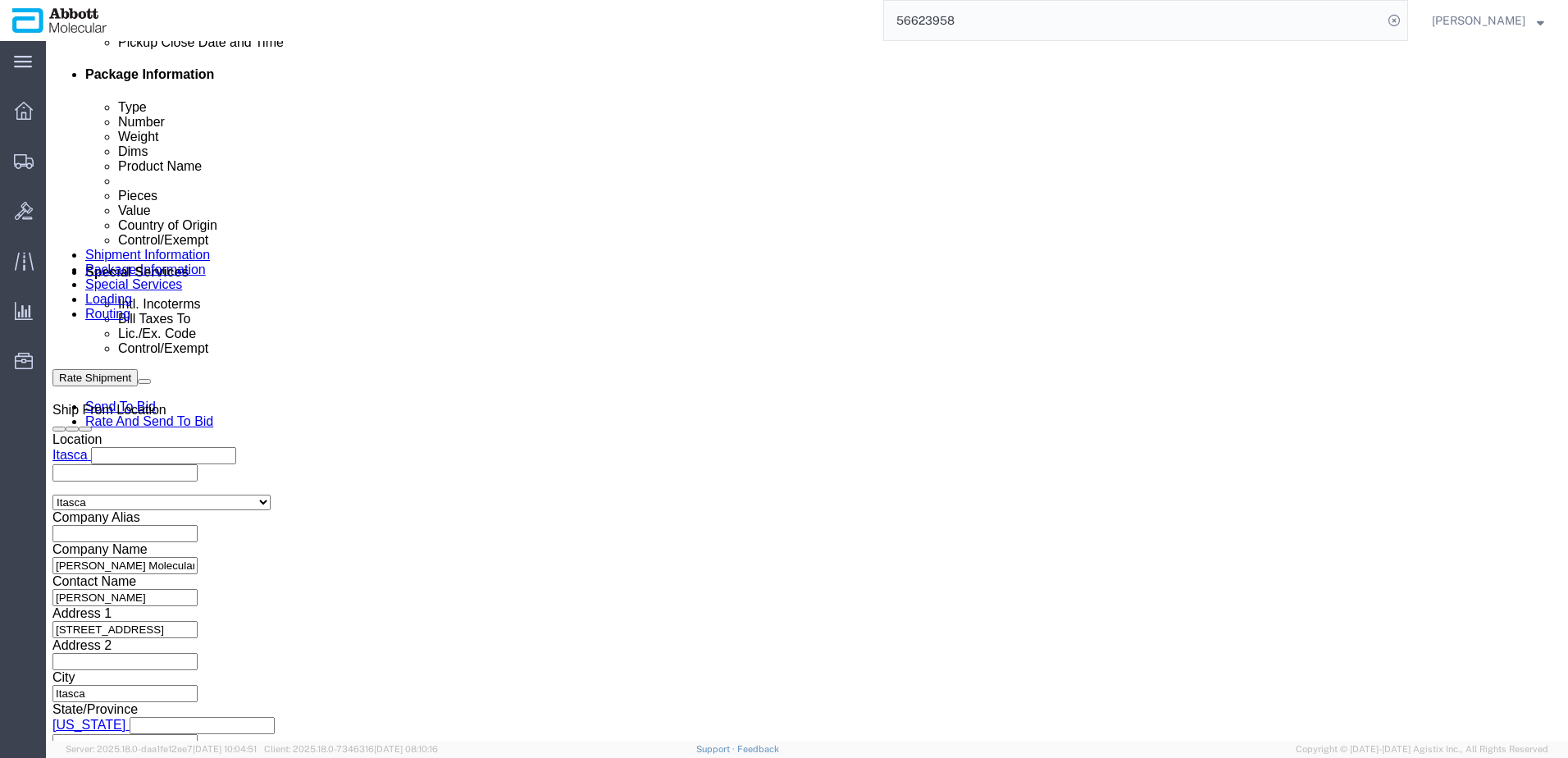
click input "text"
paste input "620653747"
type input "620653747"
select select "INVOICE"
paste input "620653747"
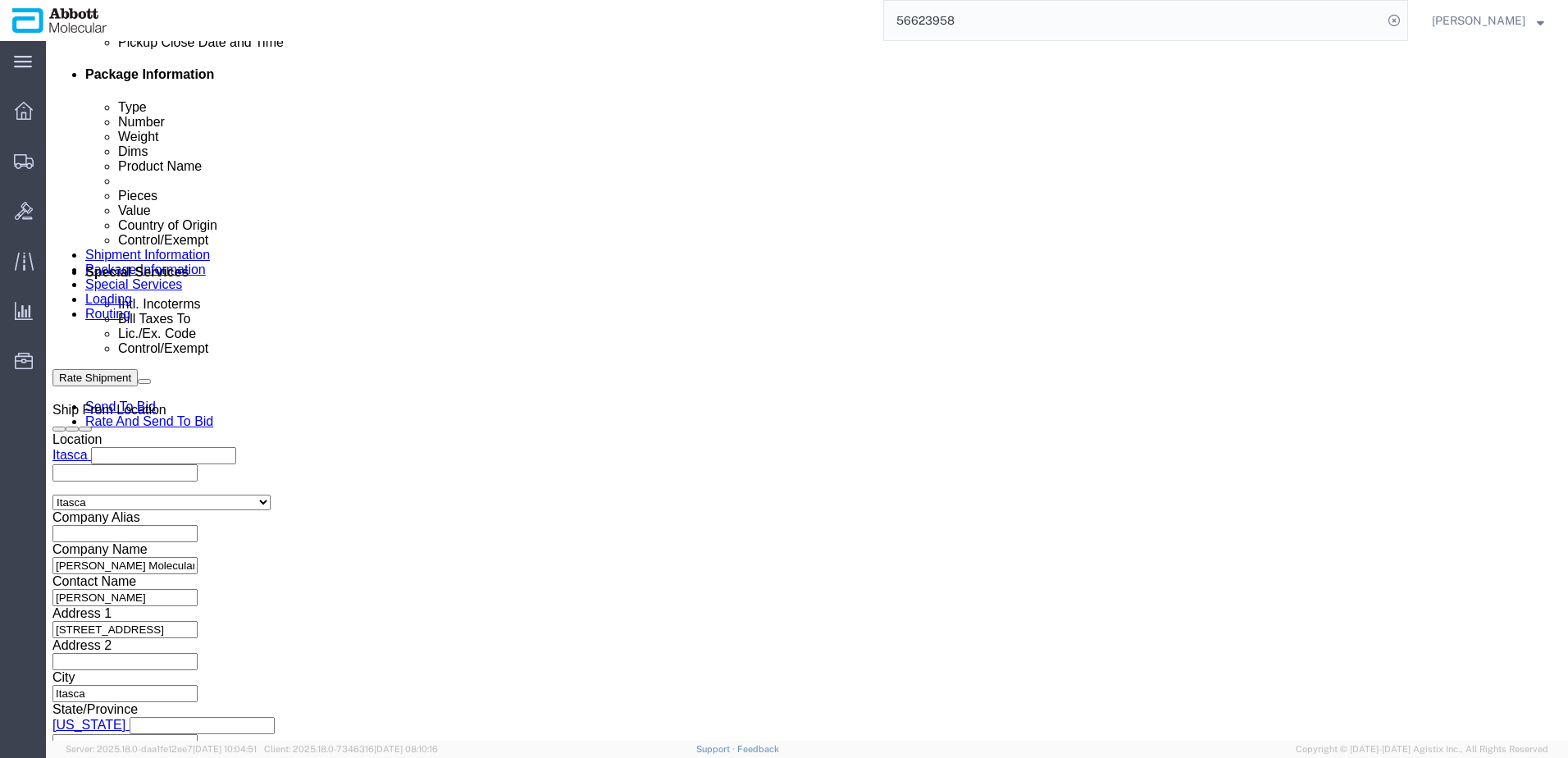
type input "620653748"
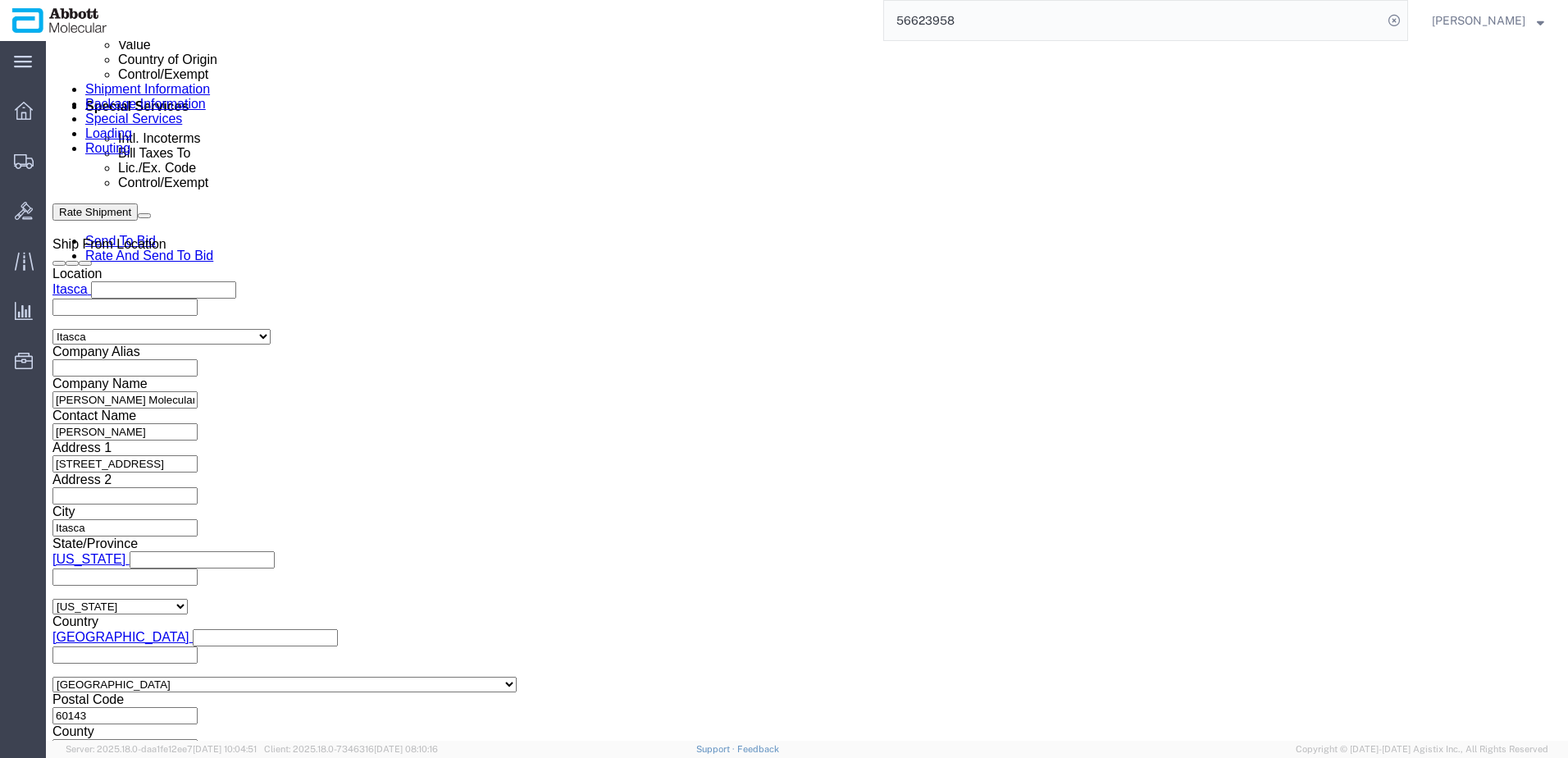
scroll to position [1041, 0]
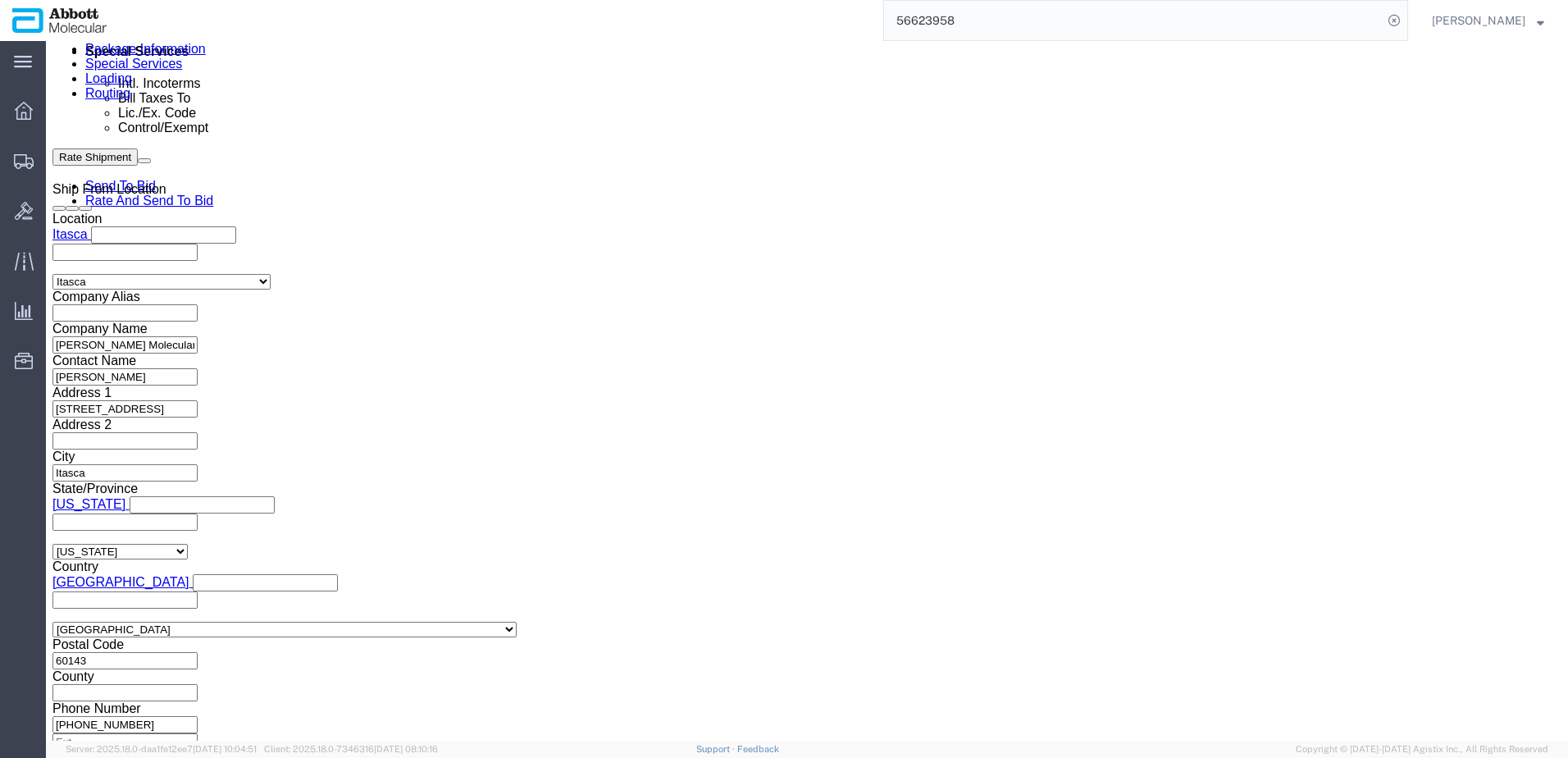
click button "Continue"
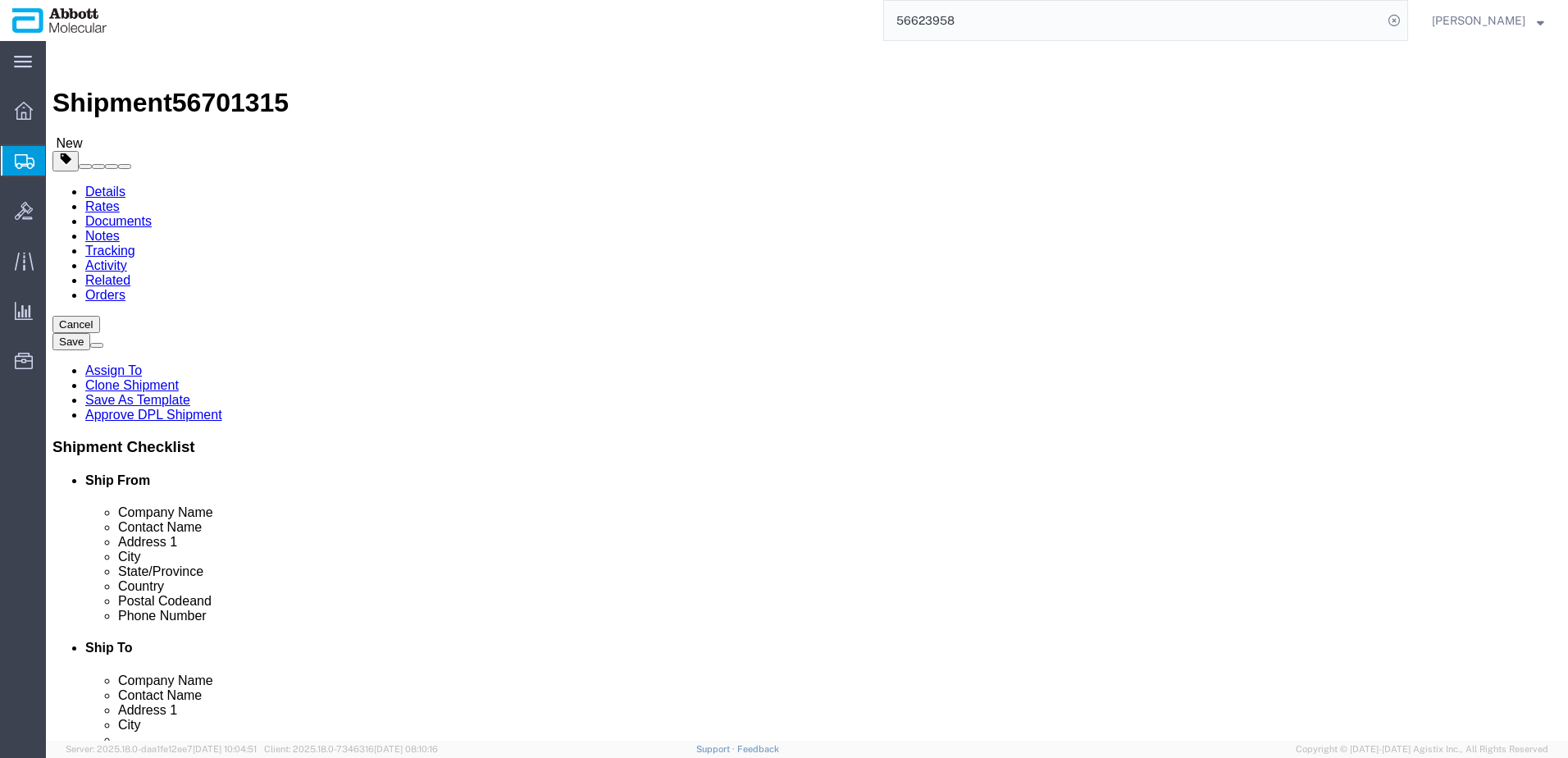
click select "Select Box (B) Box (C) Box (D) Cardboard Box(es) Crate (Instrument) Crate(s) En…"
select select "PSST"
click select "Select Box (B) Box (C) Box (D) Cardboard Box(es) Crate (Instrument) Crate(s) En…"
drag, startPoint x: 262, startPoint y: 379, endPoint x: 245, endPoint y: 379, distance: 17.0
click input "text"
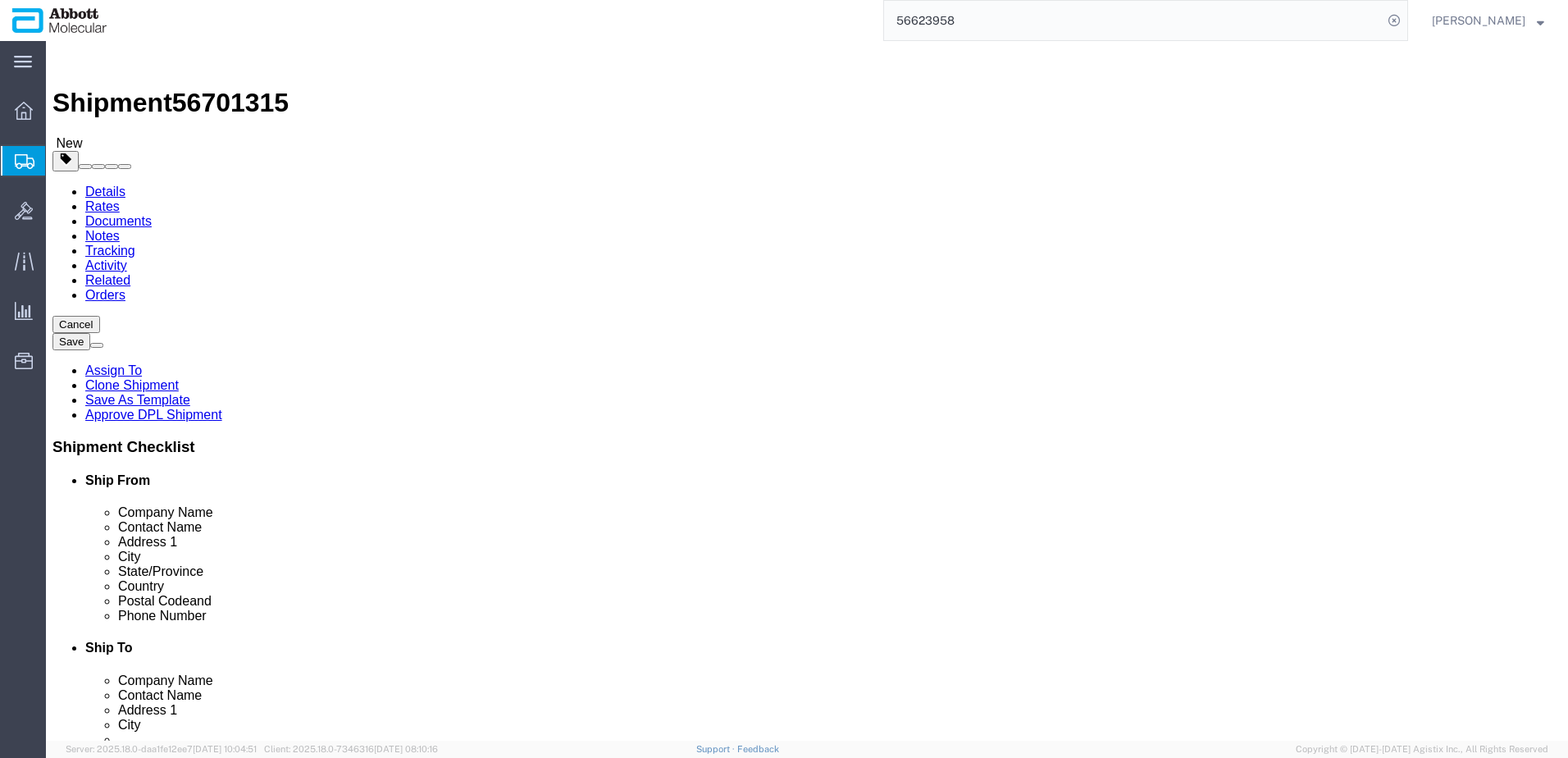
type input "48"
type input "40"
type input "30"
type input "75"
click input "checkbox"
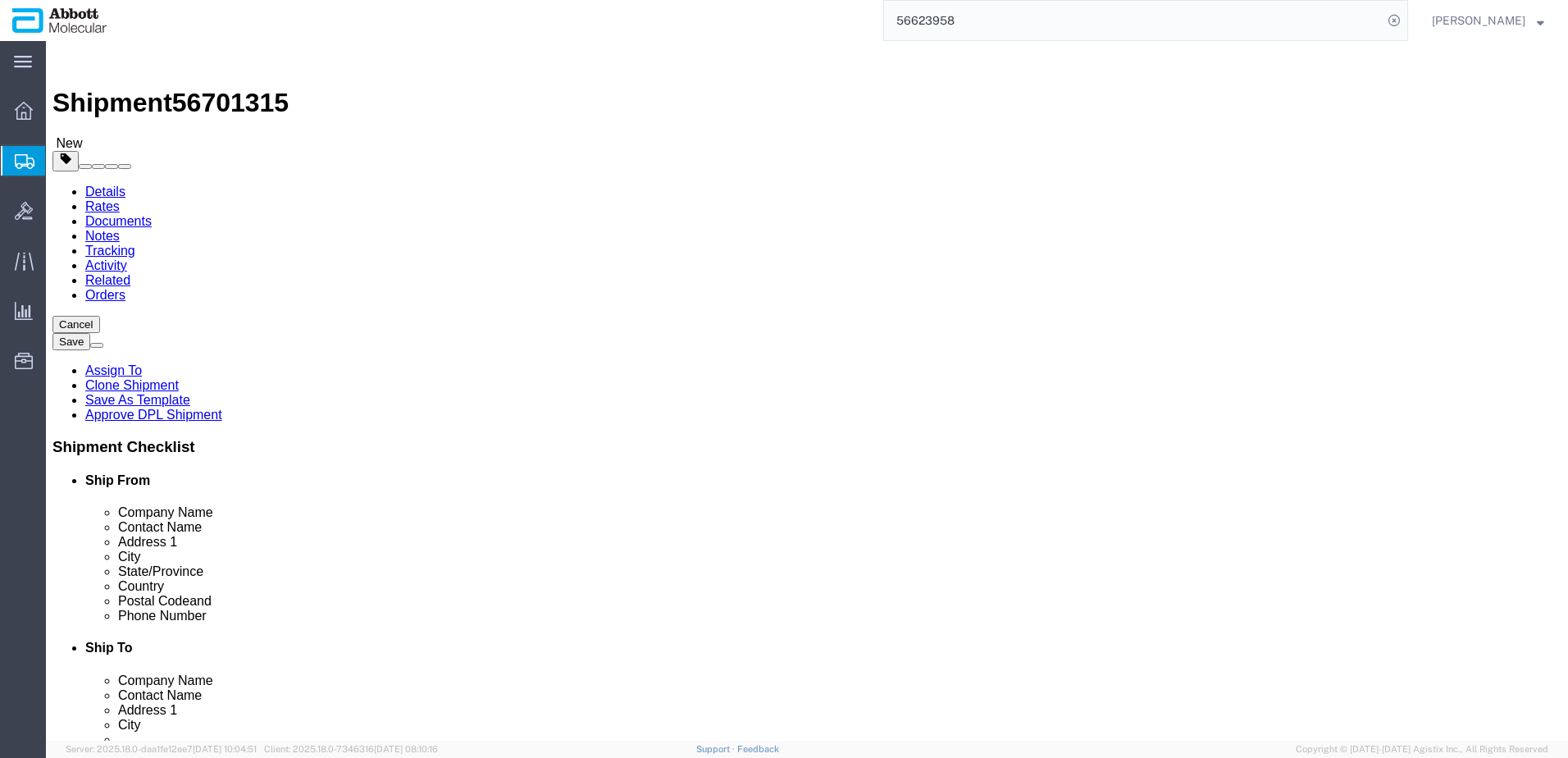
checkbox input "true"
type input "AMBIENT"
click link "Add Content"
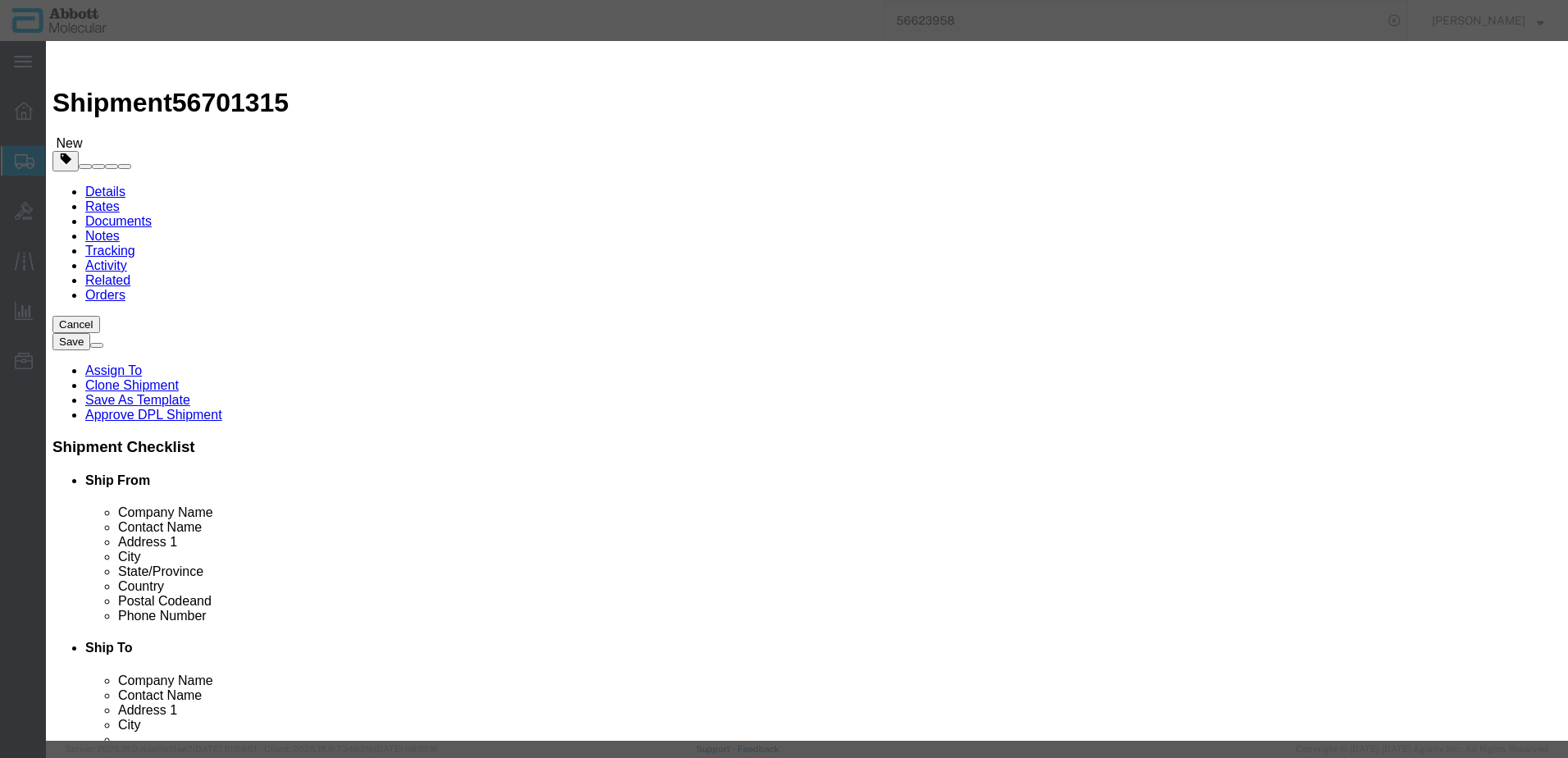
click input "text"
type input "619410"
click strong "619410"
select select
checkbox input "false"
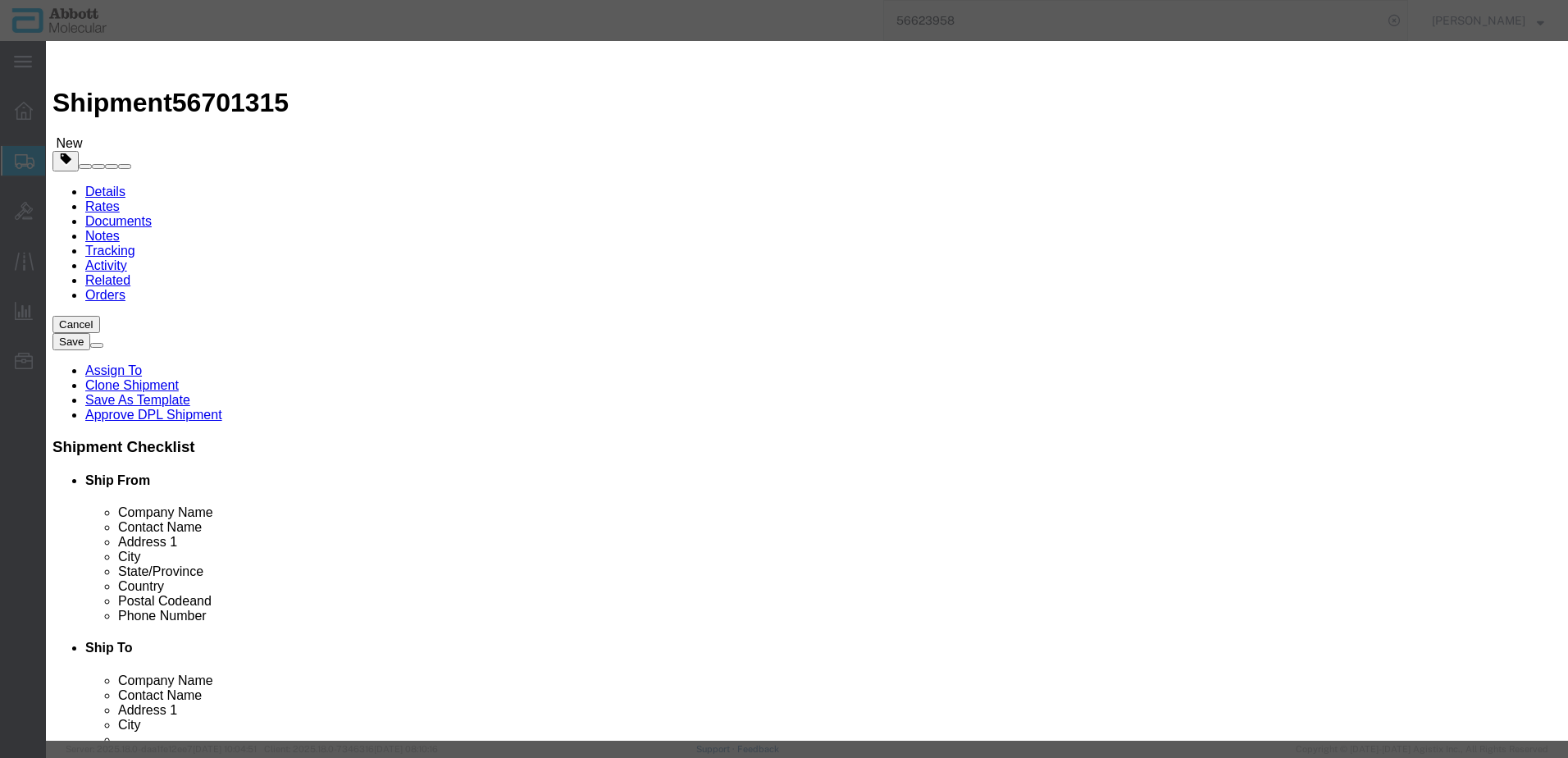
select select "US"
type input "AMBIENT"
type input "3917400090"
select select "BIS"
checkbox input "false"
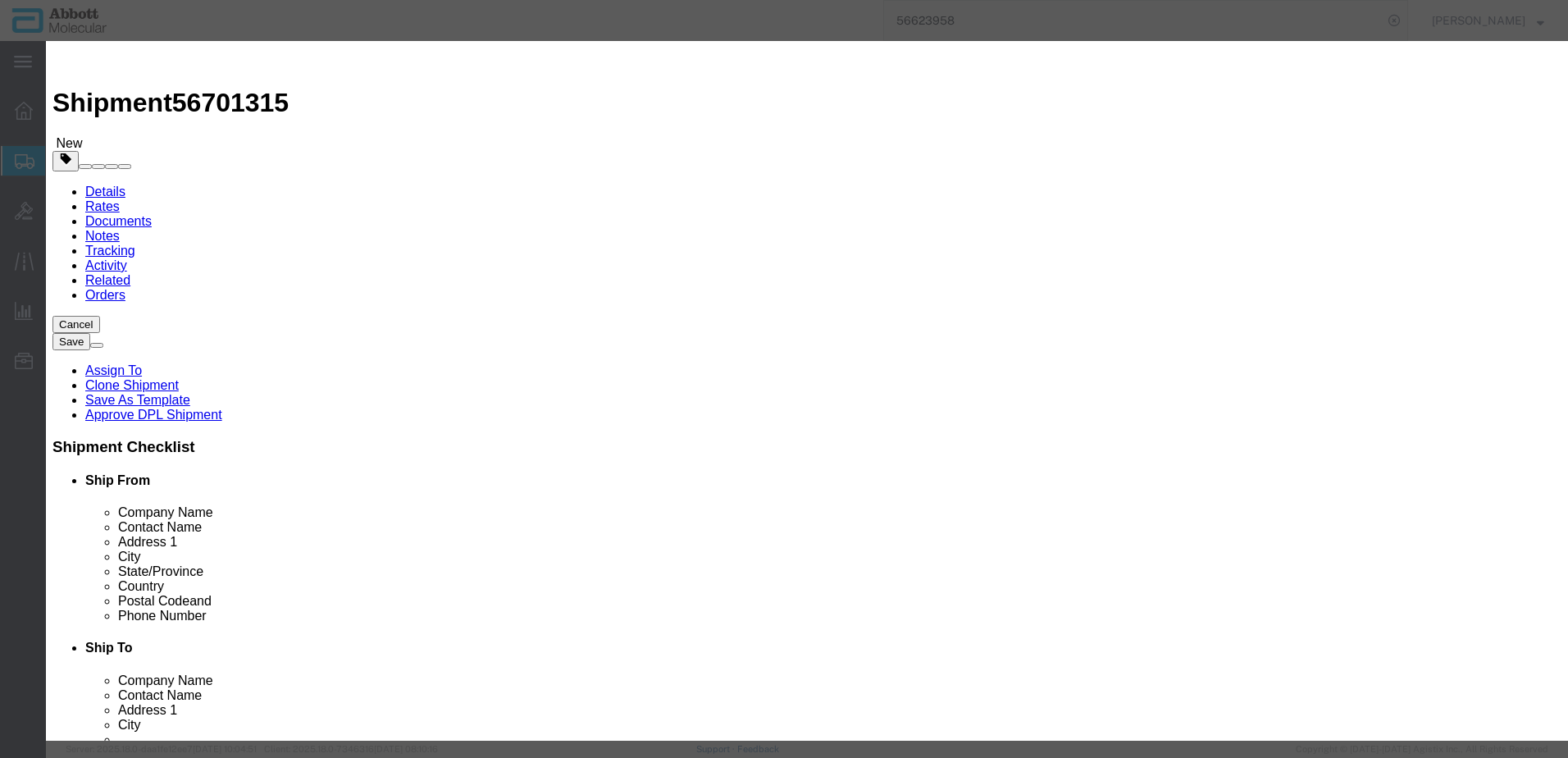
checkbox input "false"
type input "619410"
type textarea "Y-DISTRIBUTOR 2 OUT. MPO SET 5P GENESIS"
select select "NLR"
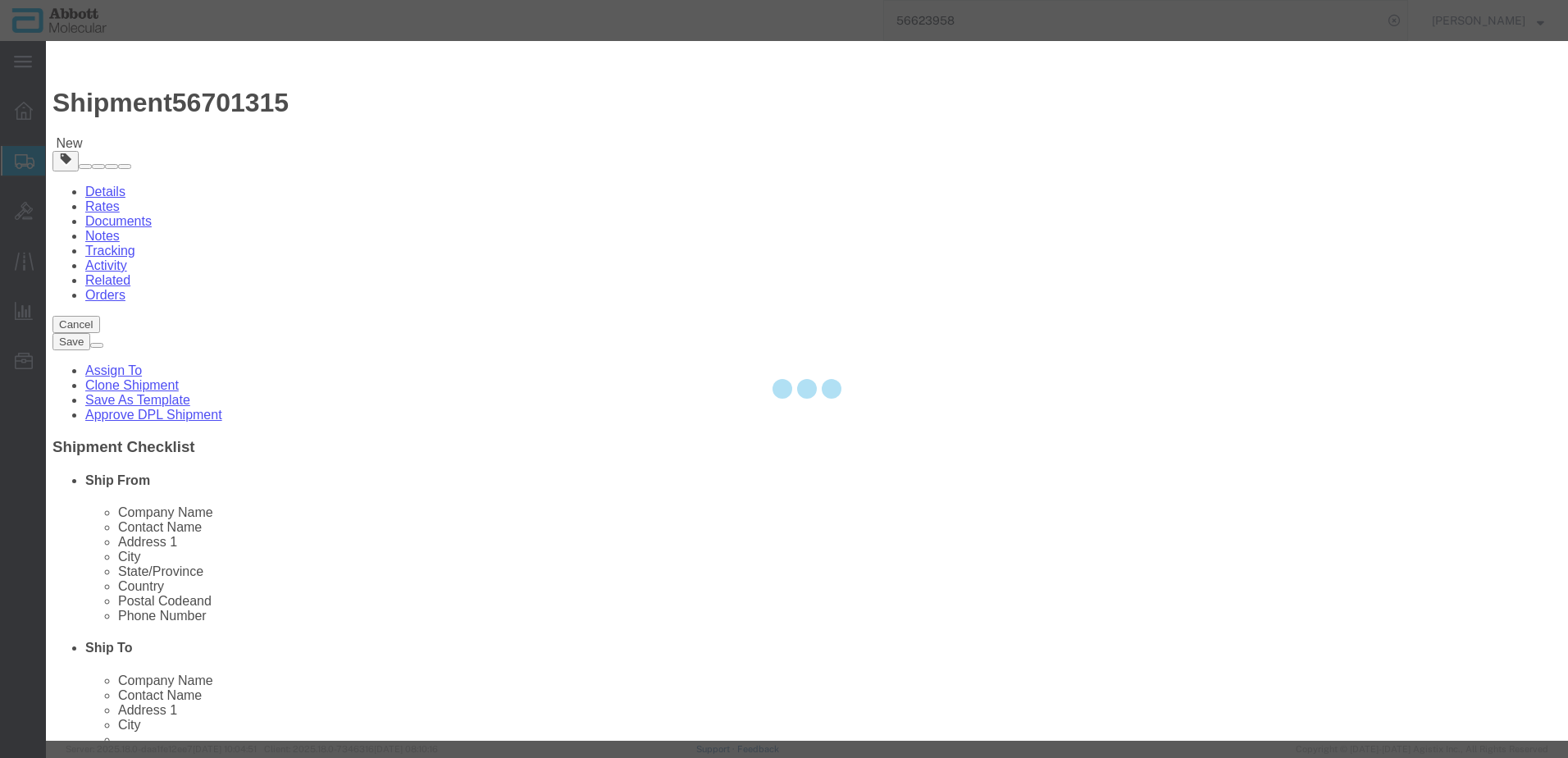
type input "619410"
type input "1"
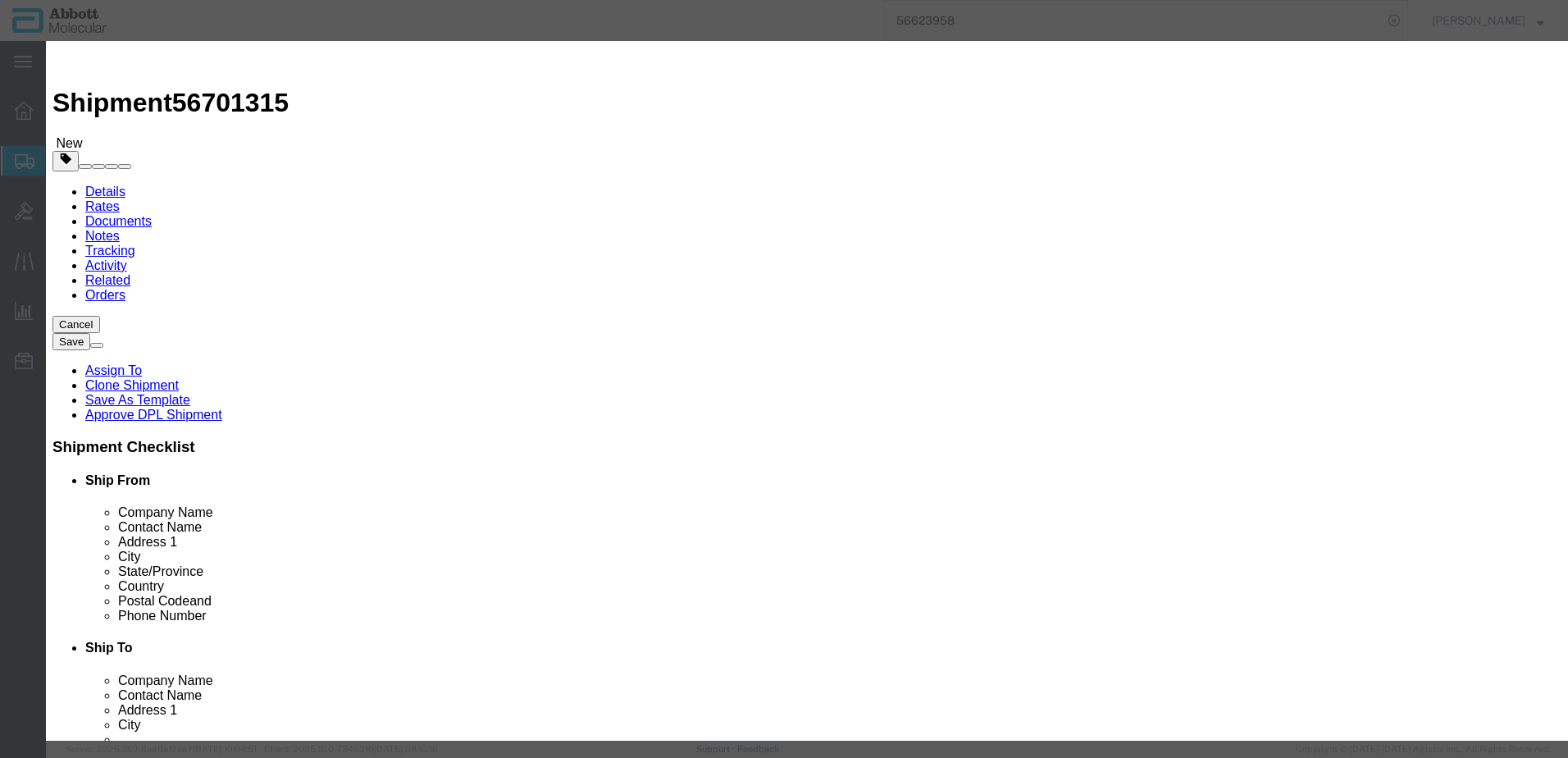
type input "1"
type textarea "7"
select select "70"
click button "Save & Add Another"
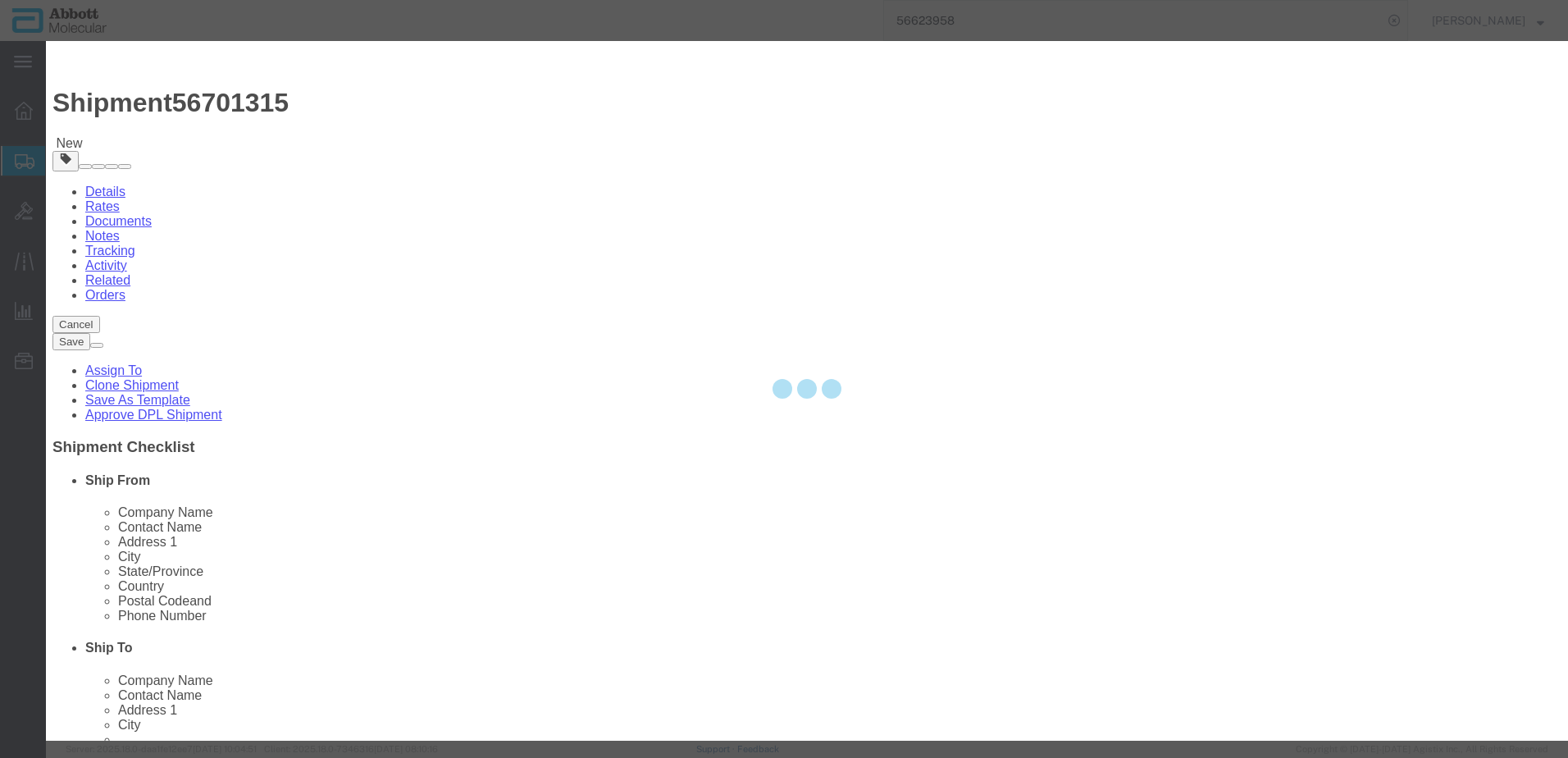
select select "EA"
select select
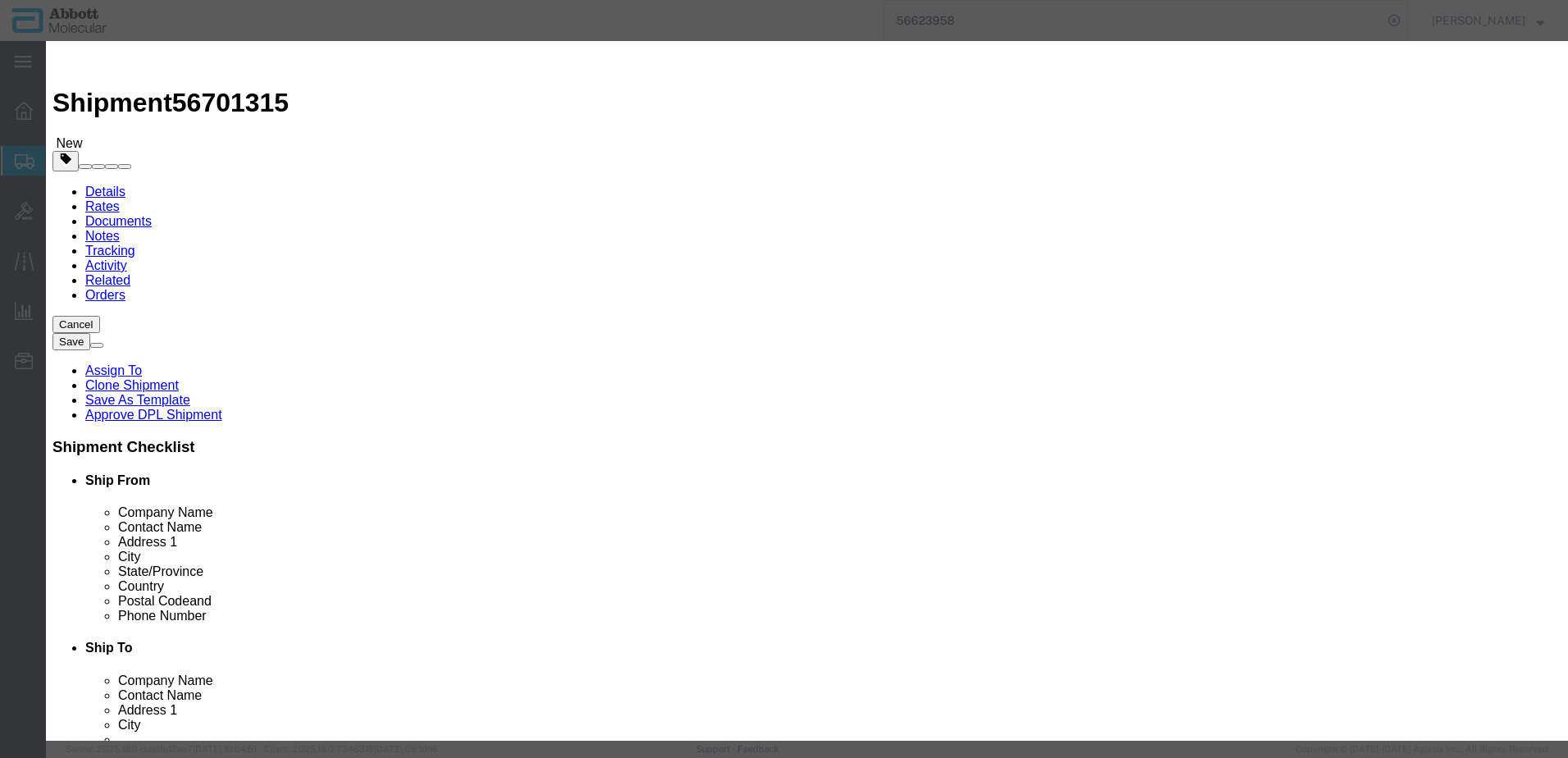
click input "text"
click strong "619414"
click select "Select 50 55 60 65 70 85 92.5 100 125 175 250 300 400"
click button "Save & Add Another"
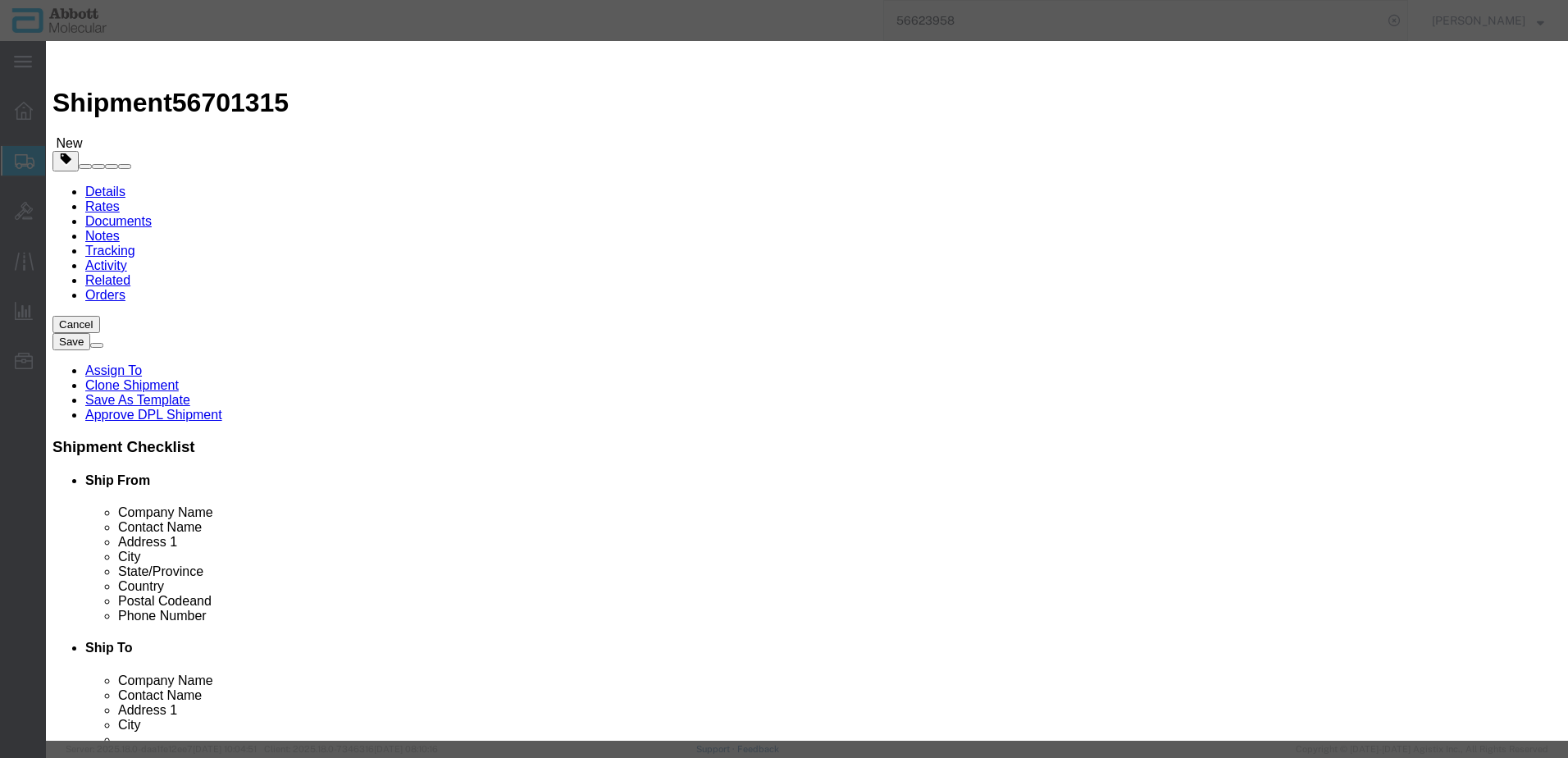
click input "text"
click strong "619405"
click button "Save & Add Another"
click input "text"
click td "Model: 10649015"
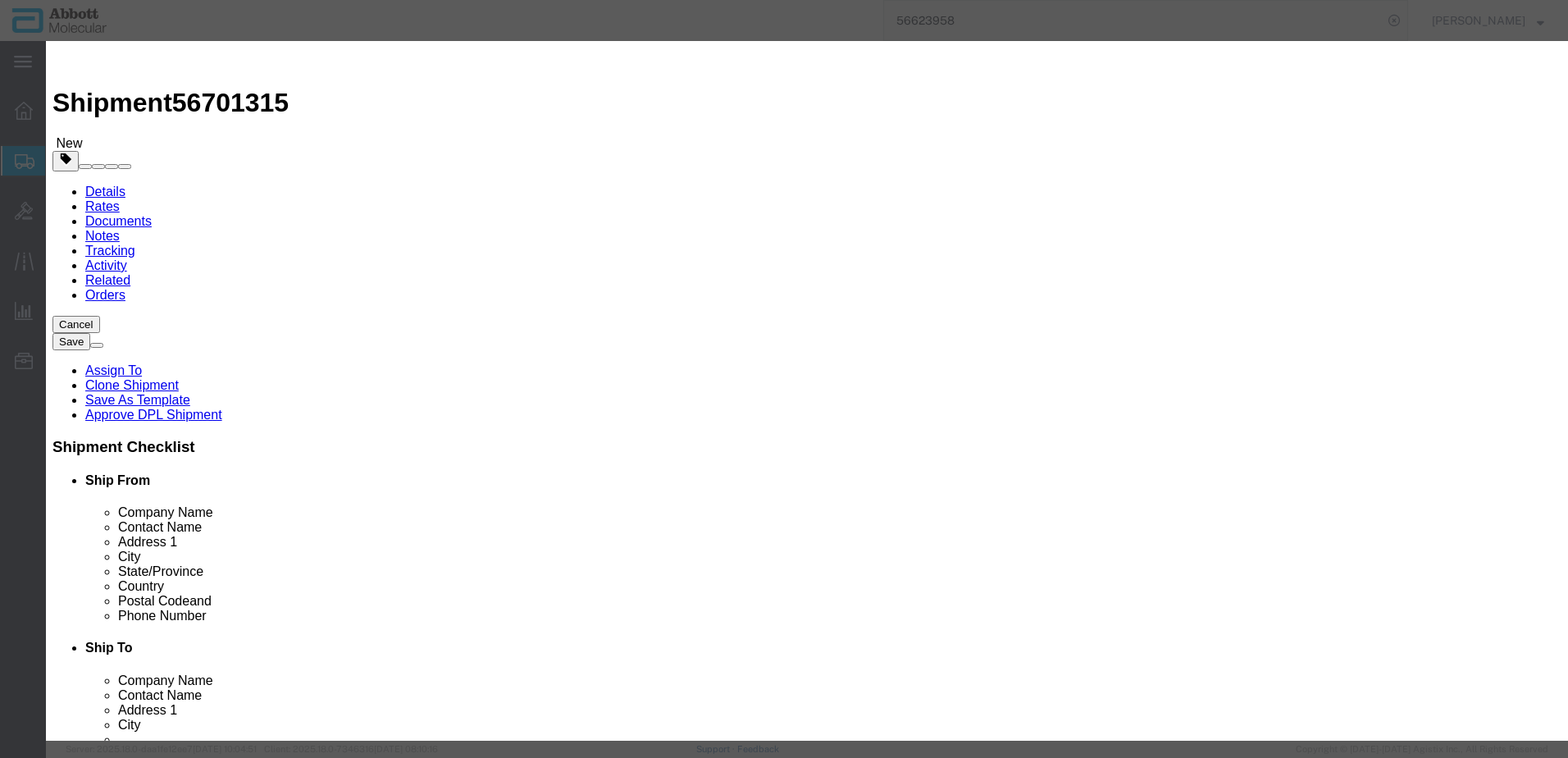
click button "Save & Add Another"
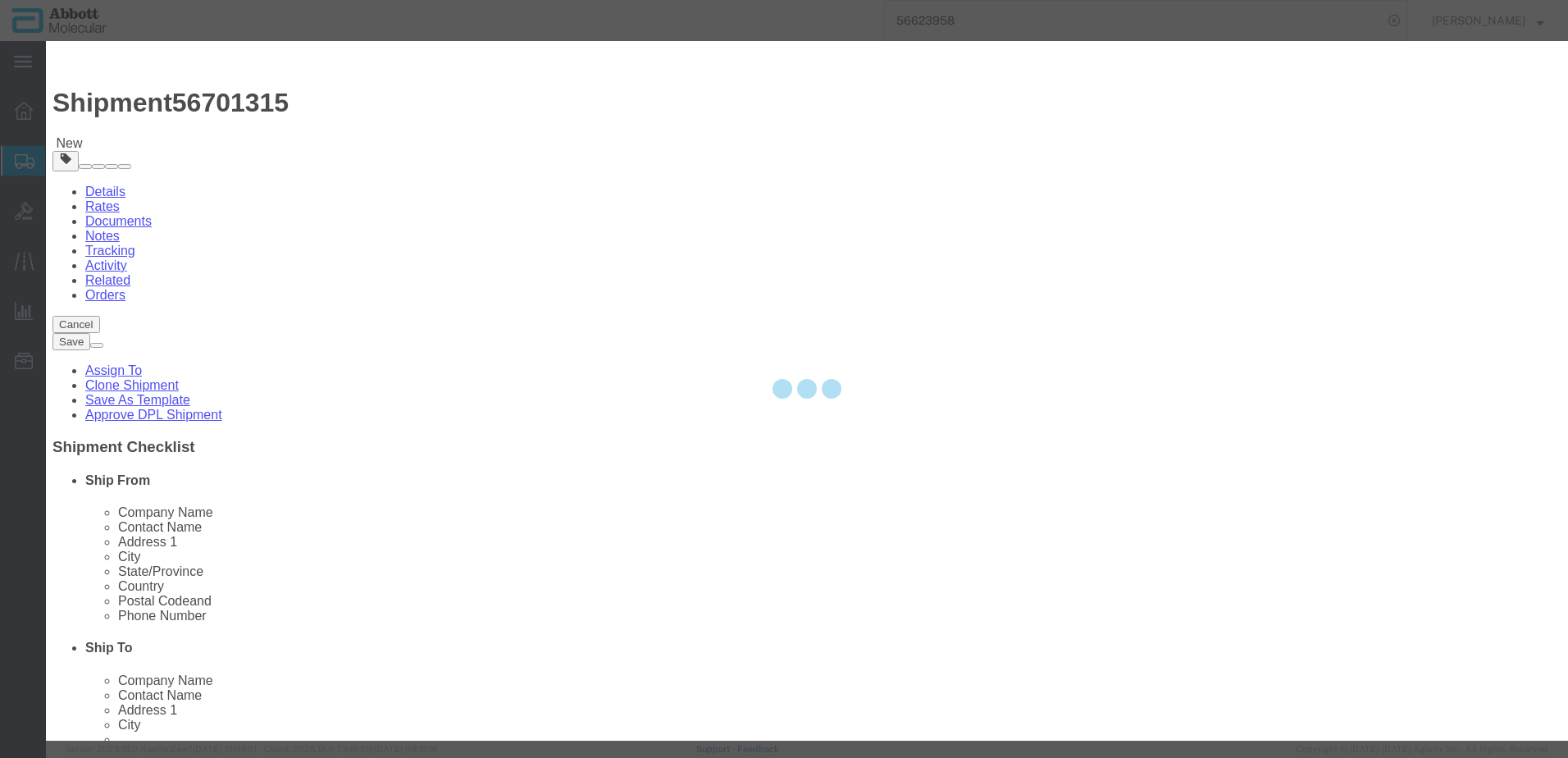
click at [578, 172] on div at bounding box center [807, 391] width 1523 height 699
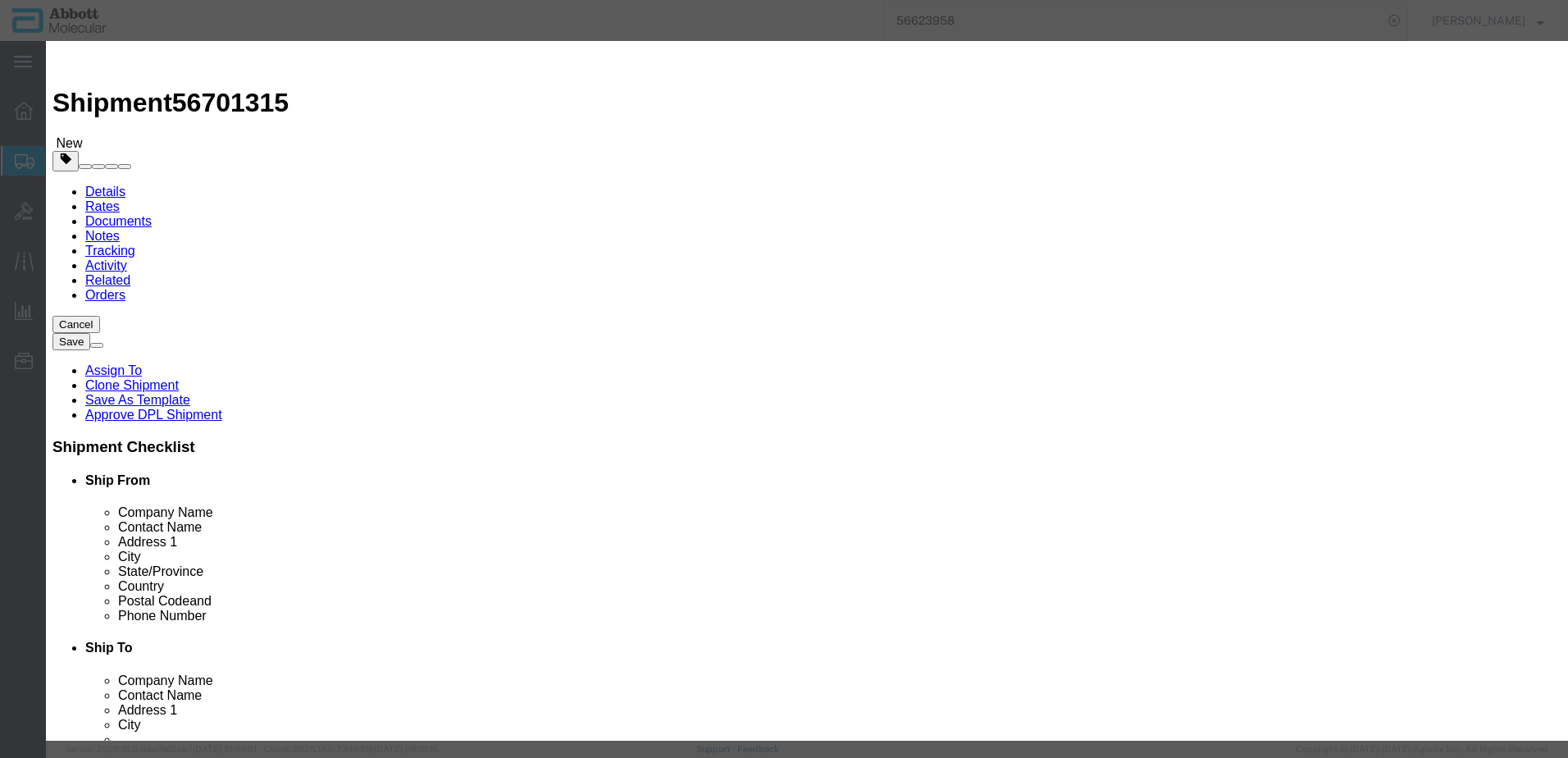
click input "text"
click strong "50-148450"
click button "Save & Add Another"
click input "text"
click td "Name: 50-148390"
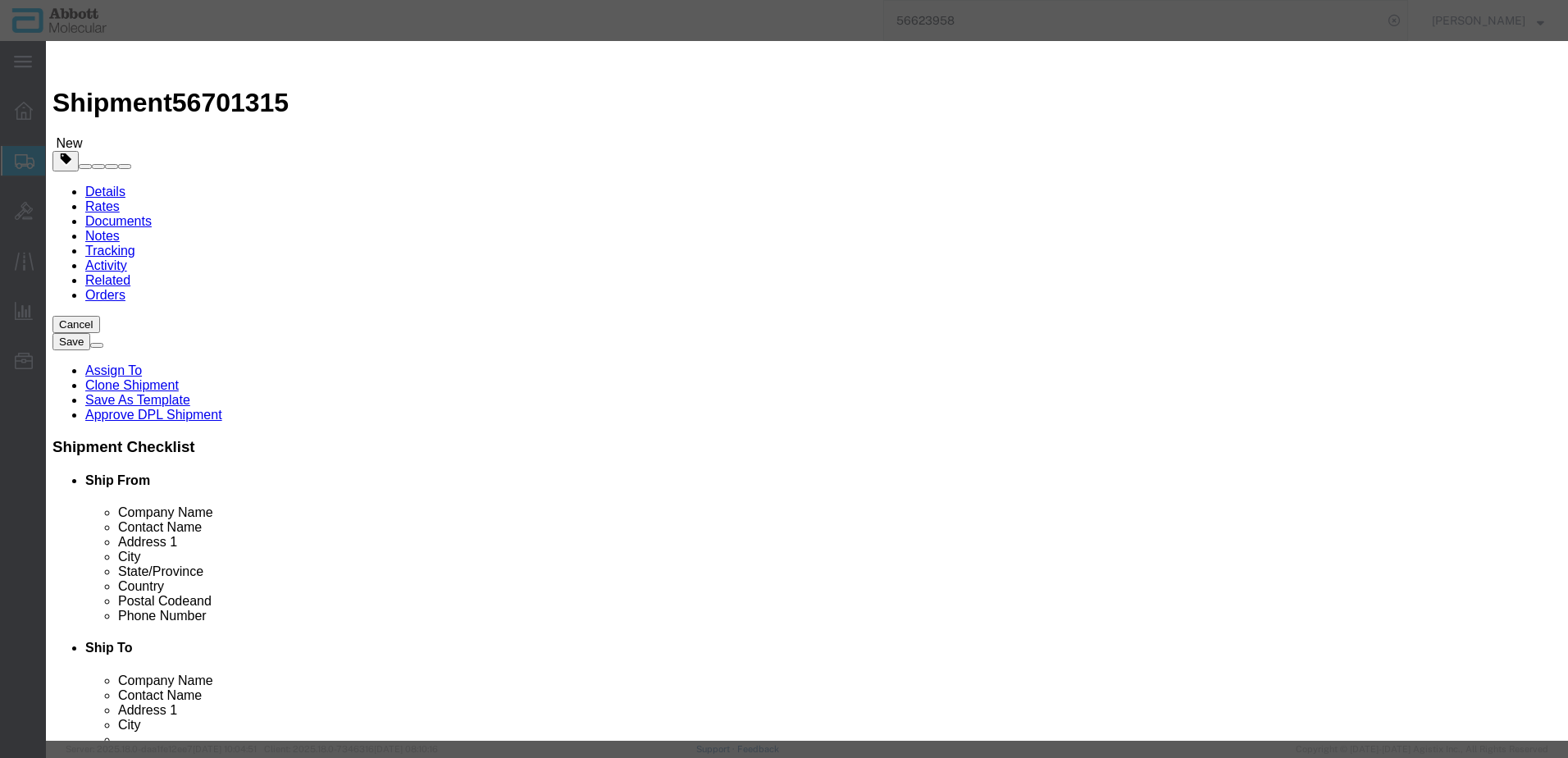
click button "Save & Add Another"
click input "text"
click div
click input "09N2003"
click strong "09N2003"
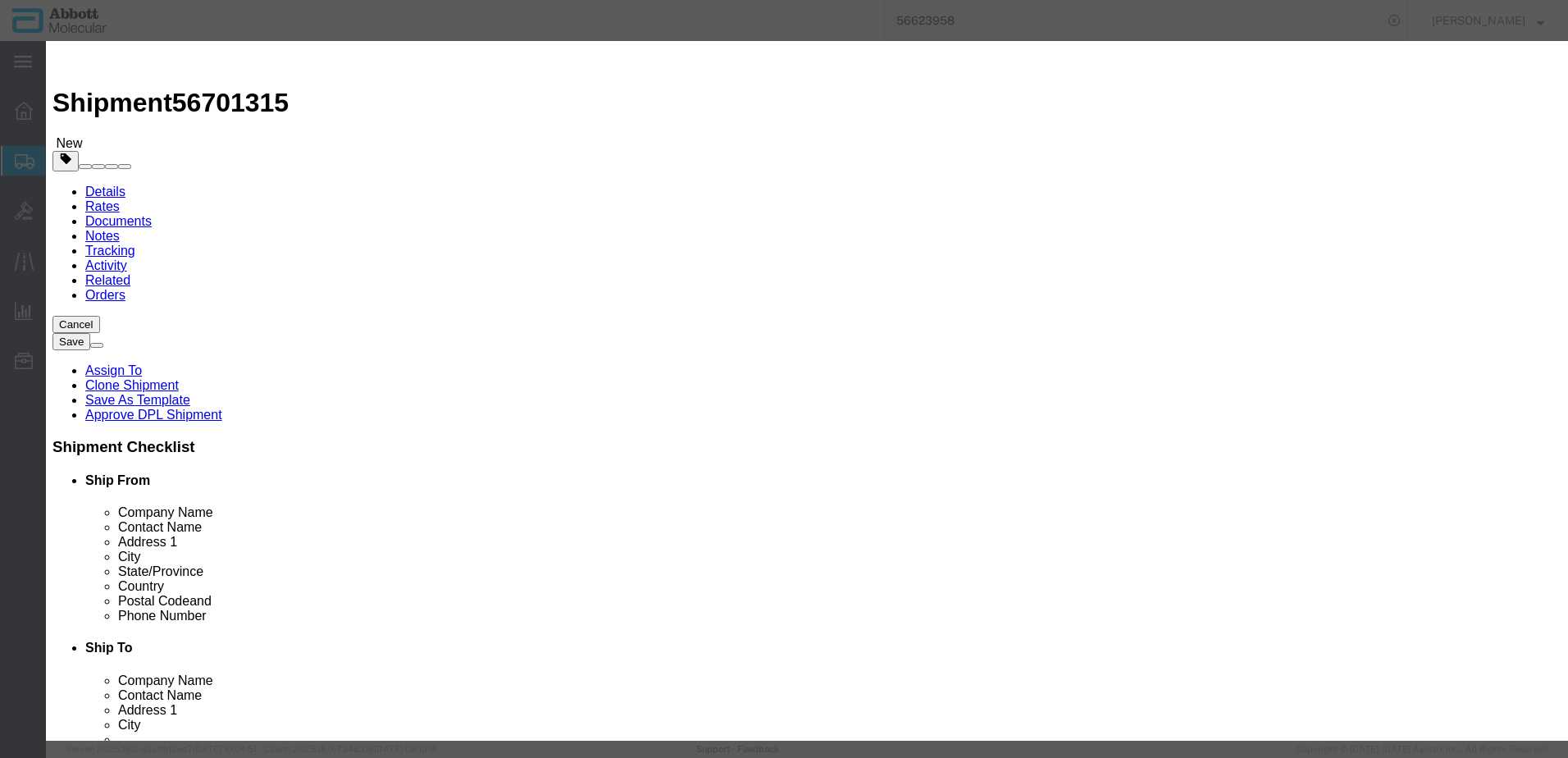
click select "Select Account Type Activity ID Airline Appointment Number ASN Batch Number Bil…"
click button "Save & Add Another"
click input "text"
click strong "09N2901"
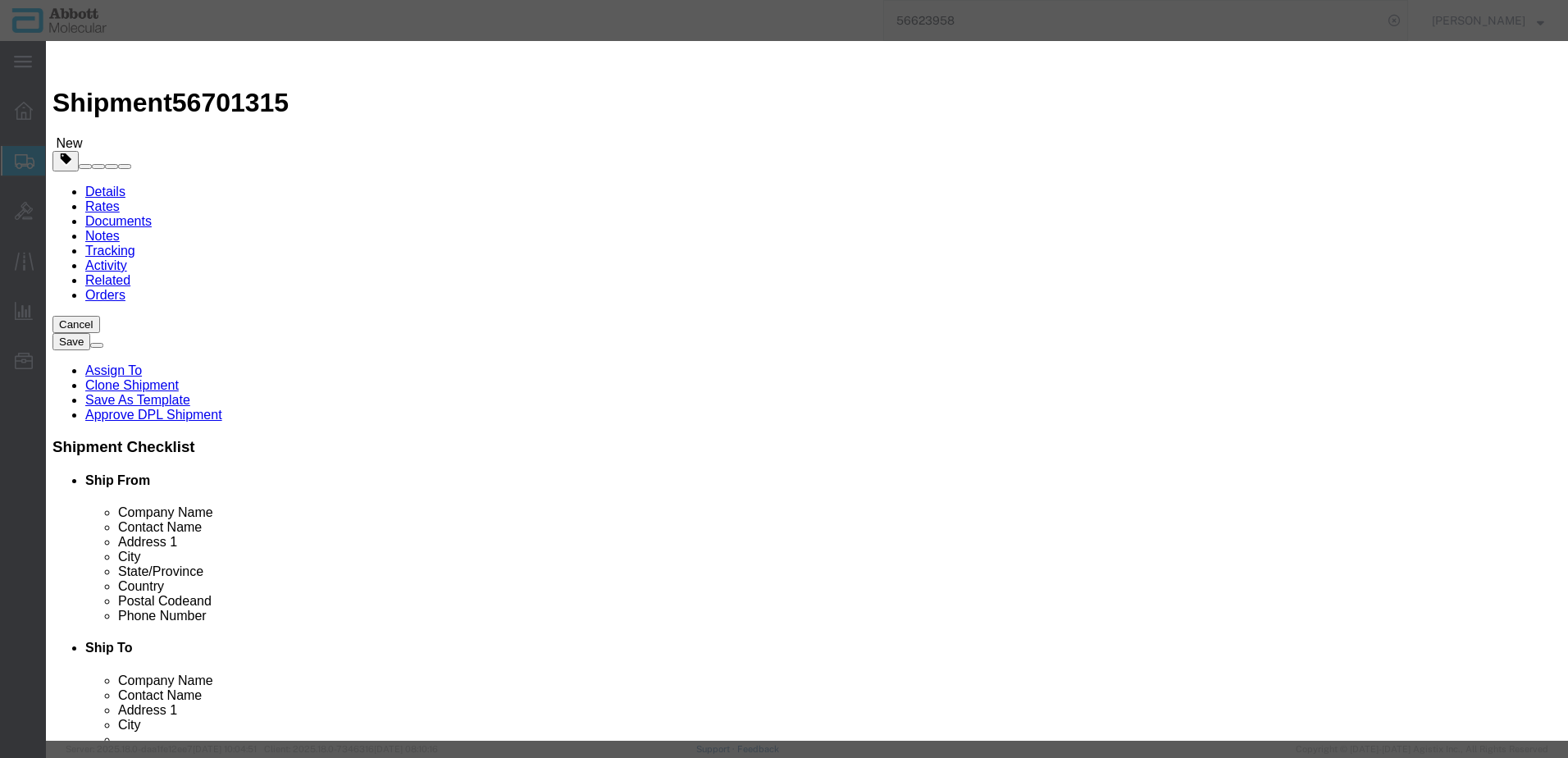
click select "Select Account Type Activity ID Airline Appointment Number ASN Batch Number Bil…"
click button "Save & Add Another"
drag, startPoint x: 570, startPoint y: 165, endPoint x: 524, endPoint y: 124, distance: 61.6
click input "text"
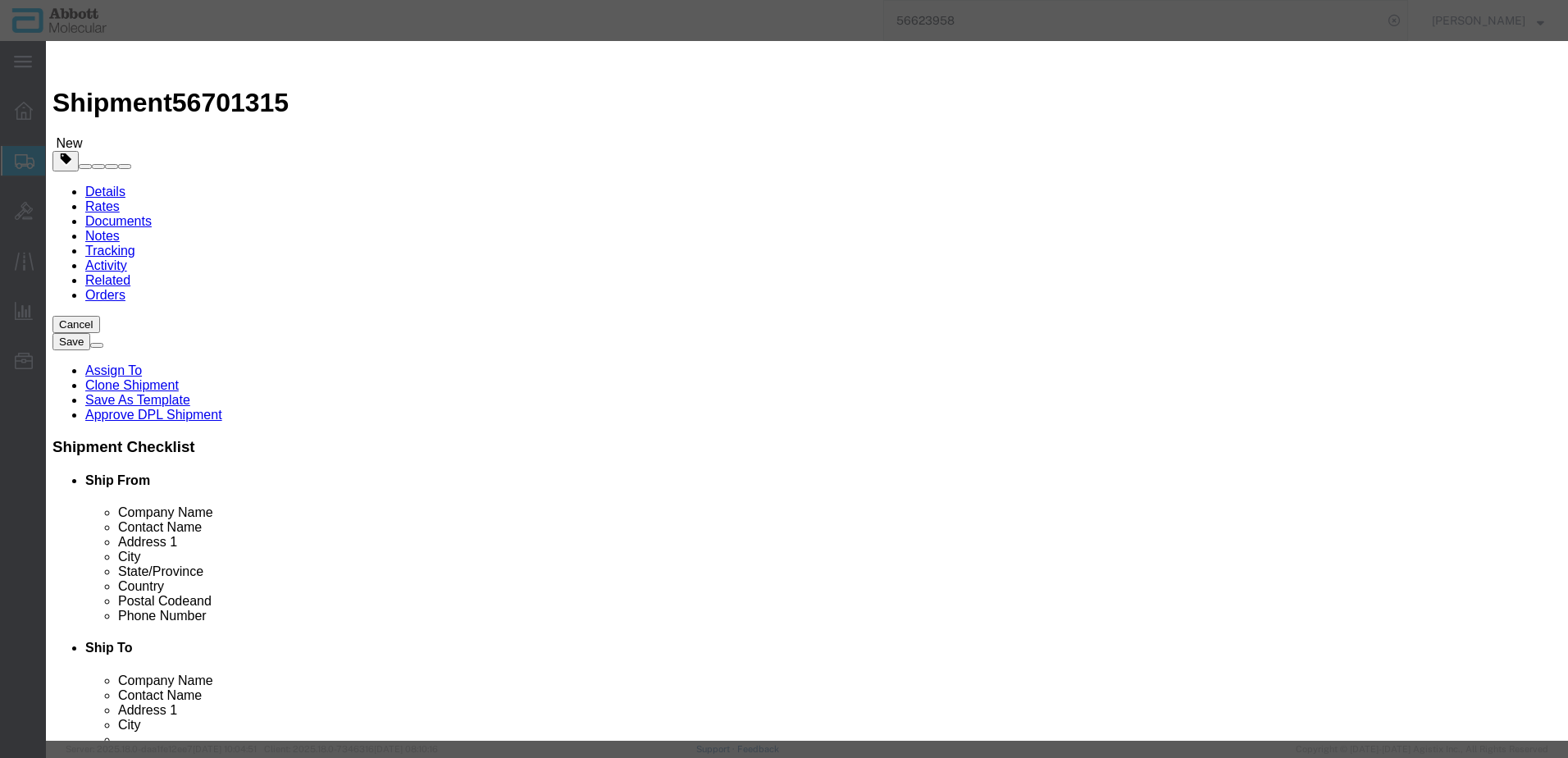
click strong "02J1032"
drag, startPoint x: 998, startPoint y: 257, endPoint x: 996, endPoint y: 280, distance: 23.1
click select "Select Account Type Activity ID Airline Appointment Number ASN Batch Number Bil…"
click button "Save & Close"
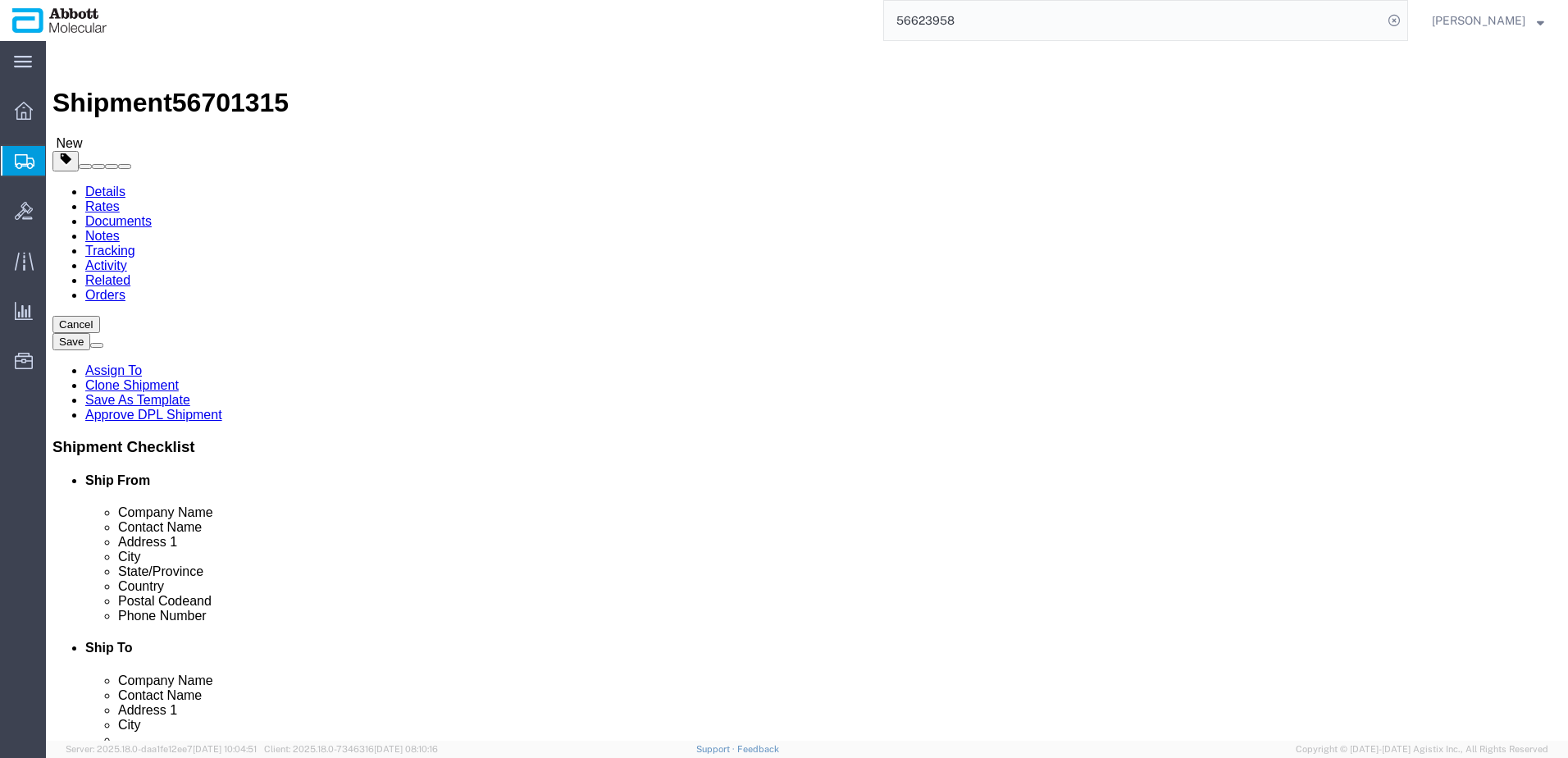
scroll to position [363, 0]
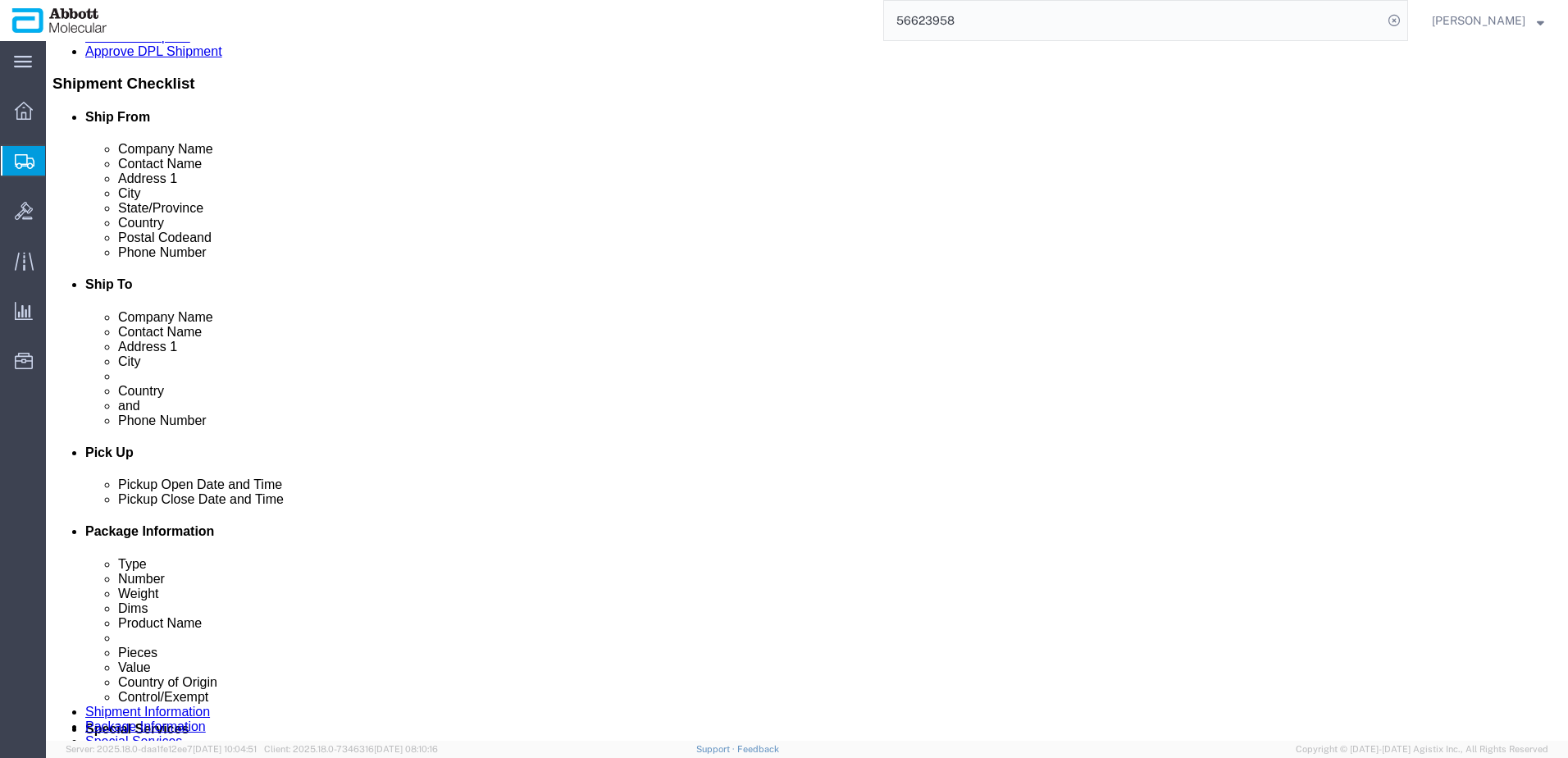
click button "Continue"
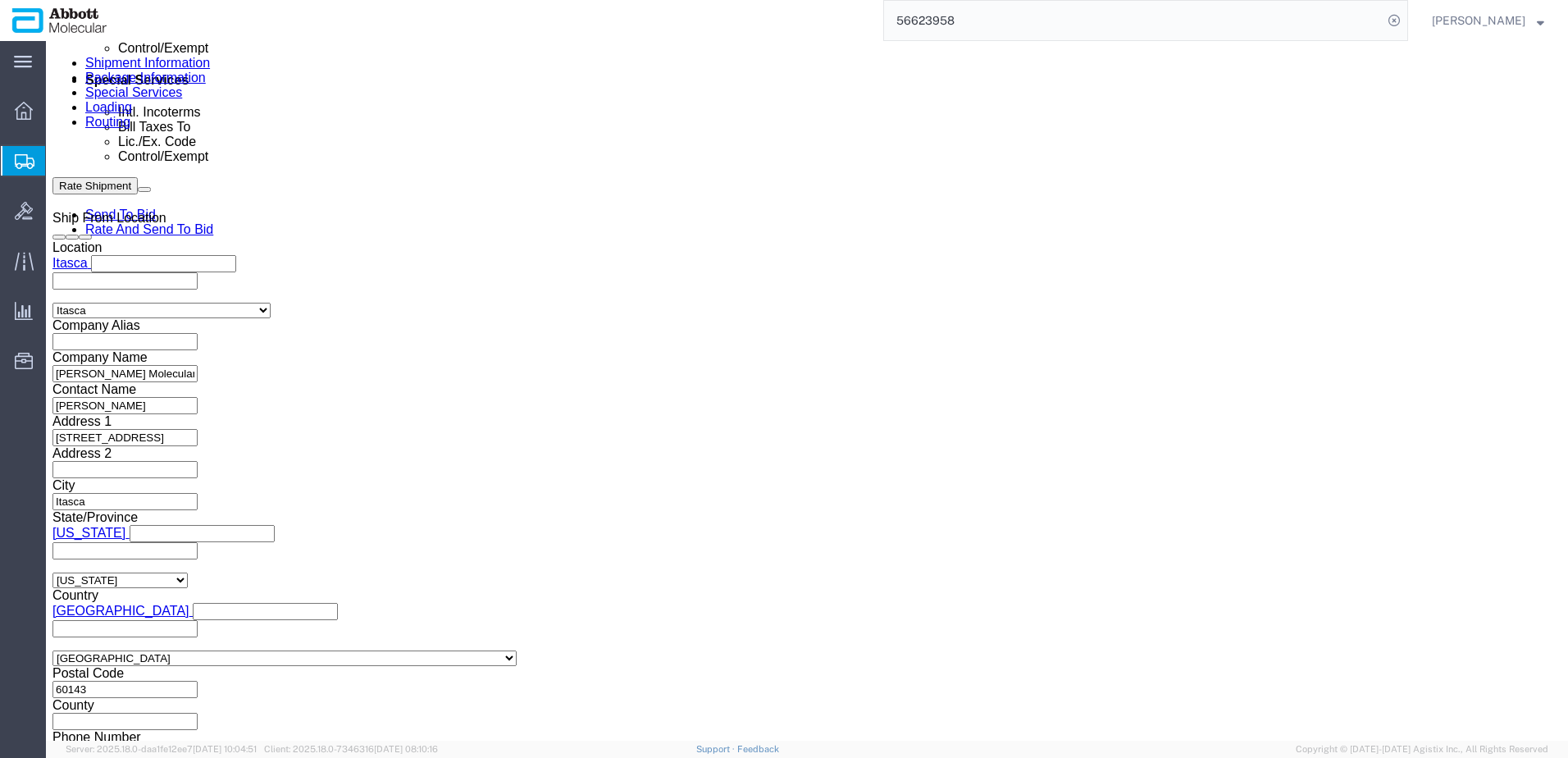
scroll to position [2280, 0]
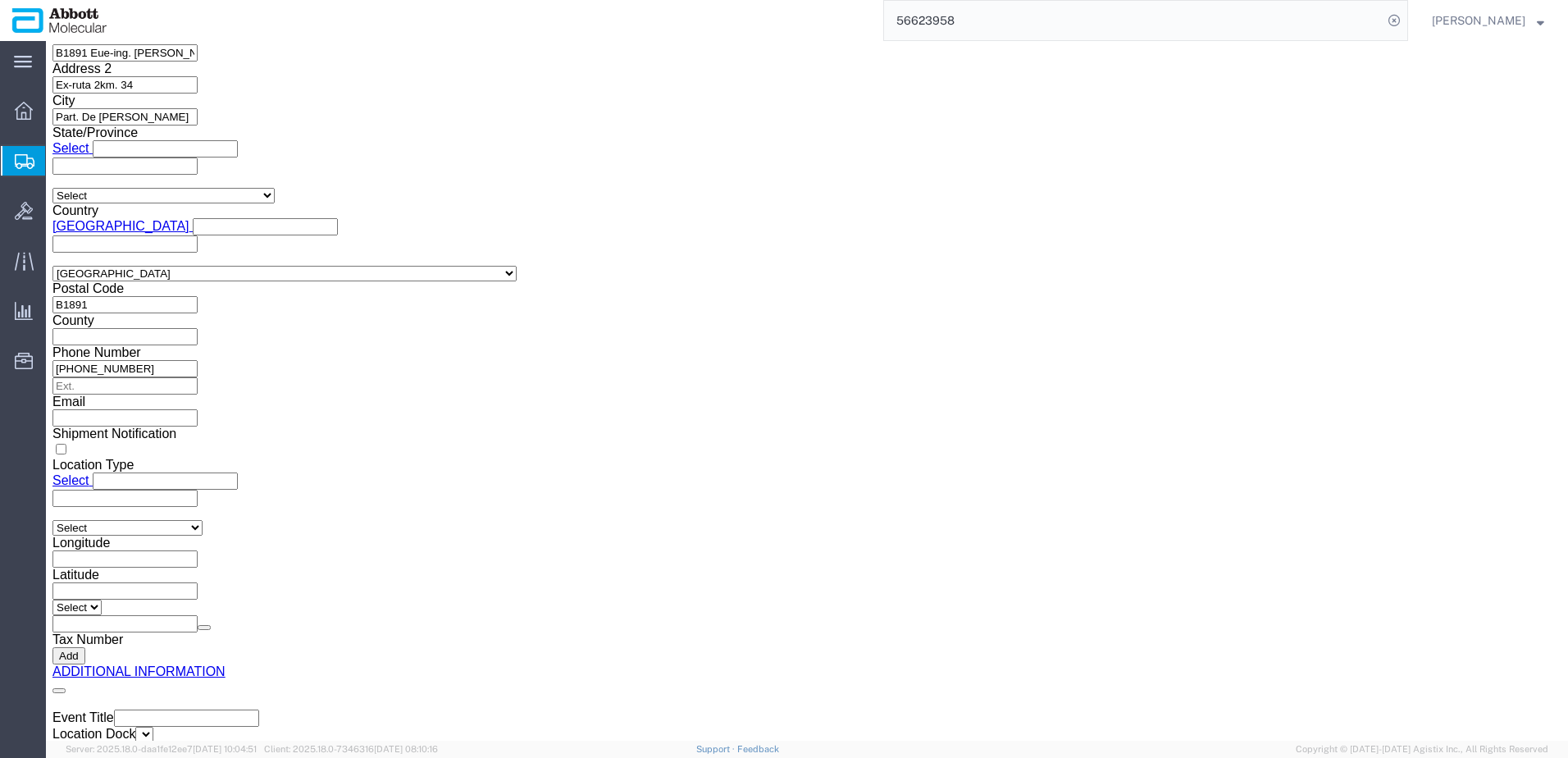
click button "Upload"
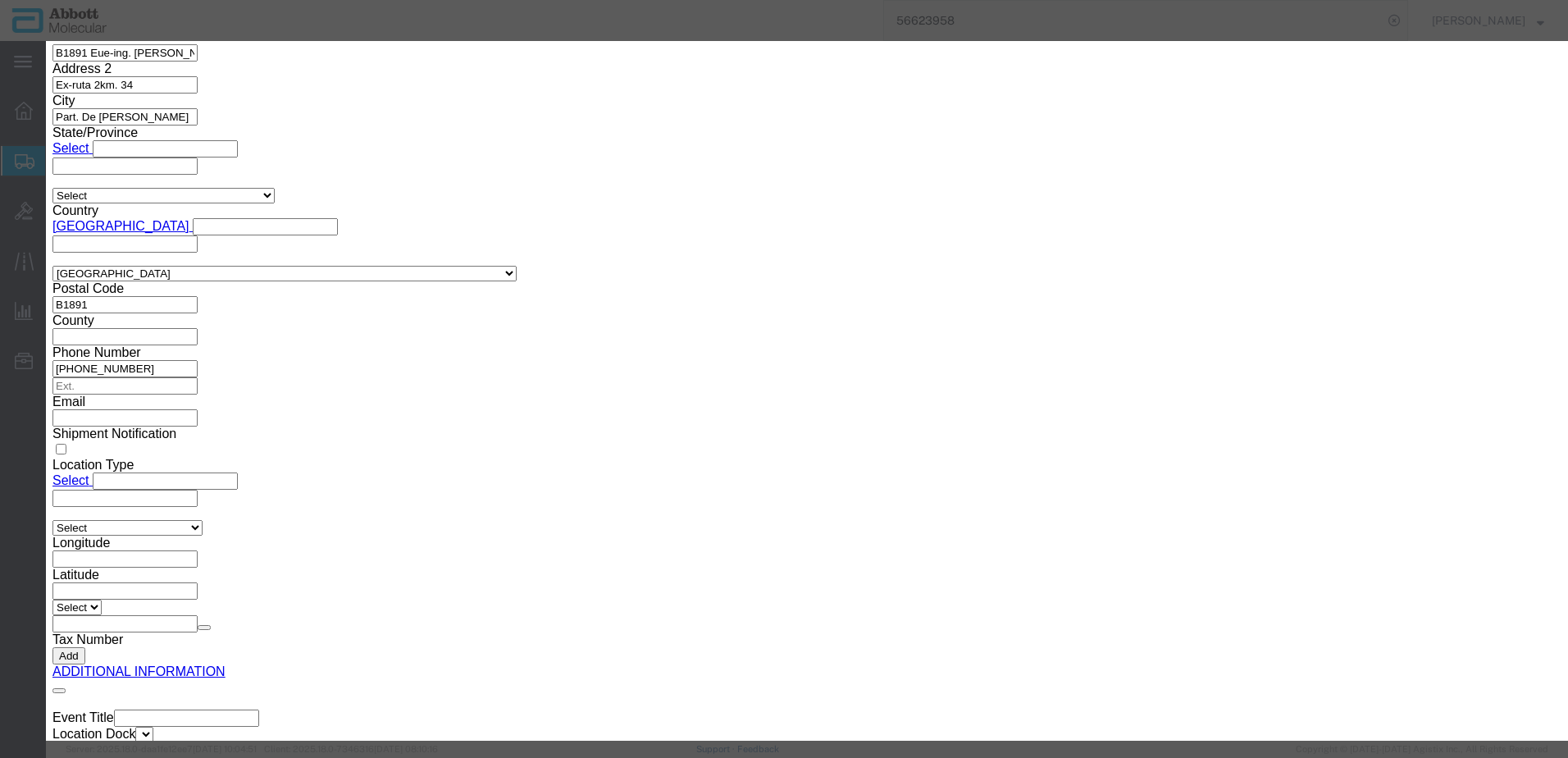
click button "Browse"
click button "Upload"
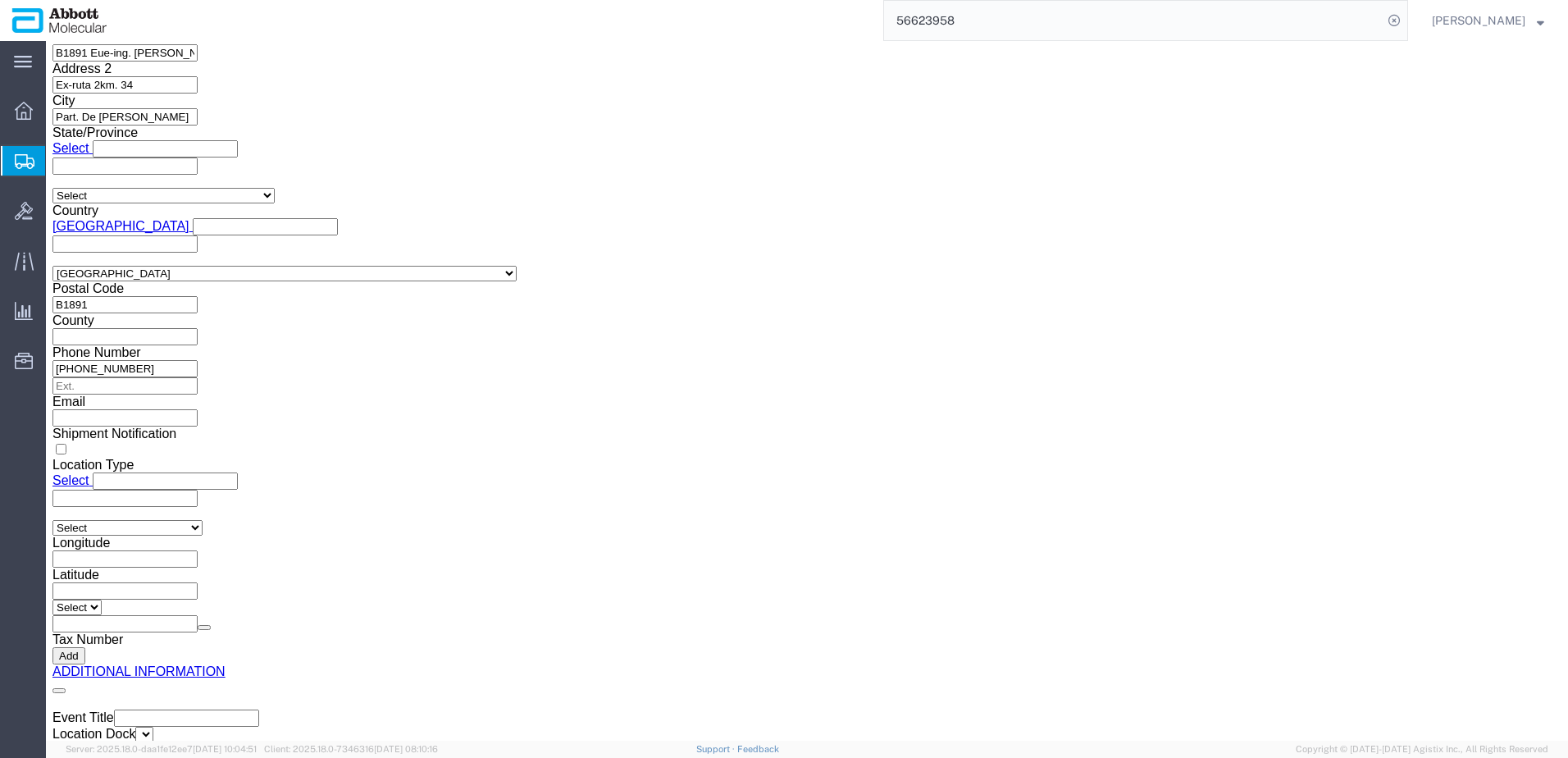
drag, startPoint x: 46, startPoint y: 22, endPoint x: 225, endPoint y: 29, distance: 179.1
click div "Shipment 56701315 New"
copy h1 "Shipment 56701315"
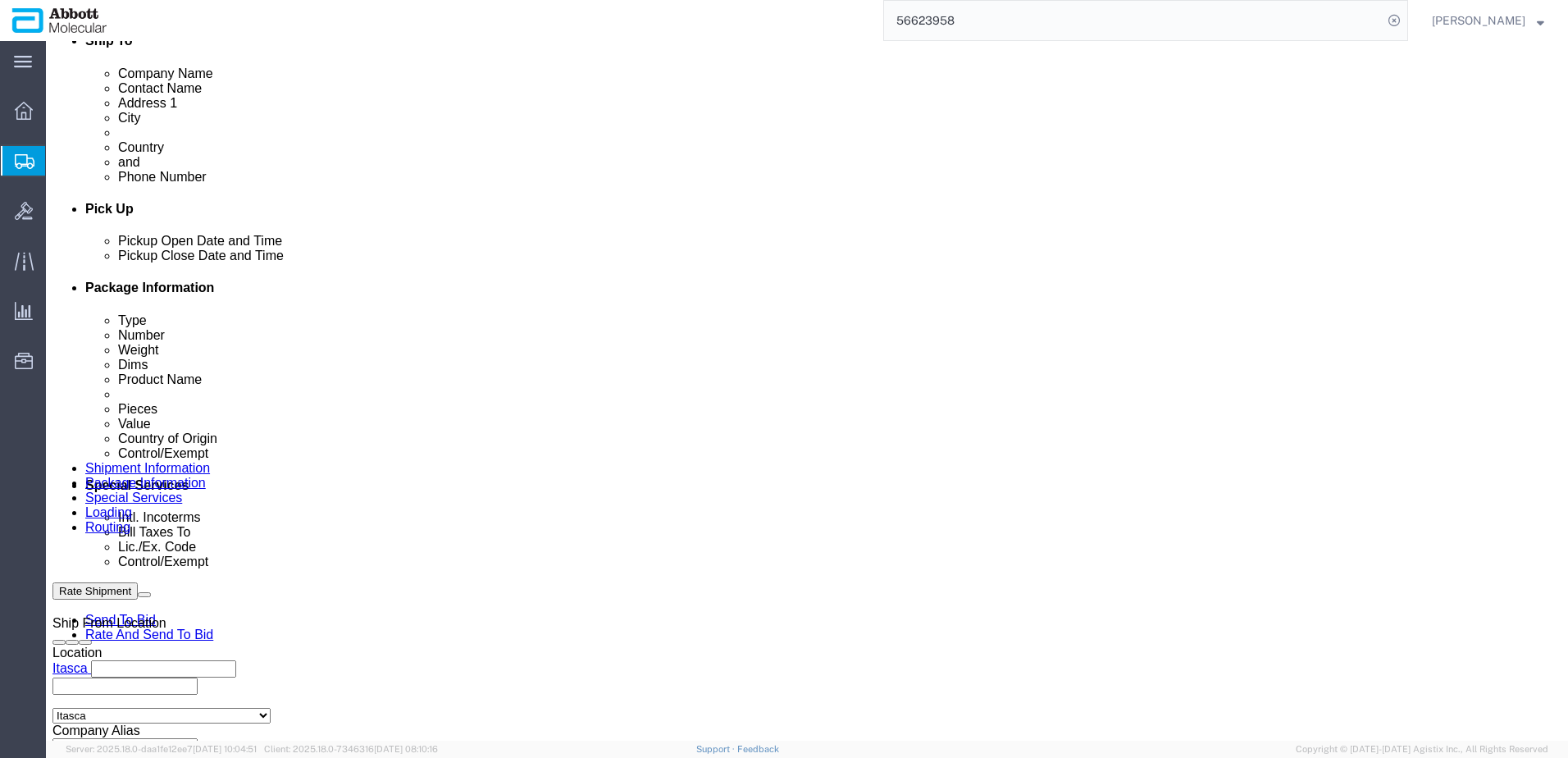
scroll to position [559, 0]
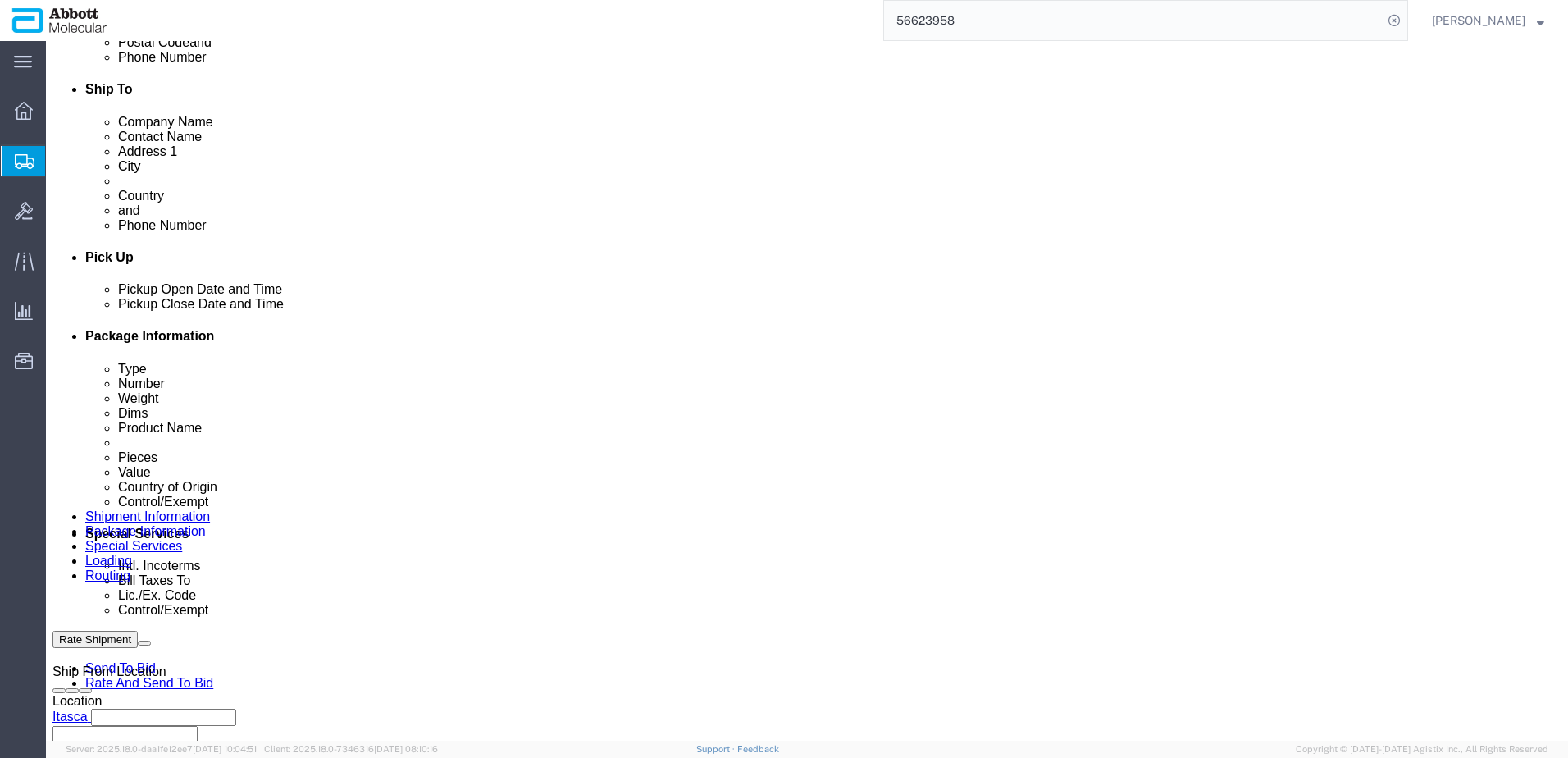
click button "Rate Shipment"
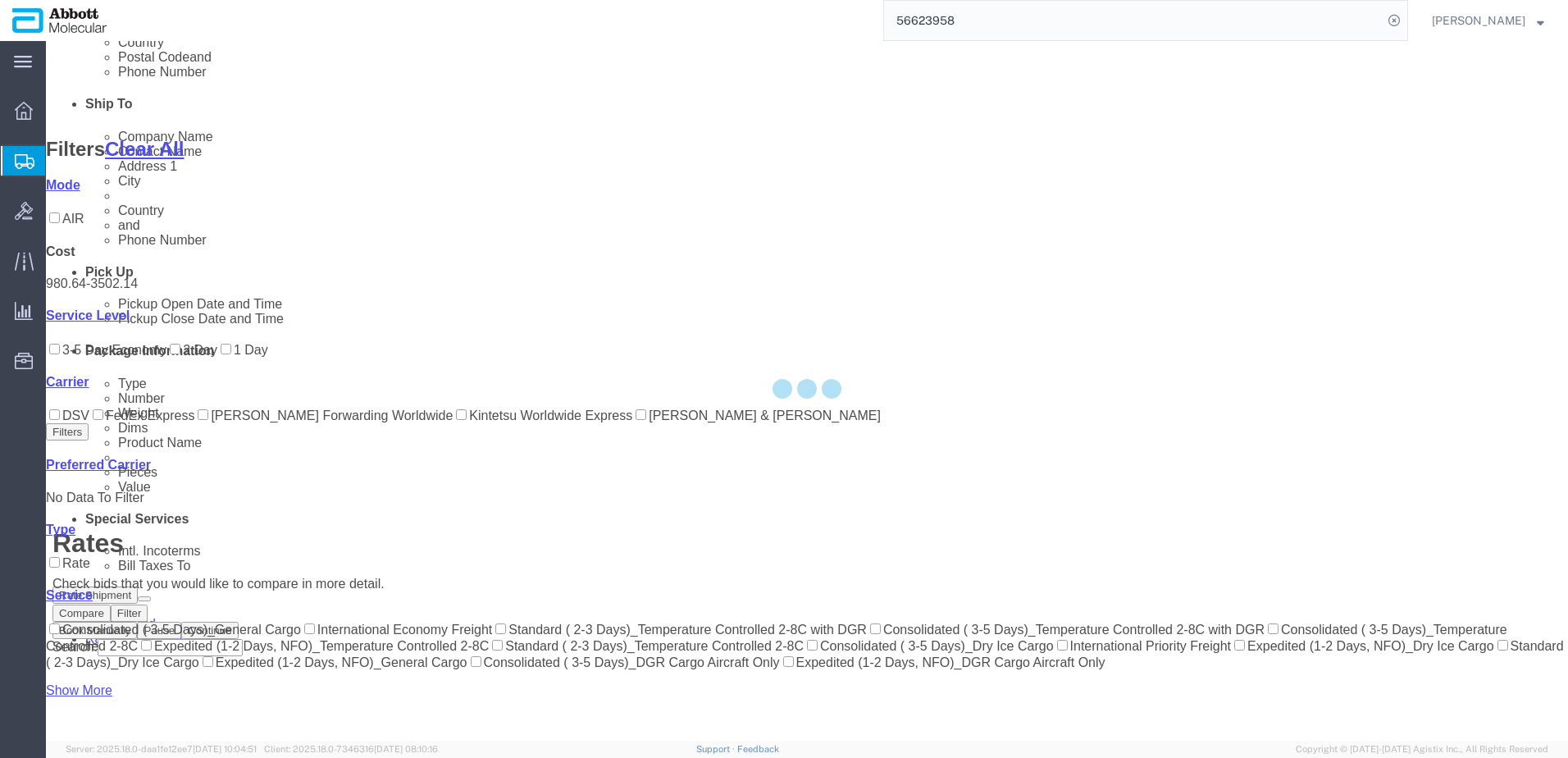
scroll to position [254, 0]
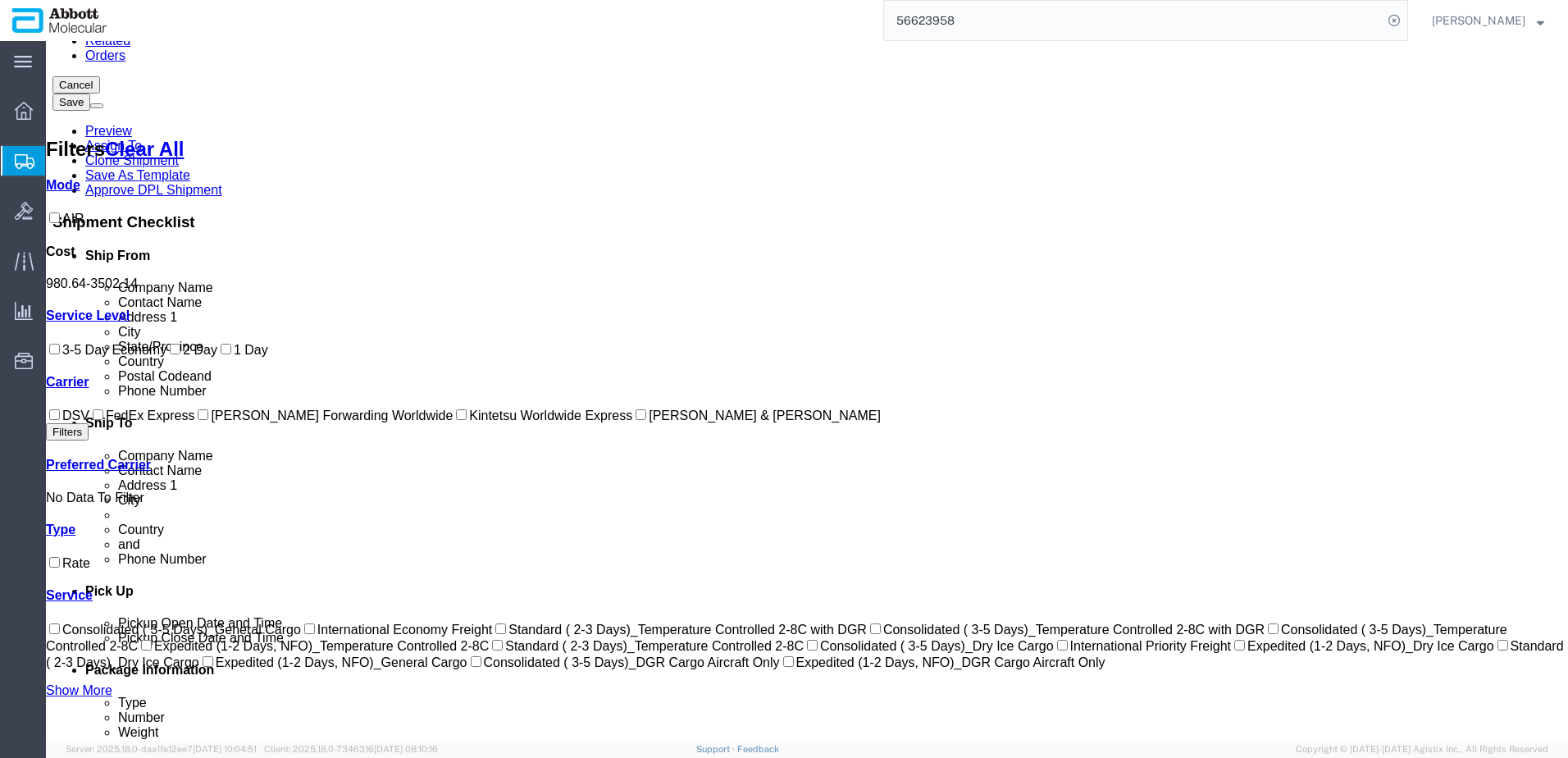
click at [60, 420] on input "DSV" at bounding box center [54, 415] width 11 height 11
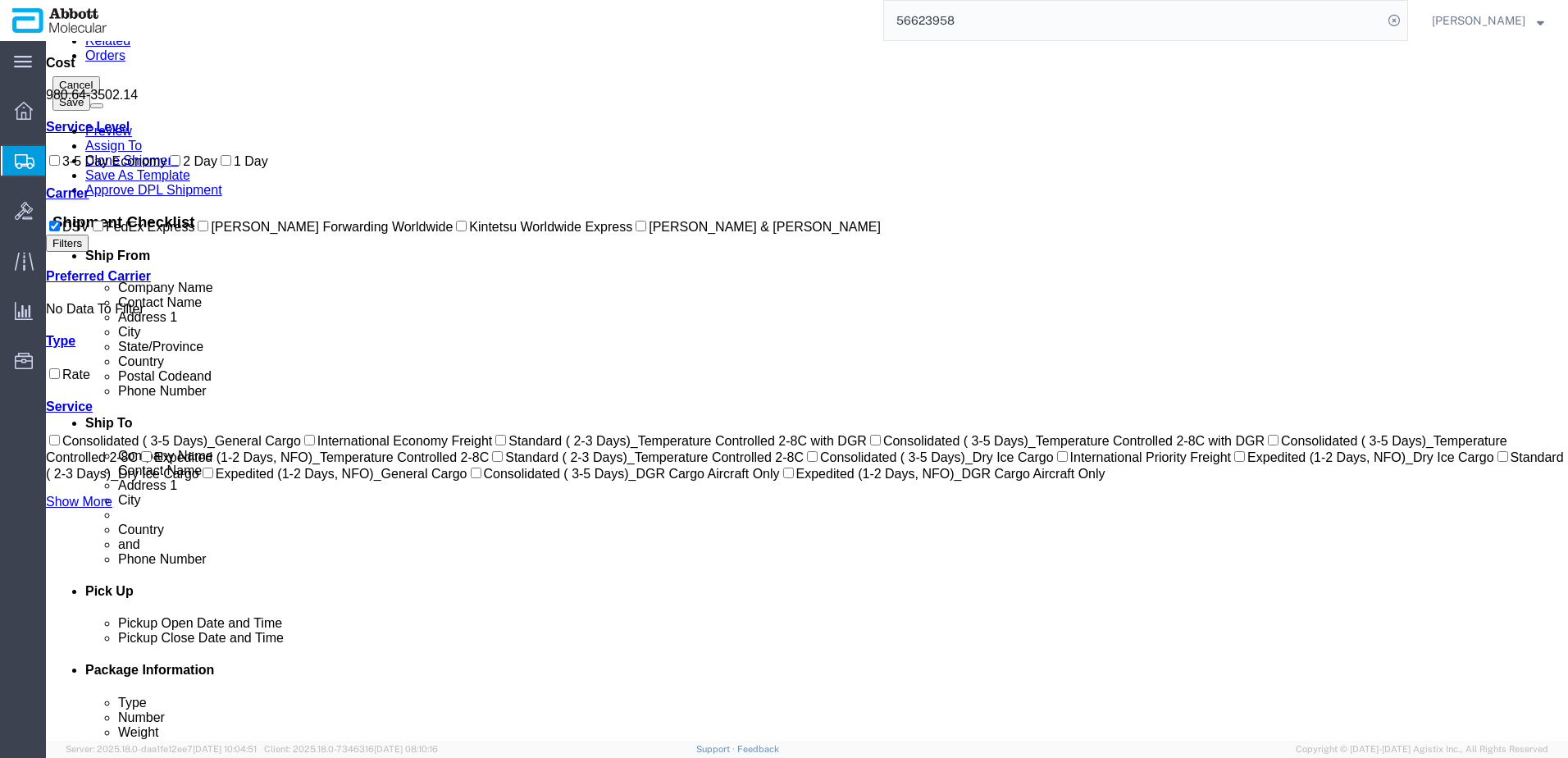
scroll to position [28, 0]
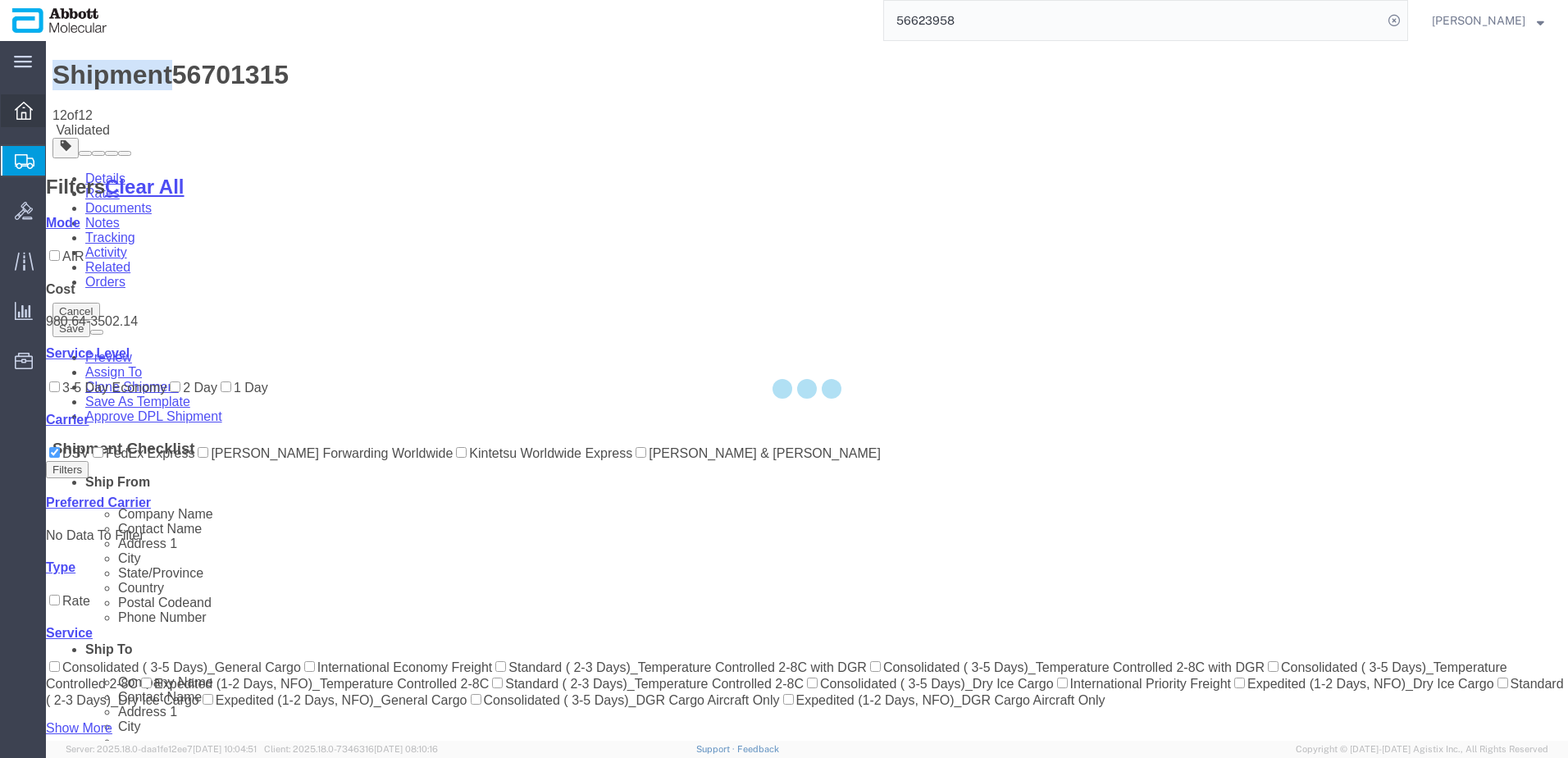
scroll to position [0, 0]
